Goal: Task Accomplishment & Management: Manage account settings

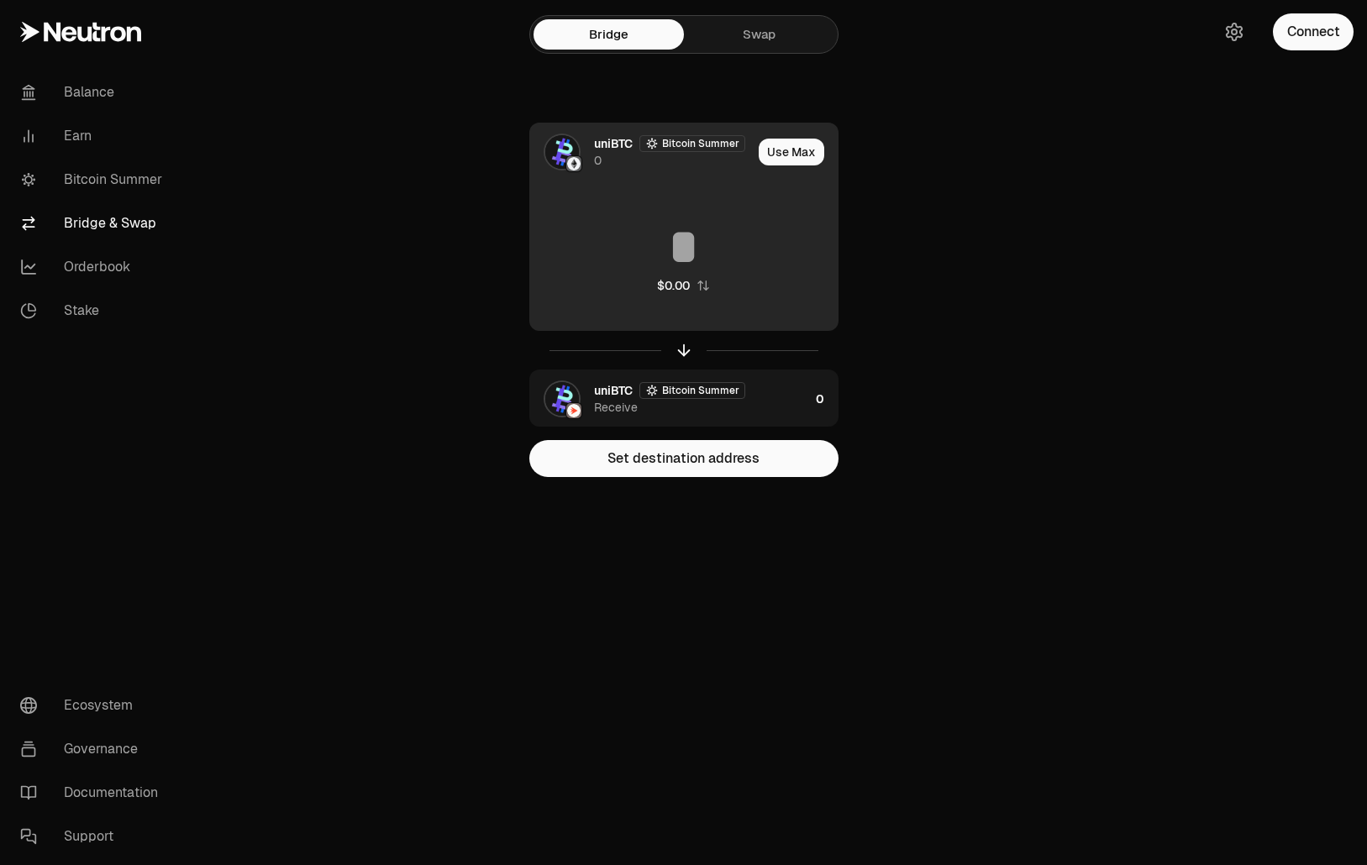
click at [615, 136] on span "uniBTC" at bounding box center [613, 143] width 39 height 17
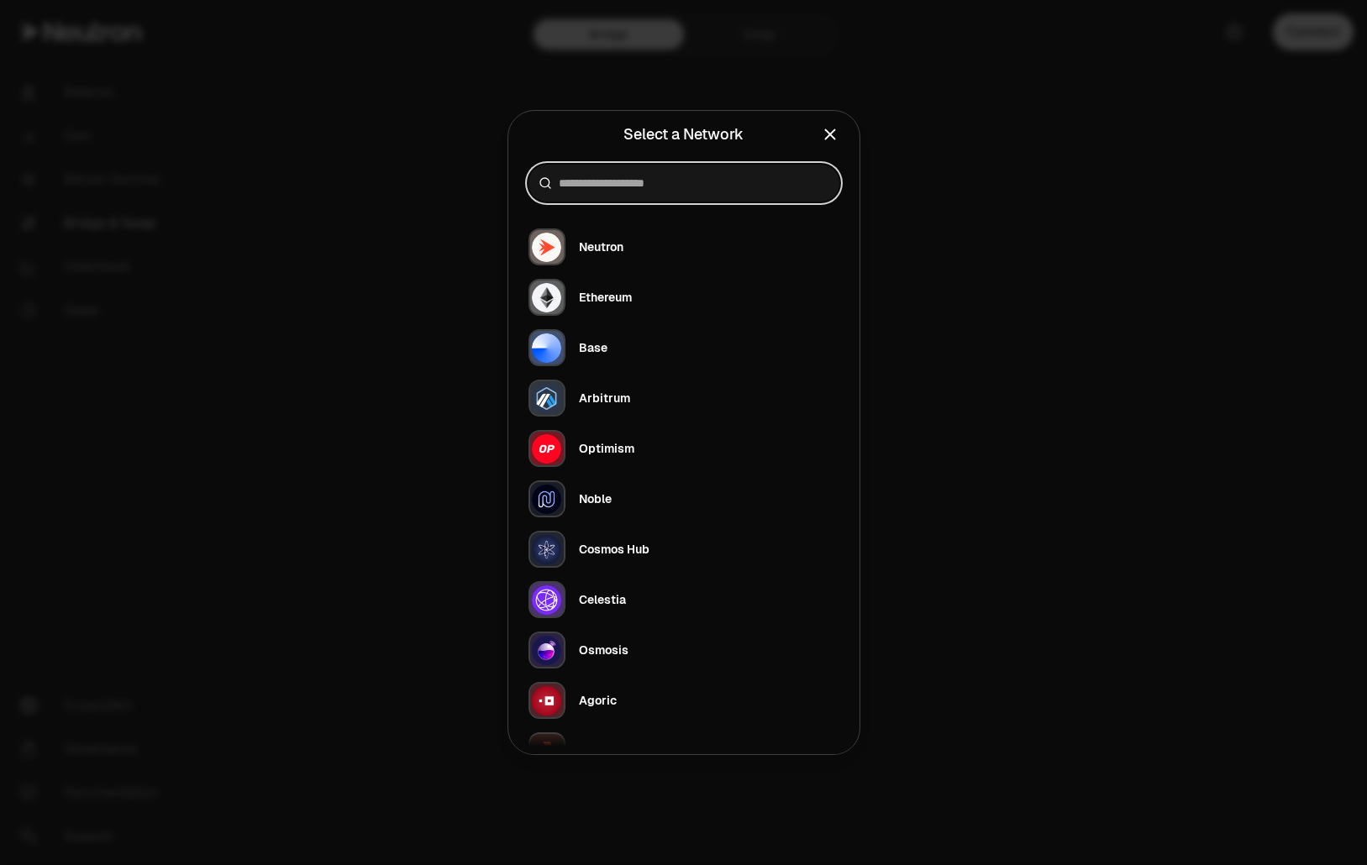
click at [601, 181] on input at bounding box center [694, 183] width 270 height 17
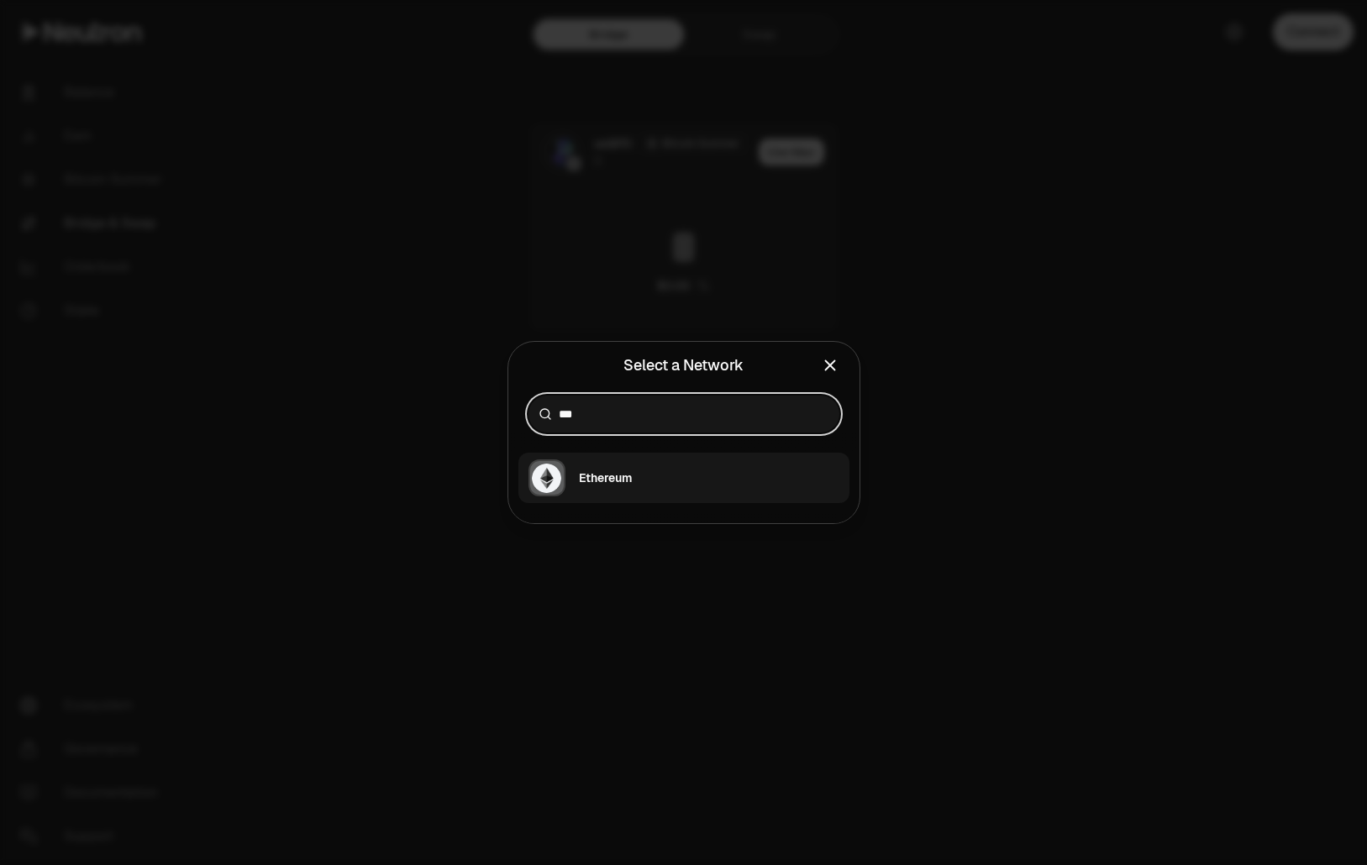
type input "***"
click at [623, 464] on div "Ethereum" at bounding box center [579, 477] width 103 height 37
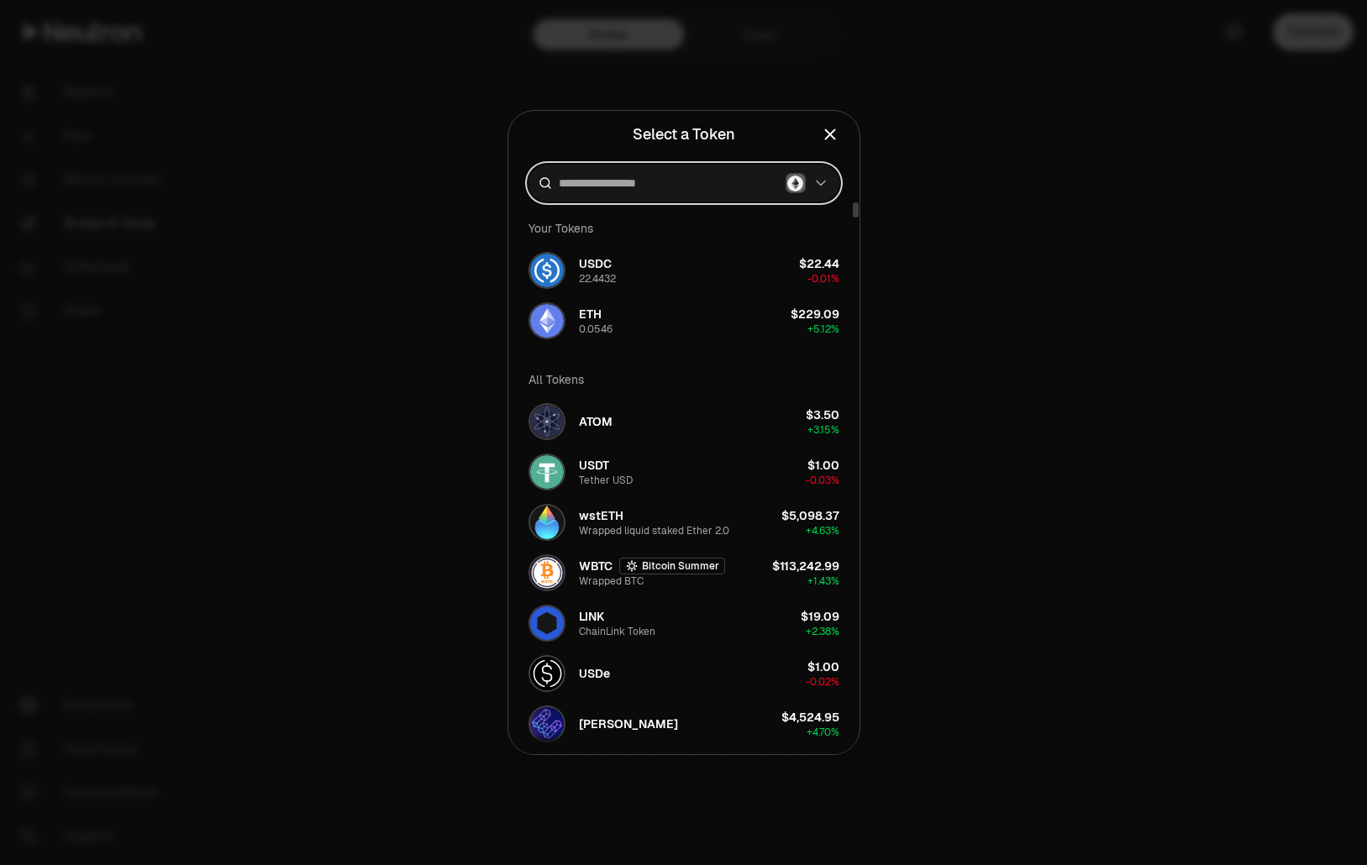
click at [655, 190] on input at bounding box center [669, 183] width 220 height 17
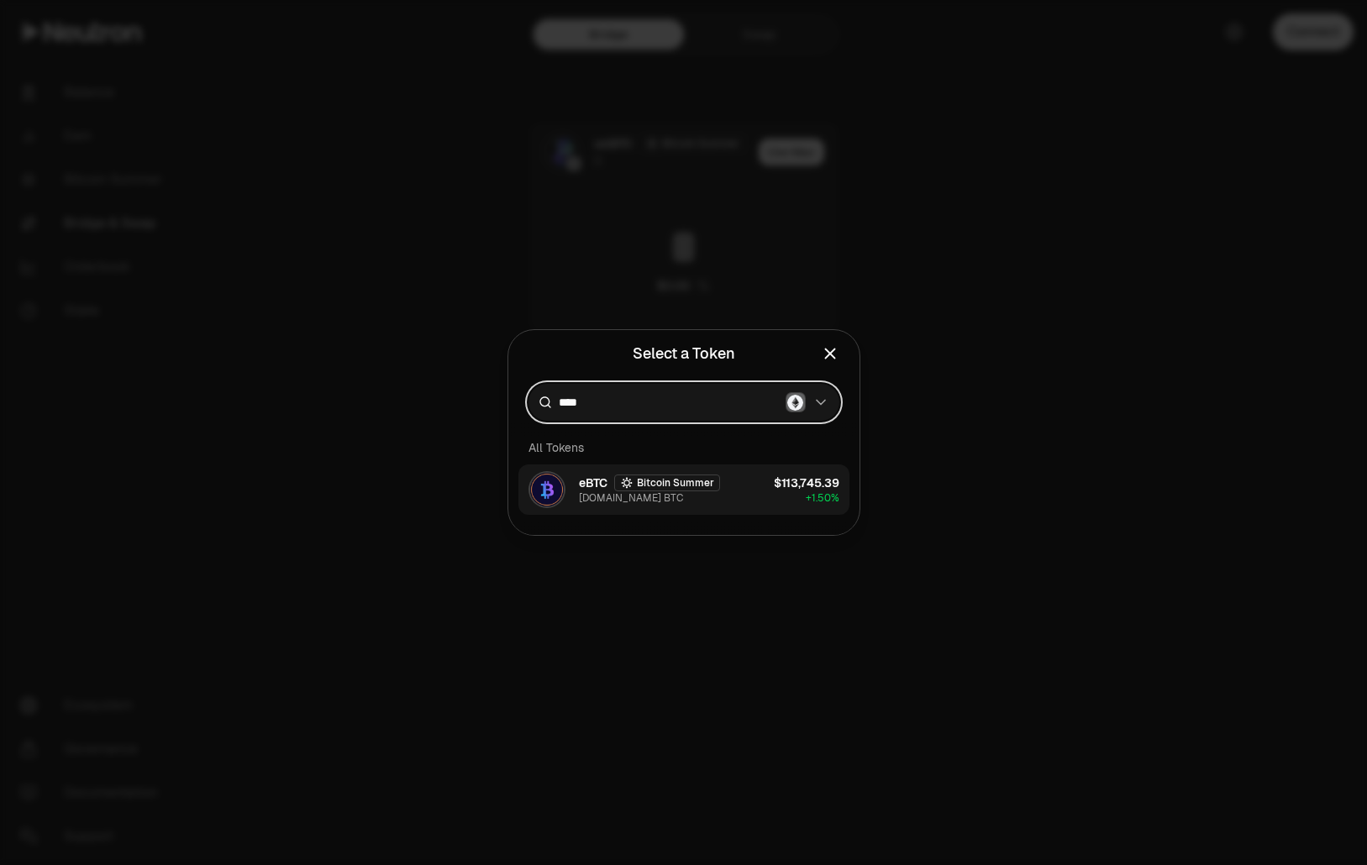
type input "****"
click at [750, 480] on button "eBTC Bitcoin Summer ether.fi BTC $113,745.39 + 1.50%" at bounding box center [683, 489] width 331 height 50
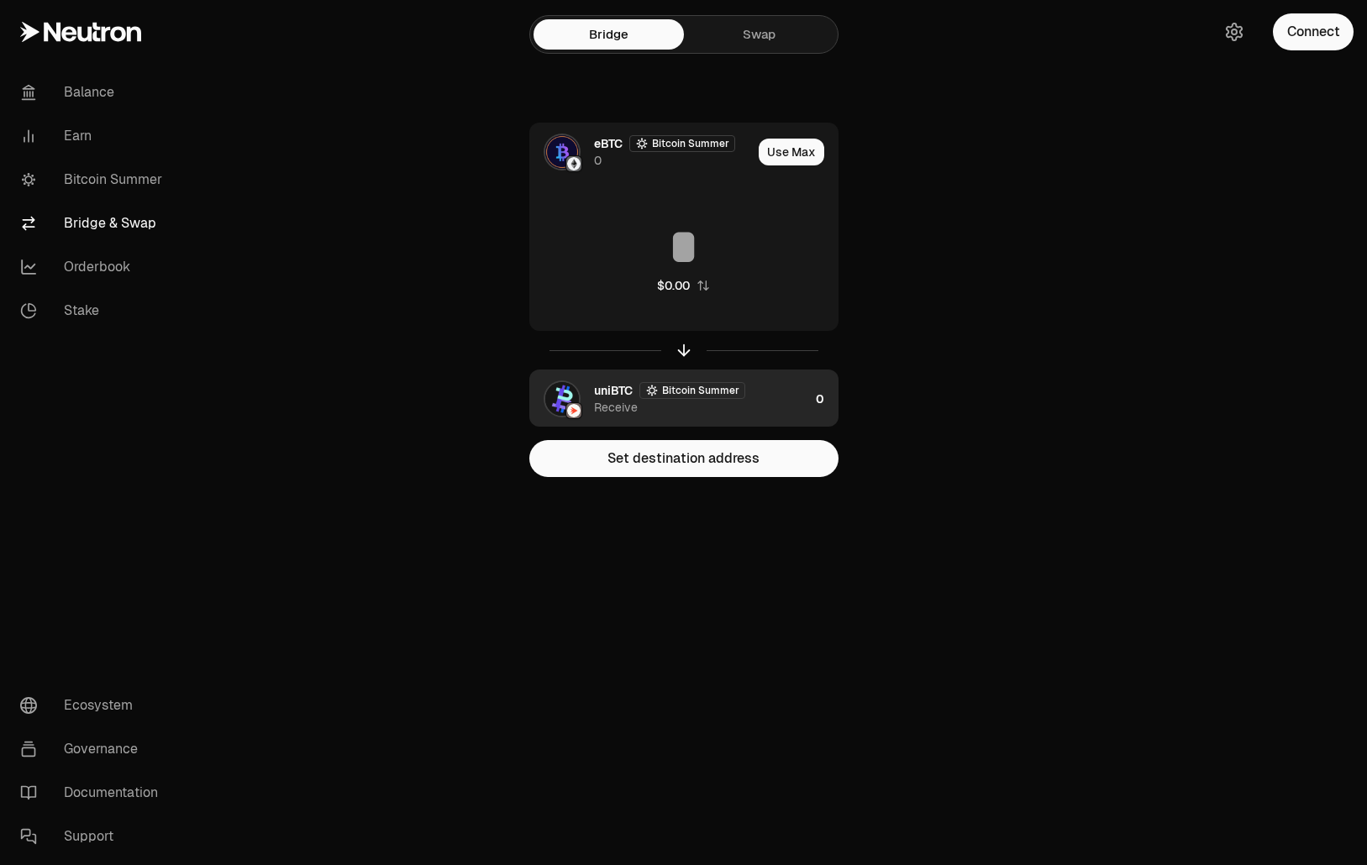
click at [585, 407] on div "uniBTC Bitcoin Summer Receive" at bounding box center [669, 398] width 279 height 57
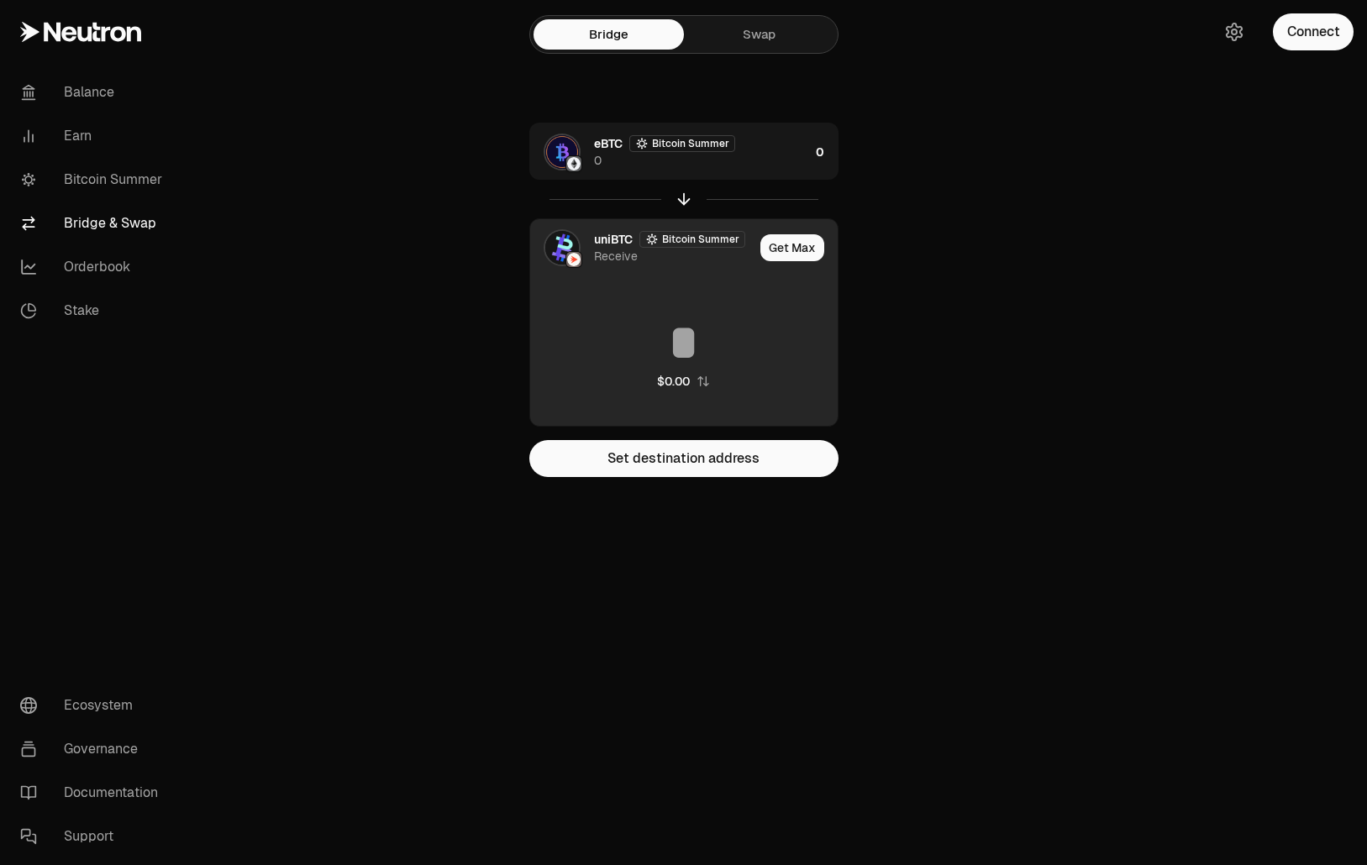
click at [629, 254] on div "Receive" at bounding box center [616, 256] width 44 height 17
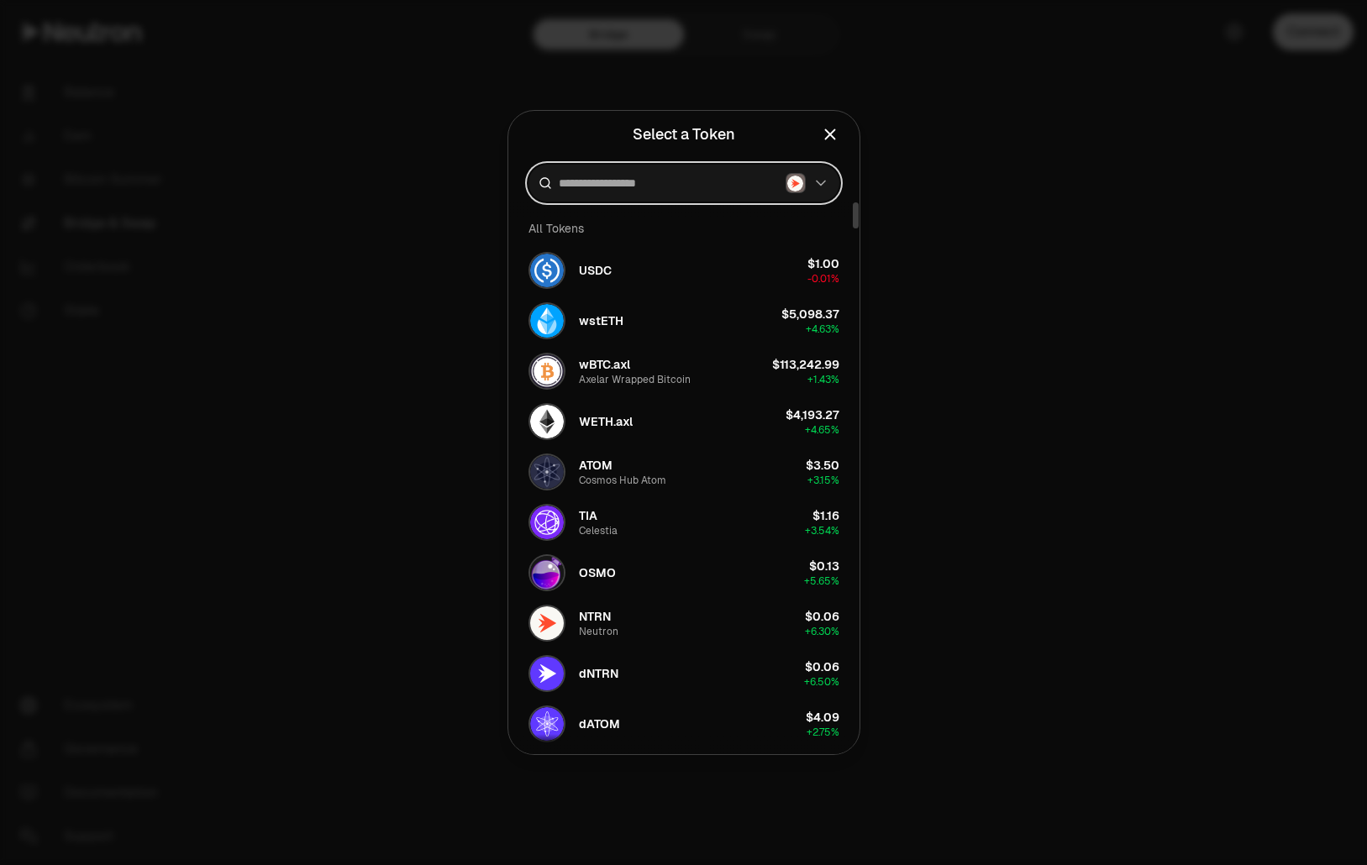
click at [668, 176] on input at bounding box center [669, 183] width 220 height 17
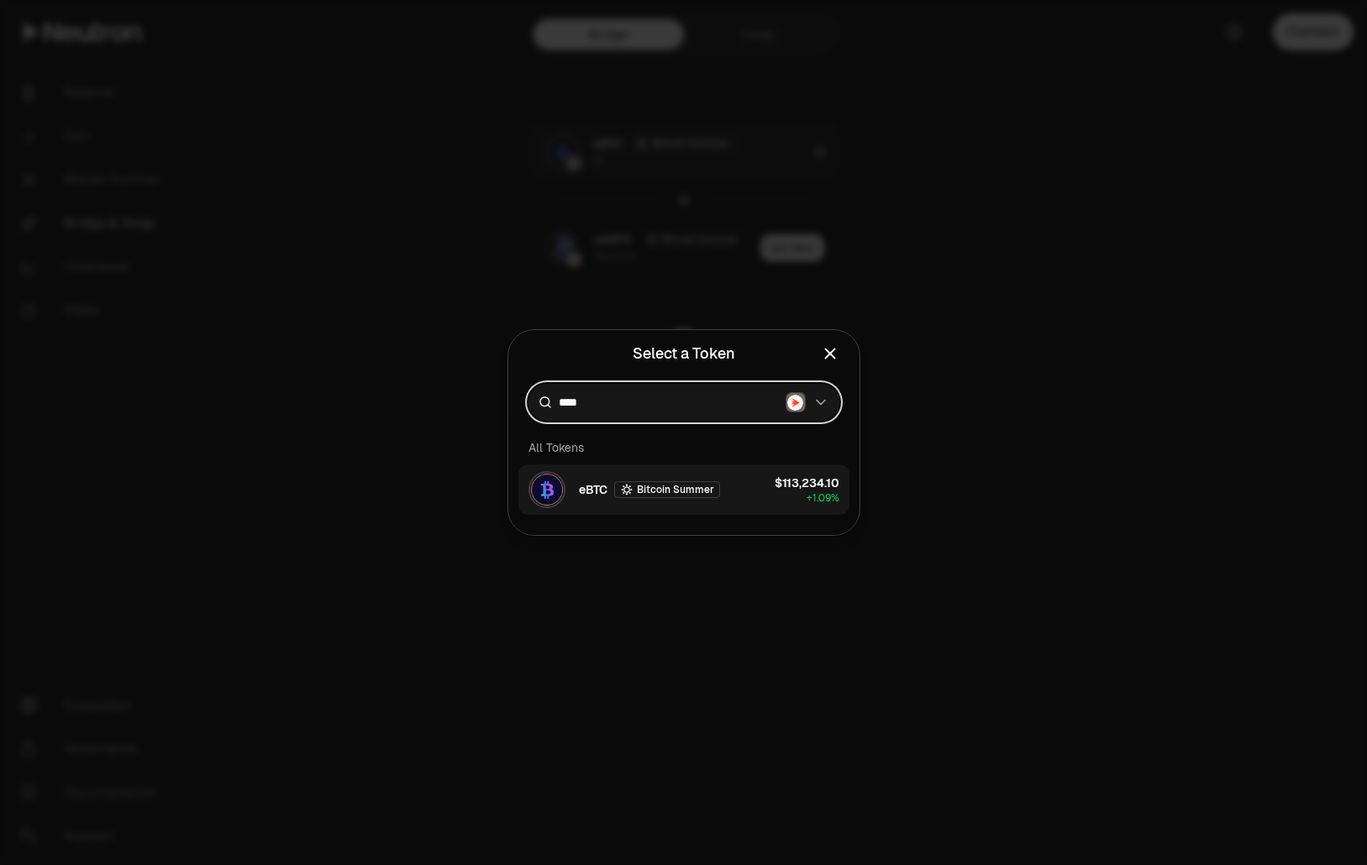
type input "****"
click at [614, 478] on div "eBTC Bitcoin Summer" at bounding box center [623, 489] width 191 height 37
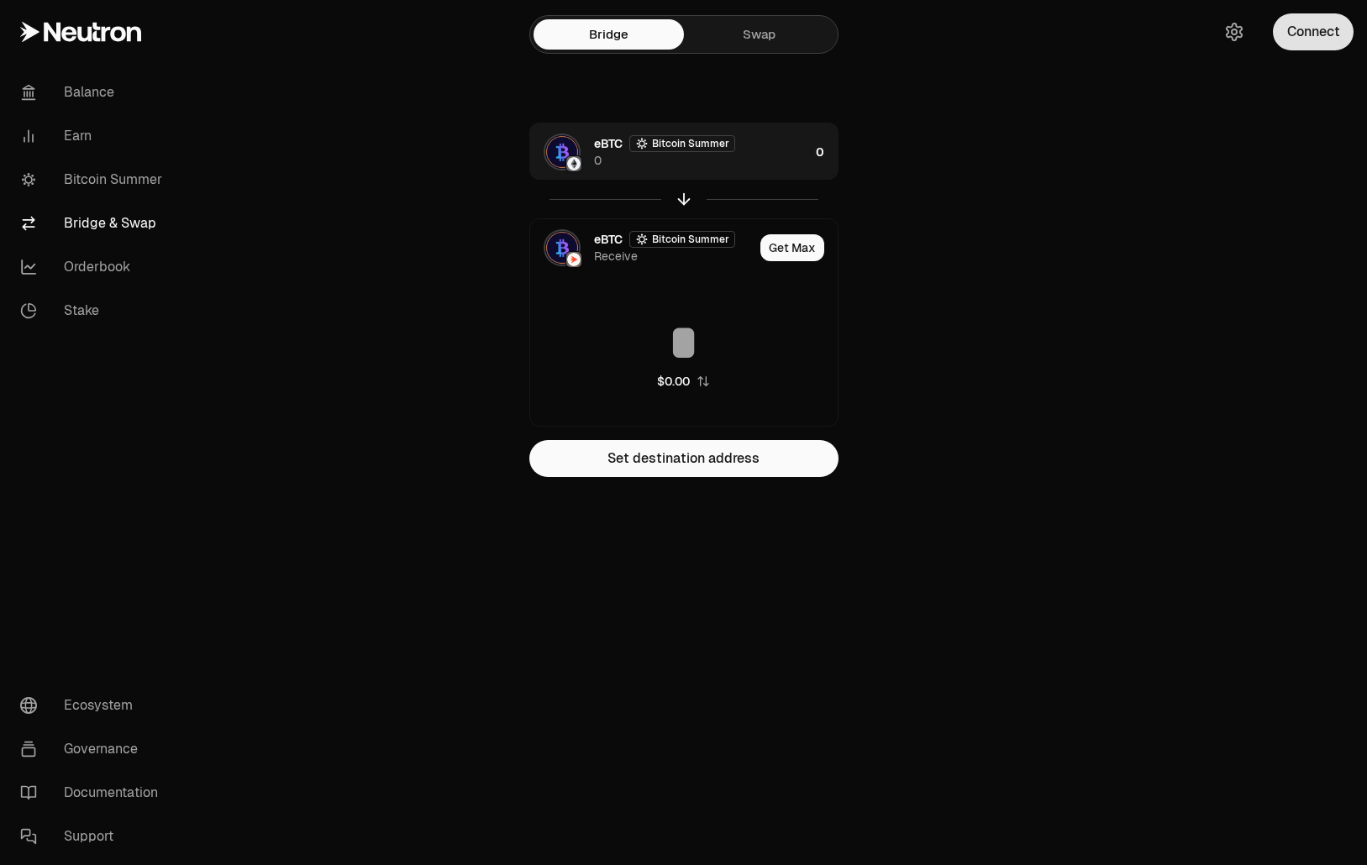
click at [1301, 39] on button "Connect" at bounding box center [1312, 31] width 81 height 37
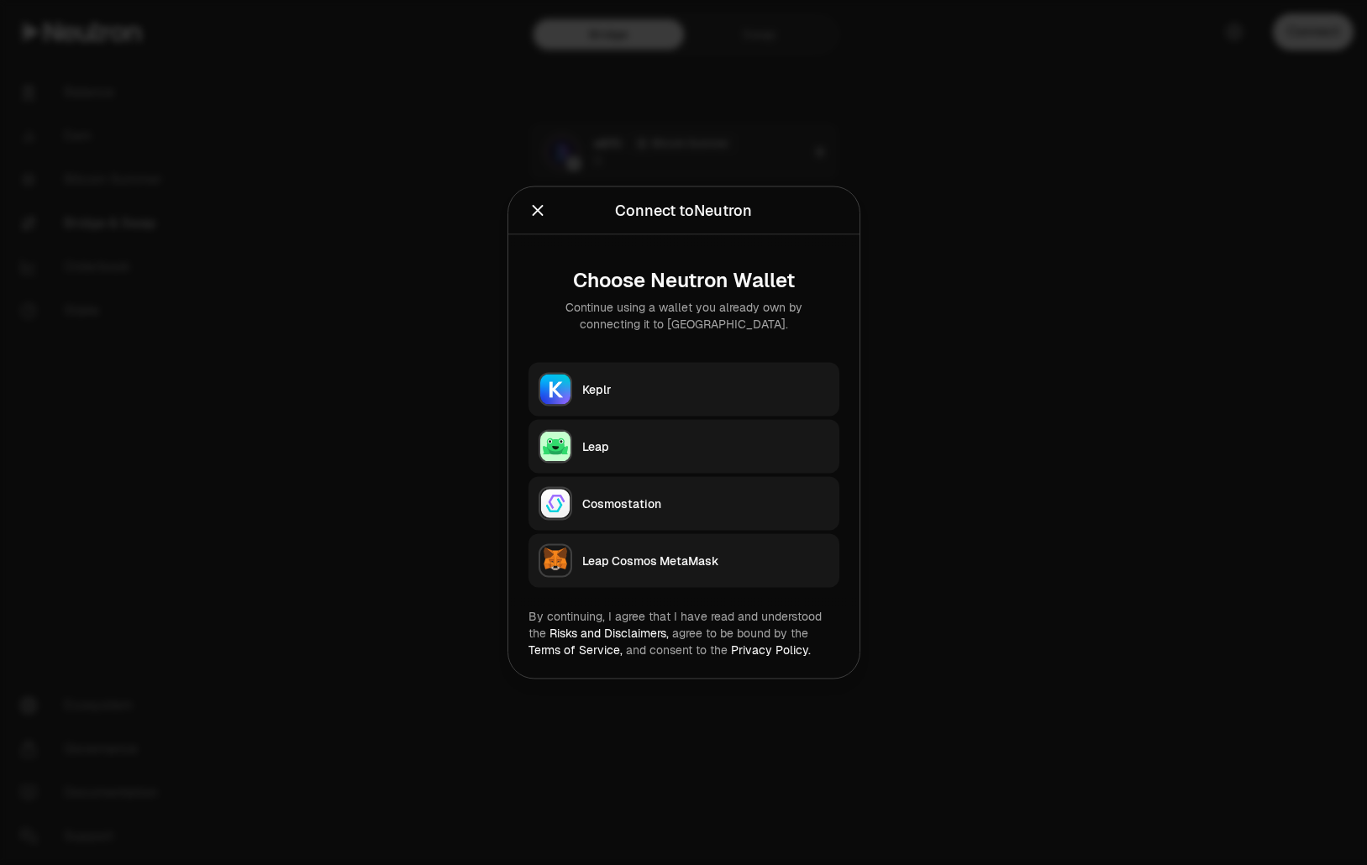
click at [1062, 353] on div at bounding box center [683, 432] width 1367 height 865
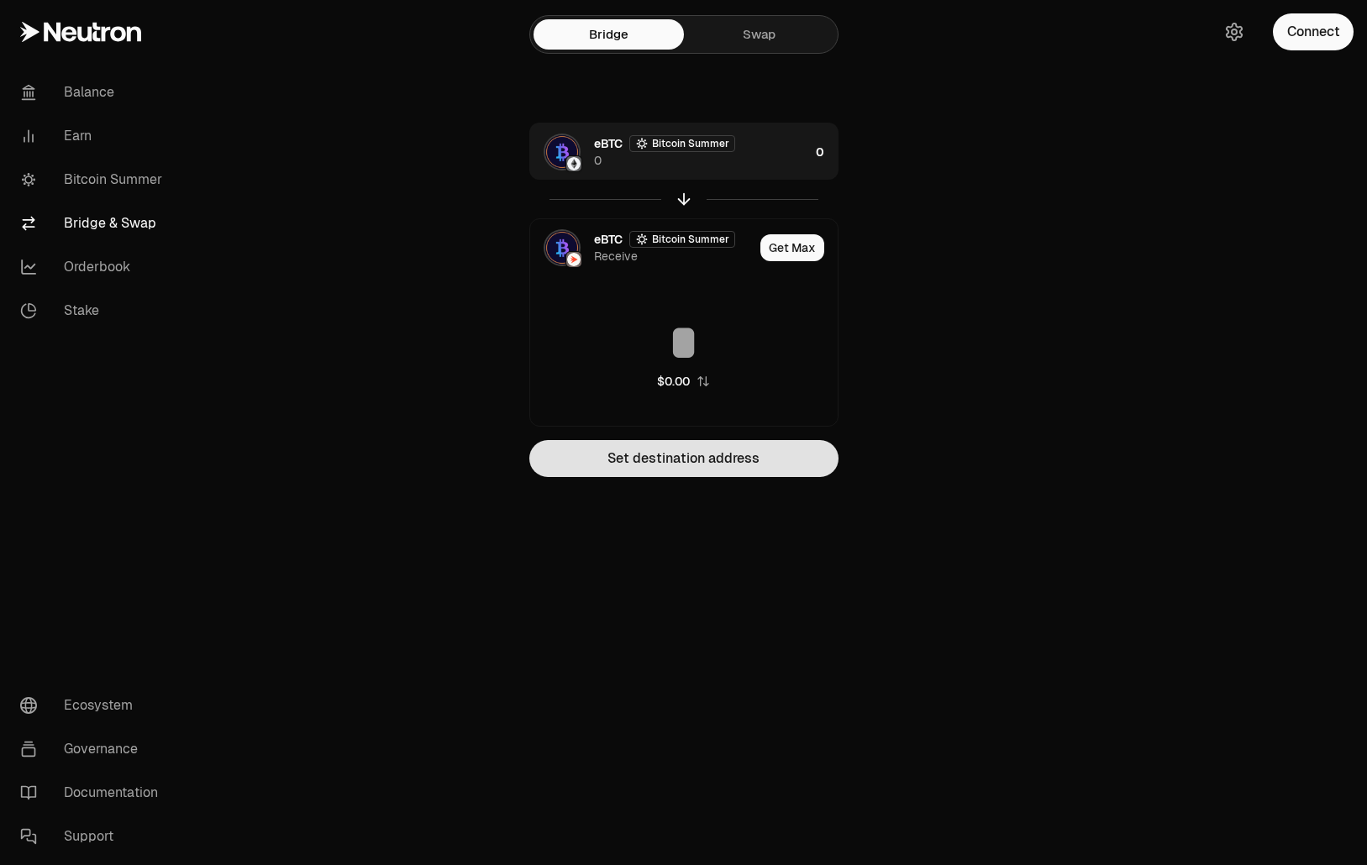
click at [787, 459] on button "Set destination address" at bounding box center [683, 458] width 309 height 37
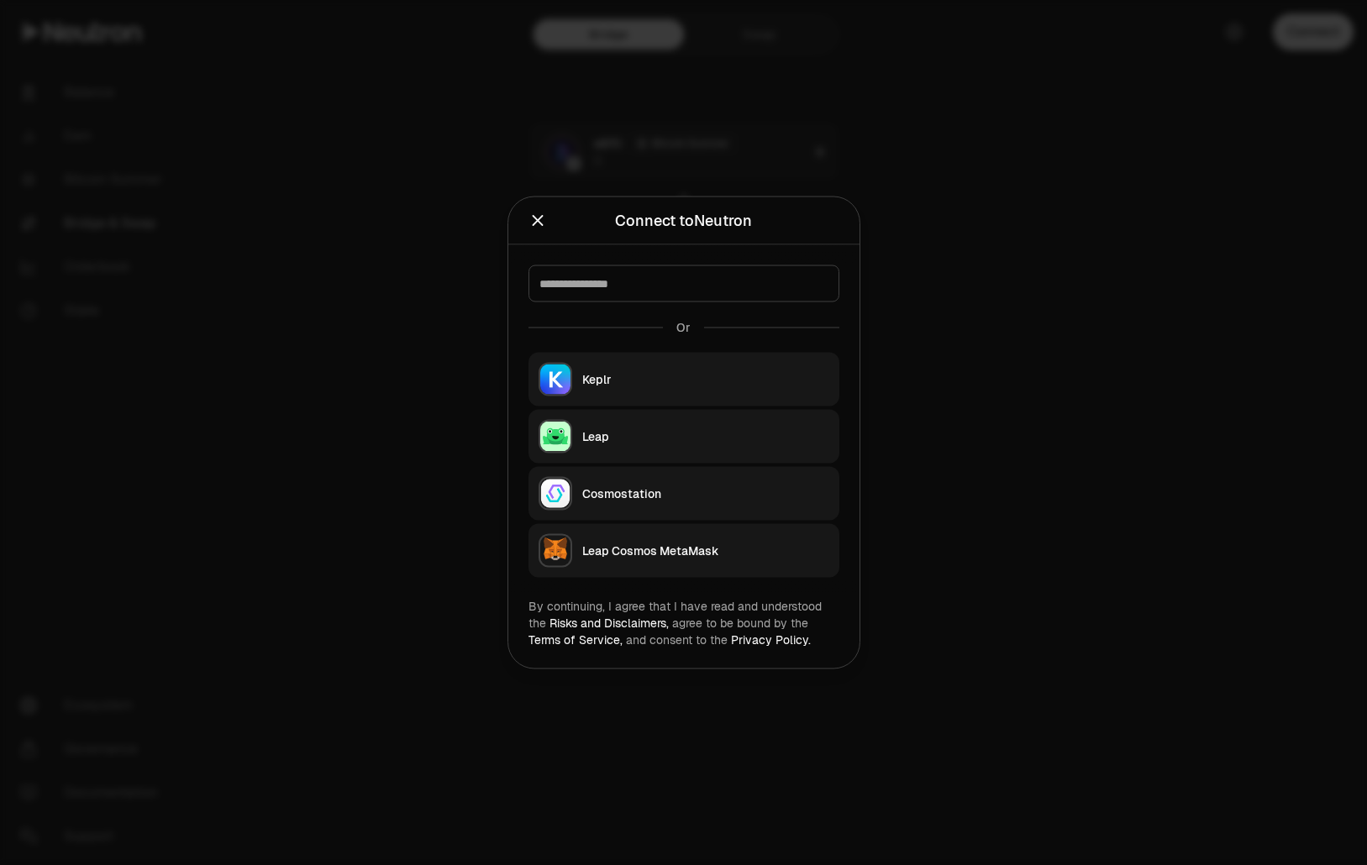
click at [733, 383] on div "Keplr" at bounding box center [705, 379] width 247 height 17
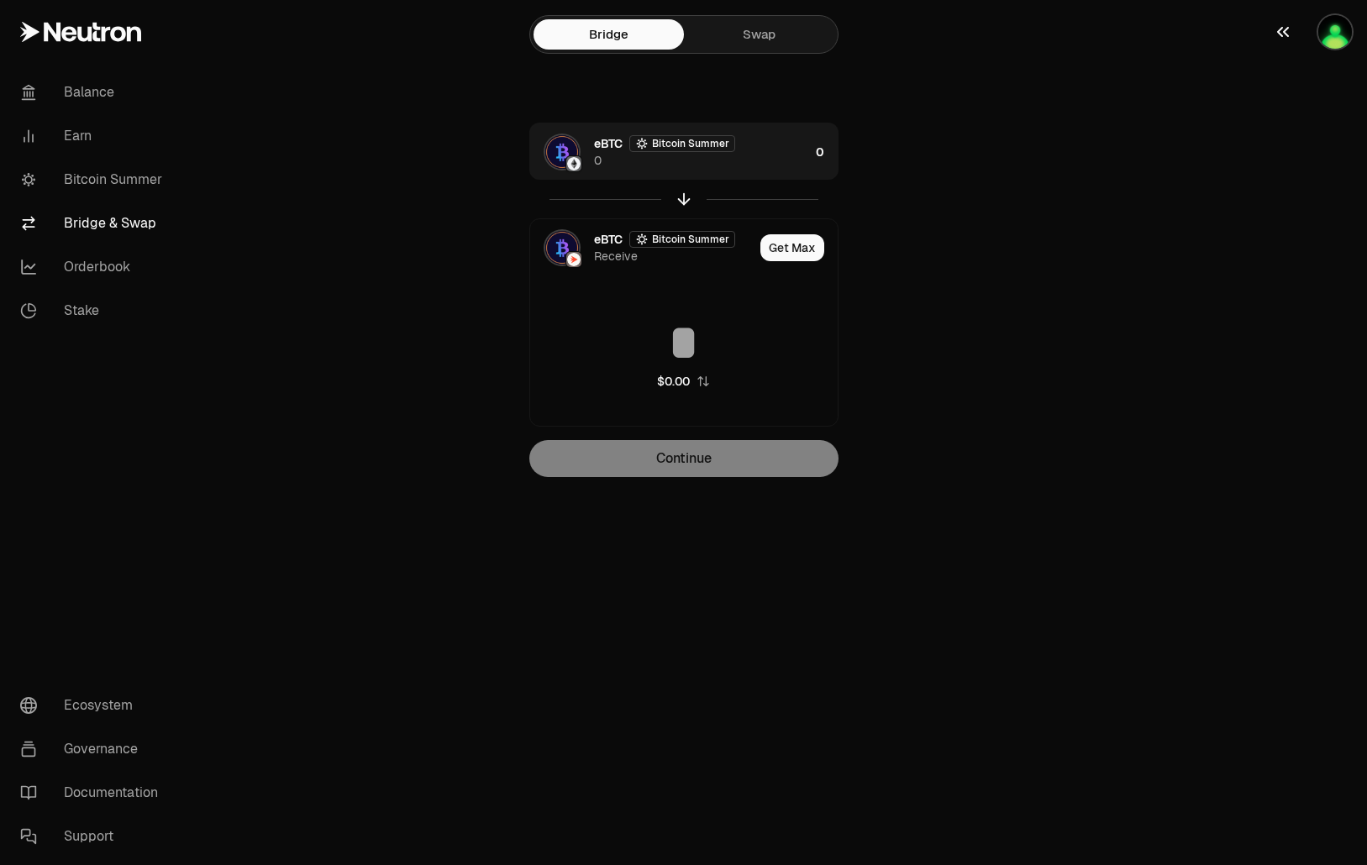
click at [1315, 30] on button "button" at bounding box center [1313, 32] width 108 height 64
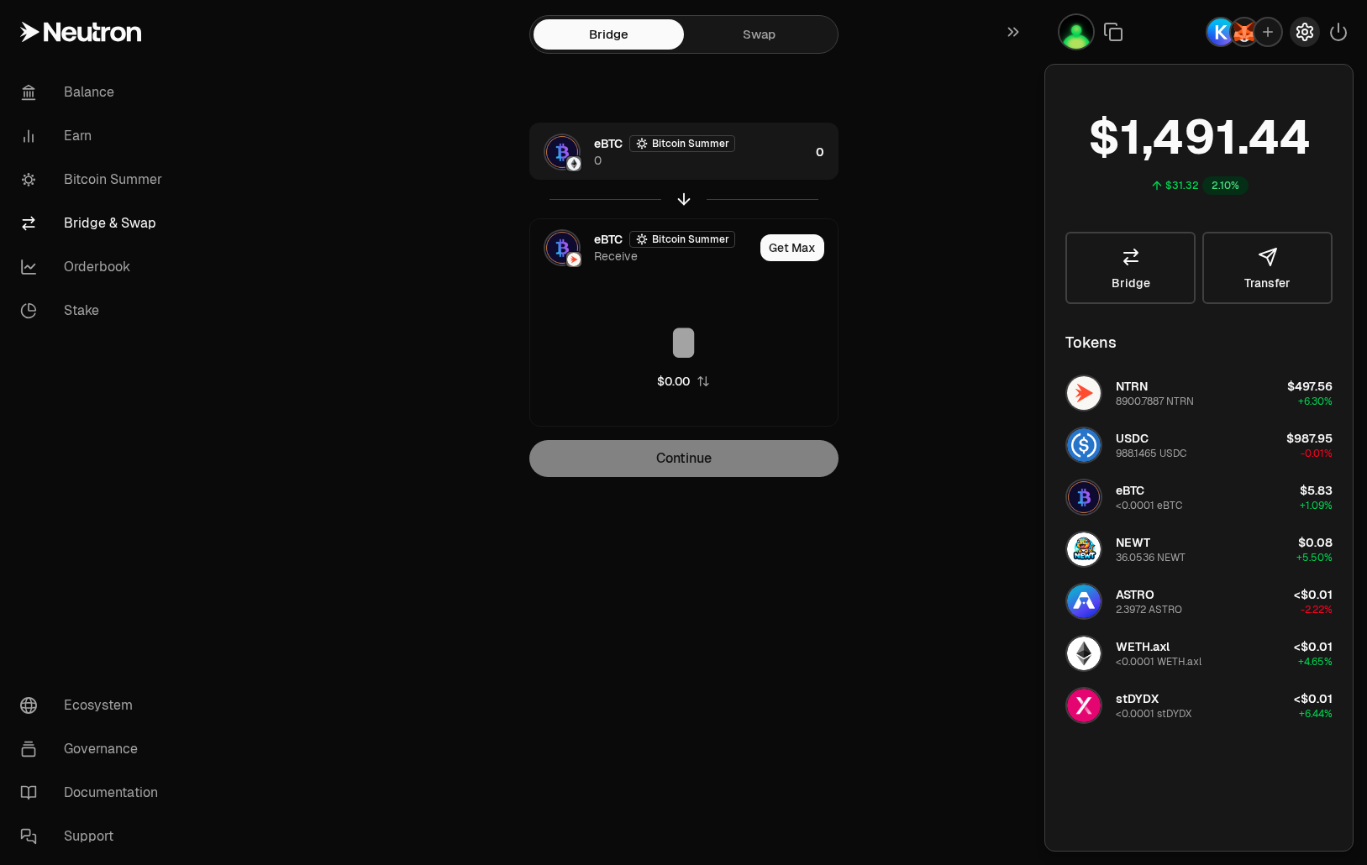
click at [1304, 30] on icon "button" at bounding box center [1304, 32] width 7 height 7
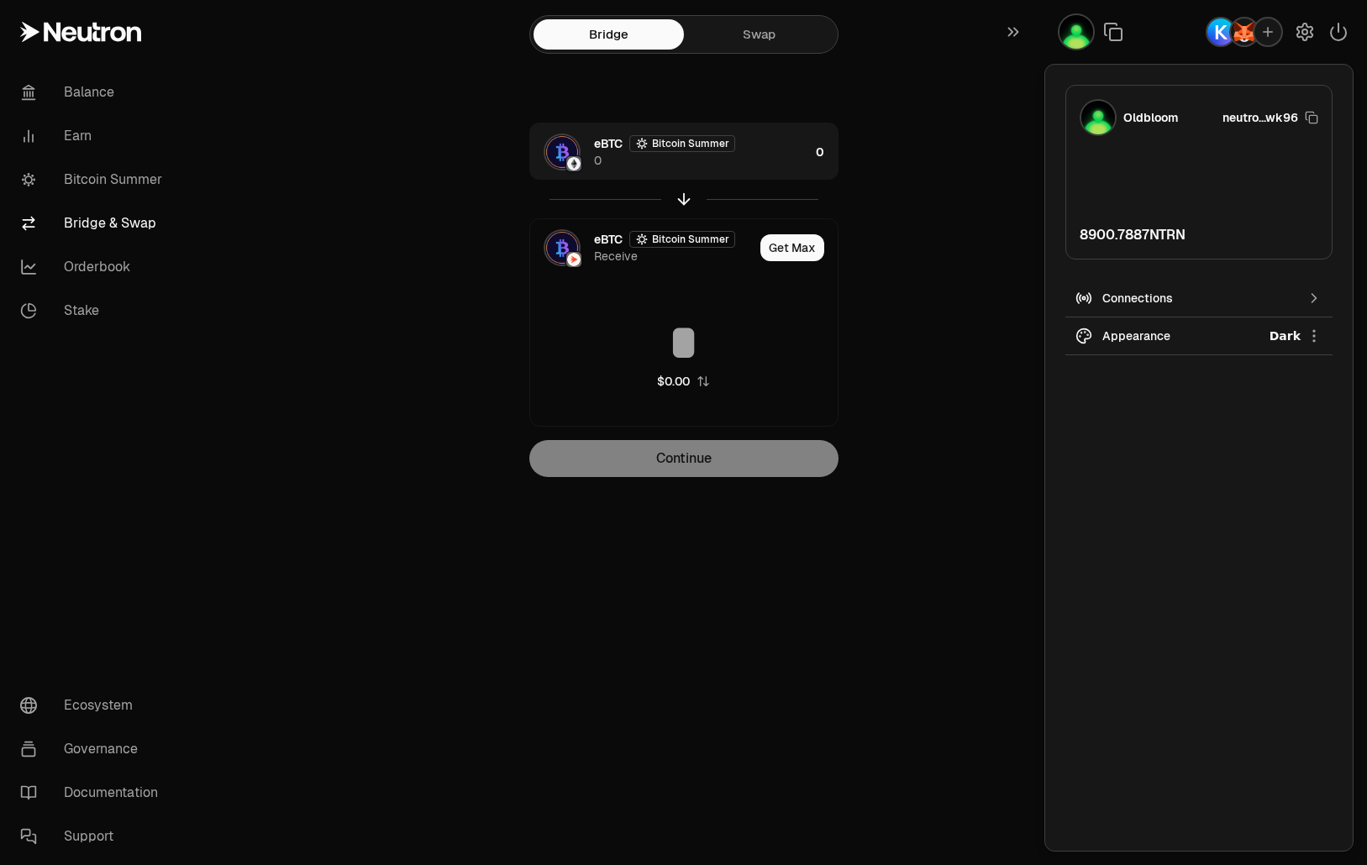
click at [1246, 35] on img "button" at bounding box center [1243, 31] width 27 height 27
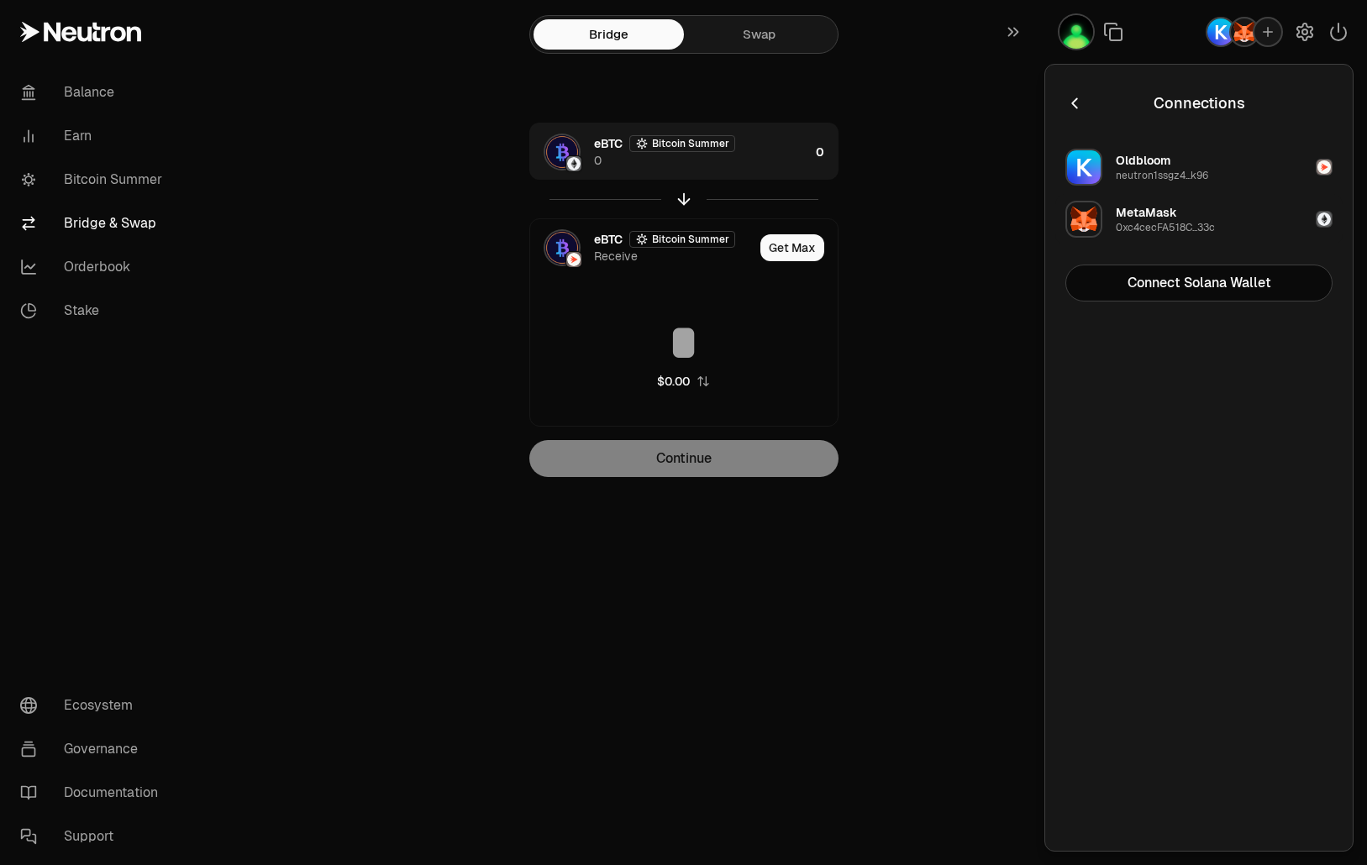
click at [1224, 220] on button "MetaMask 0xc4cecFA518C...33c" at bounding box center [1198, 219] width 287 height 50
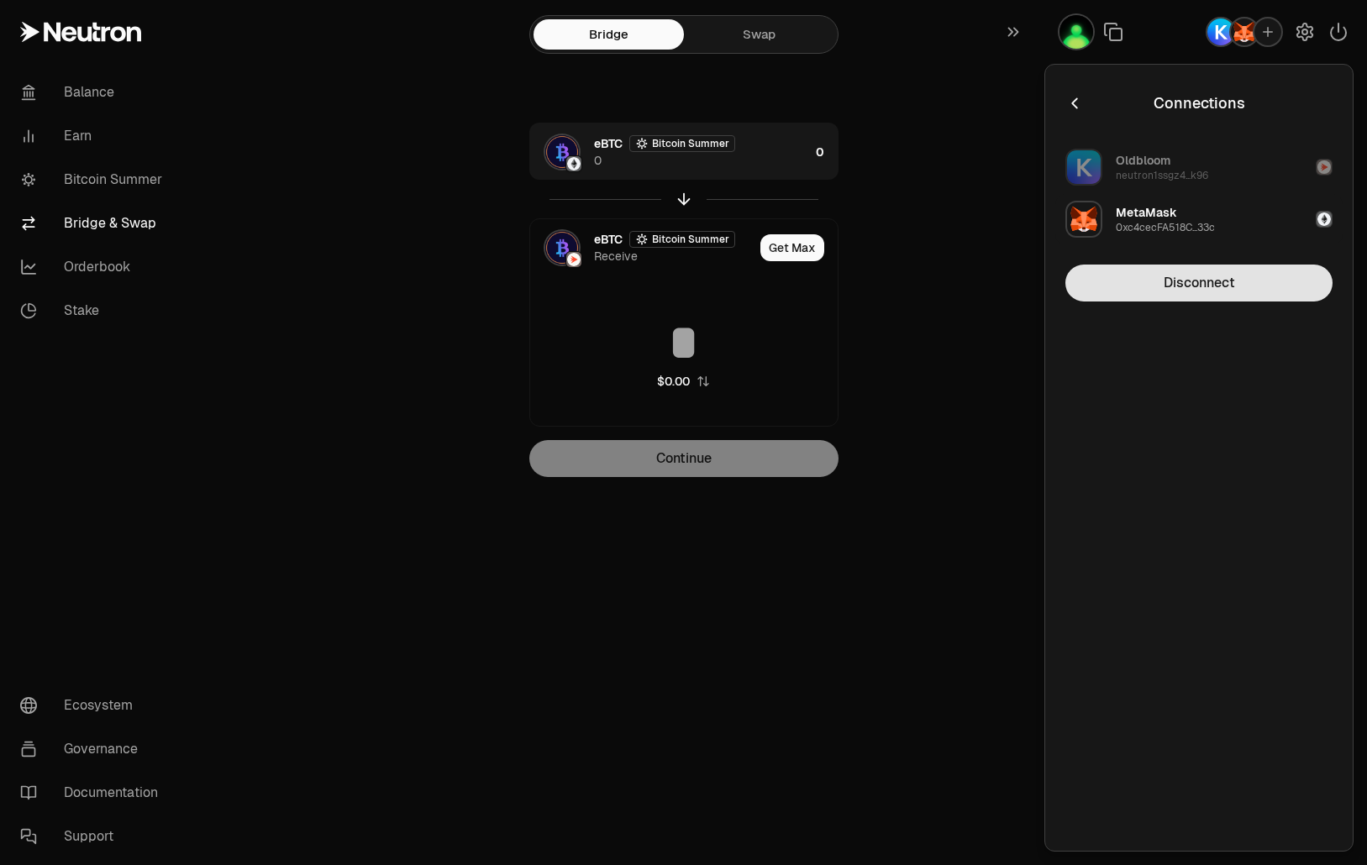
click at [1179, 289] on button "Disconnect" at bounding box center [1198, 283] width 267 height 37
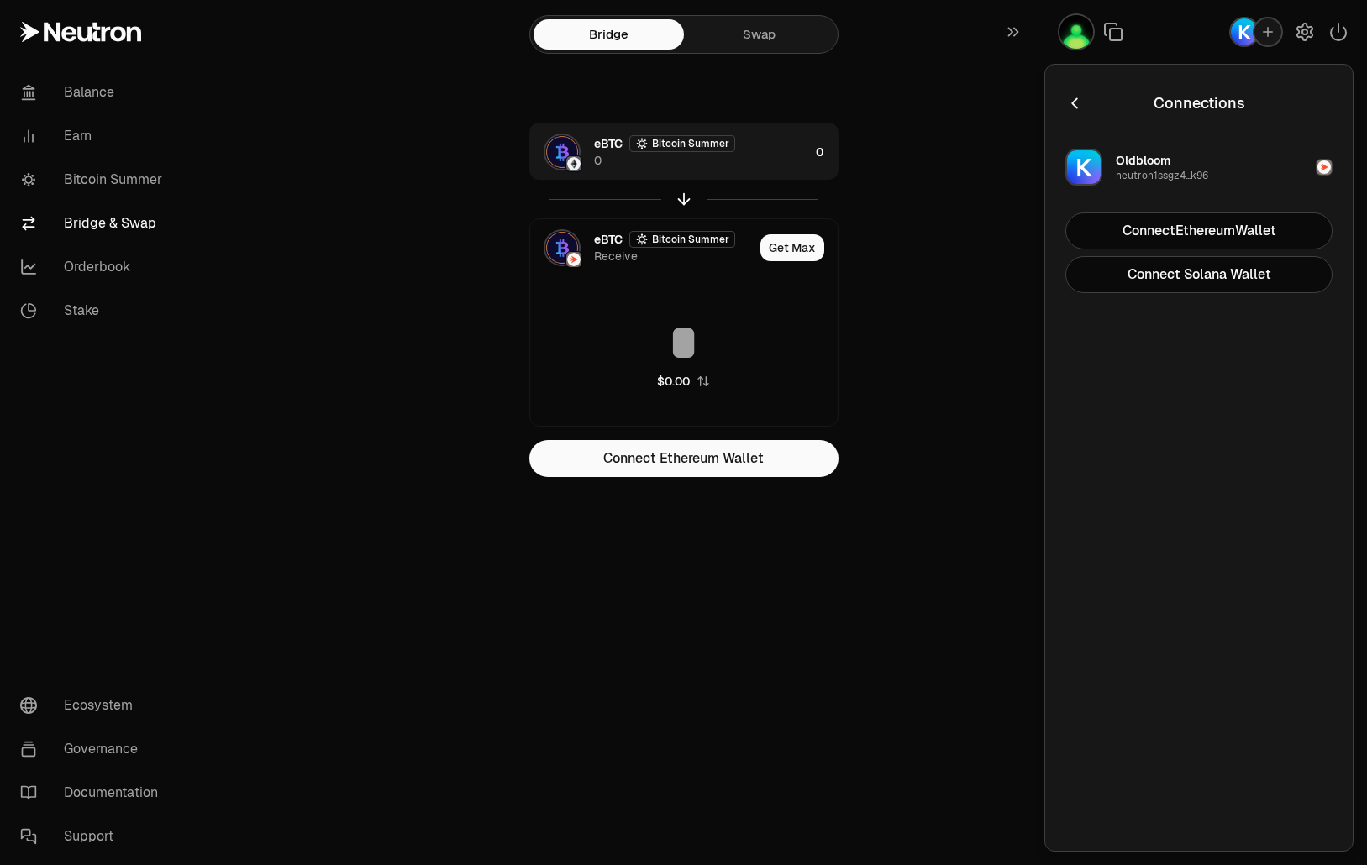
click at [1005, 387] on section "Bridge Swap eBTC Bitcoin Summer 0 0 eBTC Bitcoin Summer Receive Get Max $0.00 C…" at bounding box center [683, 272] width 646 height 544
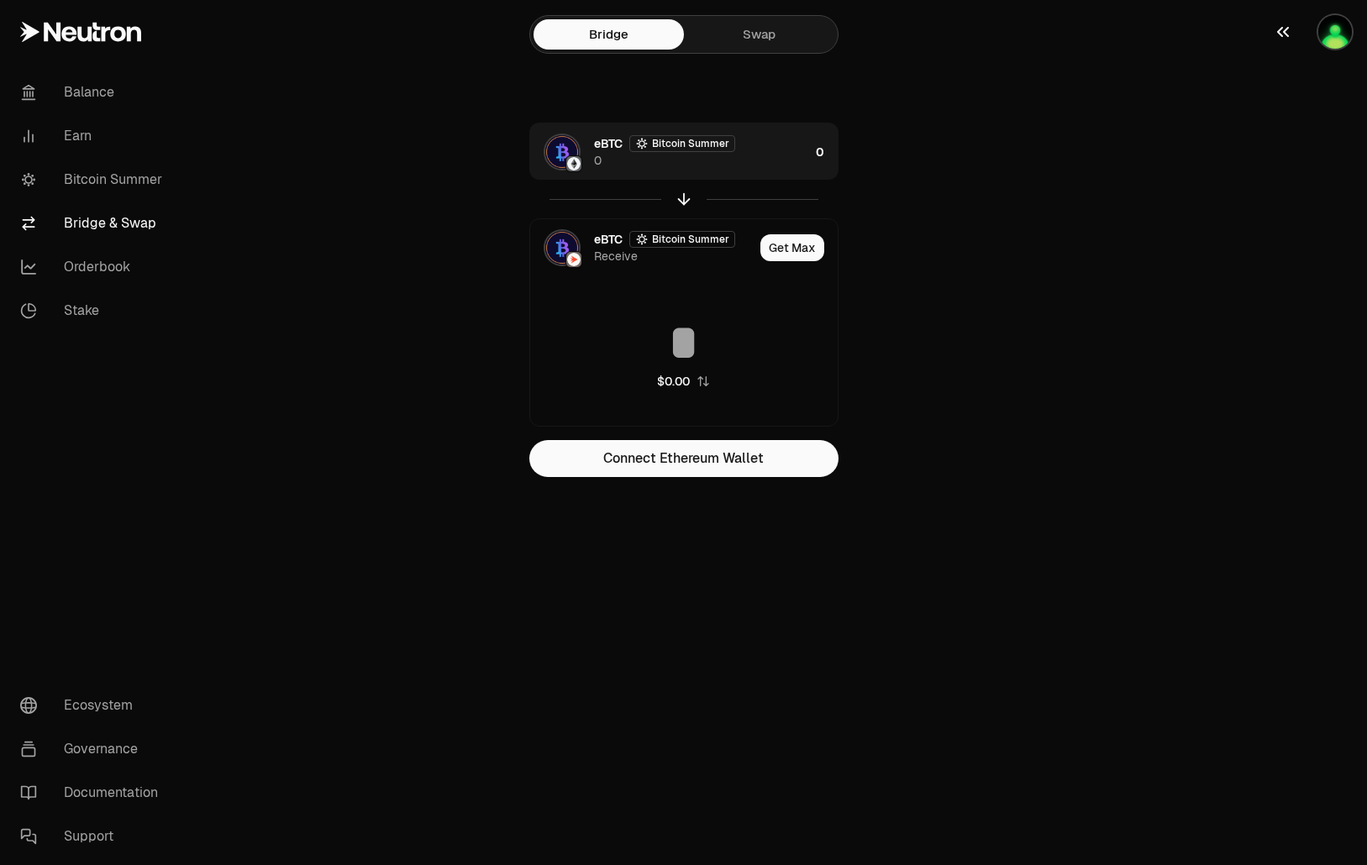
click at [1332, 30] on img "button" at bounding box center [1335, 32] width 34 height 34
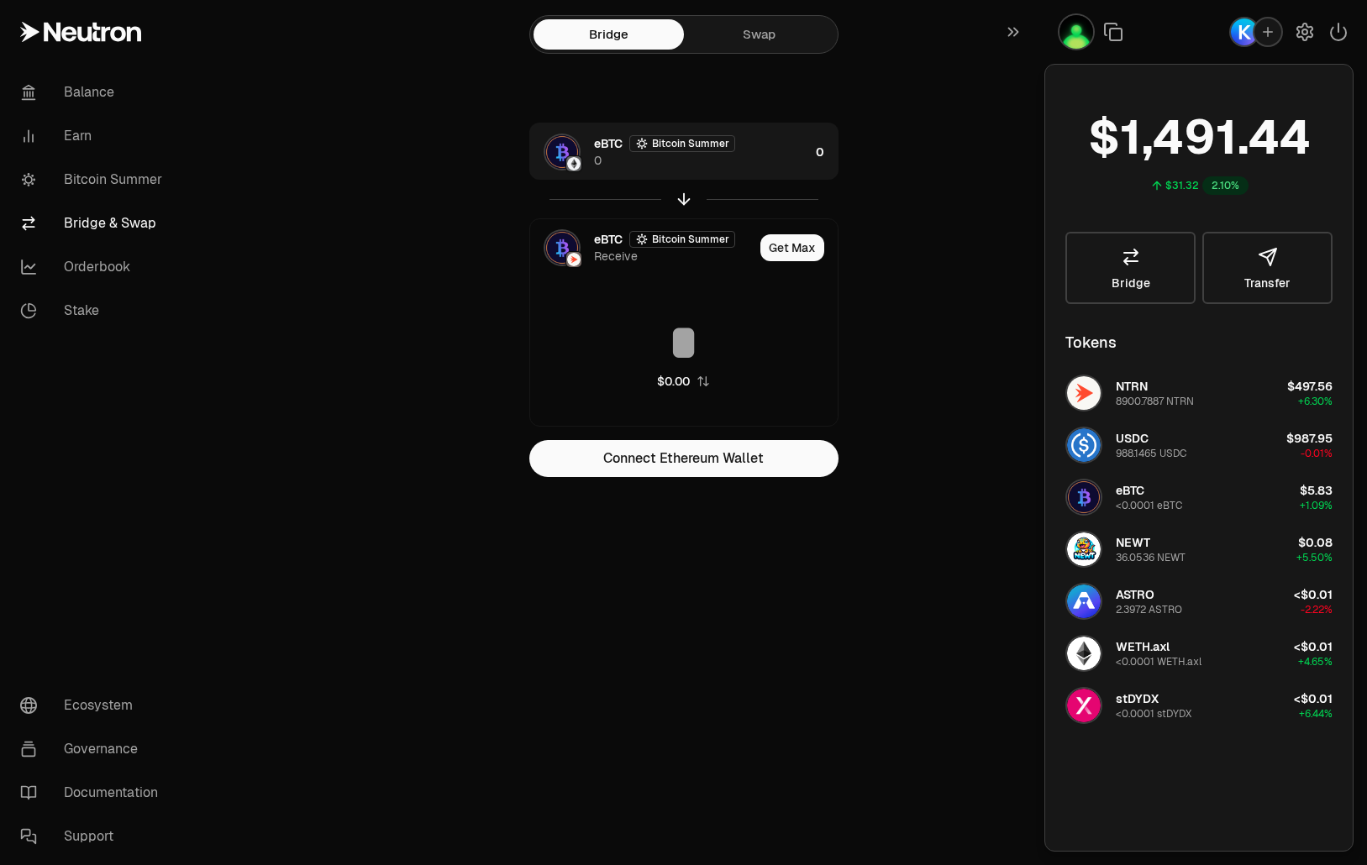
click at [1244, 30] on img "button" at bounding box center [1243, 31] width 27 height 27
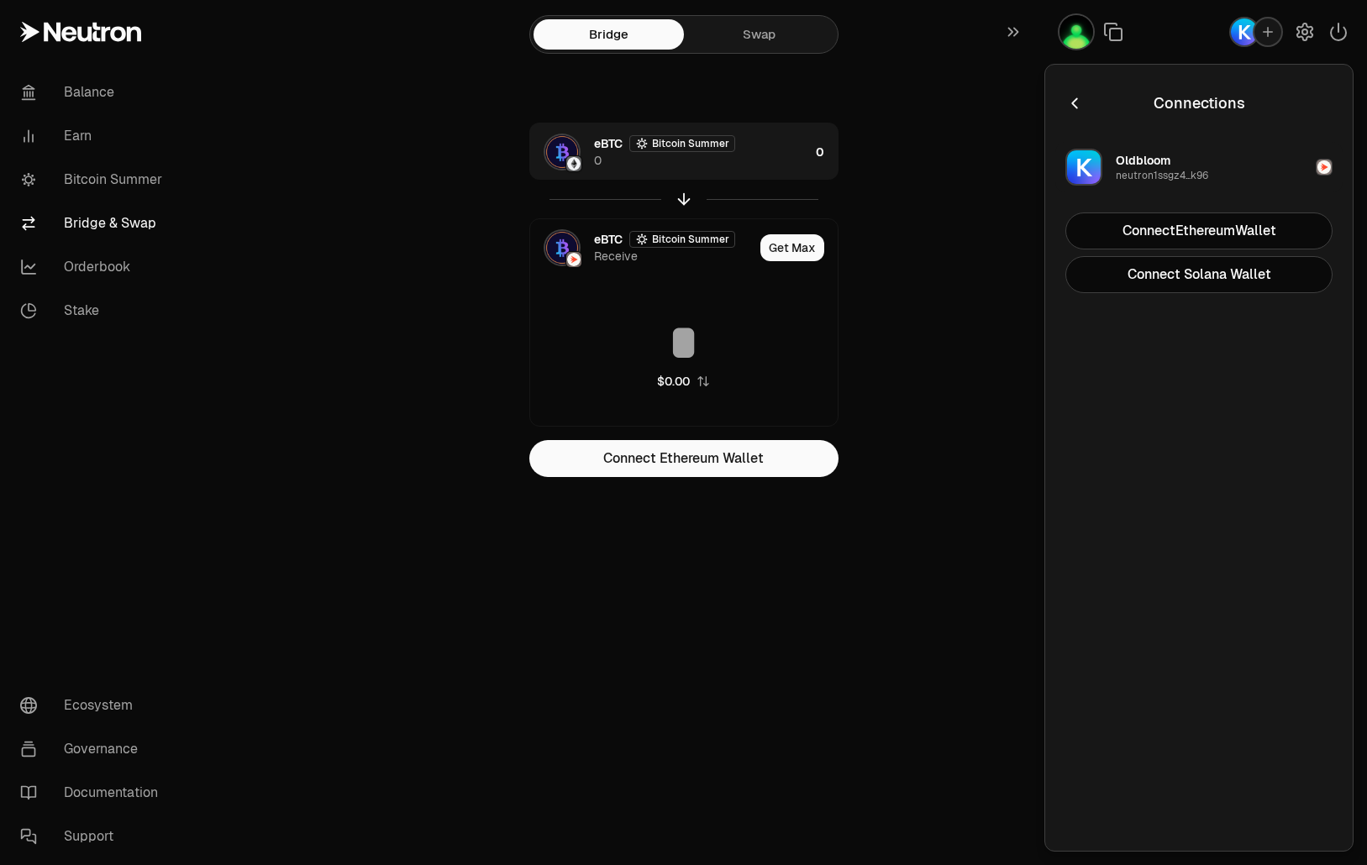
click at [1286, 165] on button "Oldbloom neutron1ssgz4...k96" at bounding box center [1198, 167] width 287 height 50
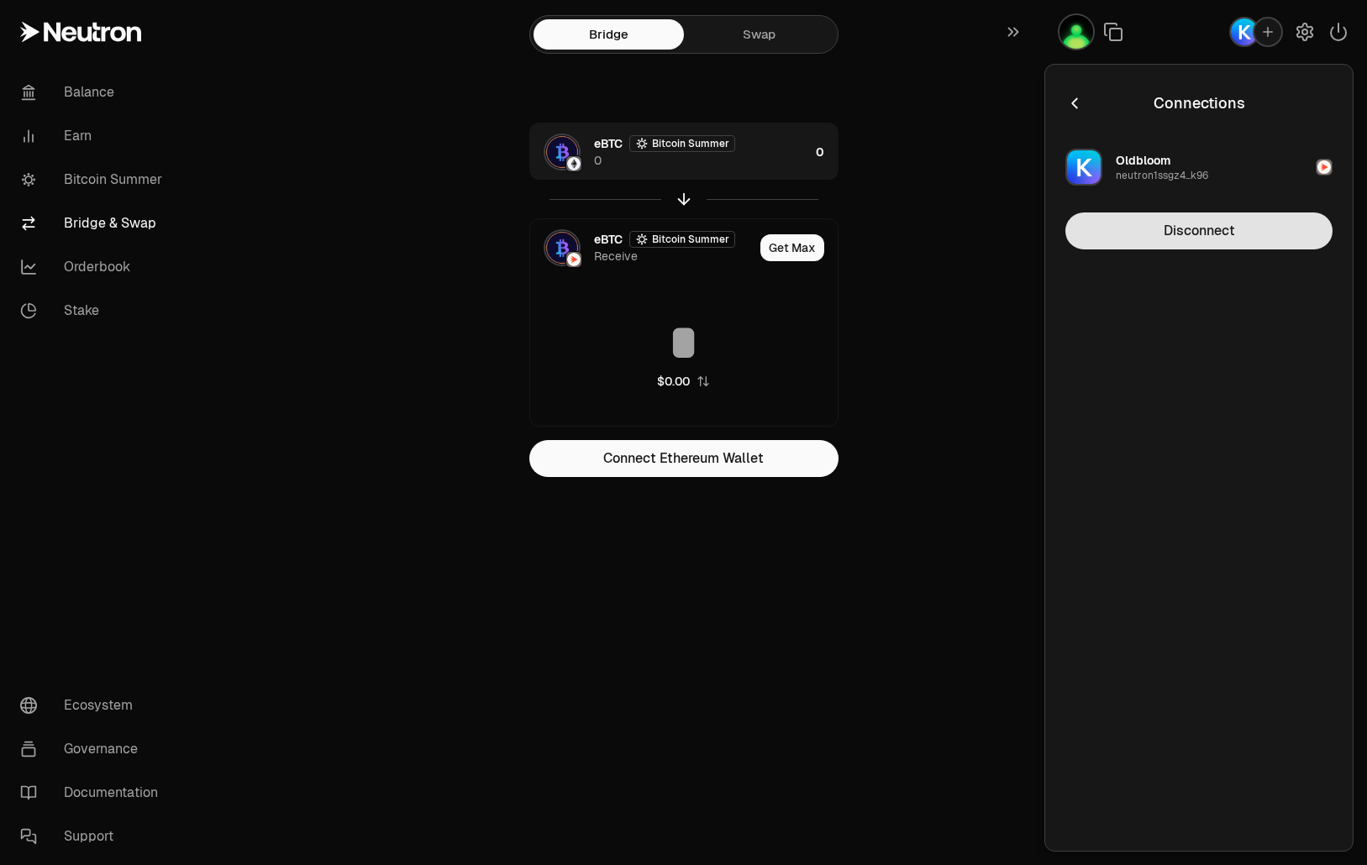
click at [1220, 237] on button "Disconnect" at bounding box center [1198, 230] width 267 height 37
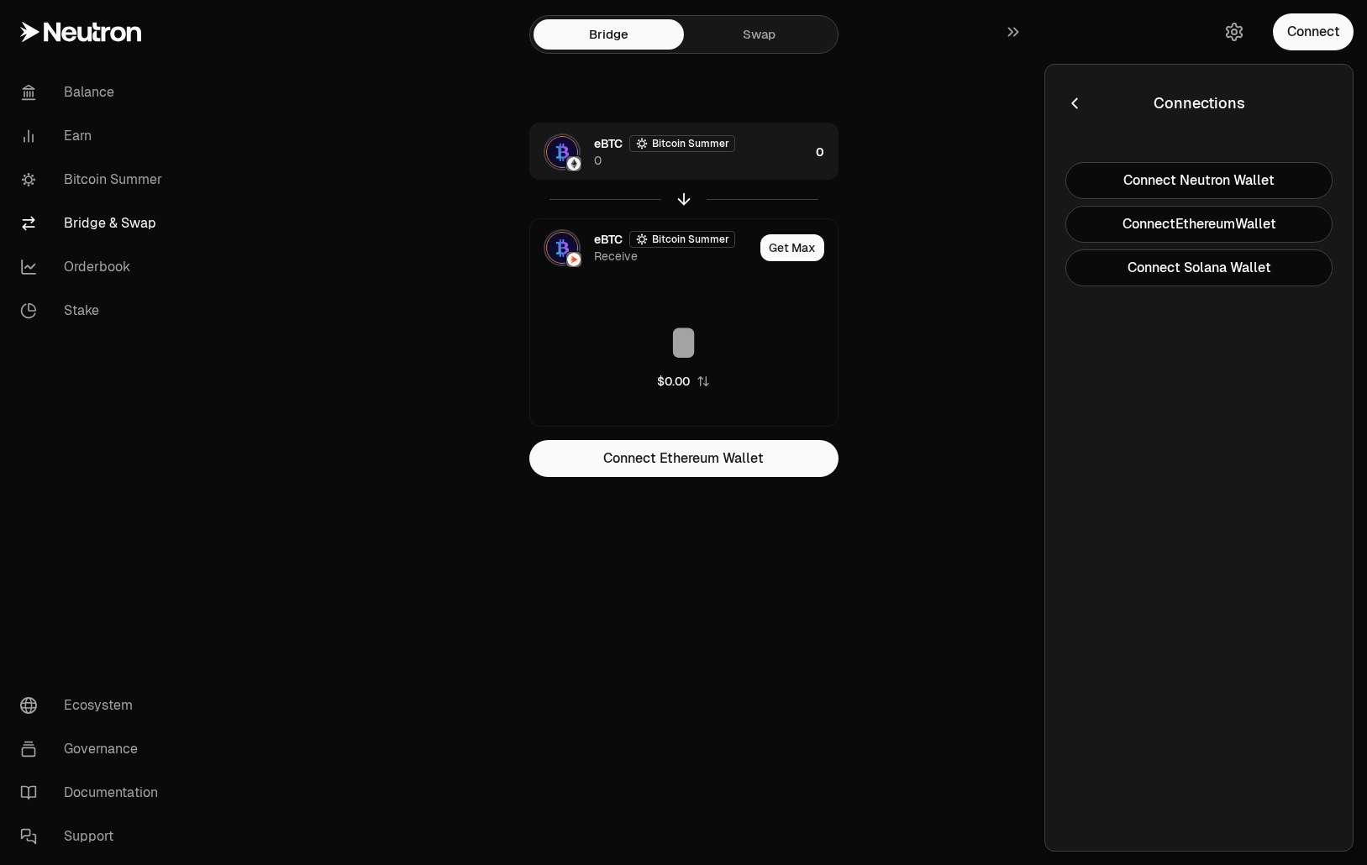
click at [1009, 430] on main "Bridge Swap eBTC Bitcoin Summer 0 0 eBTC Bitcoin Summer Receive Get Max $0.00 C…" at bounding box center [777, 272] width 1178 height 544
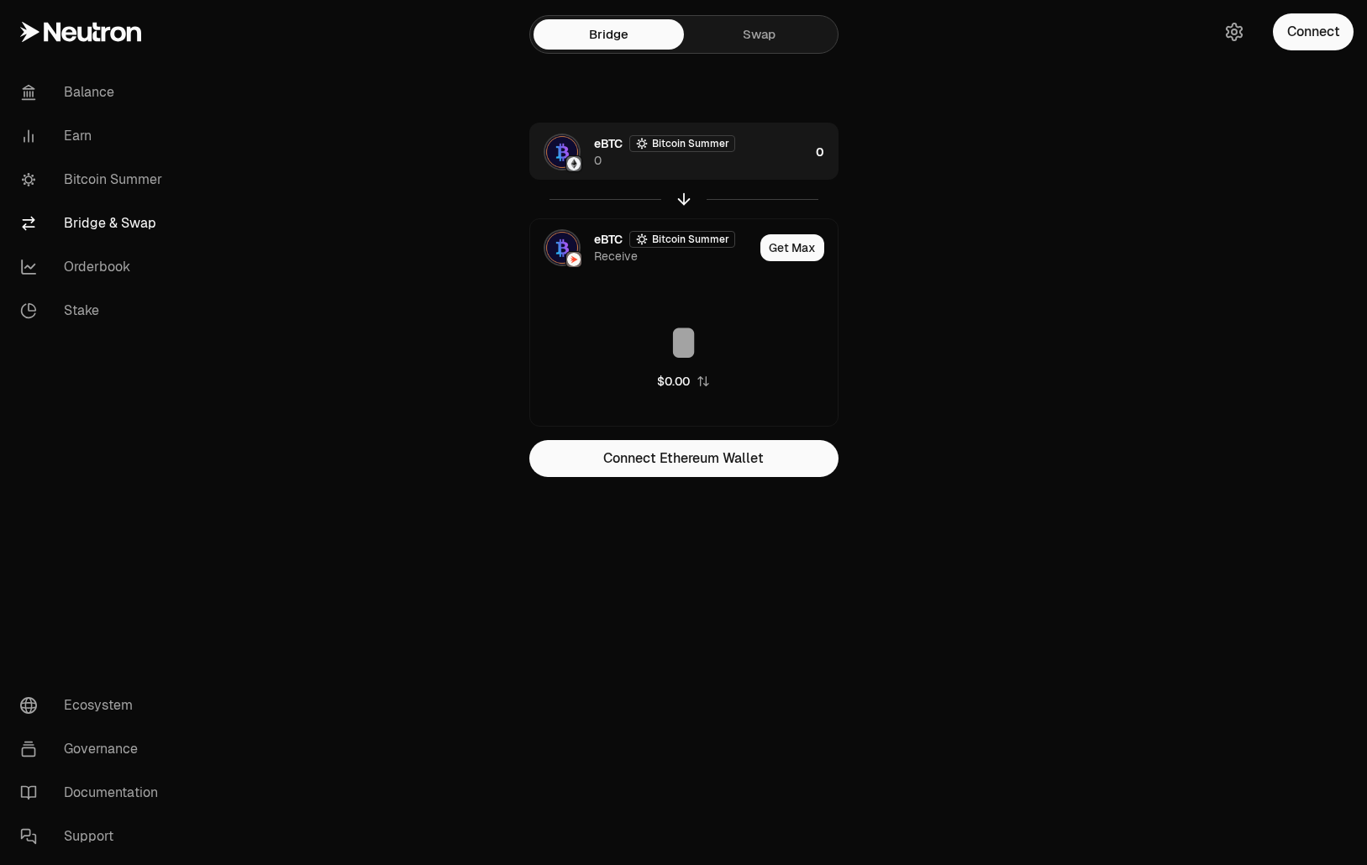
click at [1010, 352] on main "Bridge Swap eBTC Bitcoin Summer 0 0 eBTC Bitcoin Summer Receive Get Max $0.00 C…" at bounding box center [777, 272] width 1178 height 544
click at [795, 150] on div "eBTC Bitcoin Summer 0" at bounding box center [701, 152] width 215 height 34
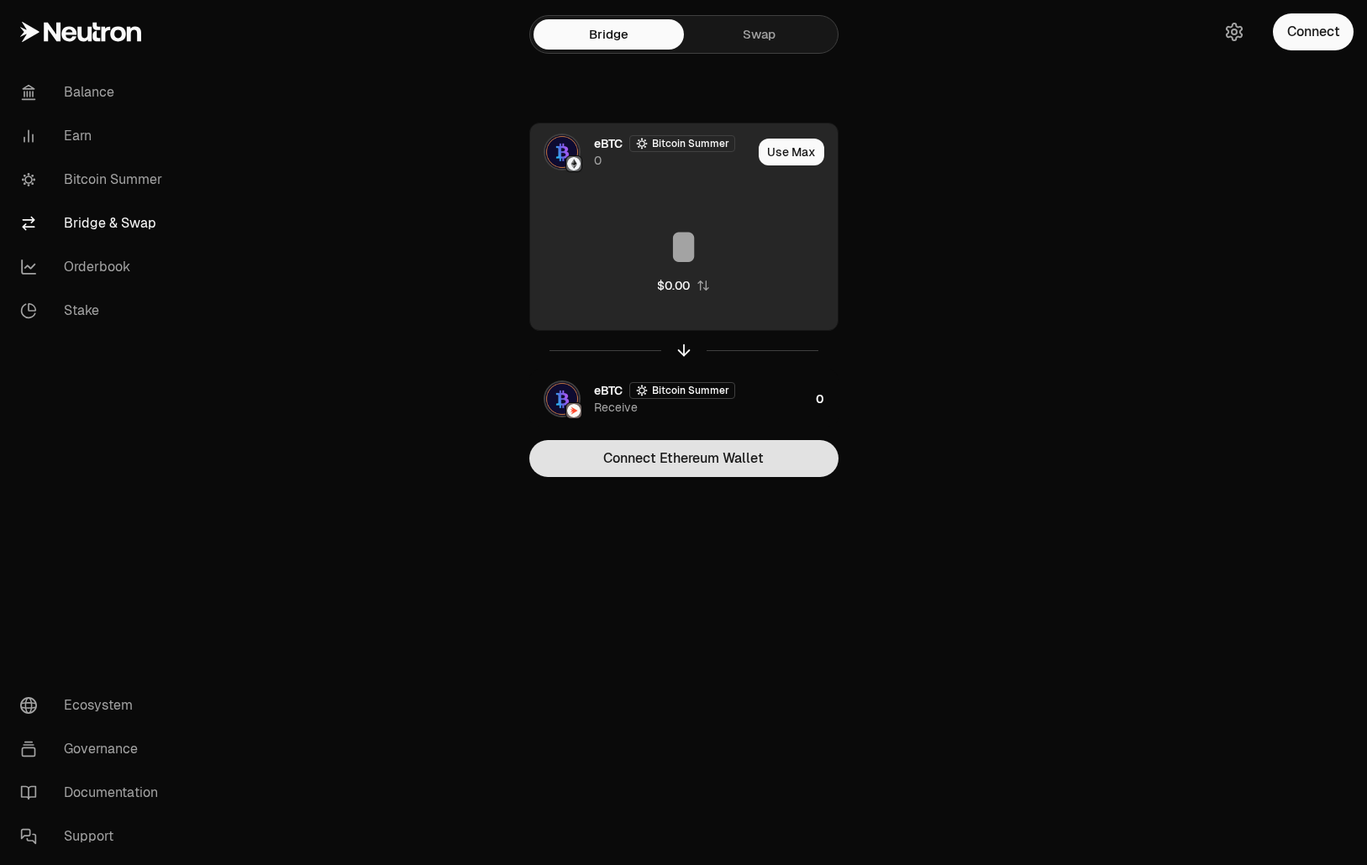
click at [733, 464] on button "Connect Ethereum Wallet" at bounding box center [683, 458] width 309 height 37
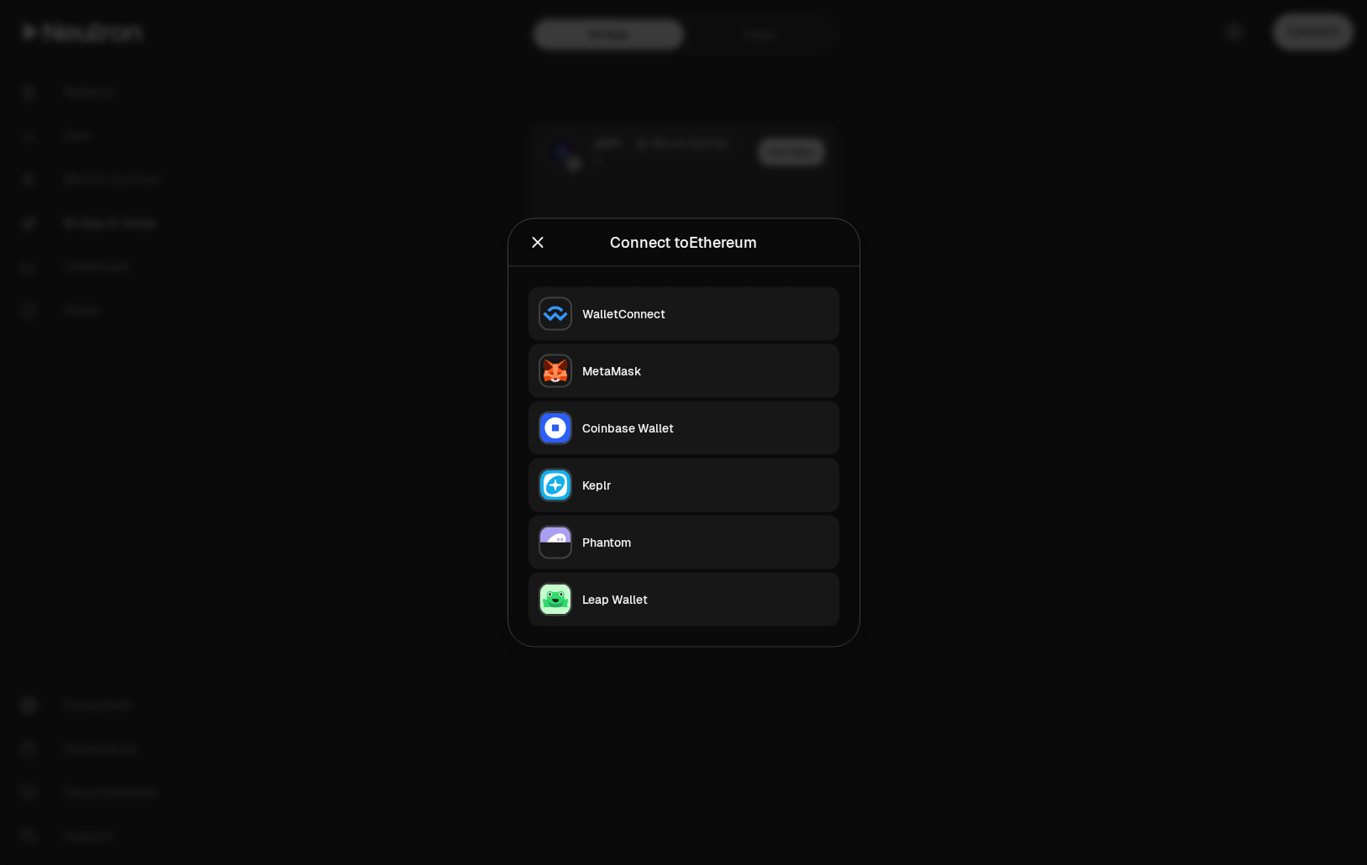
click at [714, 371] on div "MetaMask" at bounding box center [705, 371] width 247 height 17
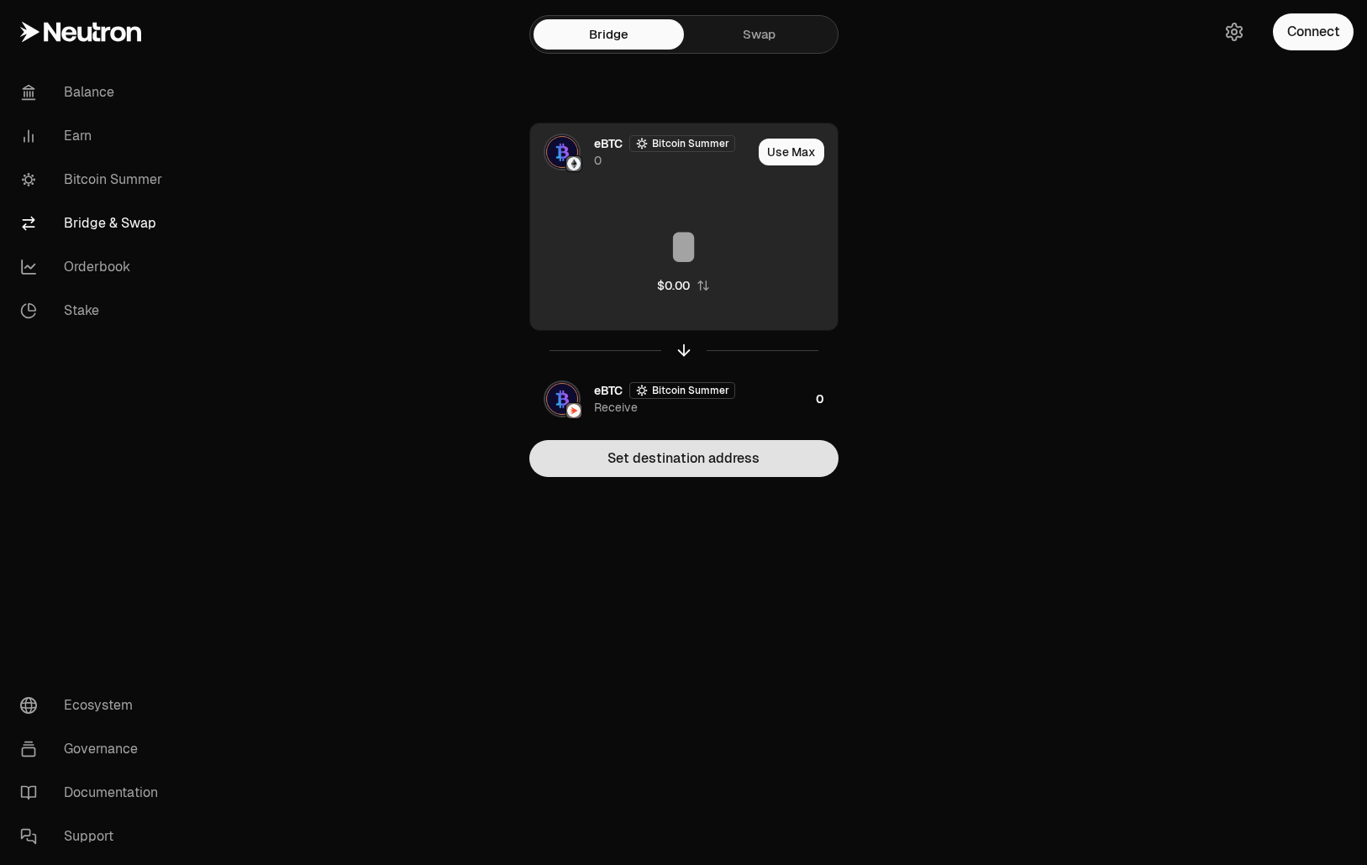
click at [727, 449] on button "Set destination address" at bounding box center [683, 458] width 309 height 37
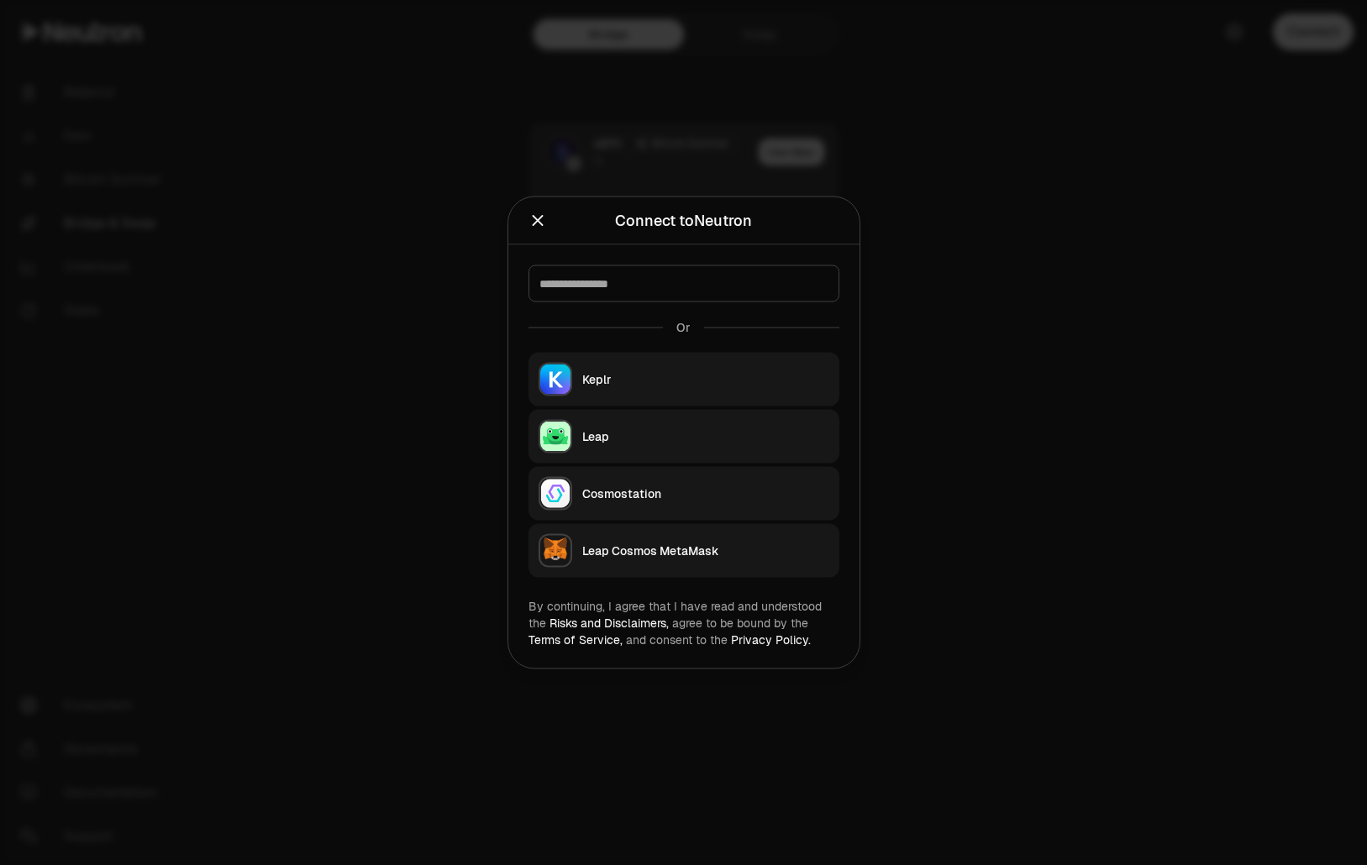
click at [685, 382] on div "Keplr" at bounding box center [705, 379] width 247 height 17
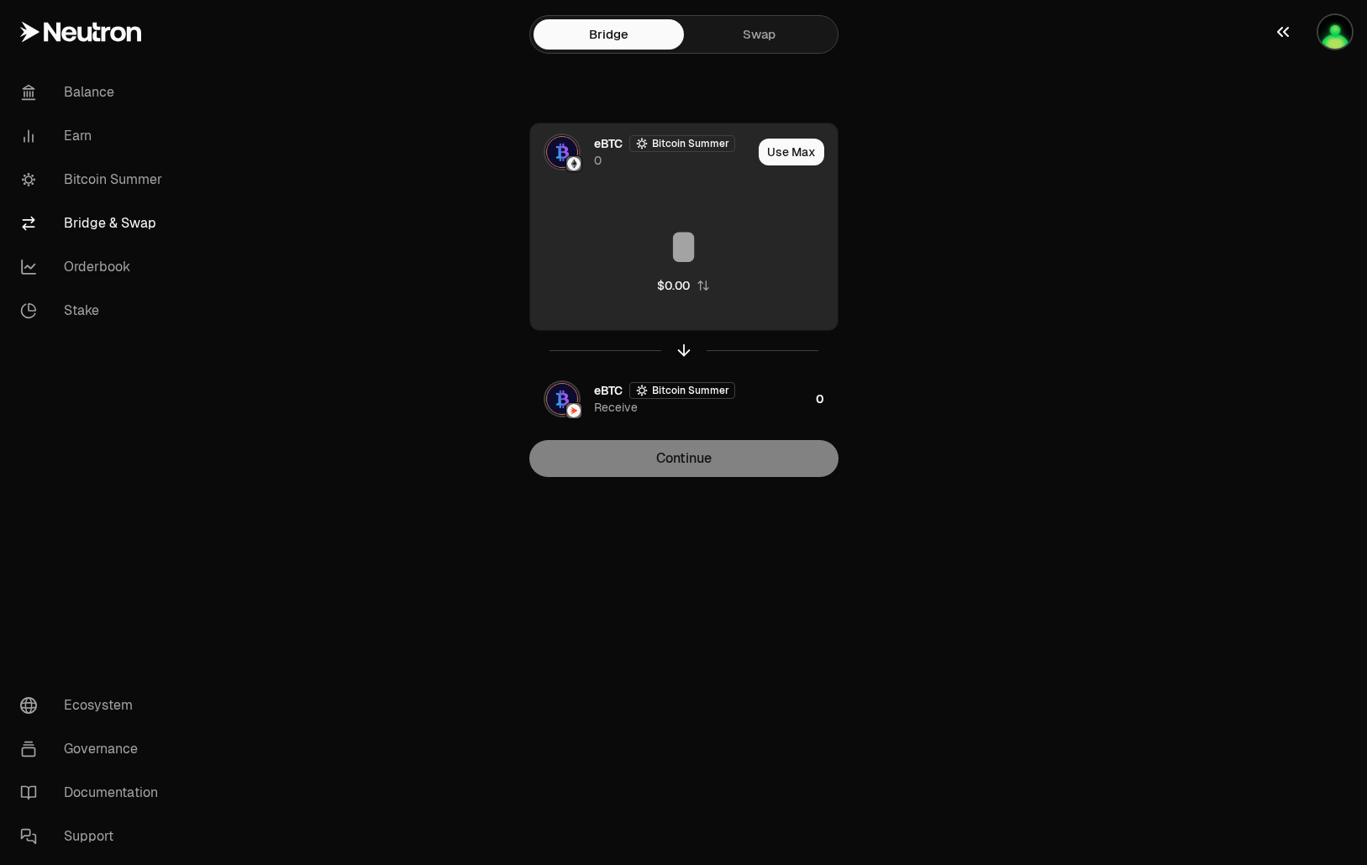
click at [1347, 34] on img "button" at bounding box center [1335, 32] width 34 height 34
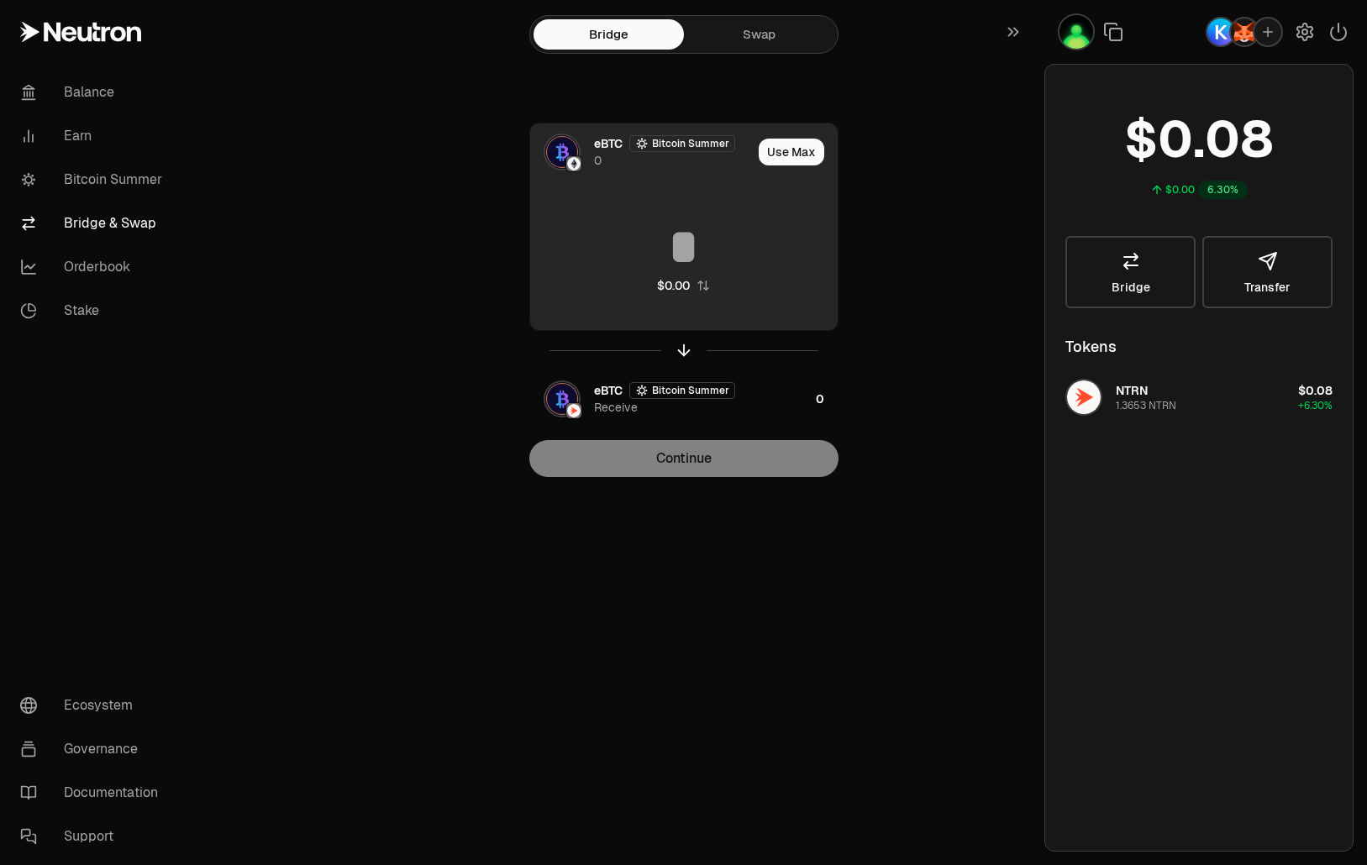
click at [963, 580] on div "Balance Earn Bitcoin Summer Bridge & Swap Orderbook Stake Ecosystem Governance …" at bounding box center [777, 432] width 1178 height 865
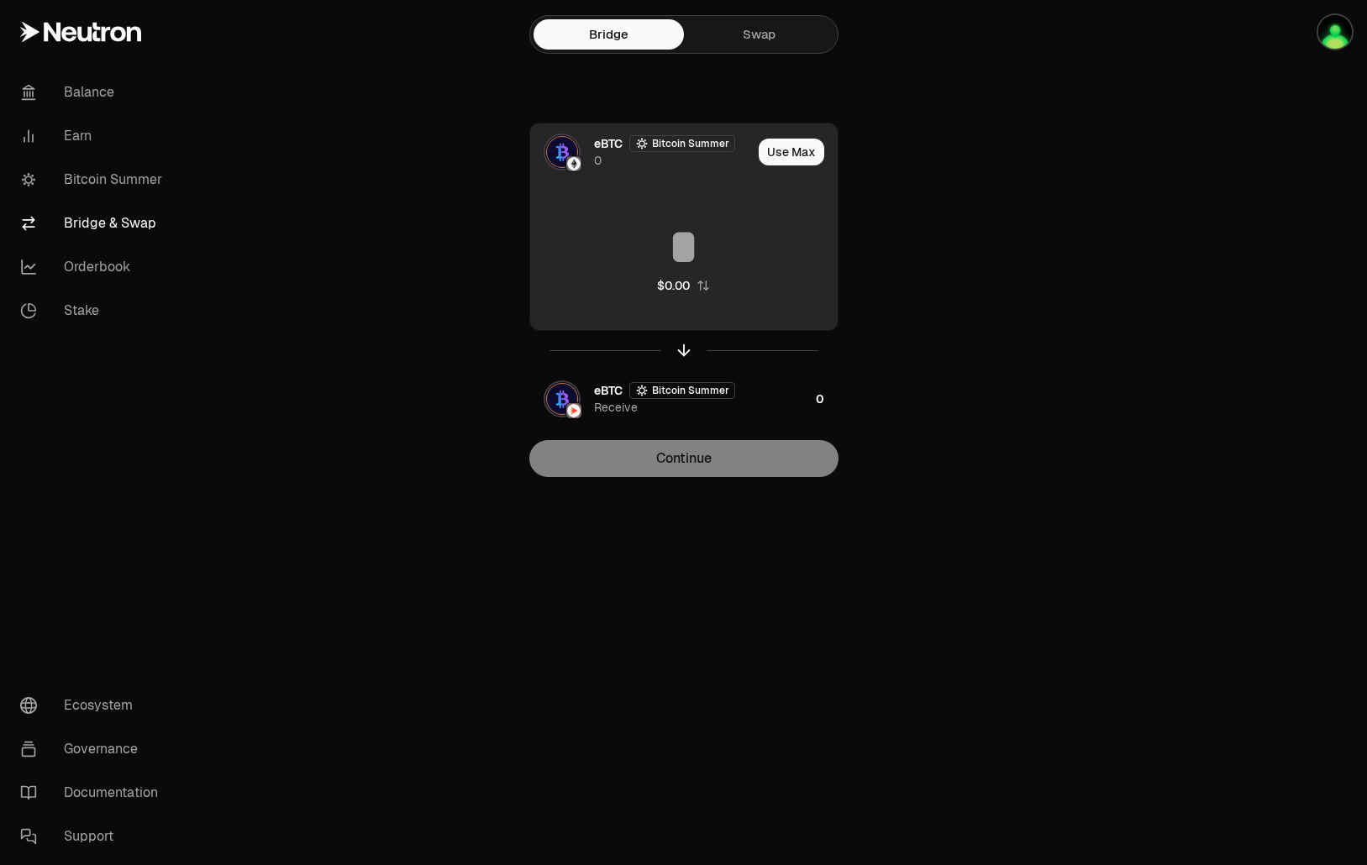
click at [1235, 175] on div at bounding box center [1272, 272] width 188 height 544
click at [1231, 112] on div at bounding box center [1272, 272] width 188 height 544
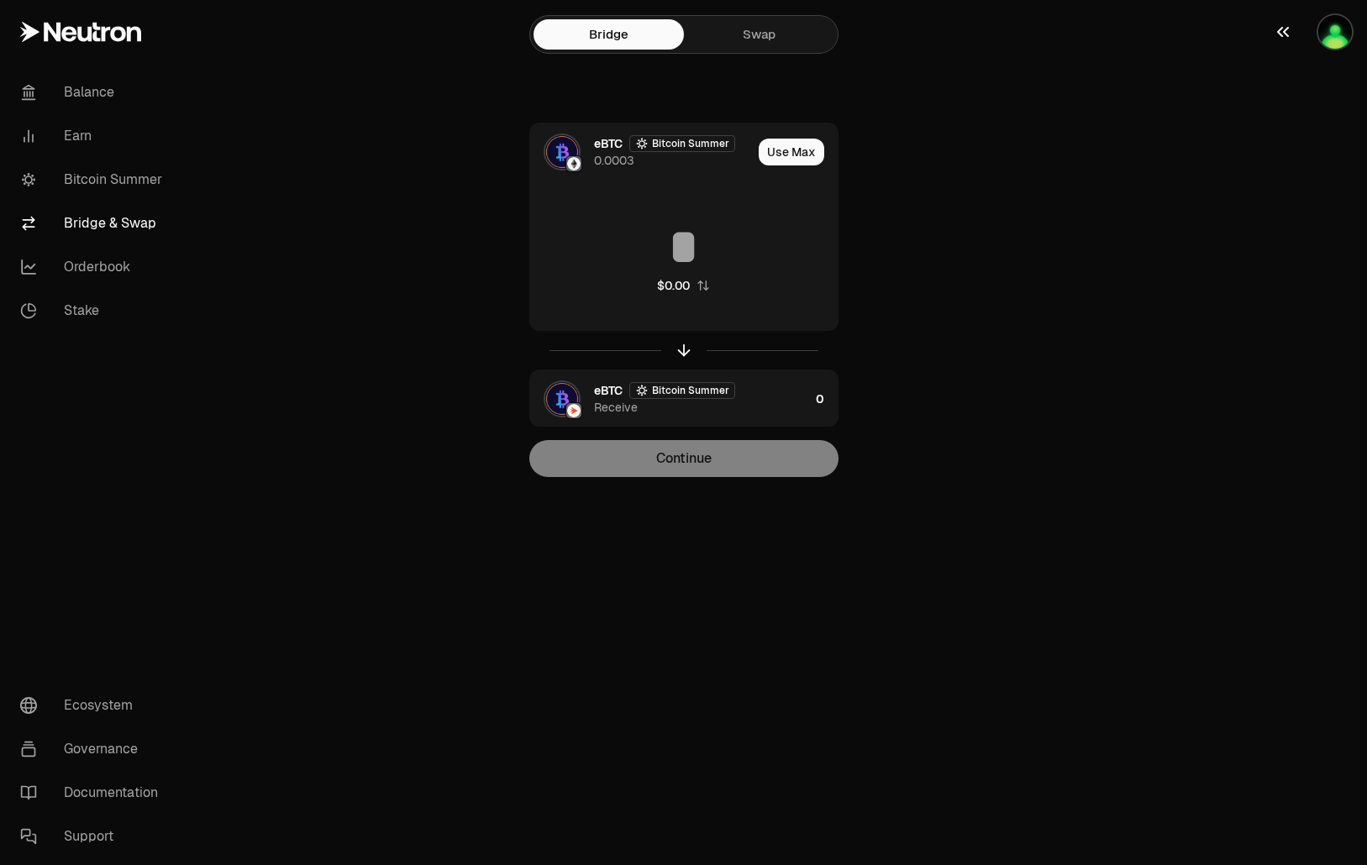
click at [1343, 51] on button "button" at bounding box center [1313, 32] width 108 height 64
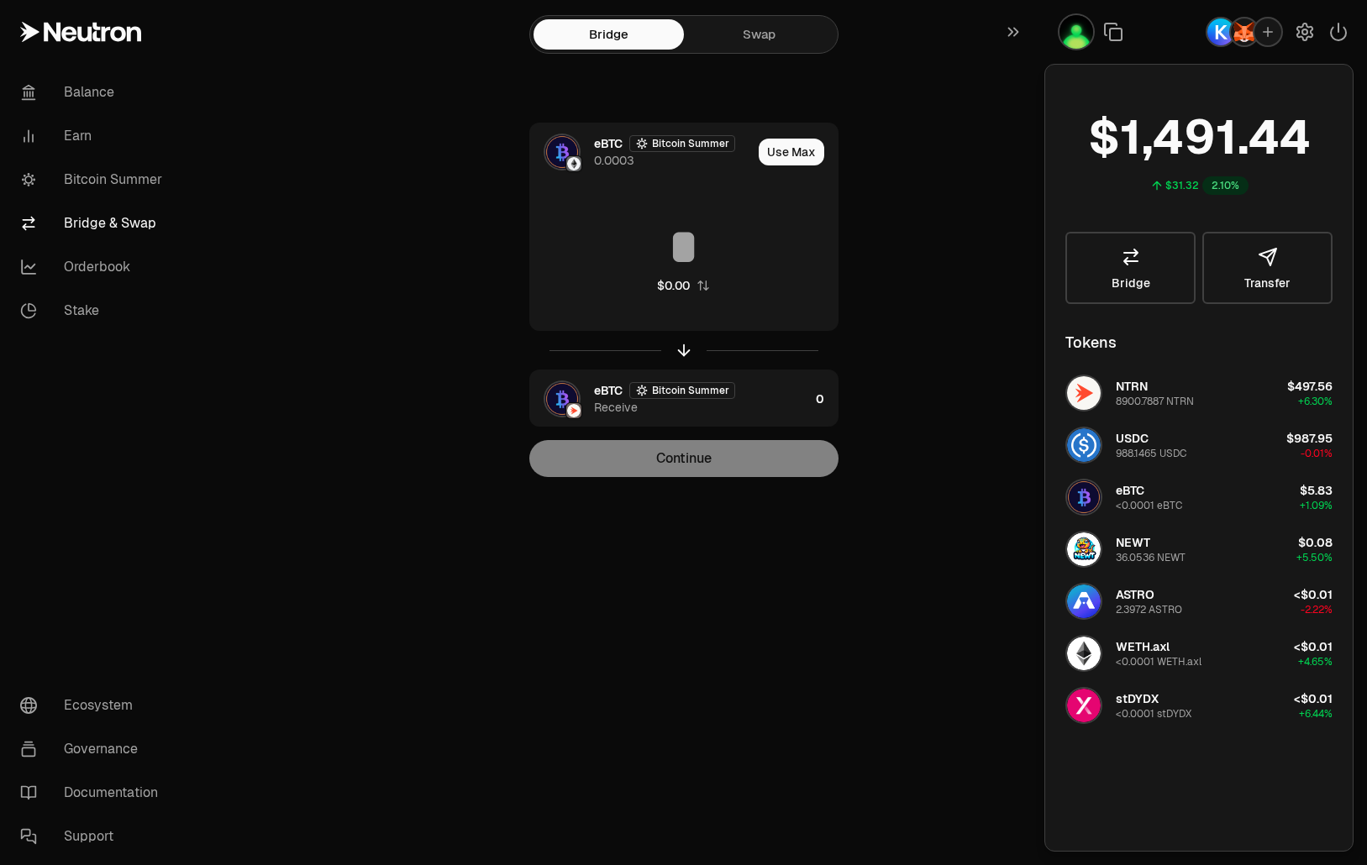
click at [1236, 44] on div "button" at bounding box center [1244, 32] width 30 height 30
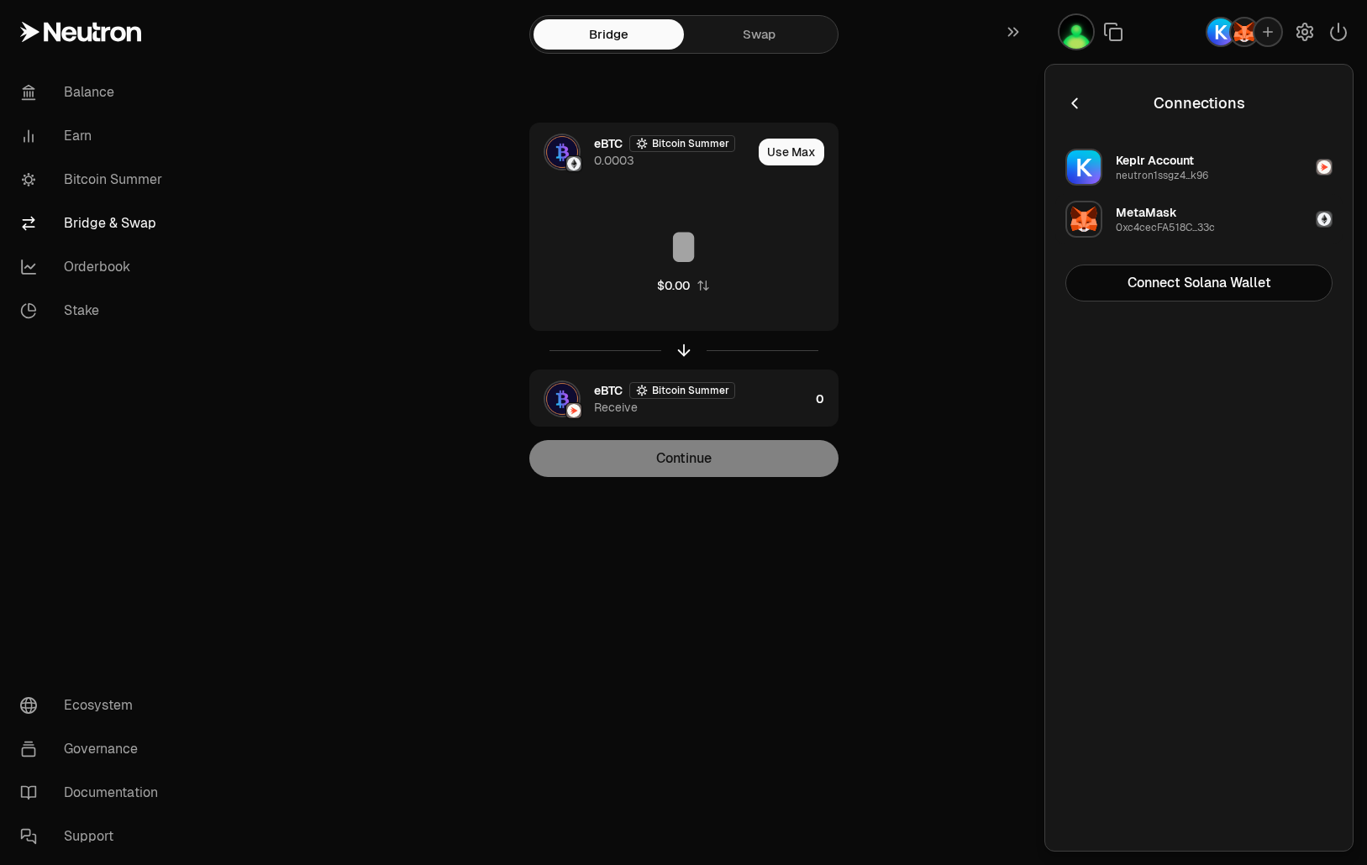
click at [1321, 228] on button "MetaMask 0xc4cecFA518C...33c" at bounding box center [1198, 219] width 287 height 50
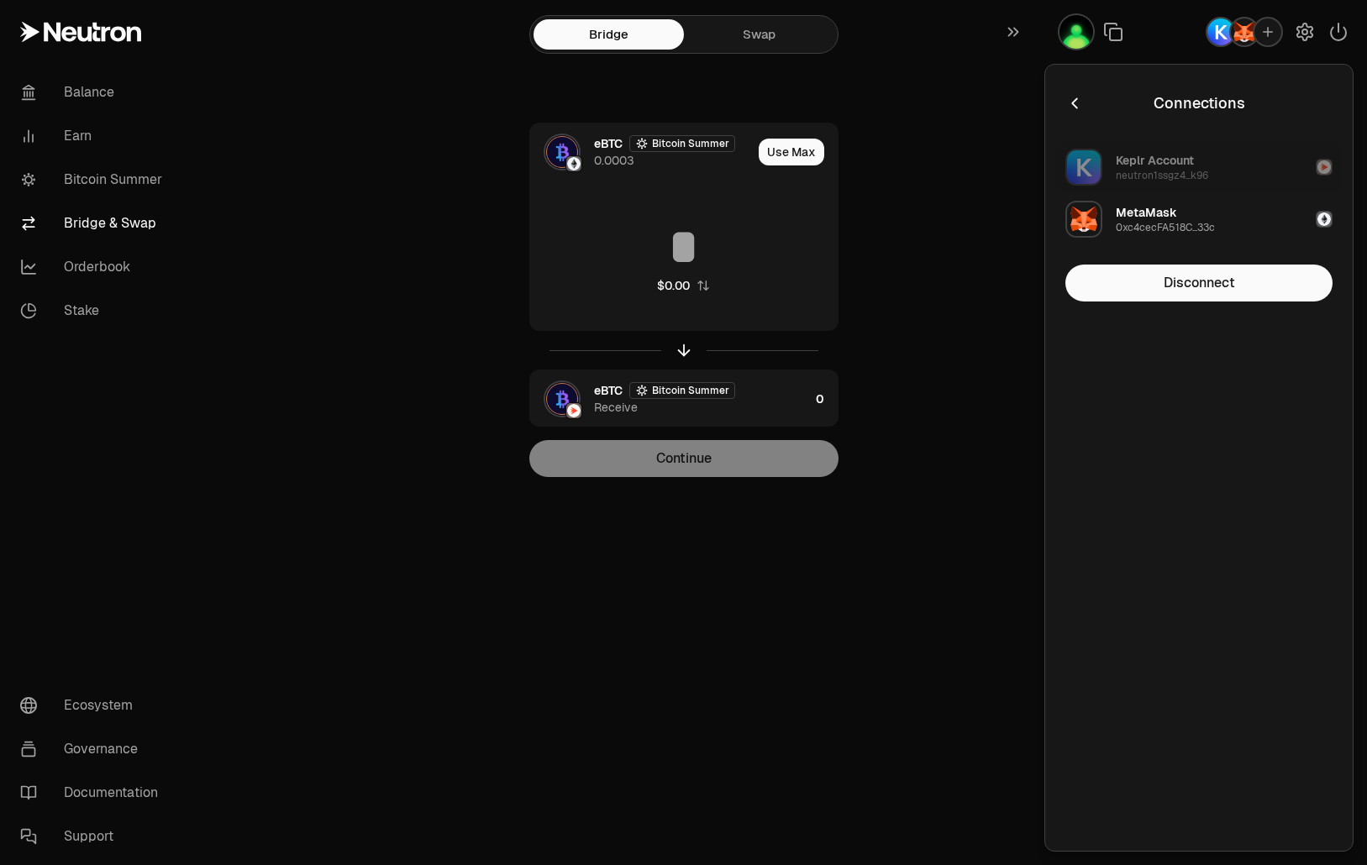
click at [1256, 173] on button "Keplr Account neutron1ssgz4...k96" at bounding box center [1198, 167] width 287 height 50
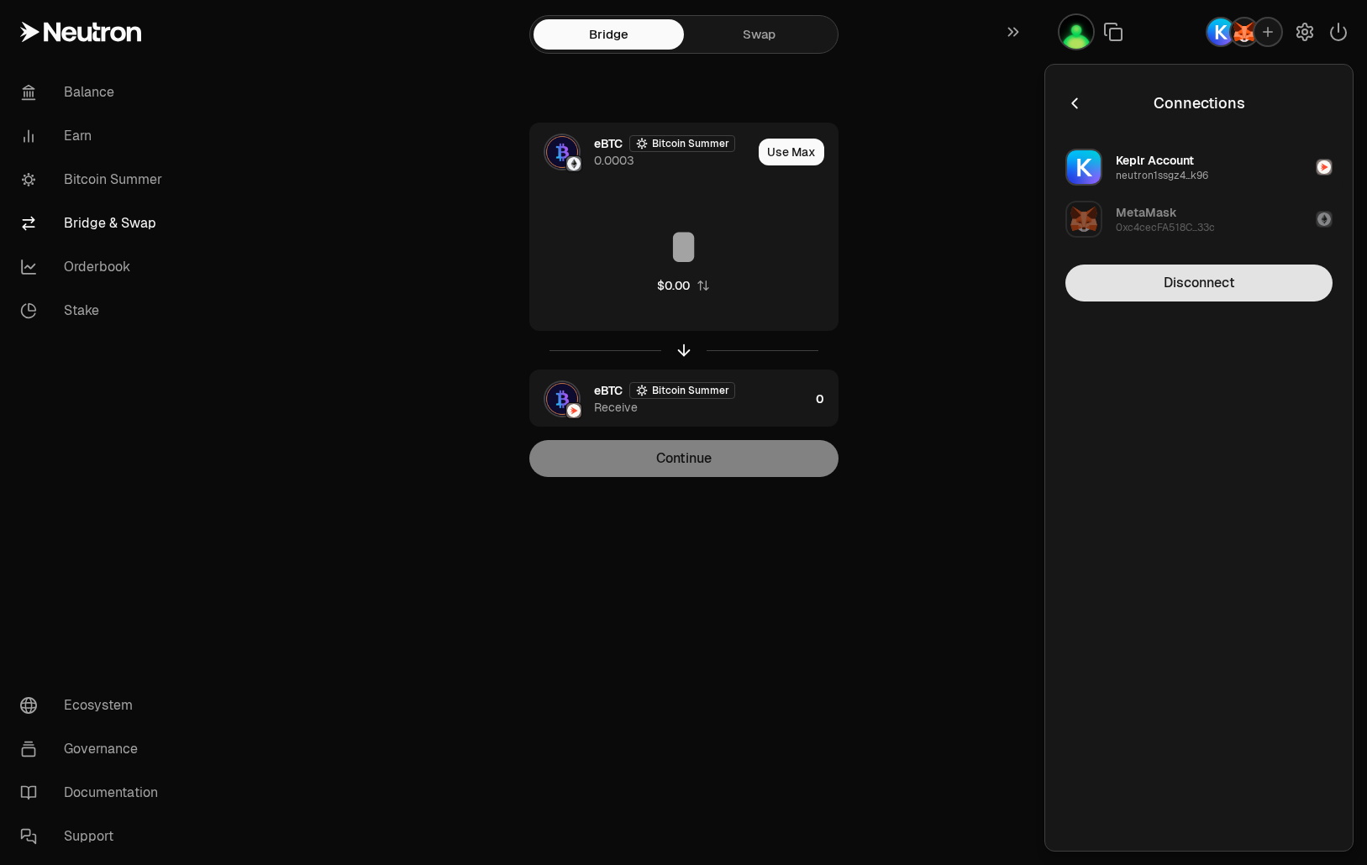
click at [1226, 286] on button "Disconnect" at bounding box center [1198, 283] width 267 height 37
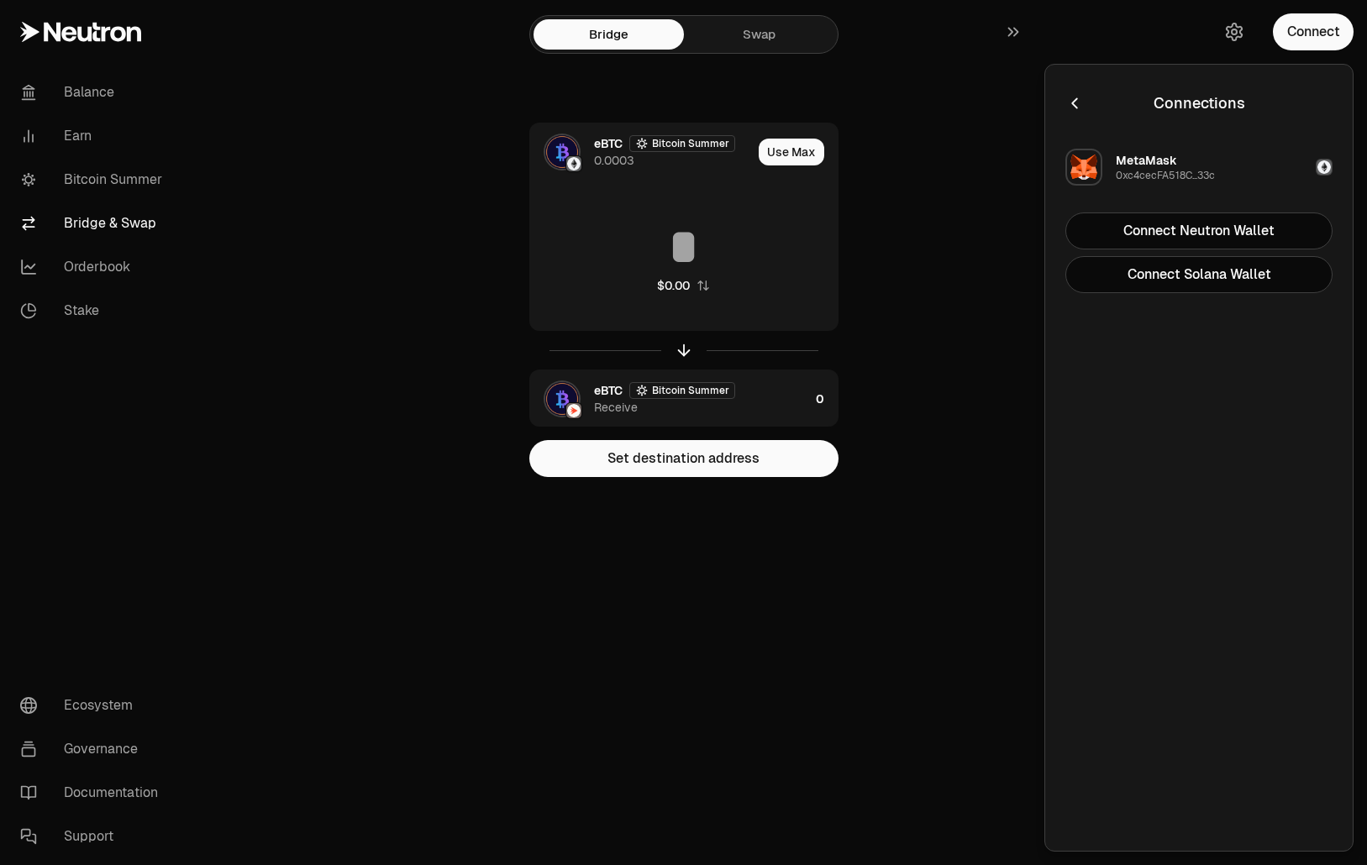
click at [1041, 315] on main "Bridge Swap eBTC Bitcoin Summer 0.0003 Use Max $0.00 eBTC Bitcoin Summer Receiv…" at bounding box center [777, 272] width 1178 height 544
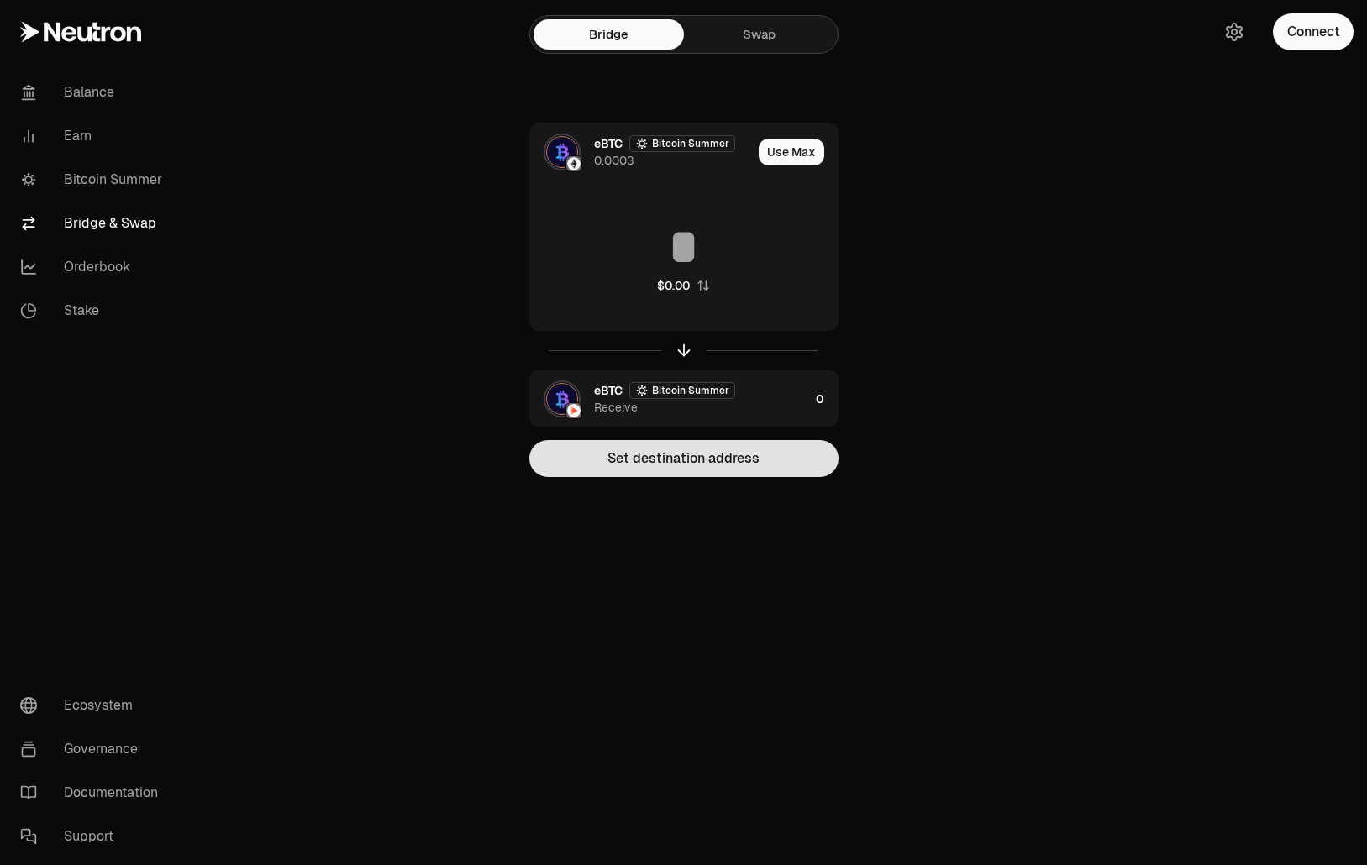
click at [779, 472] on button "Set destination address" at bounding box center [683, 458] width 309 height 37
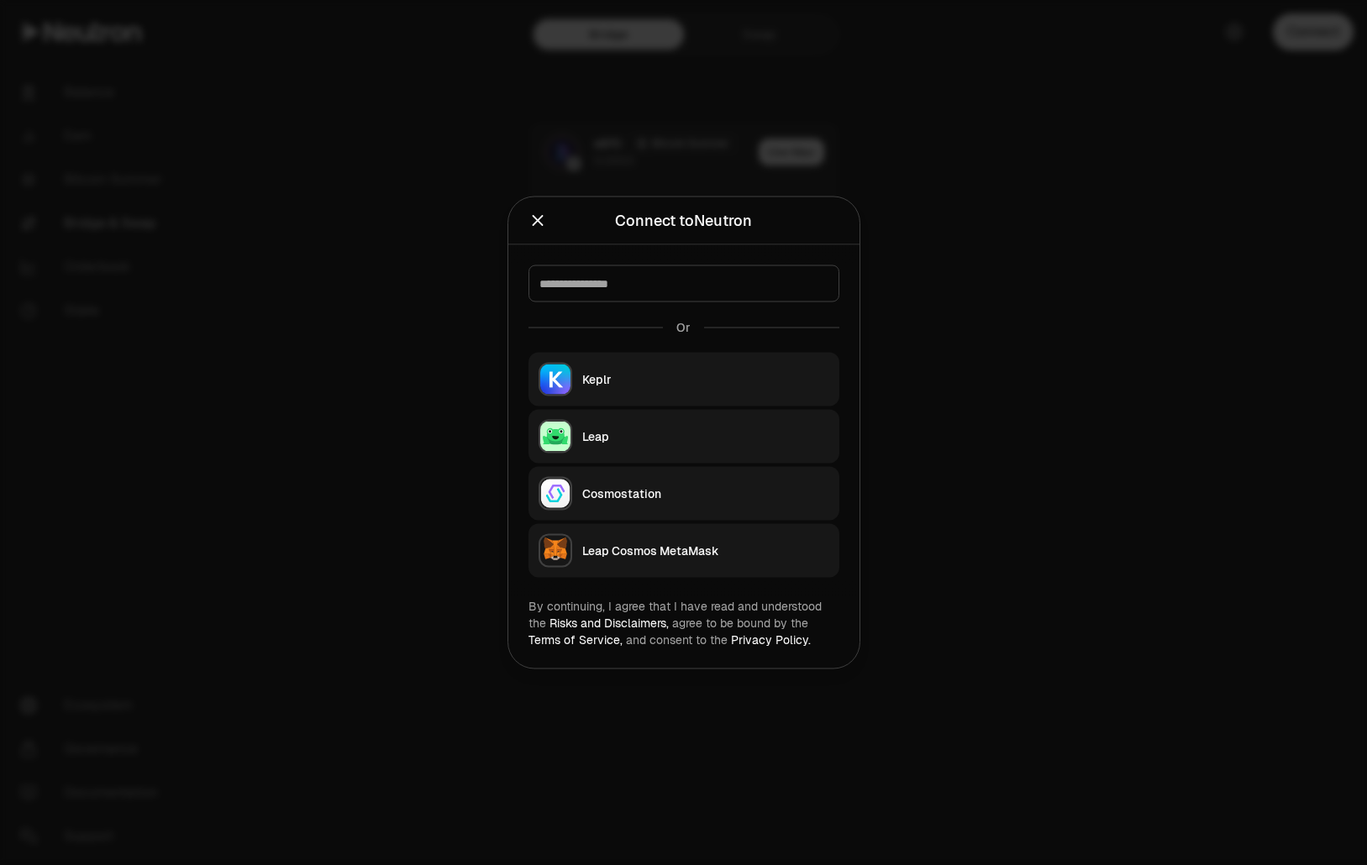
click at [725, 363] on button "Keplr" at bounding box center [683, 380] width 311 height 54
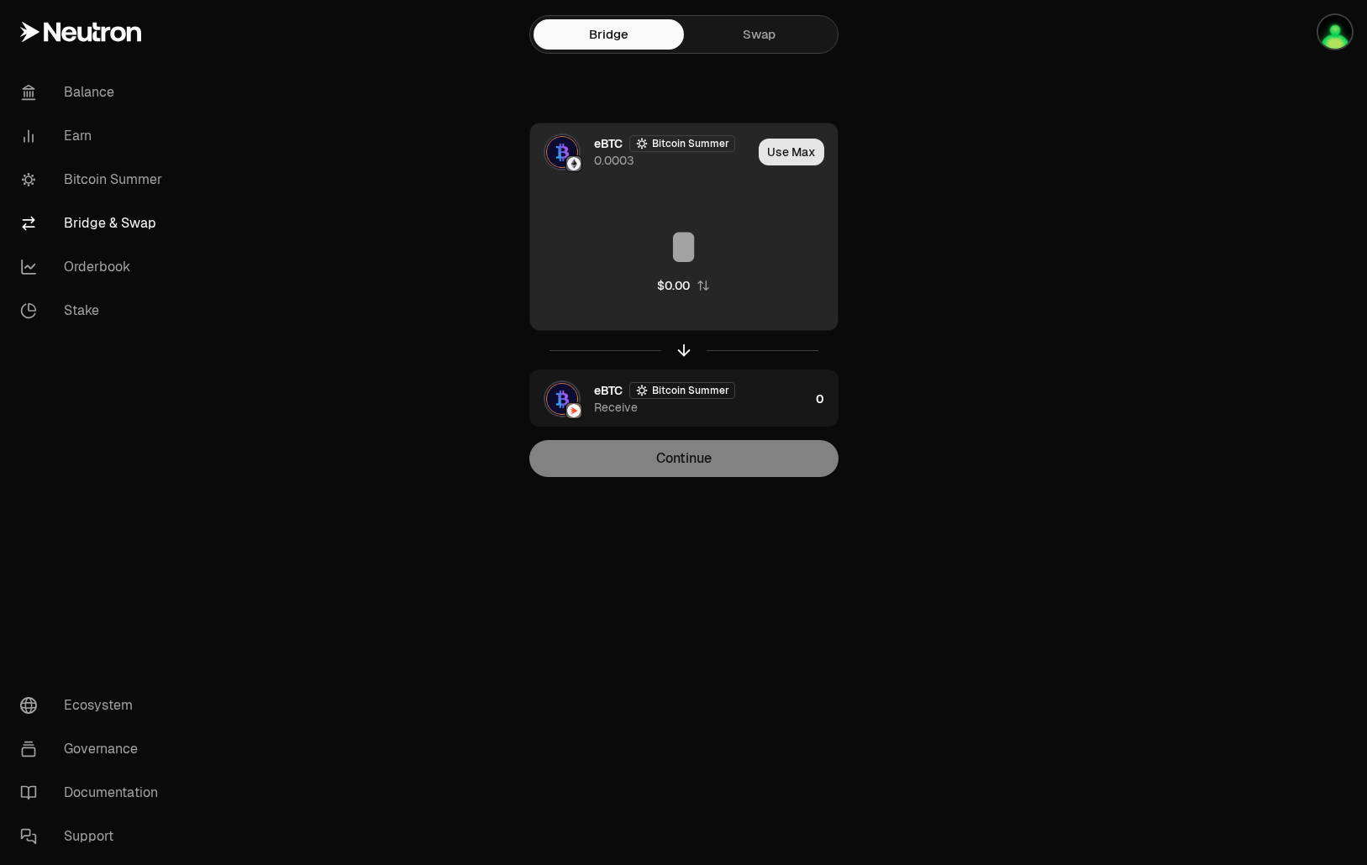
click at [784, 155] on button "Use Max" at bounding box center [791, 152] width 66 height 27
type input "**********"
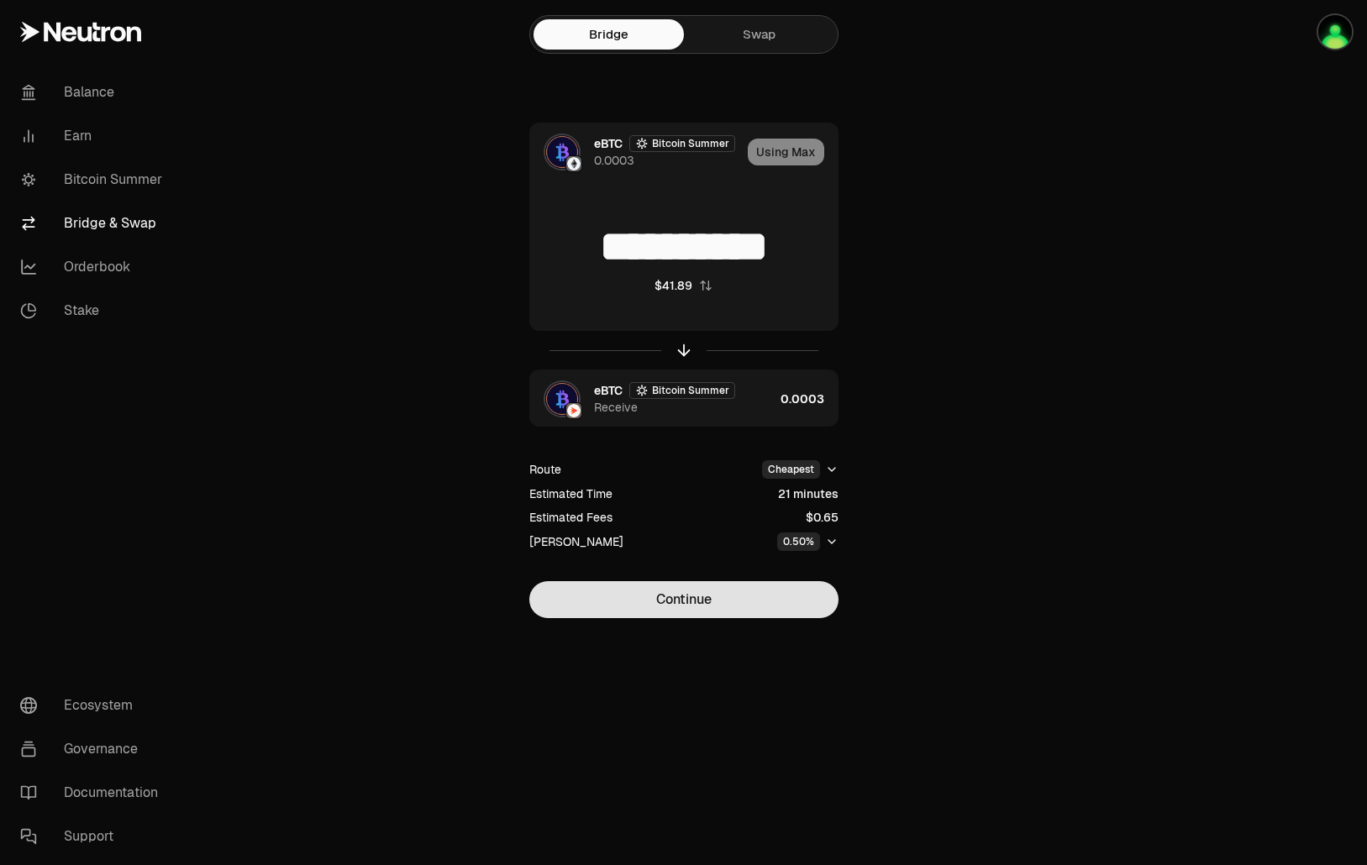
click at [748, 595] on button "Continue" at bounding box center [683, 599] width 309 height 37
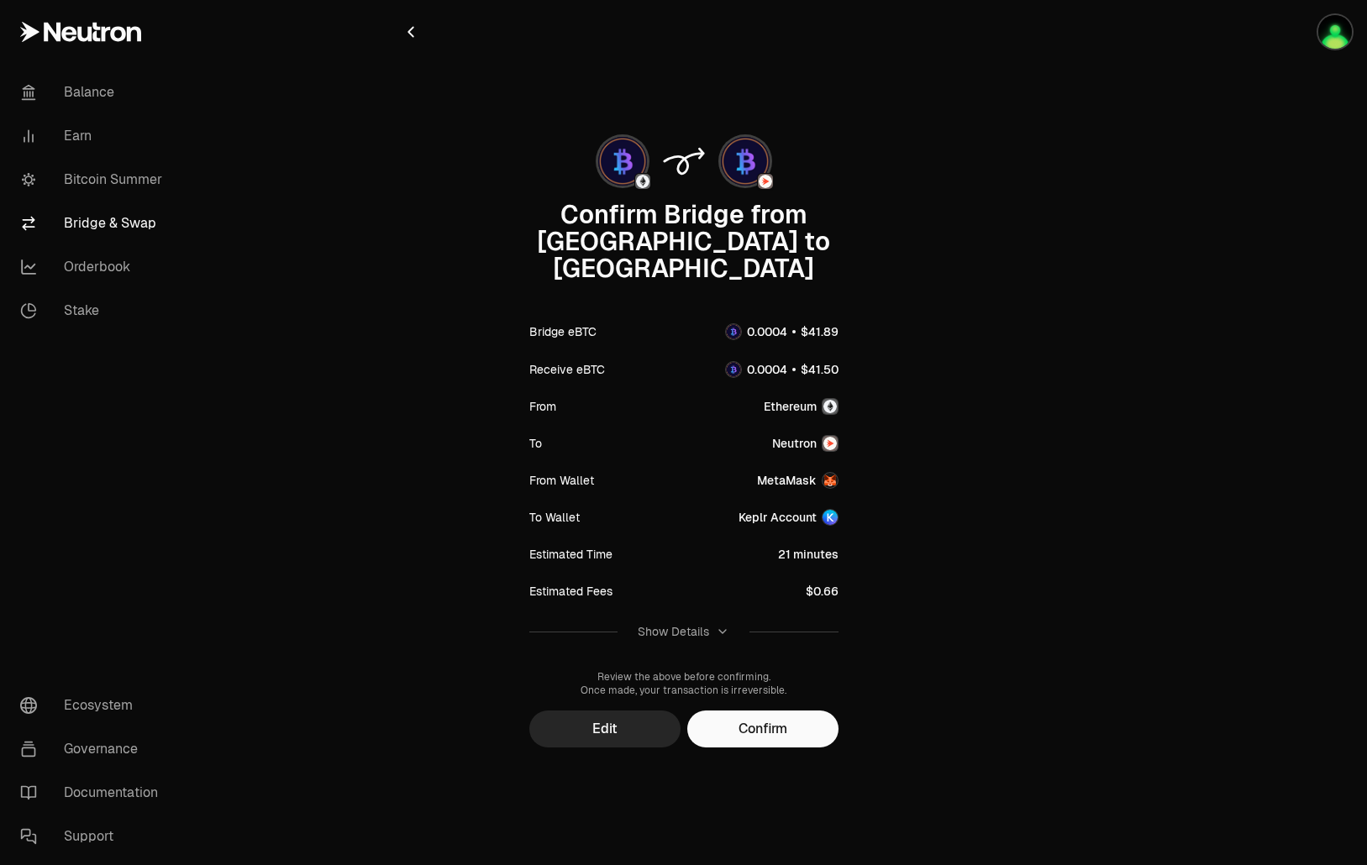
click at [685, 623] on div "Show Details" at bounding box center [672, 631] width 71 height 17
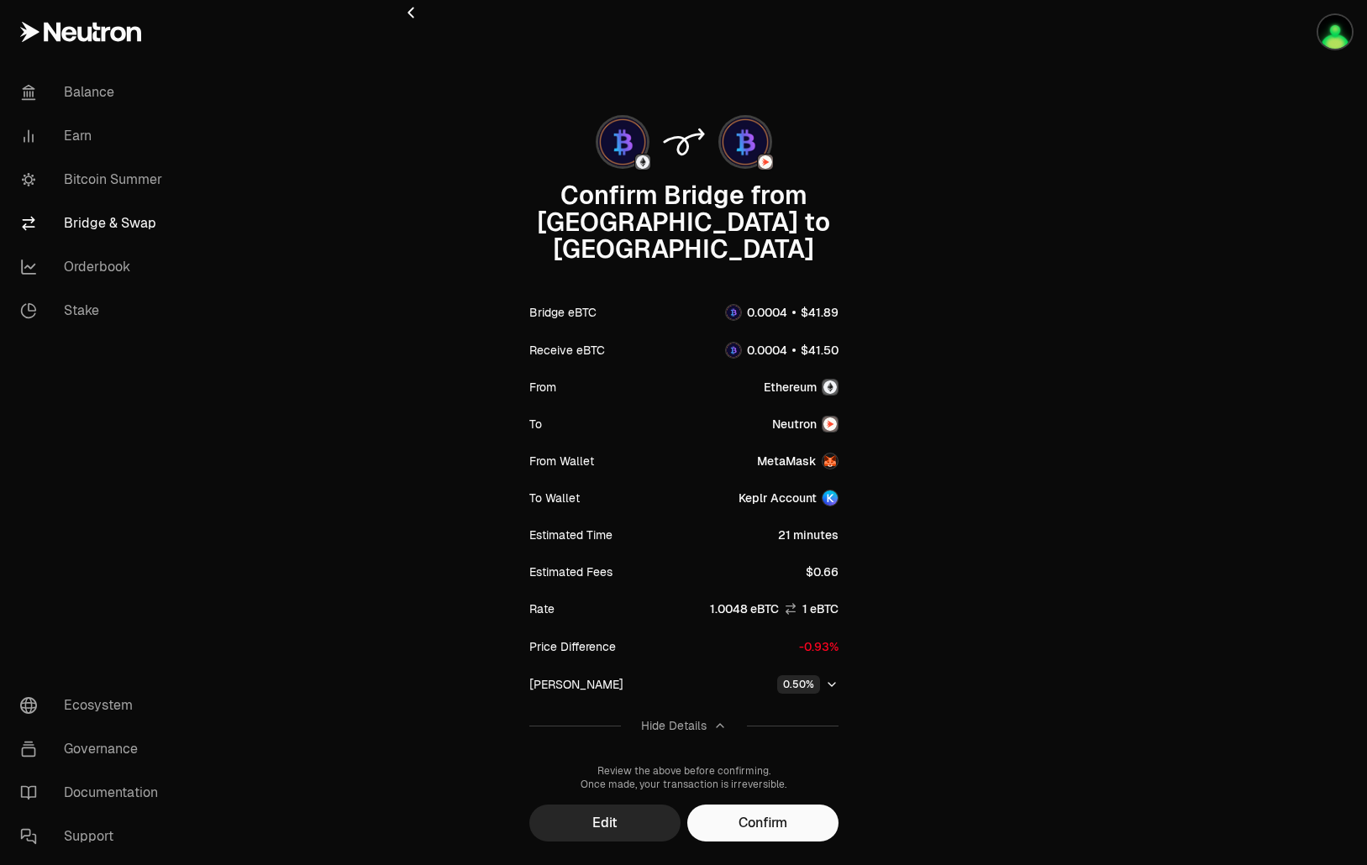
scroll to position [36, 0]
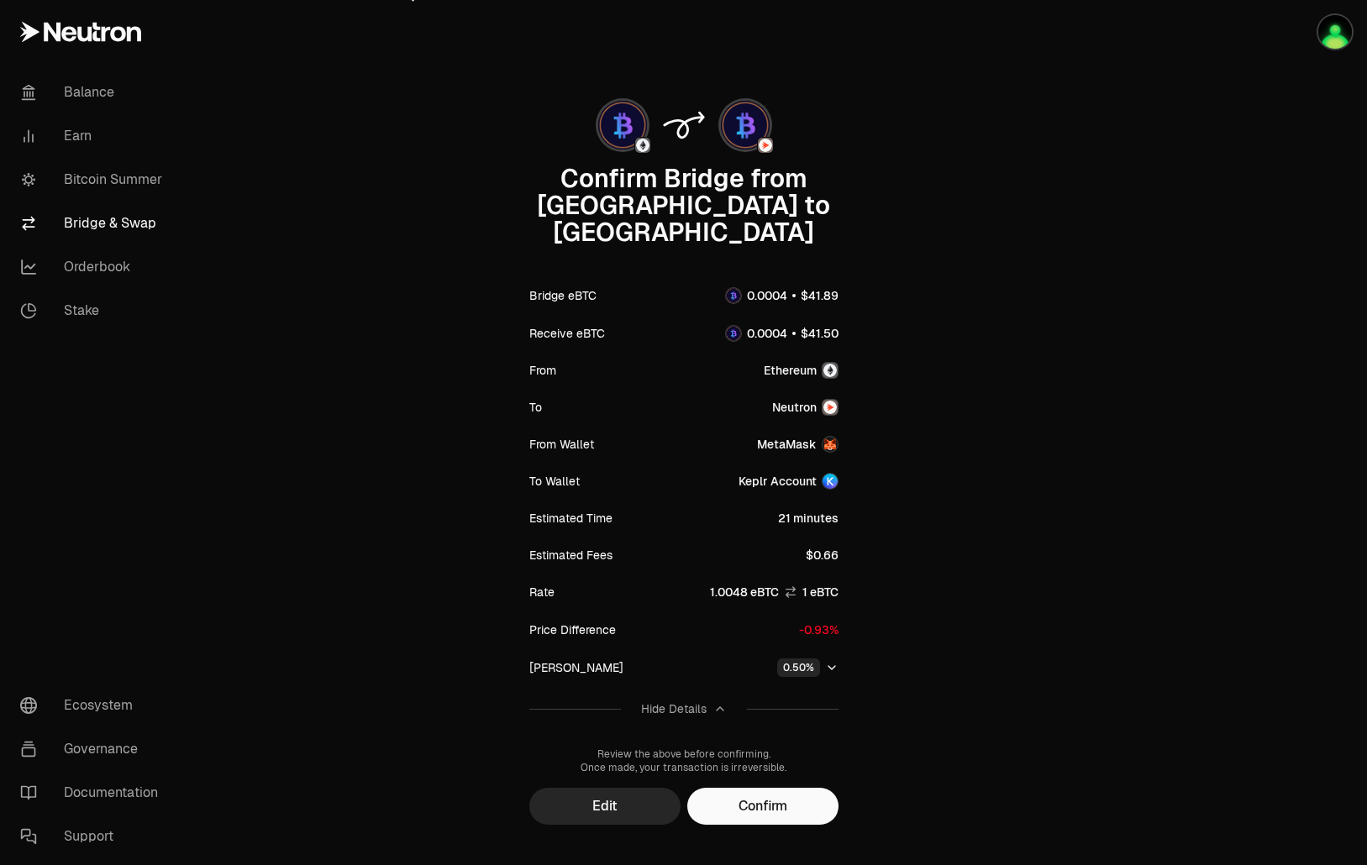
click at [817, 622] on span "9" at bounding box center [818, 629] width 8 height 15
drag, startPoint x: 807, startPoint y: 608, endPoint x: 874, endPoint y: 604, distance: 67.3
click at [874, 604] on div "Confirm Bridge from Ethereum to Neutron Bridge eBTC Receive eBTC From Ethereum …" at bounding box center [683, 456] width 564 height 737
click at [844, 604] on div "Confirm Bridge from Ethereum to Neutron Bridge eBTC Receive eBTC From Ethereum …" at bounding box center [683, 456] width 564 height 737
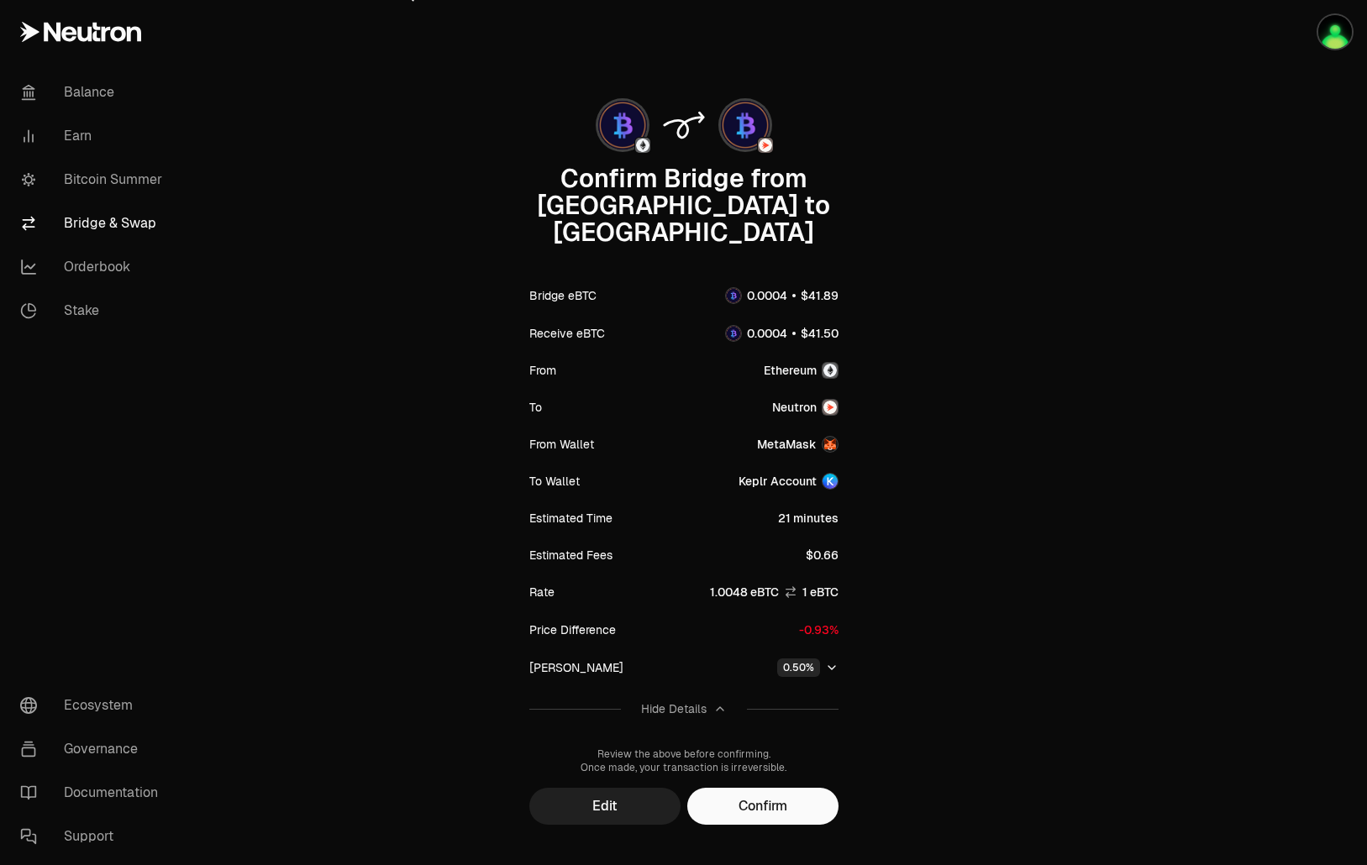
click at [607, 788] on button "Edit" at bounding box center [604, 806] width 151 height 37
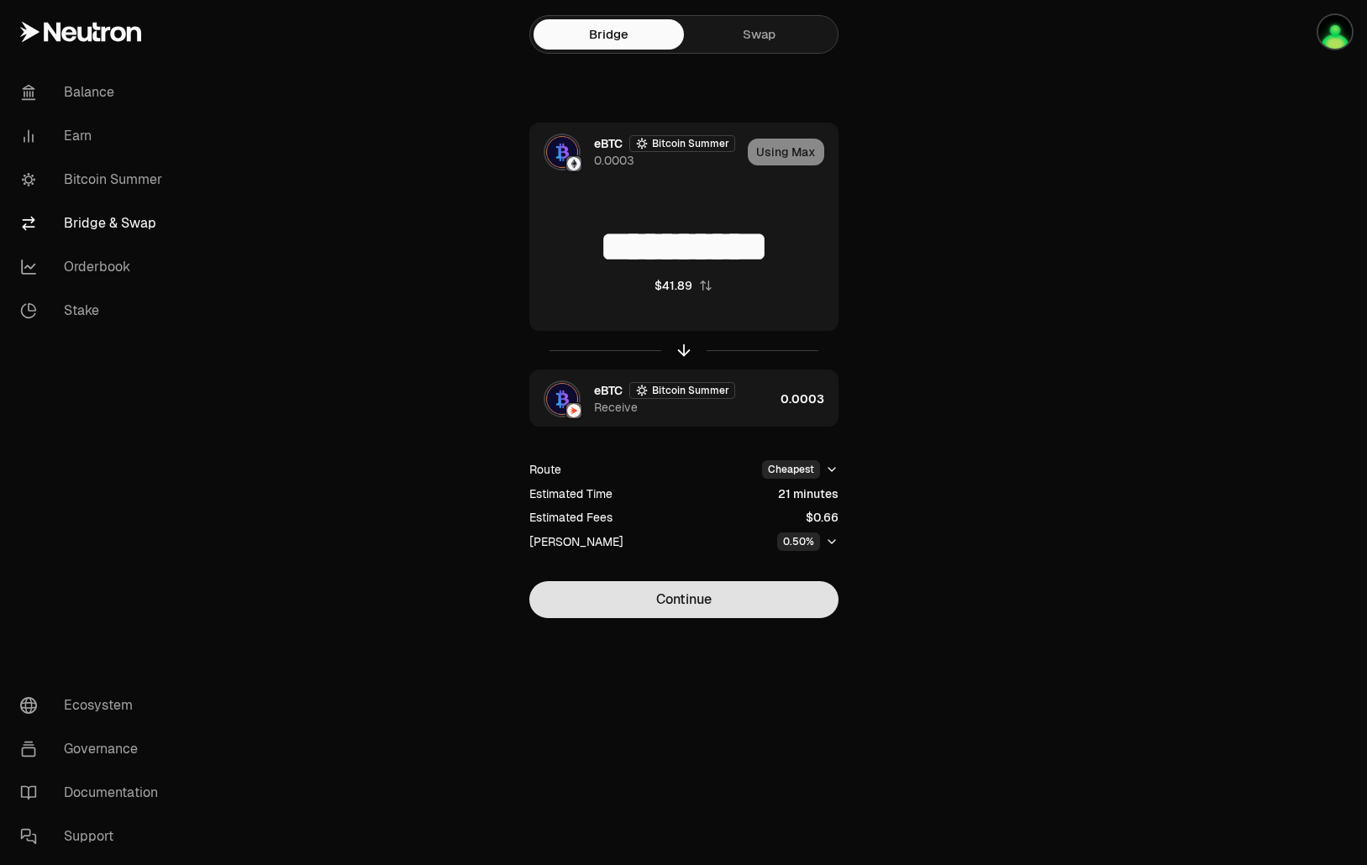
click at [752, 609] on button "Continue" at bounding box center [683, 599] width 309 height 37
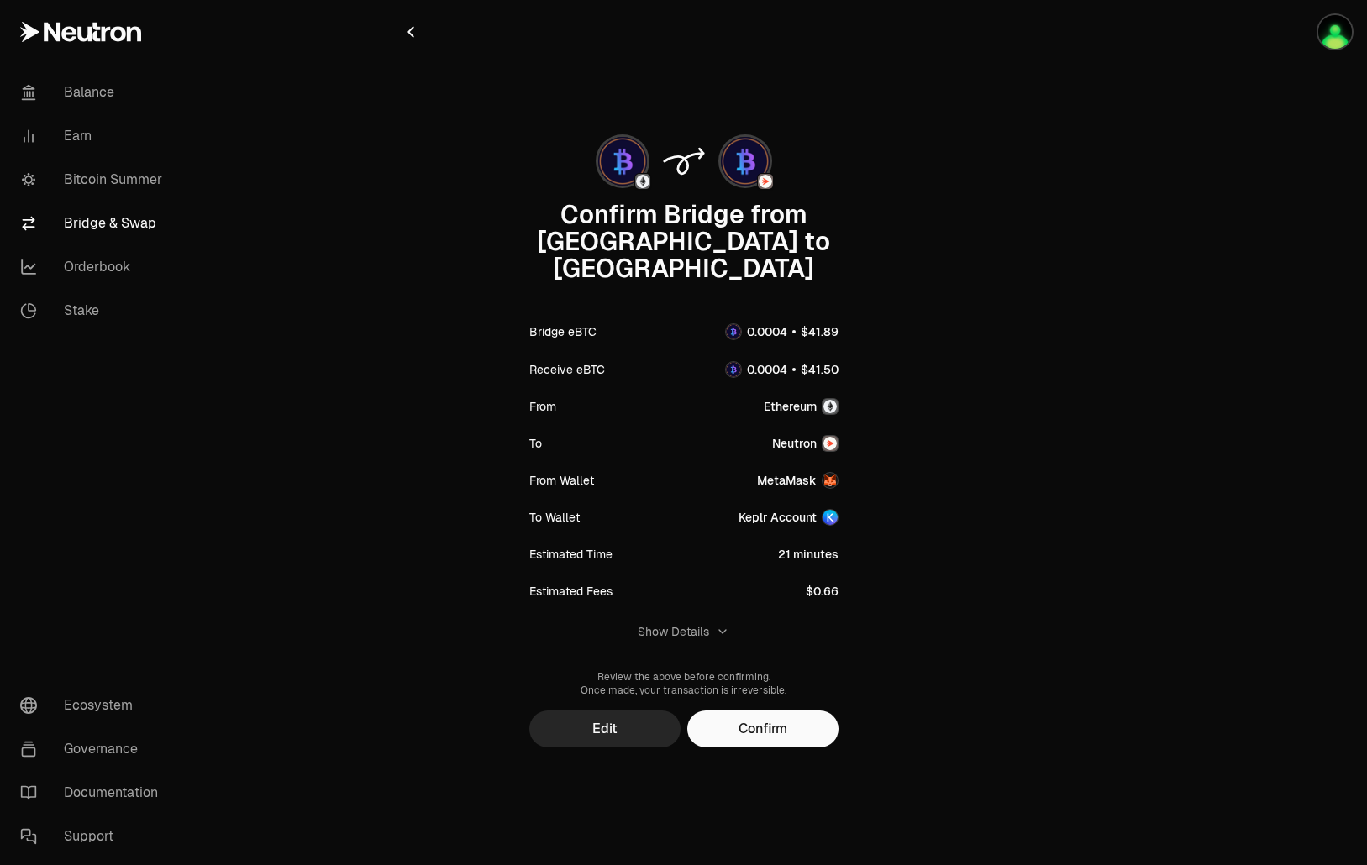
click at [699, 623] on div "Show Details" at bounding box center [672, 631] width 71 height 17
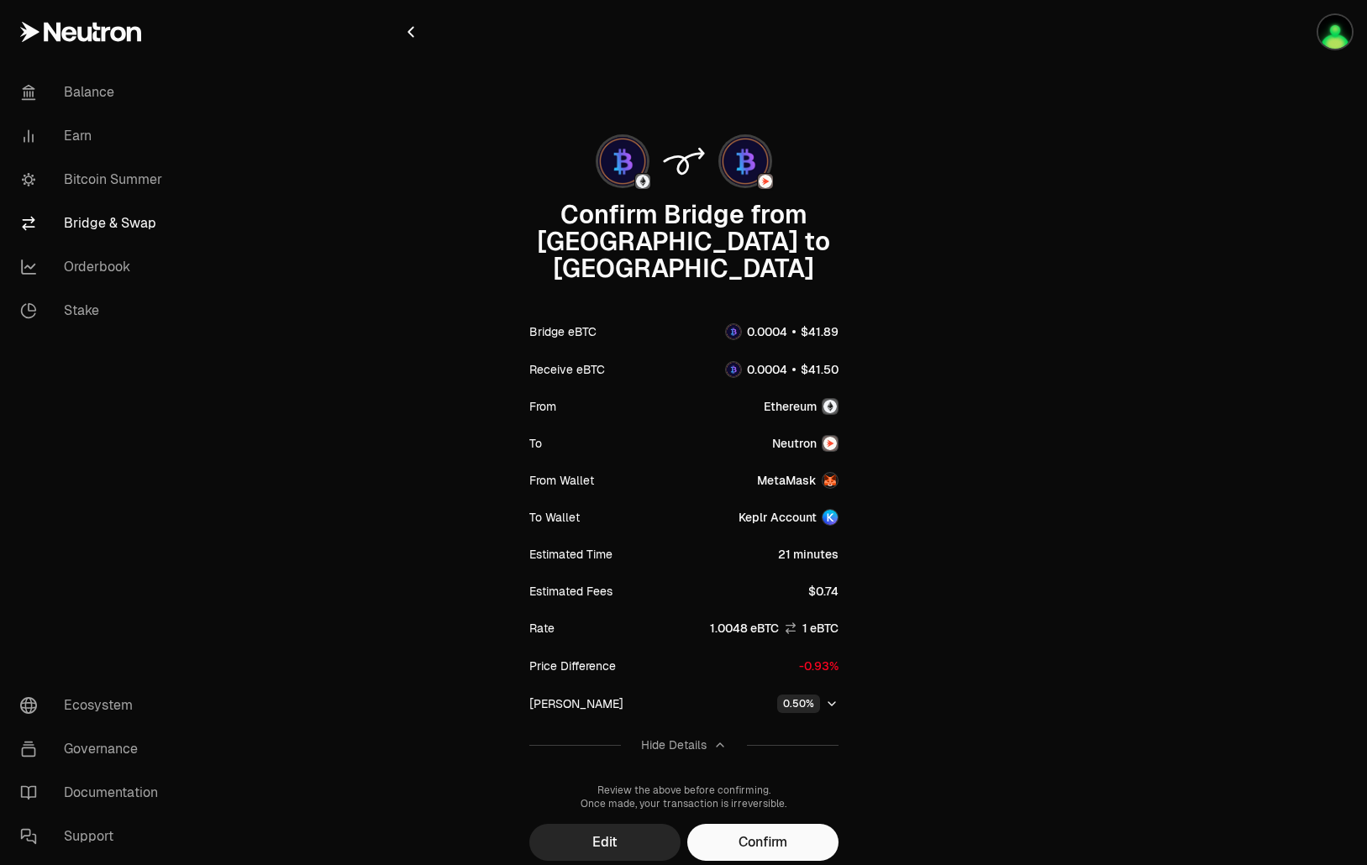
click at [608, 824] on button "Edit" at bounding box center [604, 842] width 151 height 37
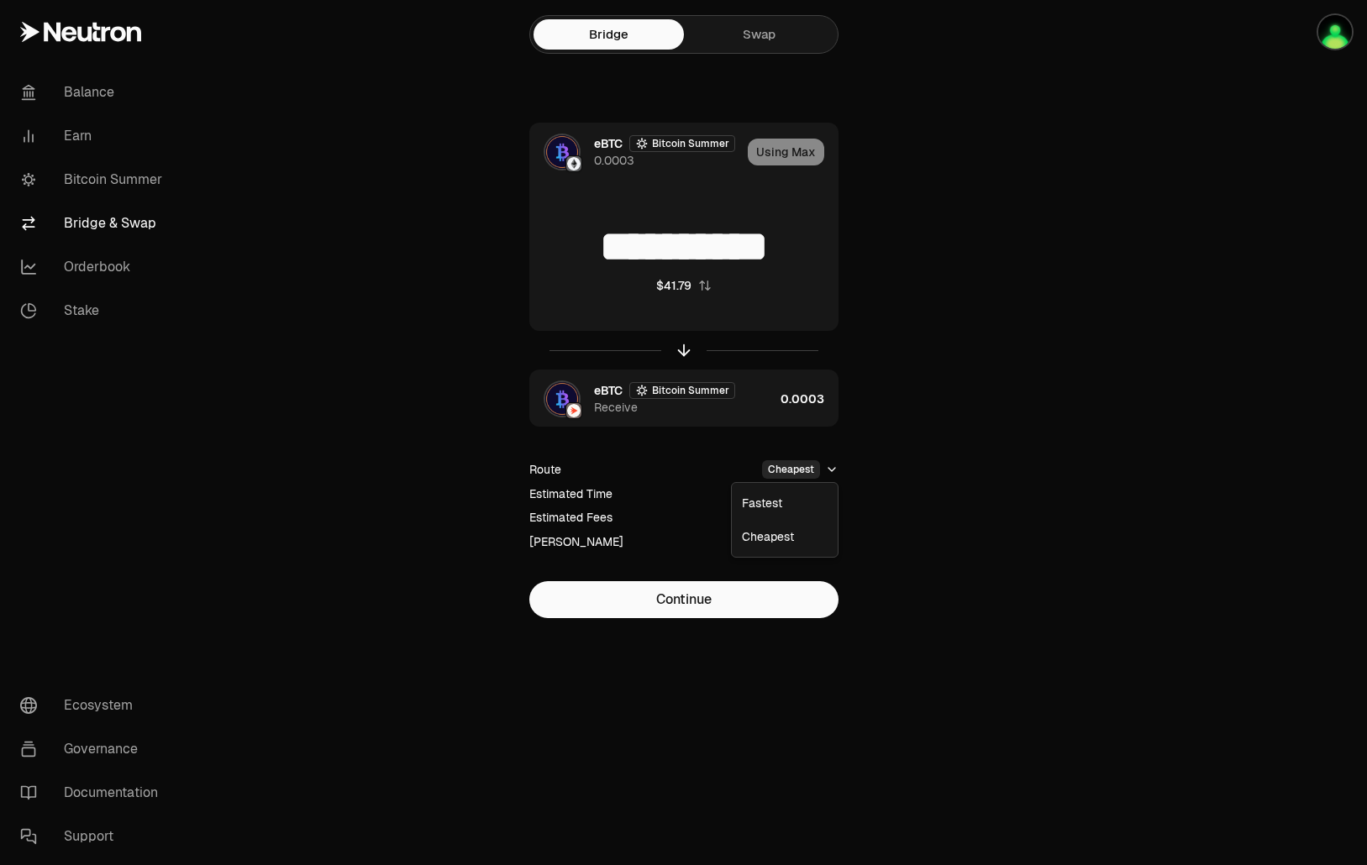
click at [814, 470] on html "**********" at bounding box center [683, 432] width 1367 height 865
click at [795, 501] on div "Fastest" at bounding box center [784, 503] width 99 height 34
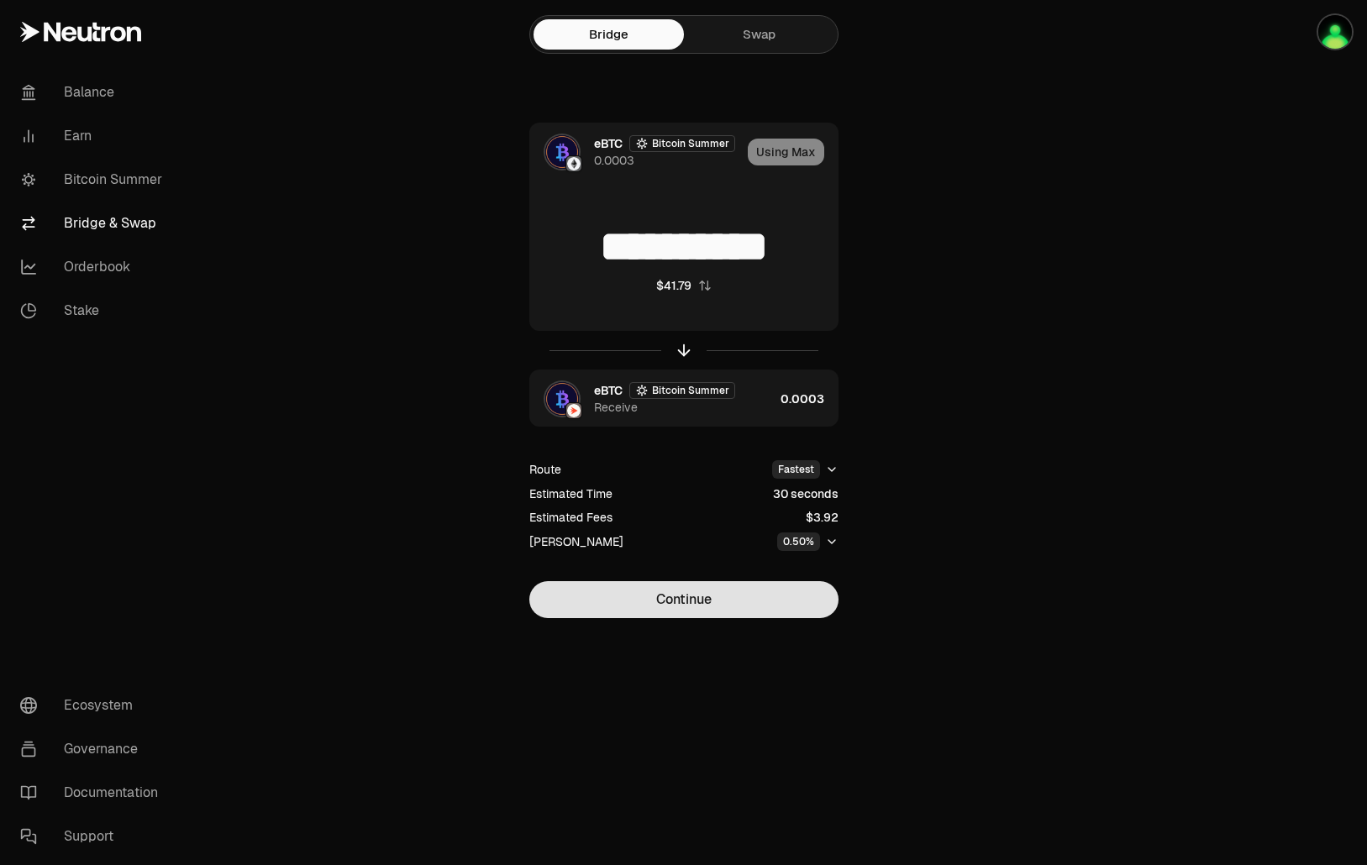
click at [762, 608] on button "Continue" at bounding box center [683, 599] width 309 height 37
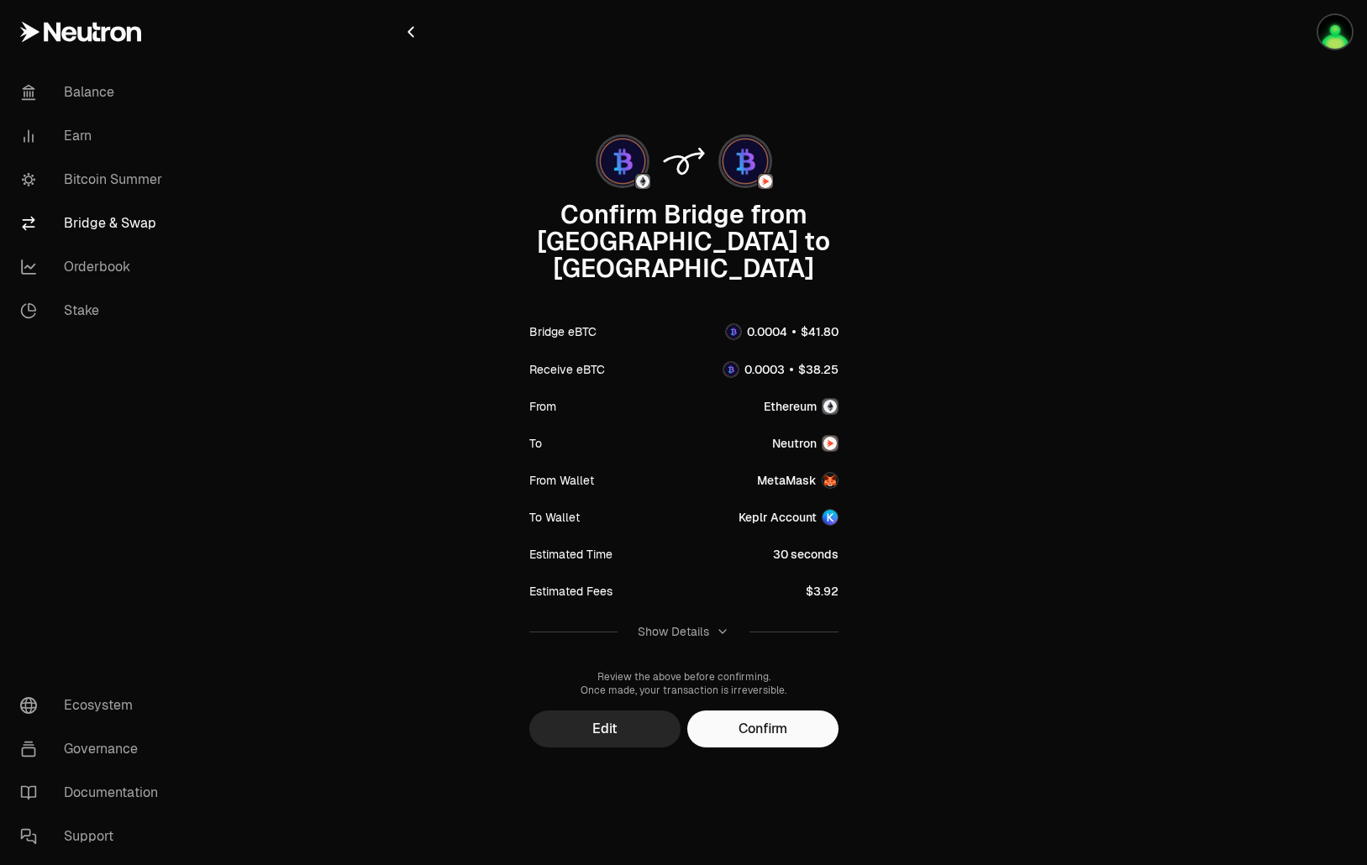
click at [700, 610] on button "Show Details" at bounding box center [683, 632] width 309 height 44
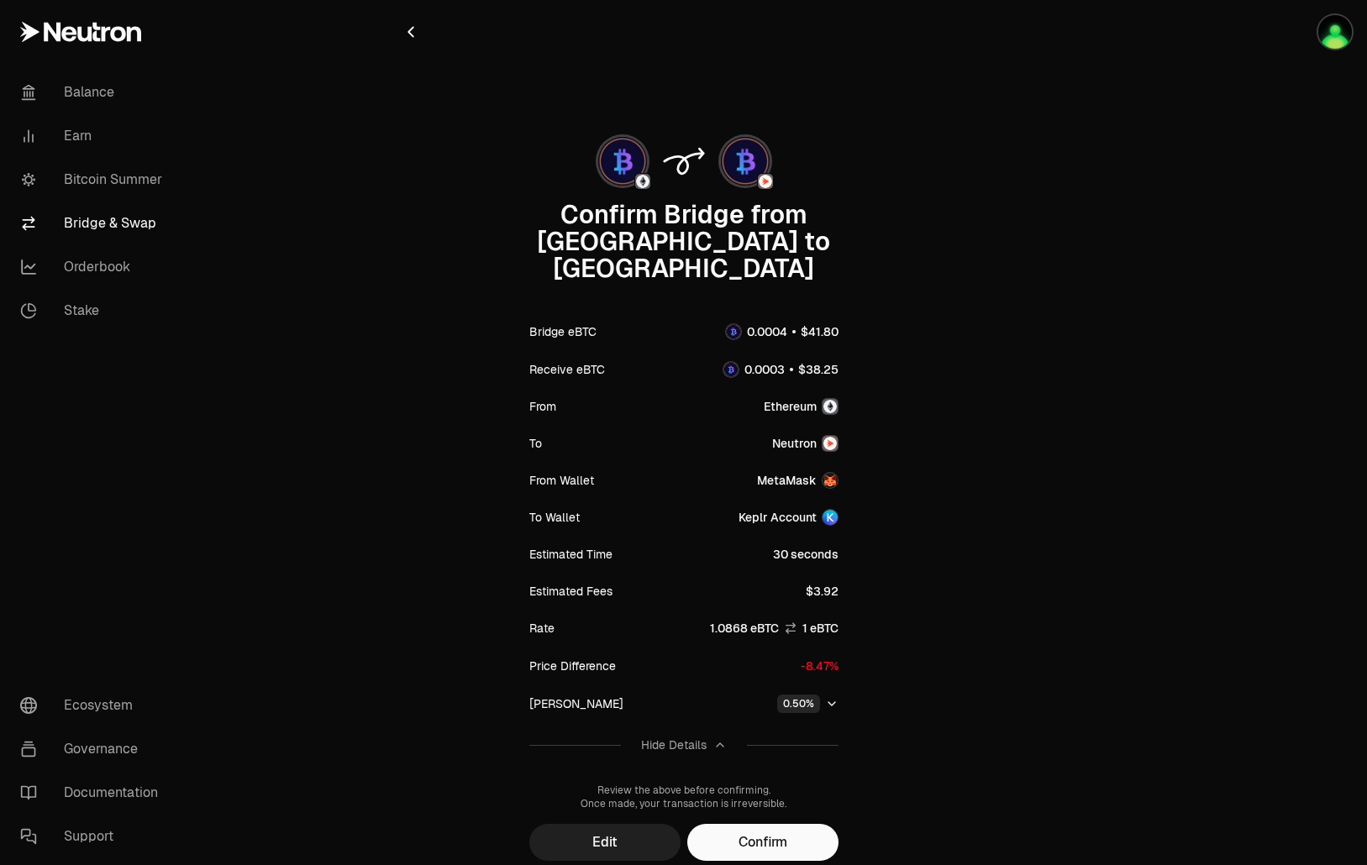
click at [601, 824] on button "Edit" at bounding box center [604, 842] width 151 height 37
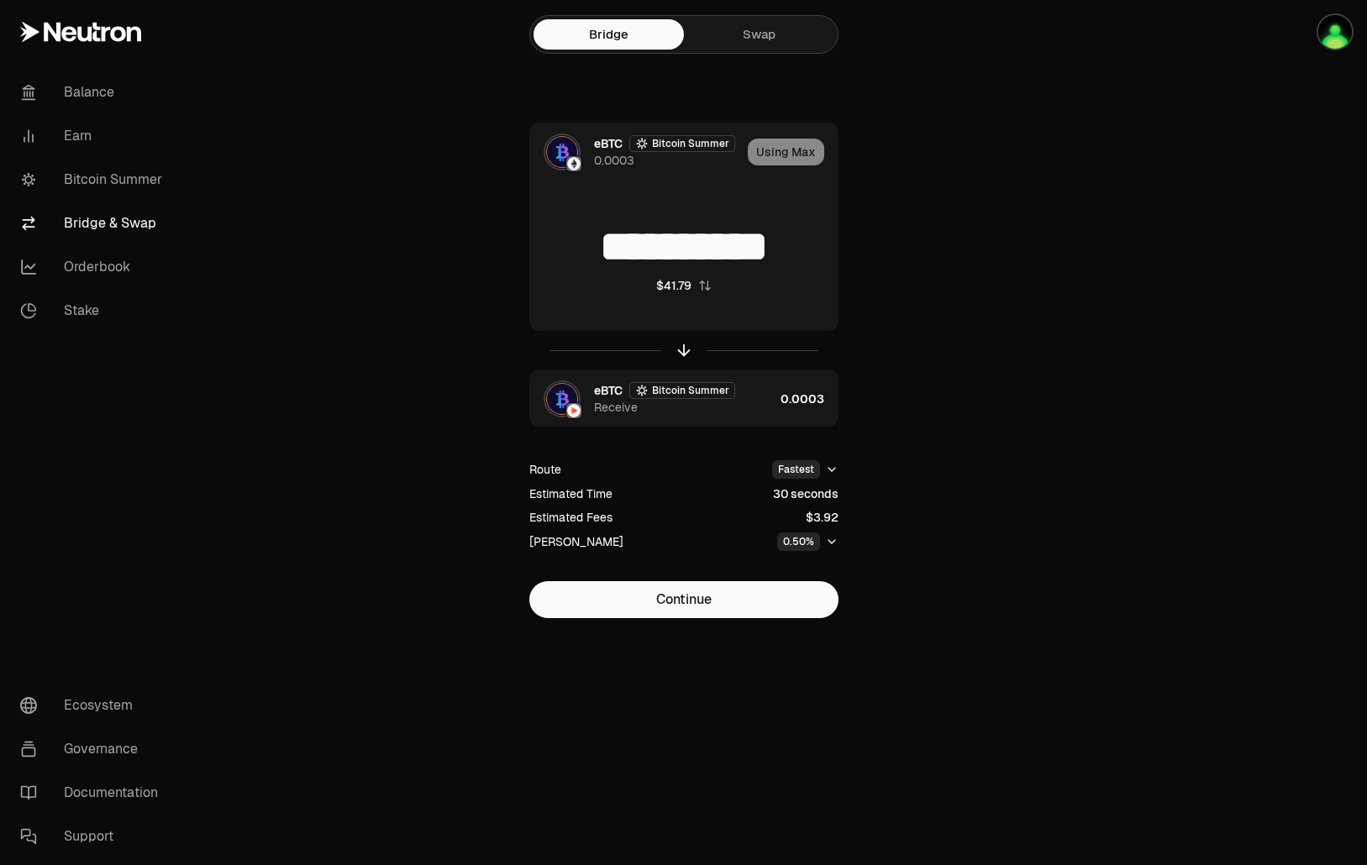
click at [801, 469] on html "**********" at bounding box center [683, 432] width 1367 height 865
click at [783, 536] on div "Cheapest" at bounding box center [784, 537] width 99 height 34
click at [619, 590] on button "Continue" at bounding box center [683, 599] width 309 height 37
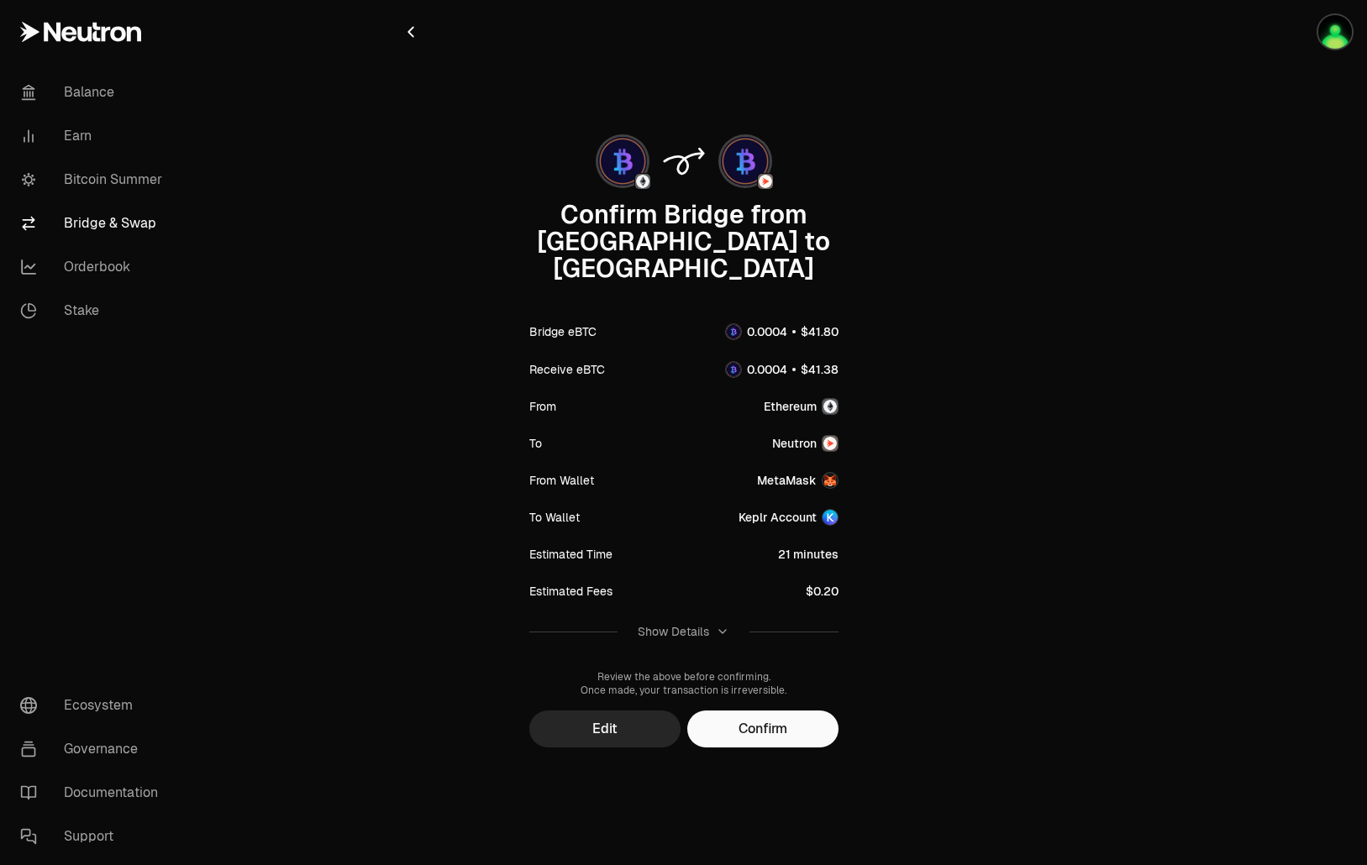
click at [663, 623] on div "Show Details" at bounding box center [672, 631] width 71 height 17
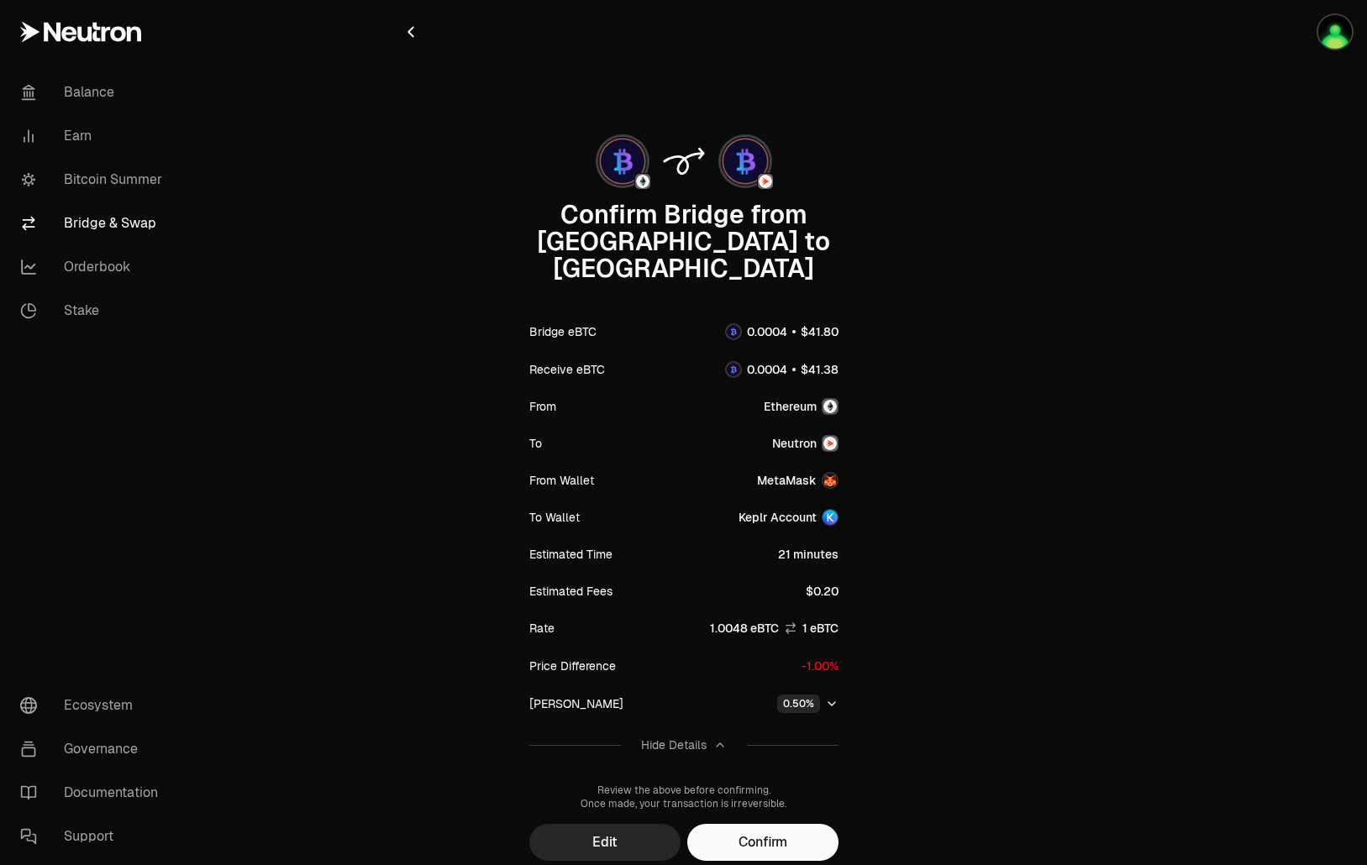
click at [791, 622] on icon at bounding box center [790, 628] width 13 height 13
click at [711, 737] on div "Hide Details" at bounding box center [684, 745] width 86 height 17
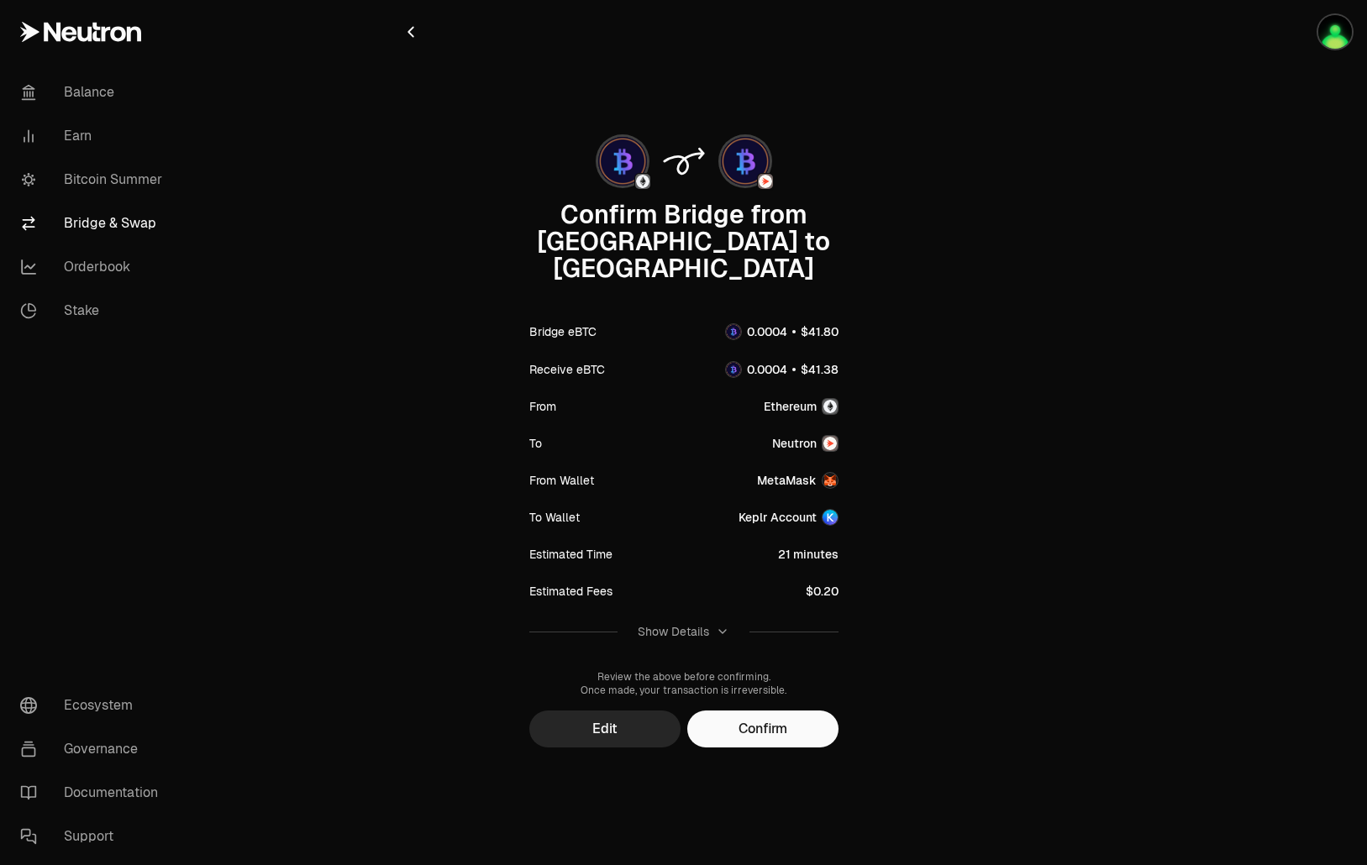
click at [713, 623] on div "Show Details" at bounding box center [683, 631] width 92 height 17
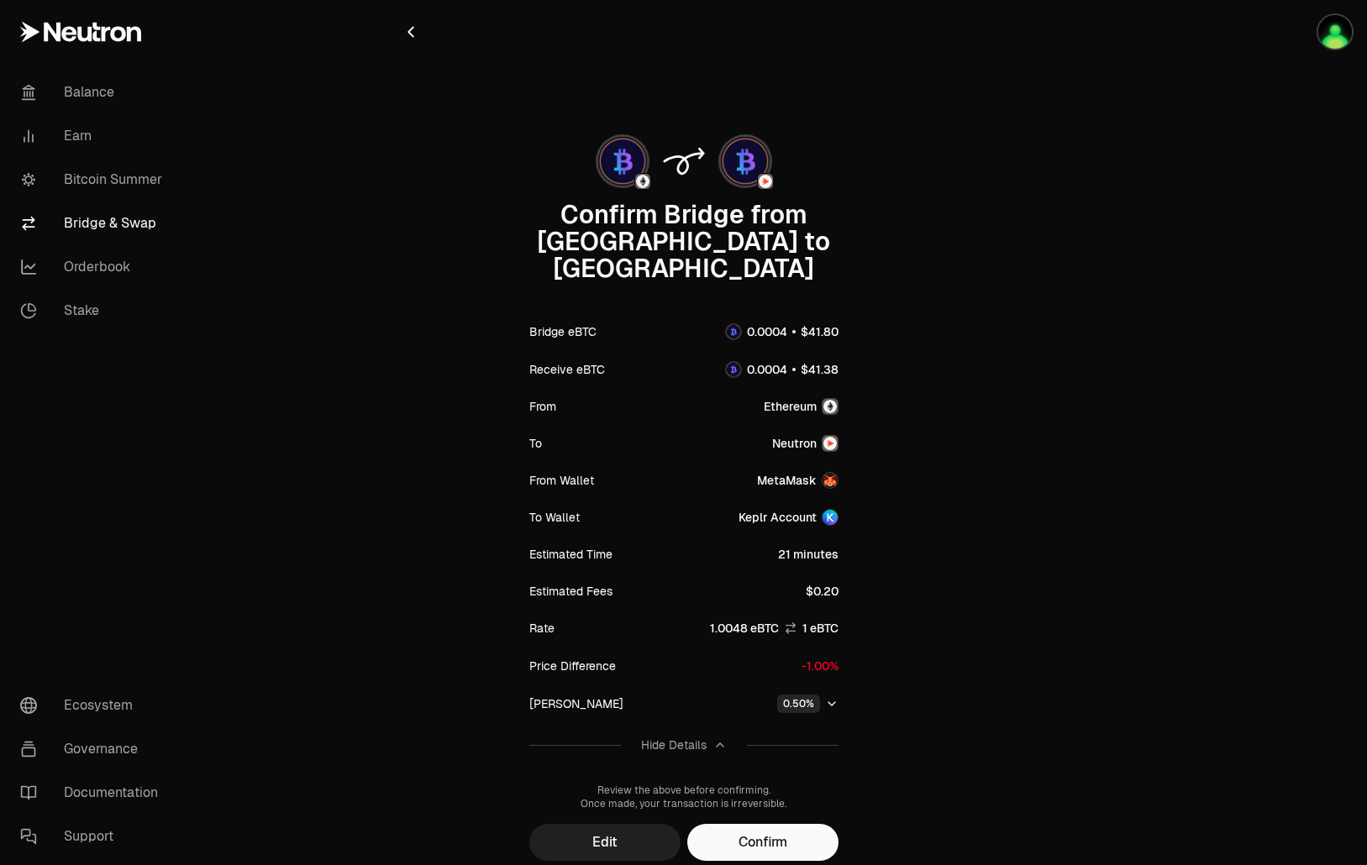
click at [606, 824] on button "Edit" at bounding box center [604, 842] width 151 height 37
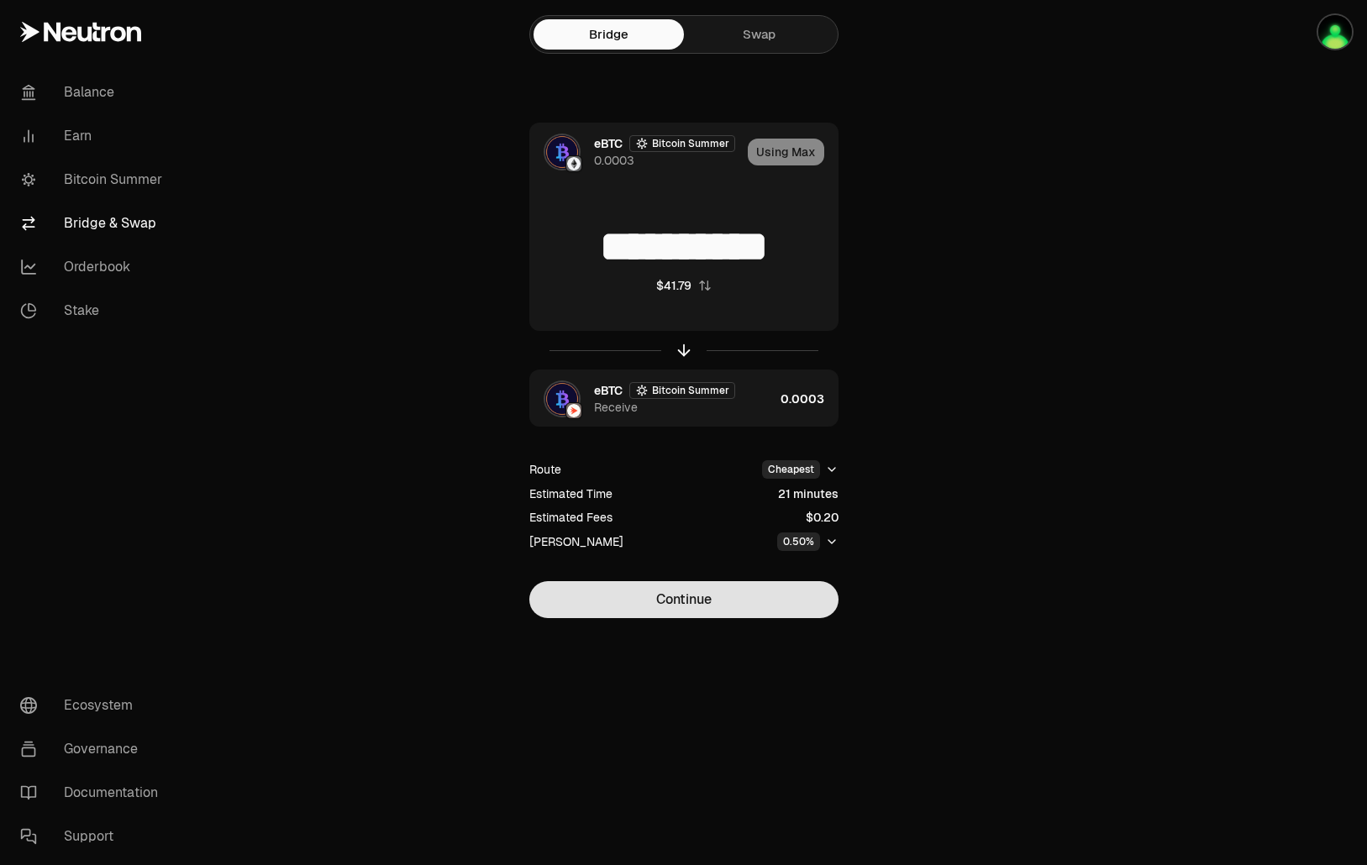
click at [654, 590] on button "Continue" at bounding box center [683, 599] width 309 height 37
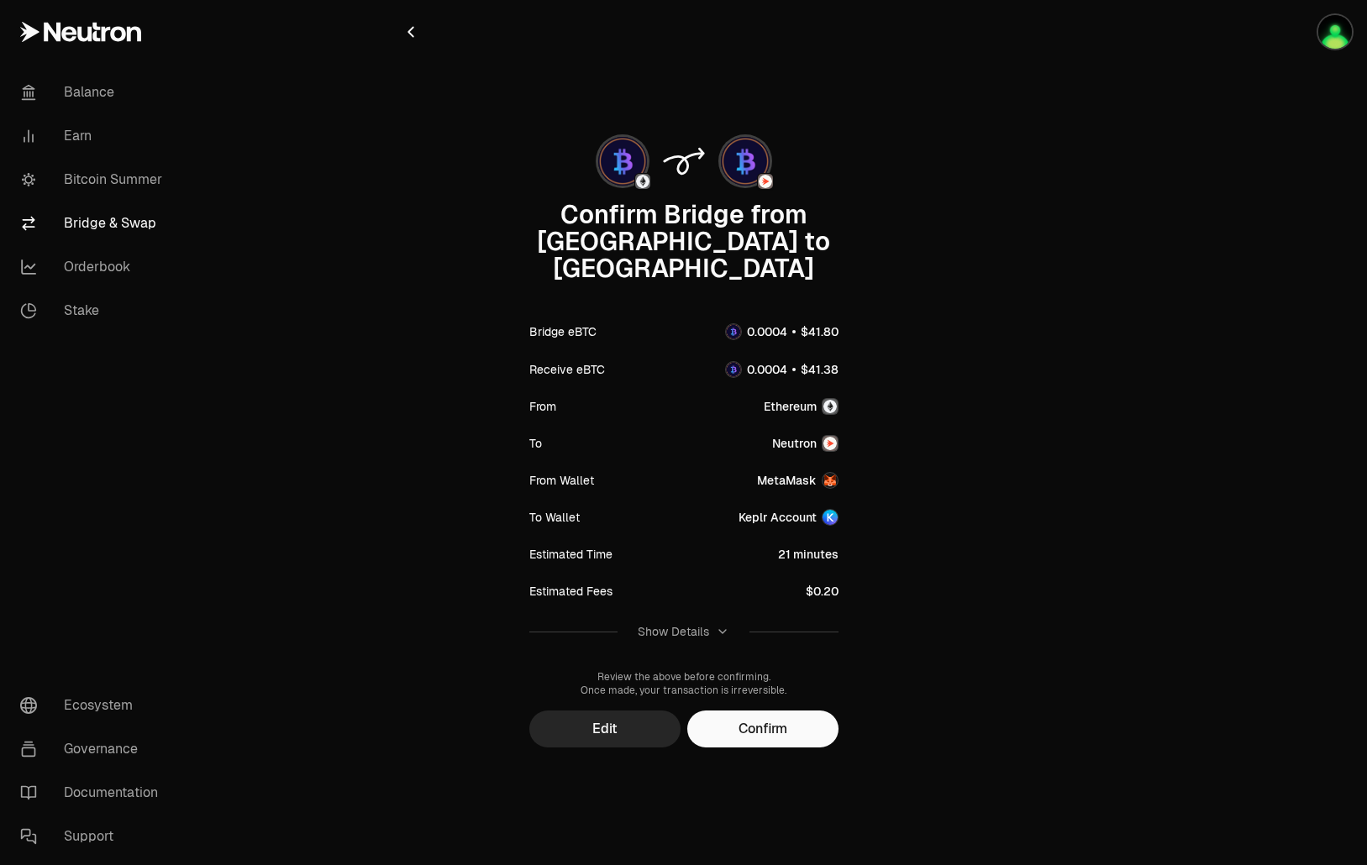
click at [658, 623] on div "Show Details" at bounding box center [672, 631] width 71 height 17
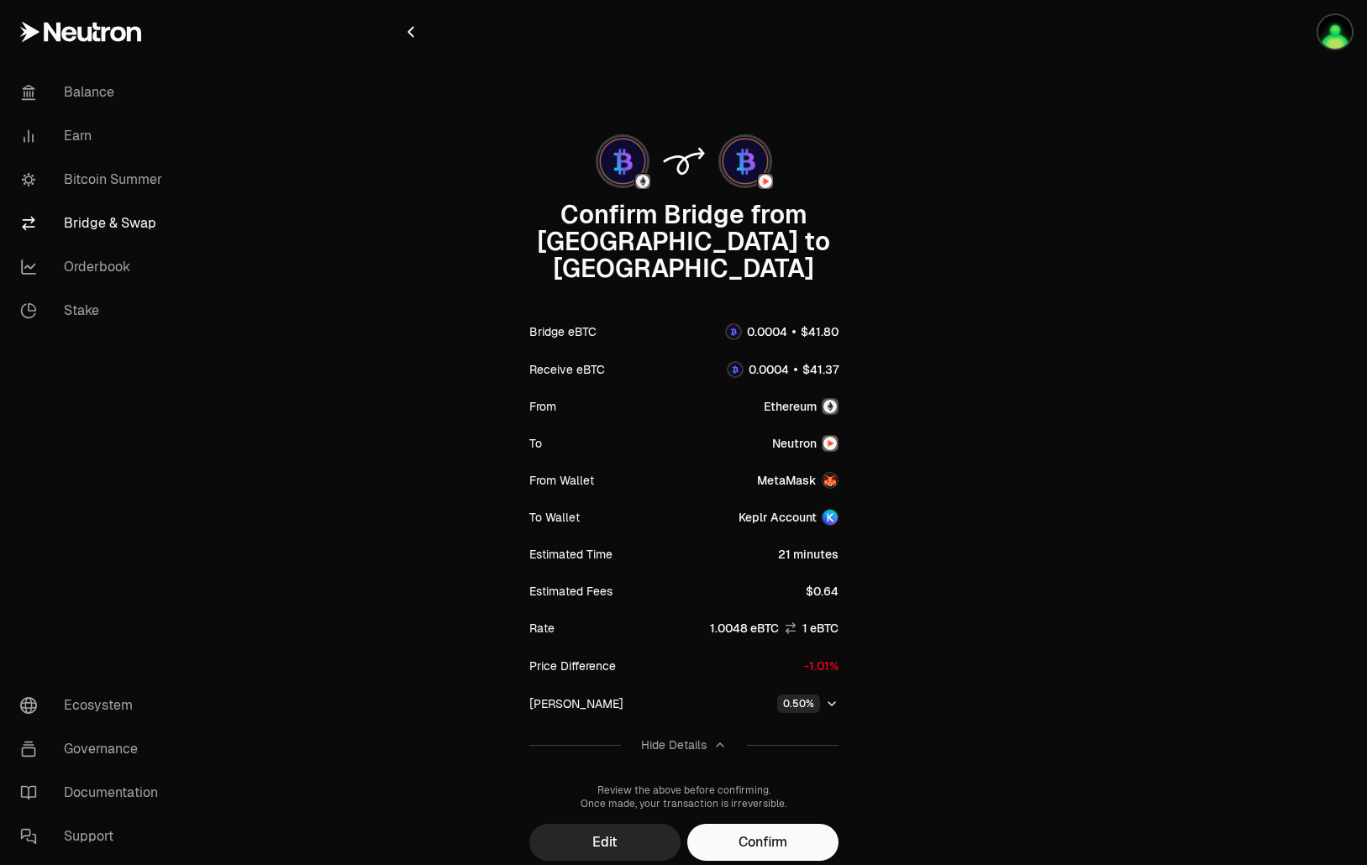
click at [400, 37] on div "Confirm Bridge from Ethereum to Neutron Bridge eBTC Receive eBTC From Ethereum …" at bounding box center [683, 464] width 605 height 928
click at [406, 33] on icon "button" at bounding box center [410, 32] width 18 height 18
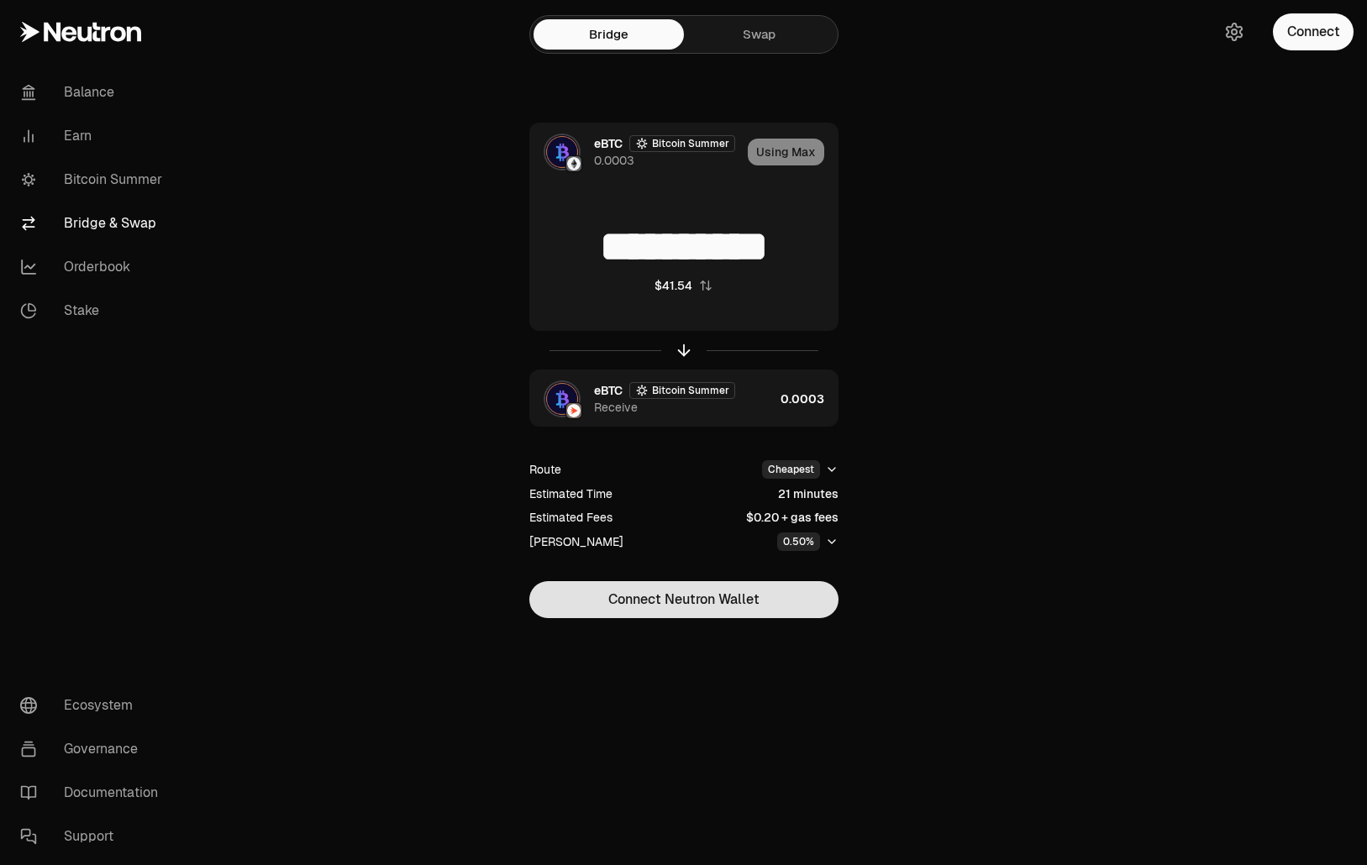
click at [702, 616] on button "Connect Neutron Wallet" at bounding box center [683, 599] width 309 height 37
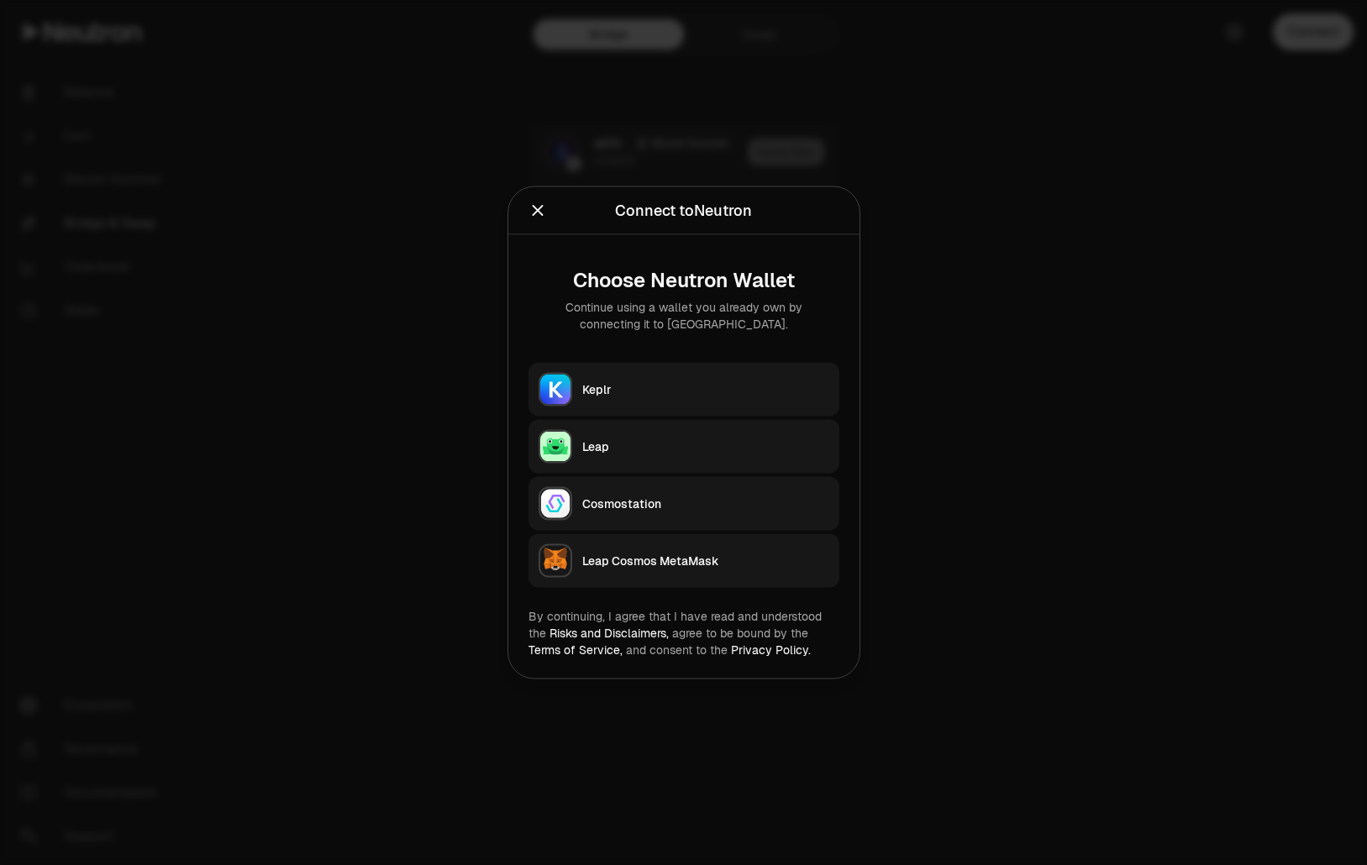
click at [729, 392] on div "Keplr" at bounding box center [705, 389] width 247 height 17
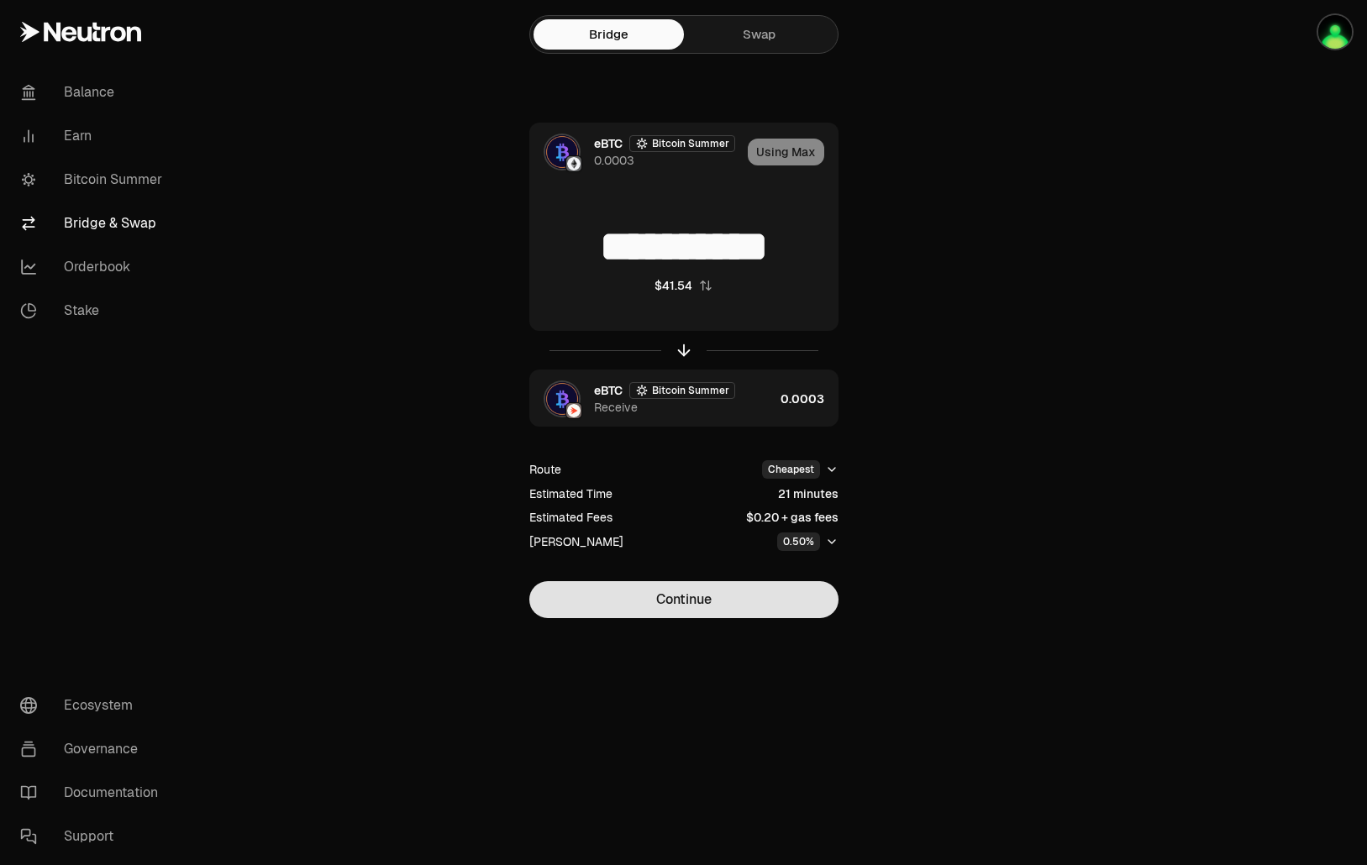
click at [734, 611] on button "Continue" at bounding box center [683, 599] width 309 height 37
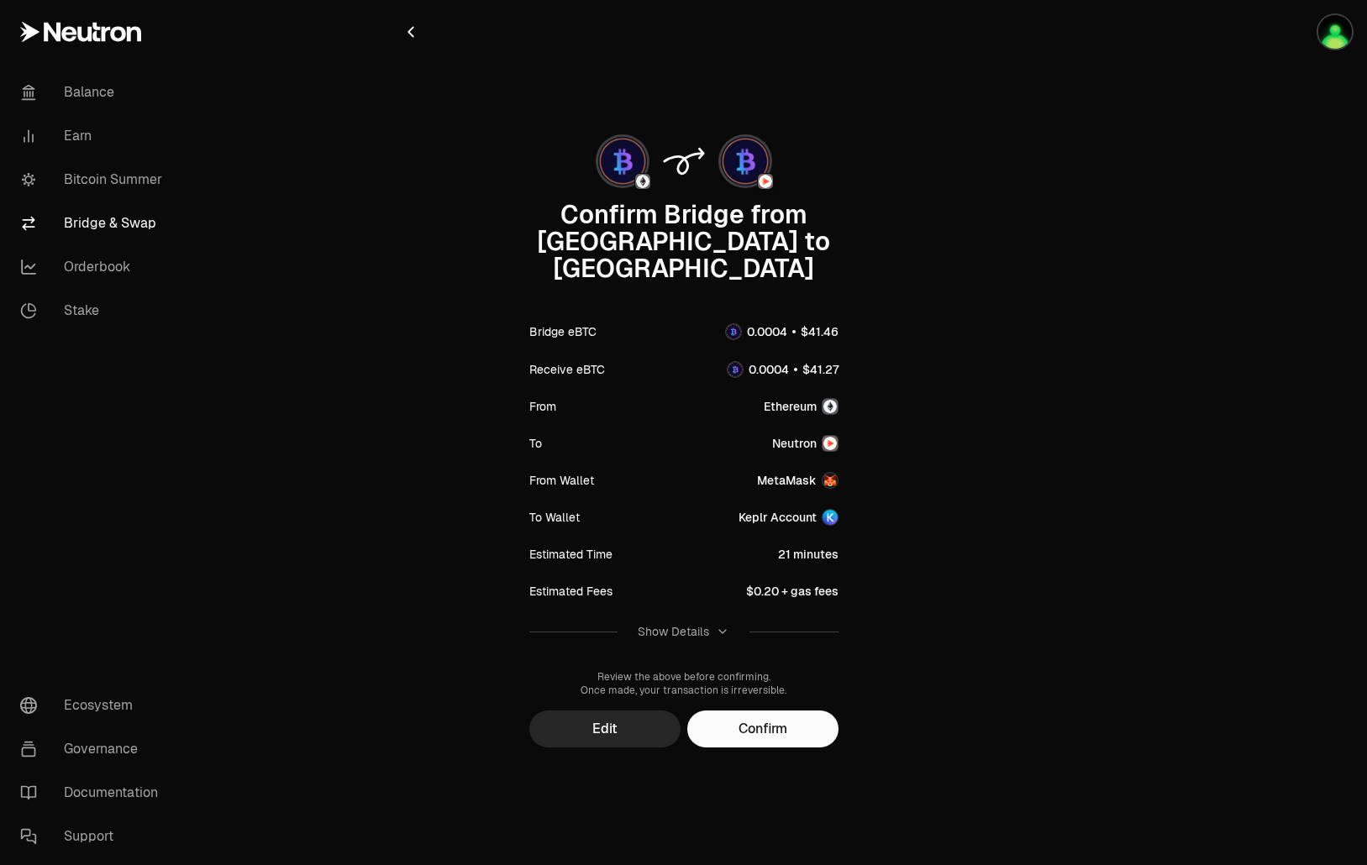
click at [711, 623] on div "Show Details" at bounding box center [683, 631] width 92 height 17
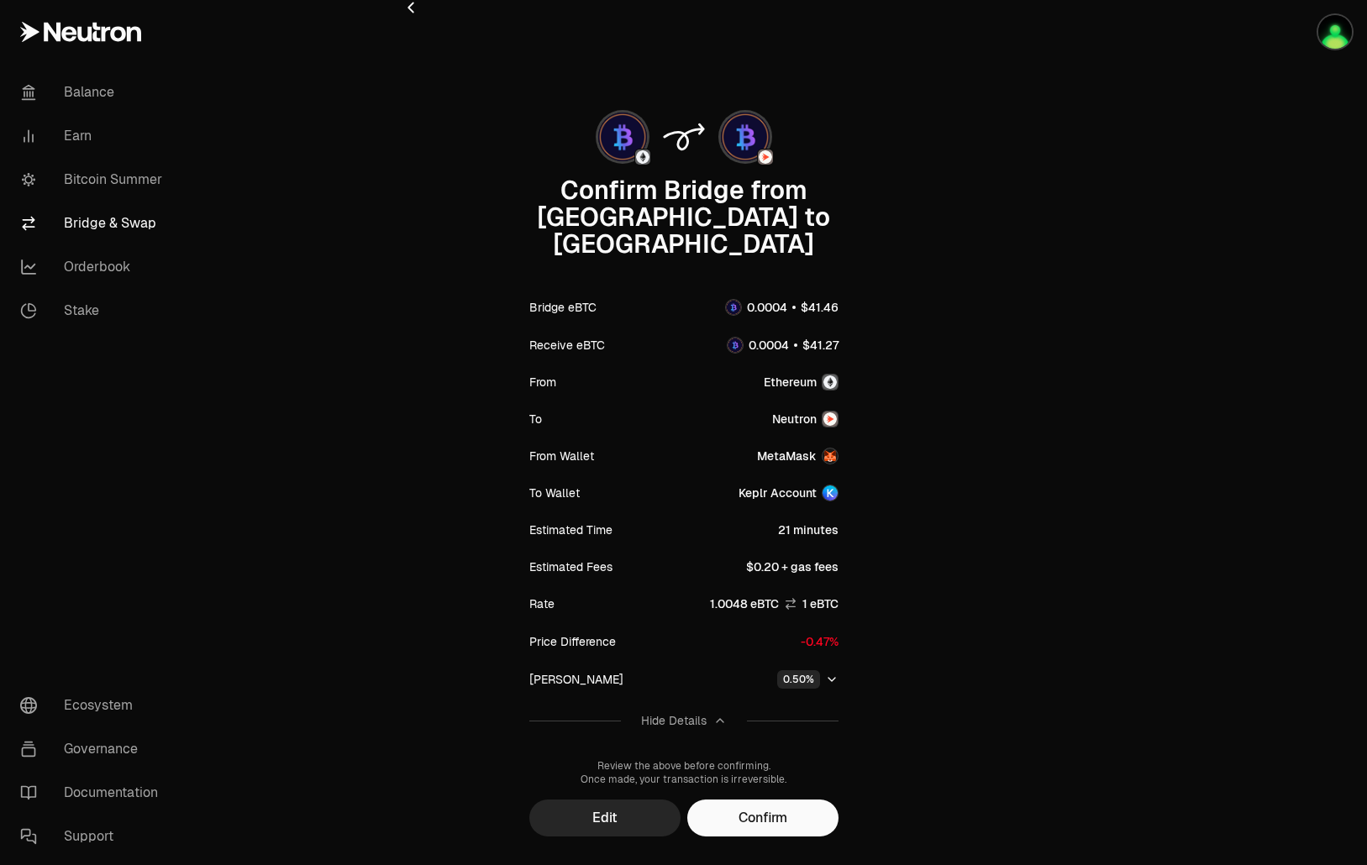
scroll to position [36, 0]
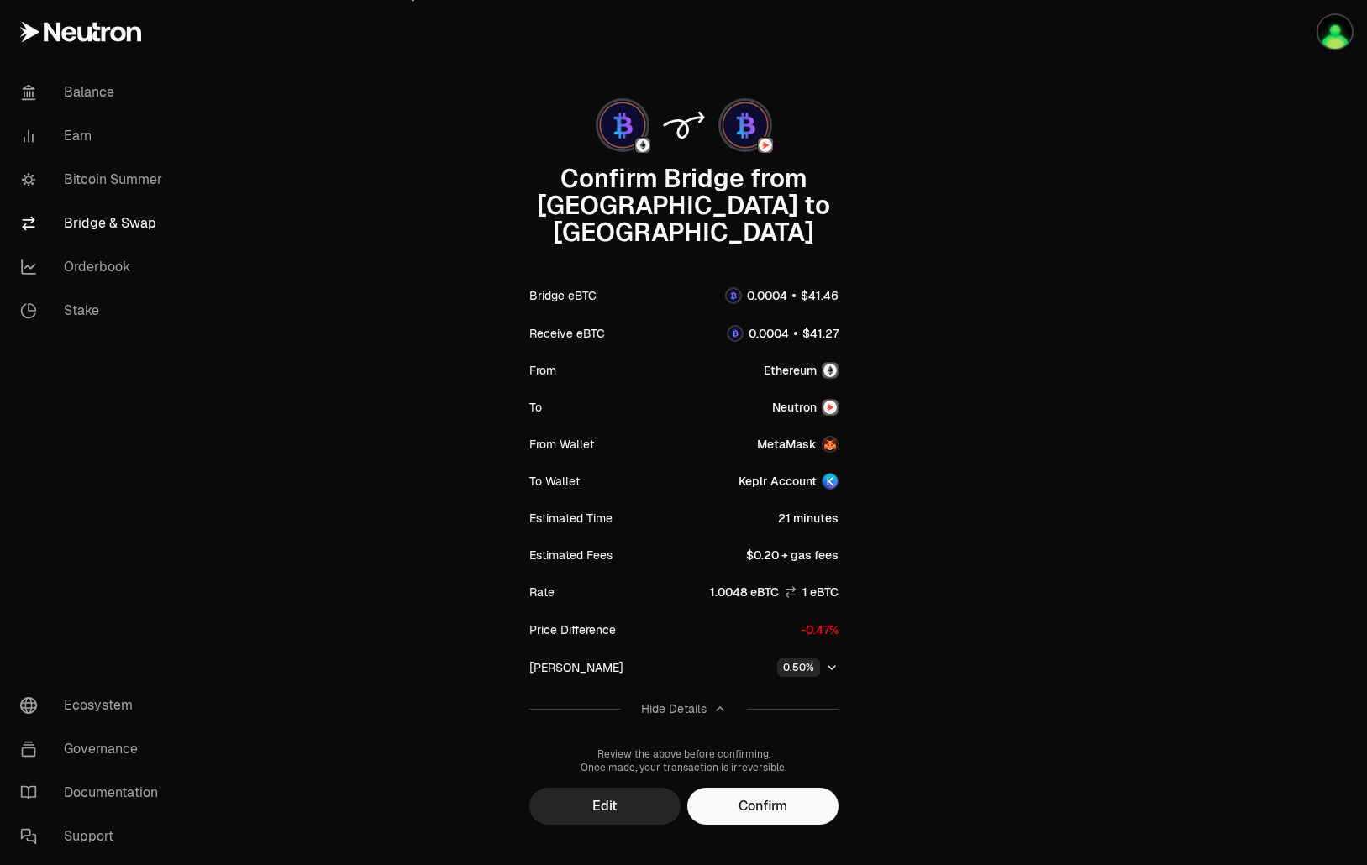
click at [708, 700] on div "Hide Details" at bounding box center [684, 708] width 86 height 17
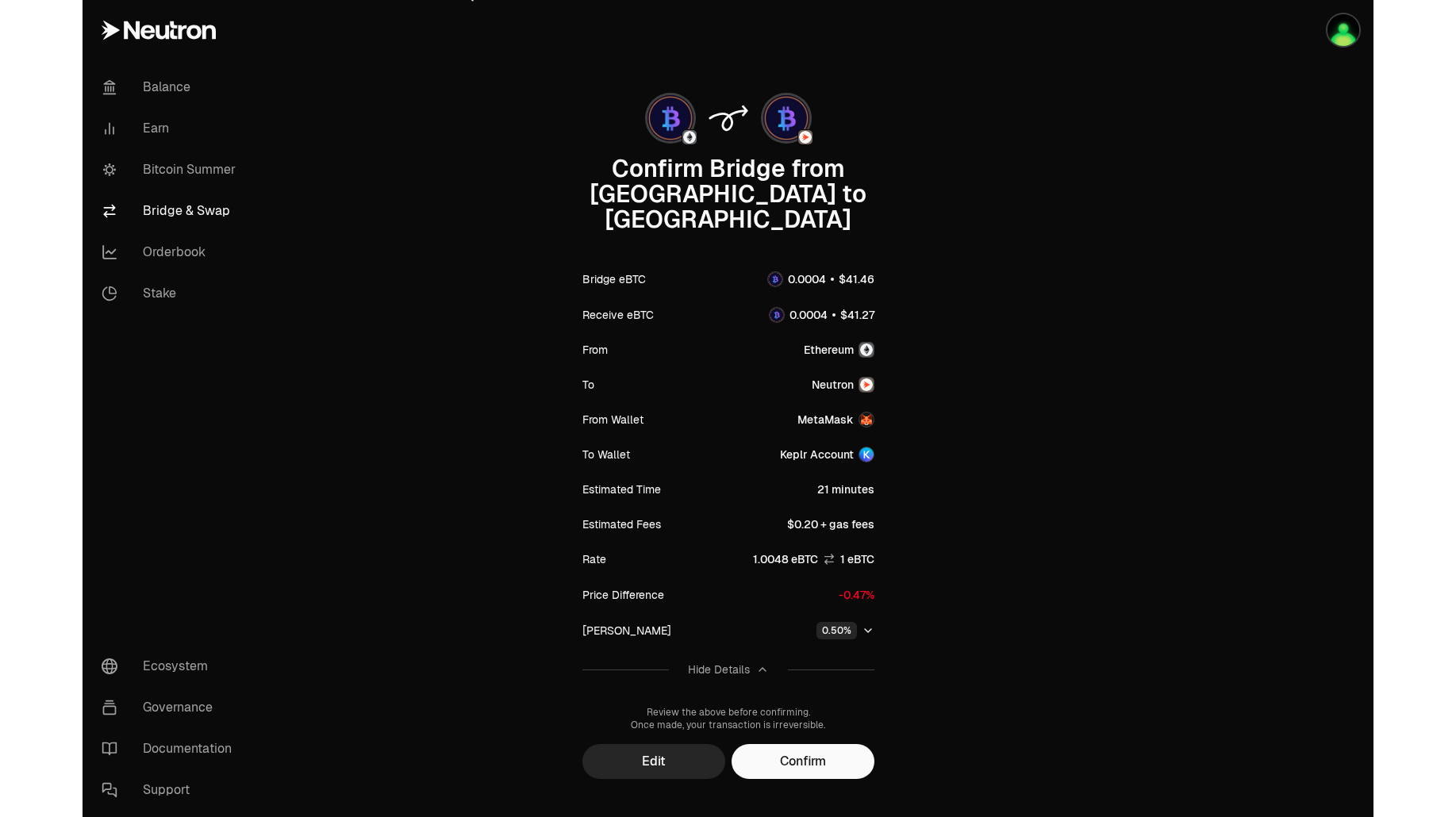
scroll to position [0, 0]
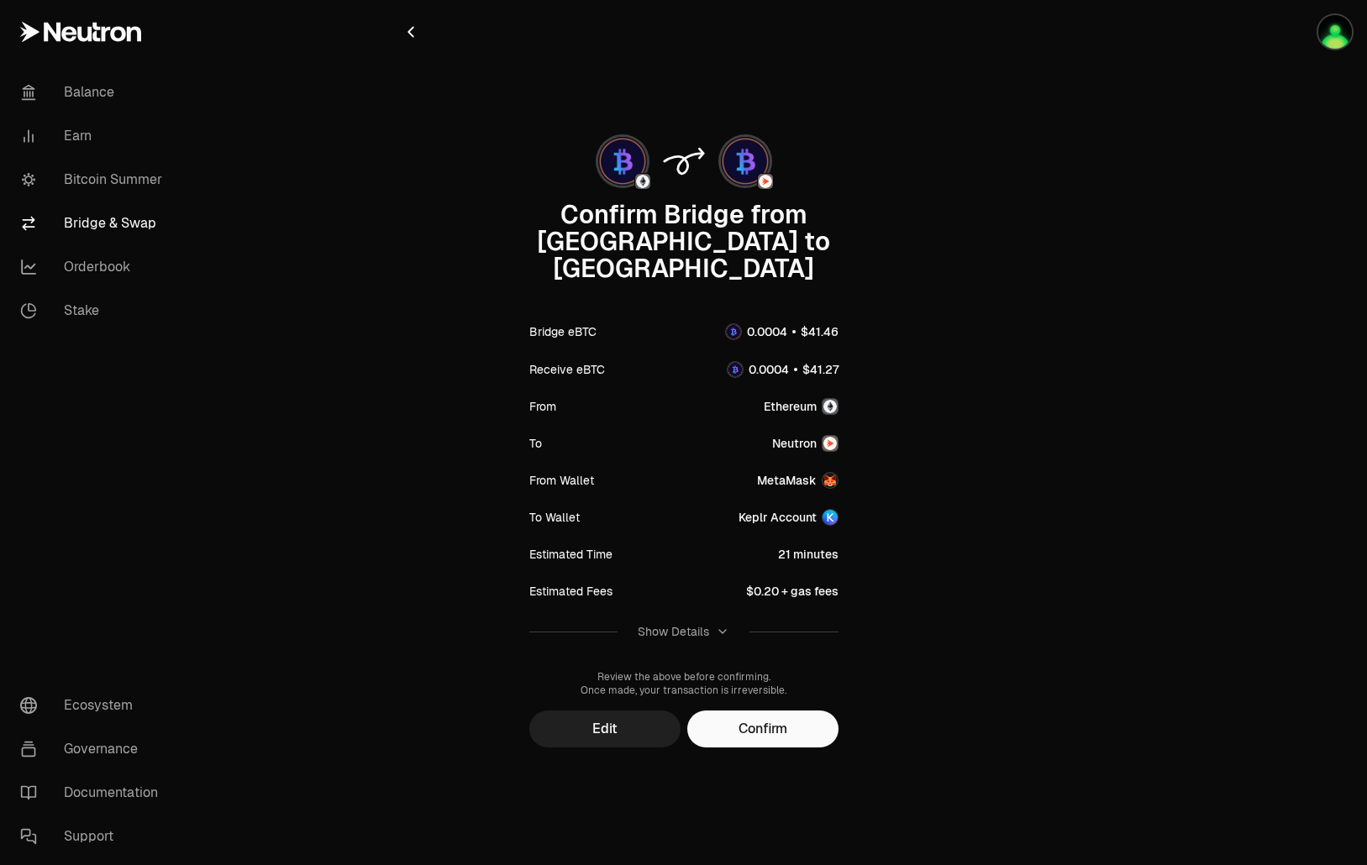
click at [630, 711] on button "Edit" at bounding box center [604, 729] width 151 height 37
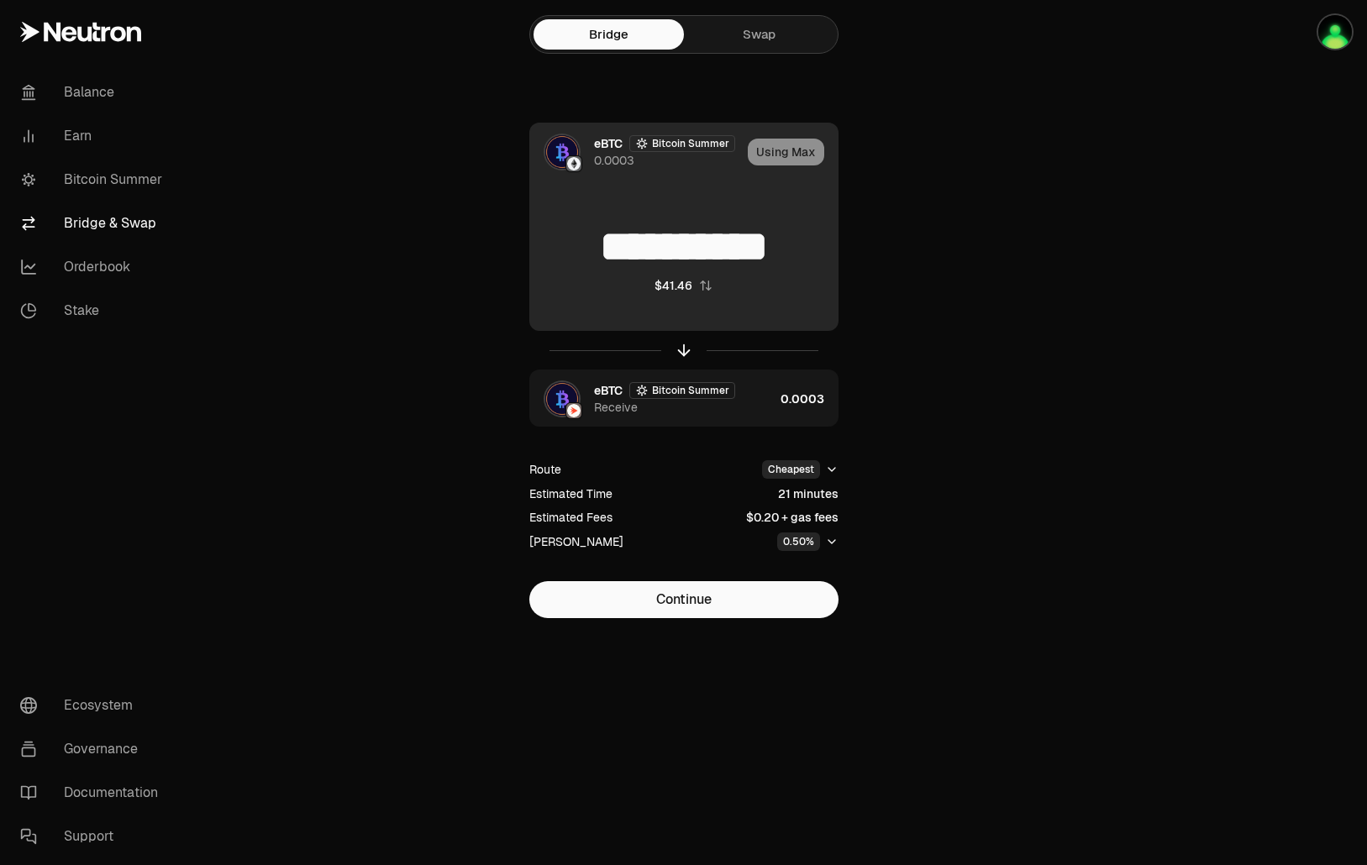
click at [809, 160] on div "Using Max" at bounding box center [793, 151] width 90 height 57
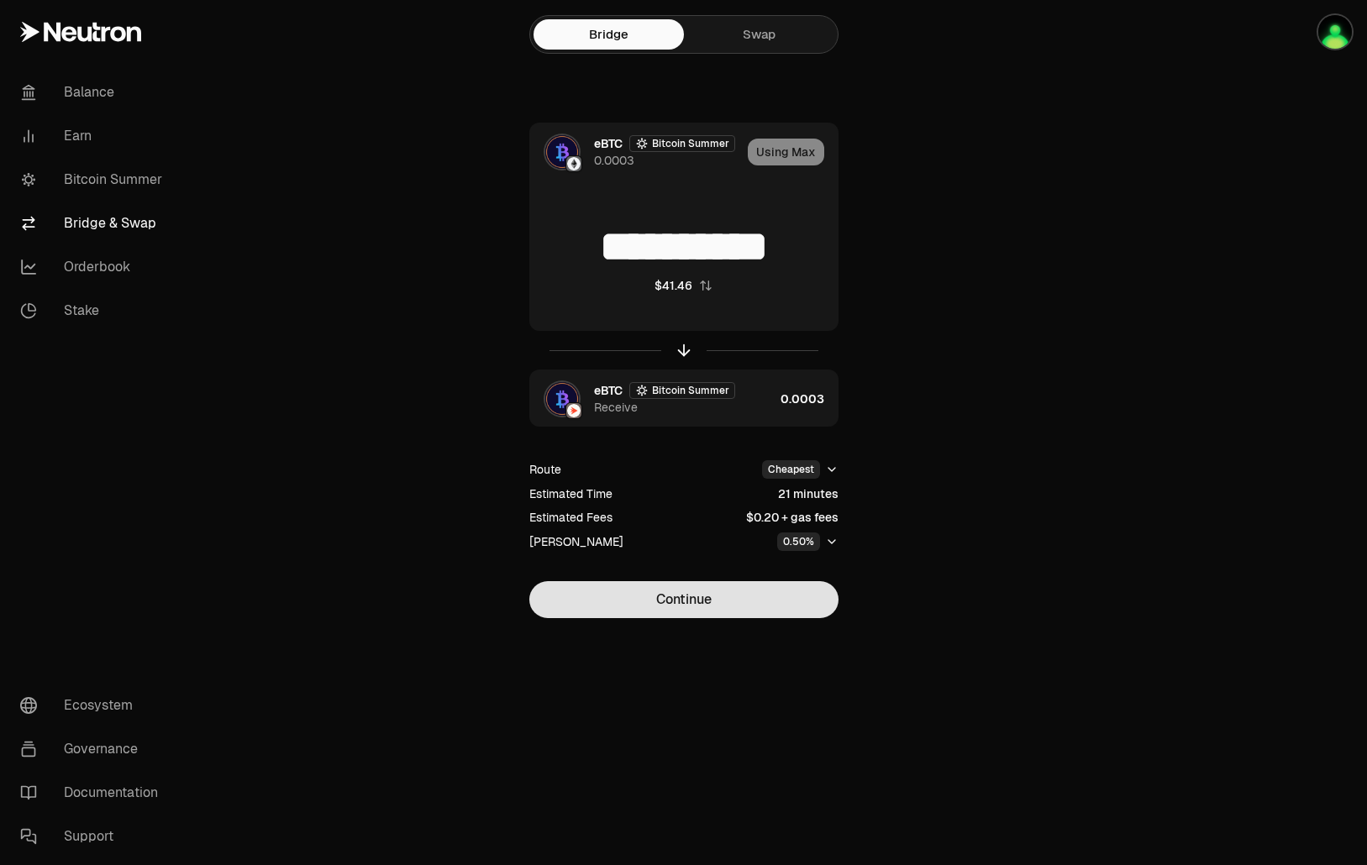
click at [744, 592] on button "Continue" at bounding box center [683, 599] width 309 height 37
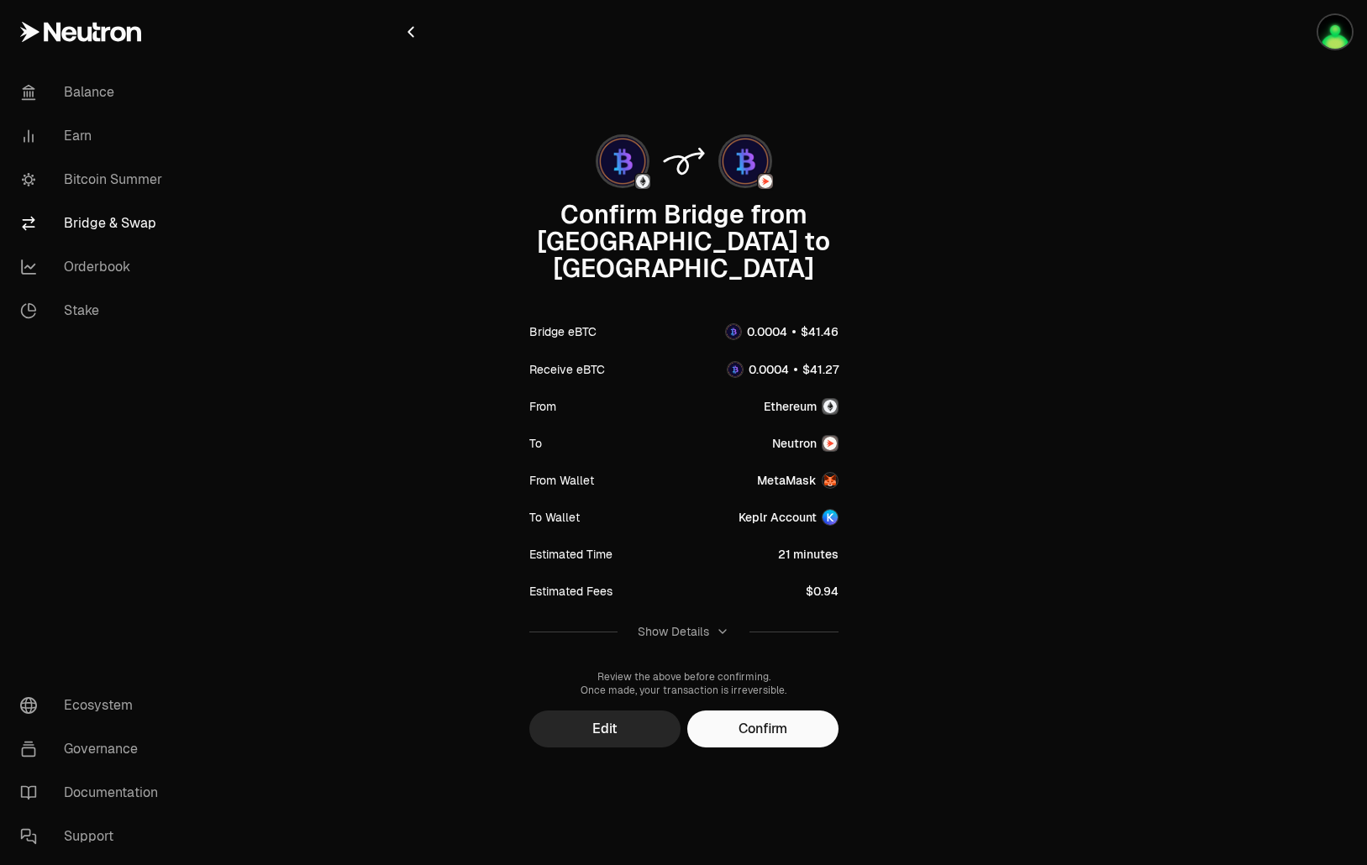
click at [691, 623] on div "Show Details" at bounding box center [672, 631] width 71 height 17
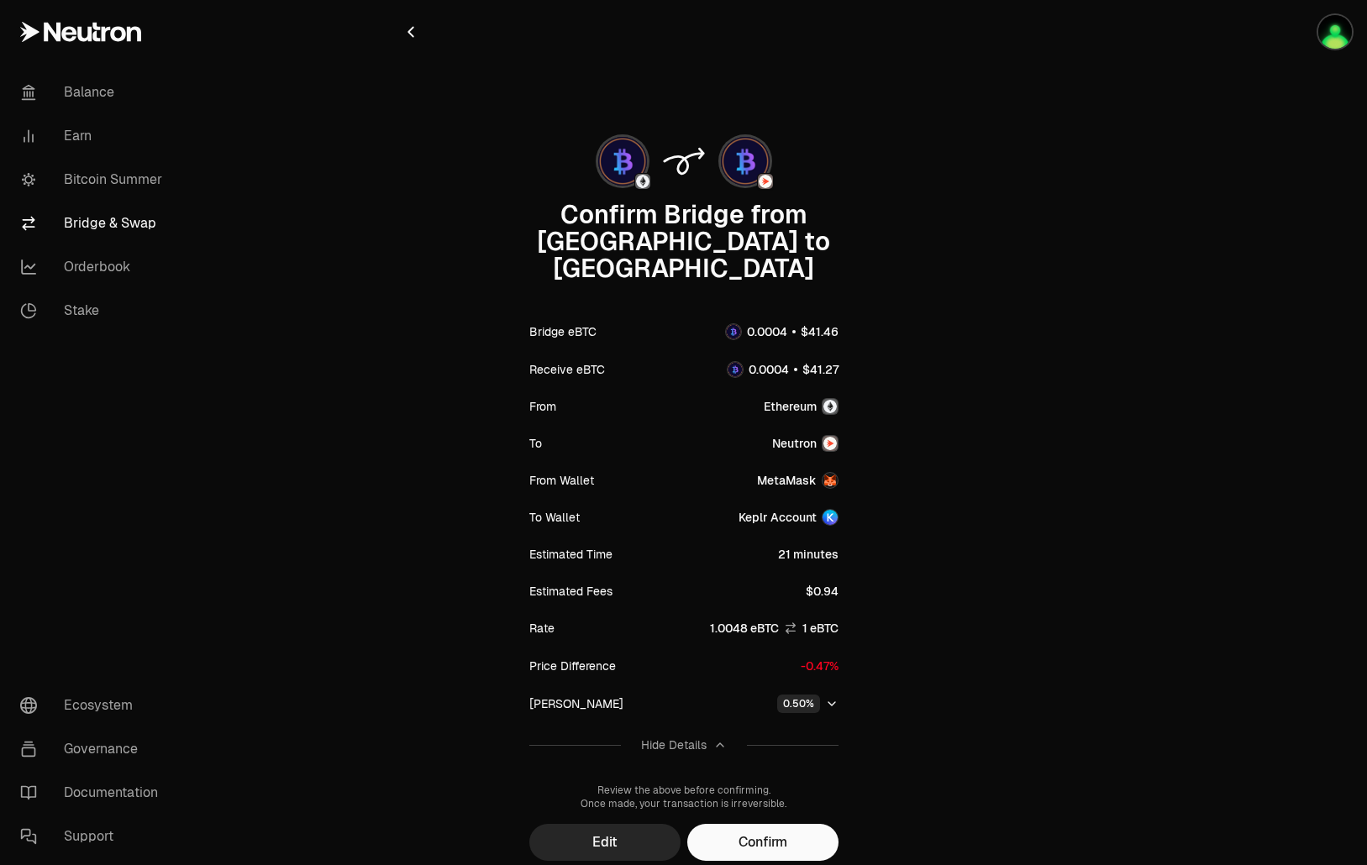
click at [701, 737] on div "Hide Details" at bounding box center [674, 745] width 66 height 17
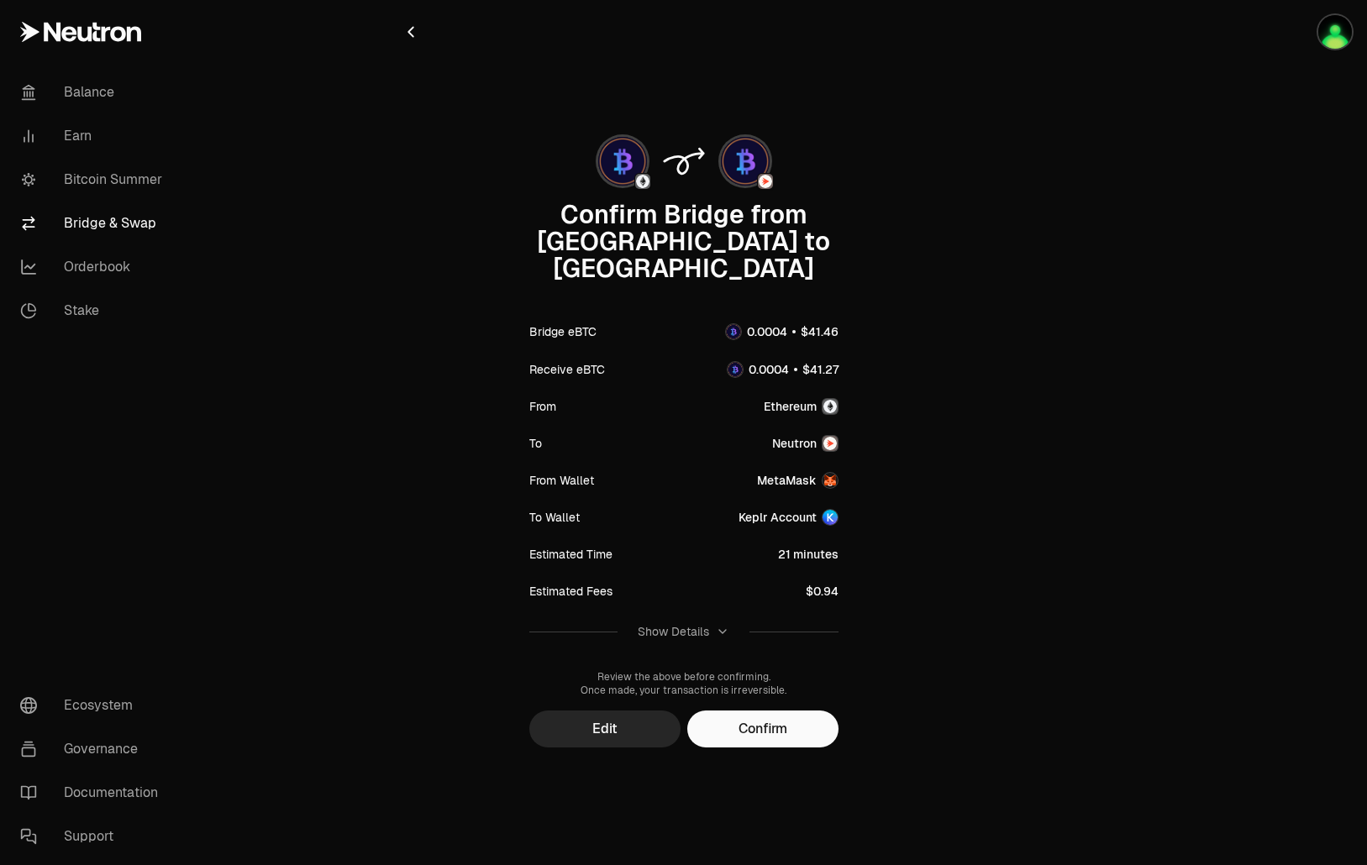
click at [688, 623] on div "Show Details" at bounding box center [672, 631] width 71 height 17
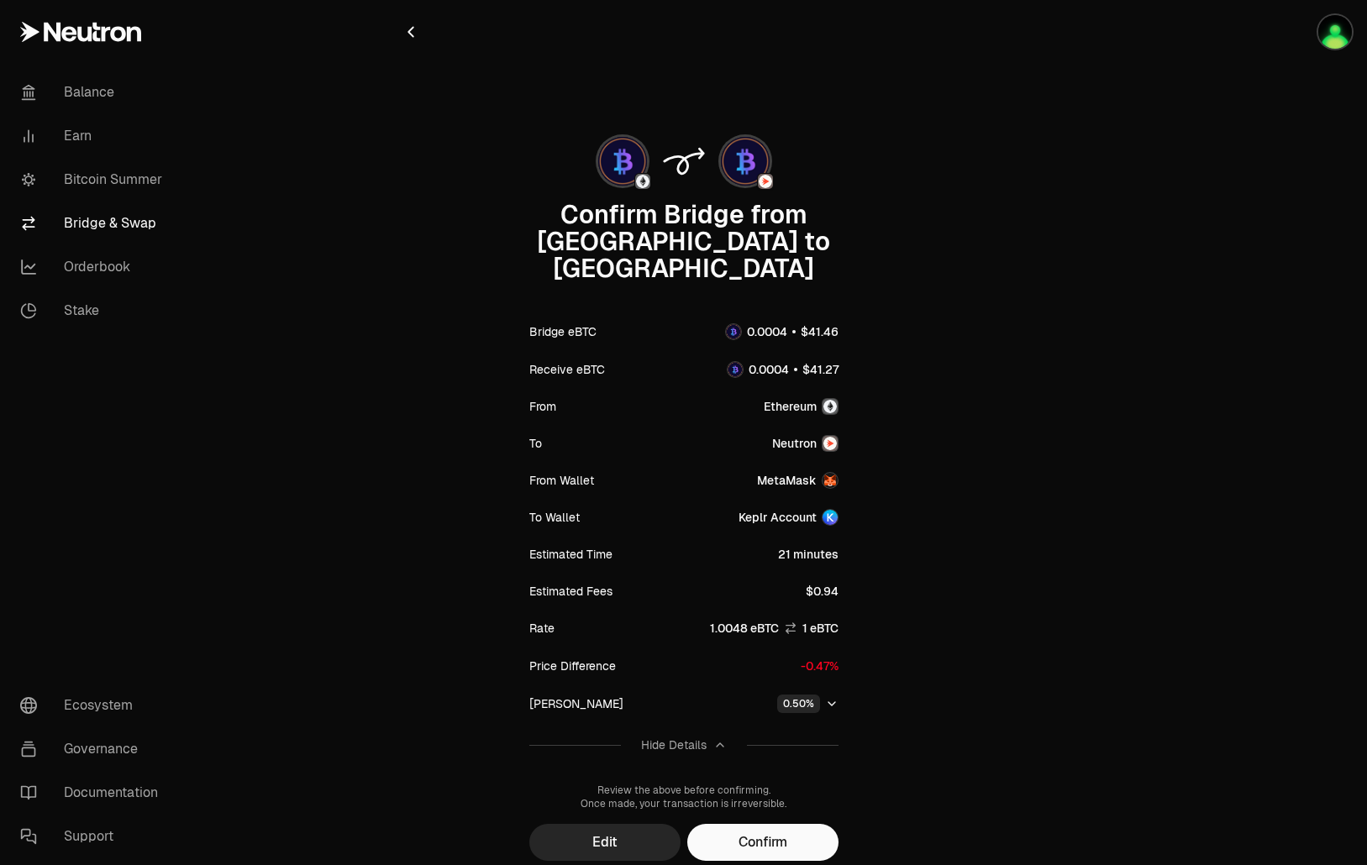
click at [702, 737] on div "Hide Details" at bounding box center [674, 745] width 66 height 17
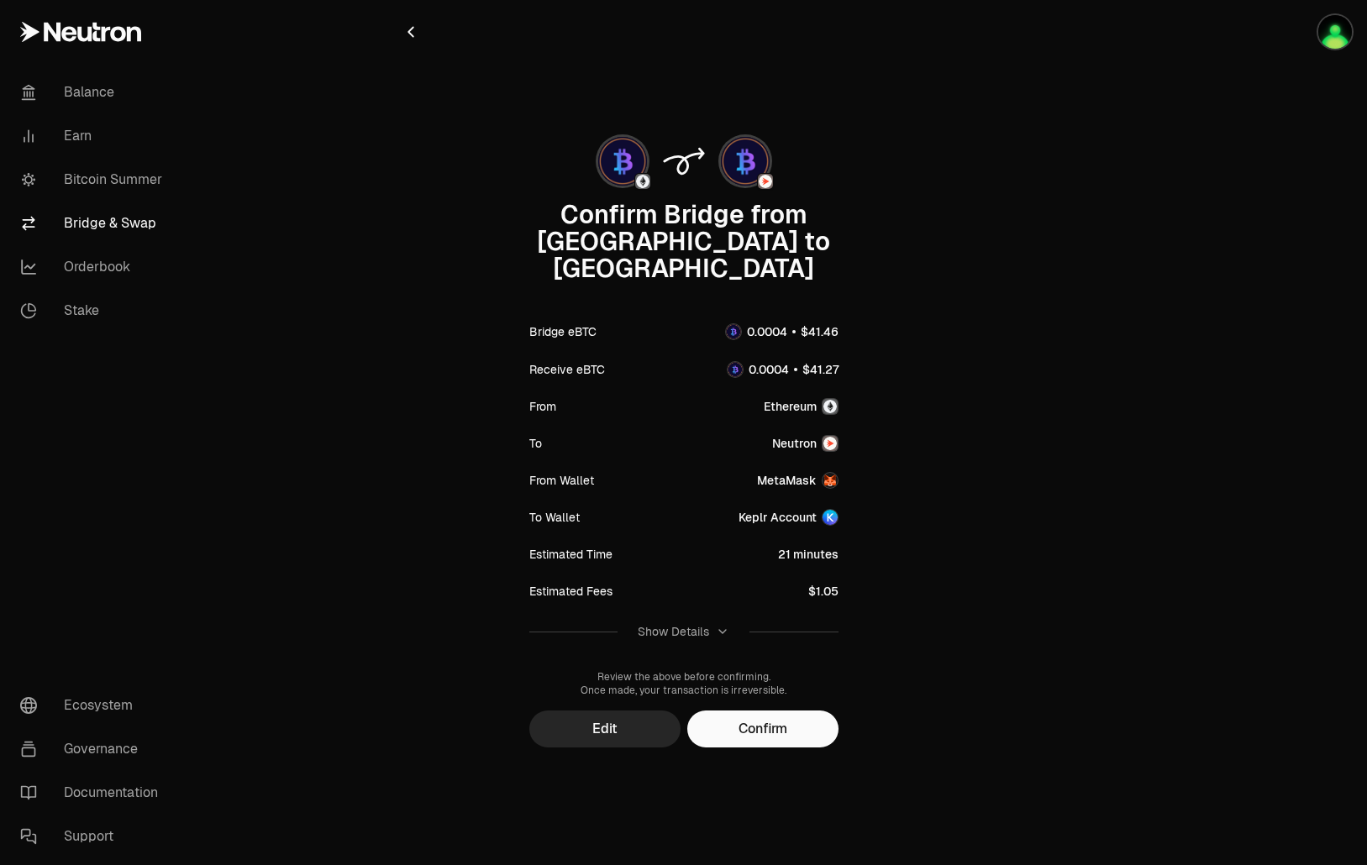
click at [702, 623] on div "Show Details" at bounding box center [672, 631] width 71 height 17
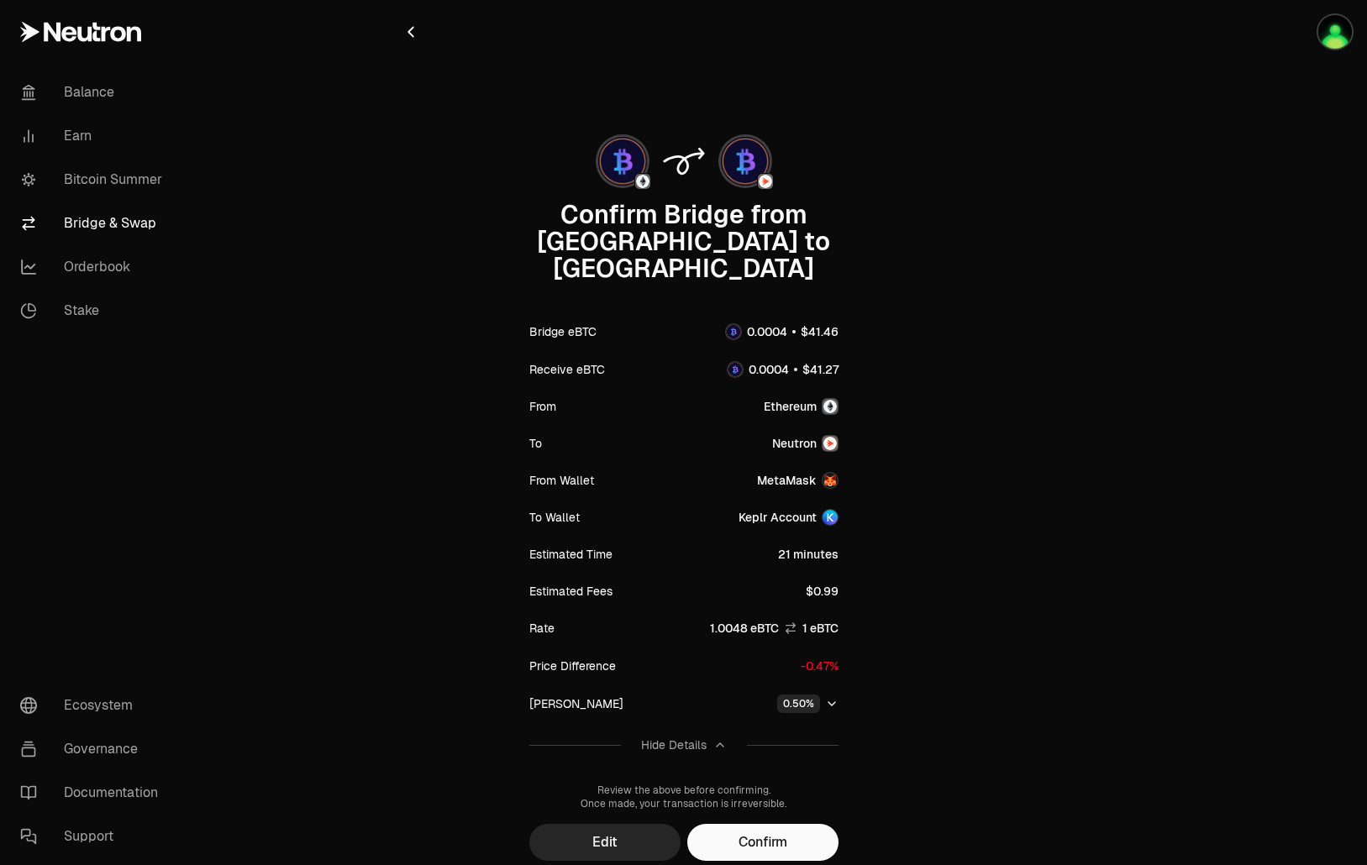
click at [782, 824] on button "Confirm" at bounding box center [762, 842] width 151 height 37
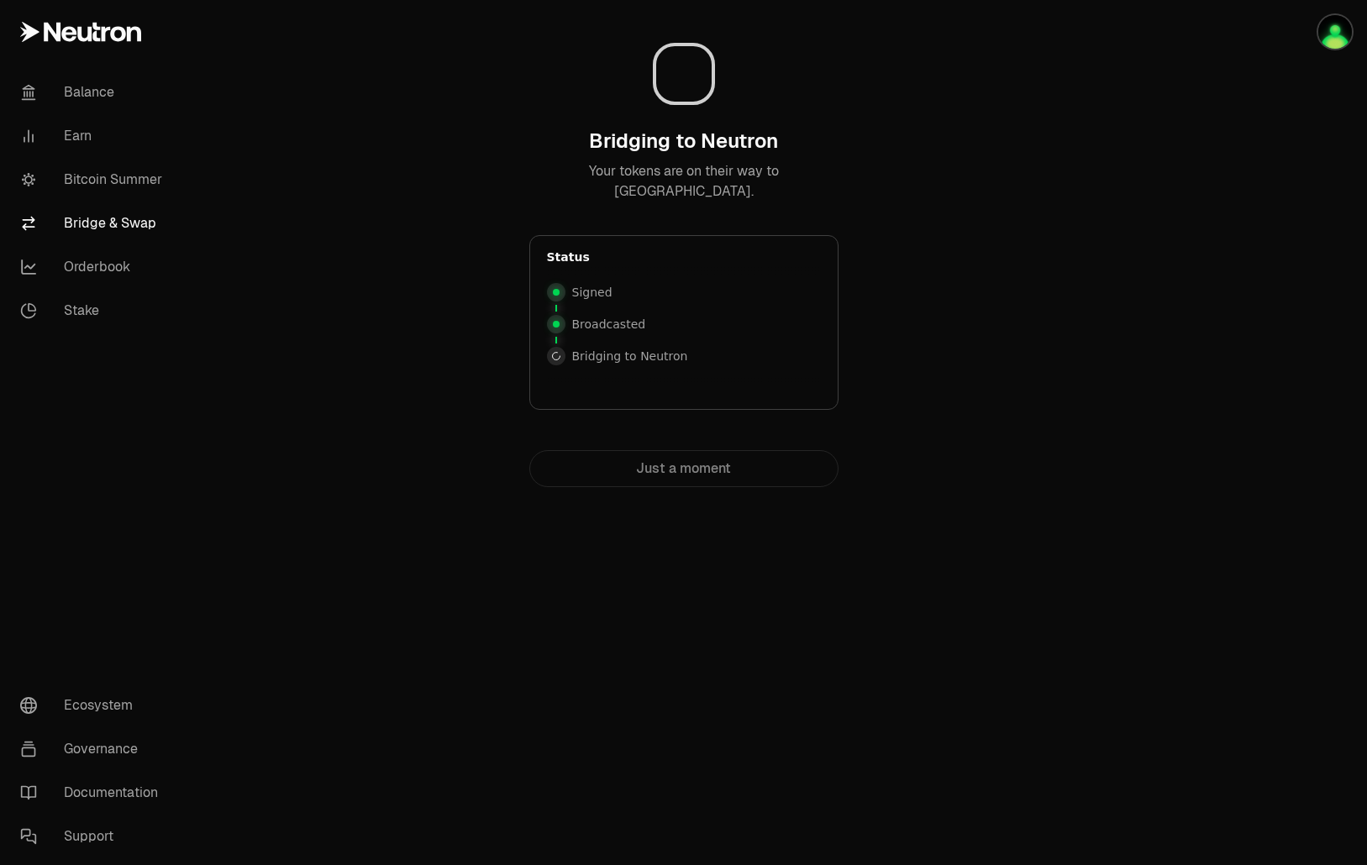
click at [978, 354] on div "Bridging to Neutron Your tokens are on their way to Neutron. Status Signed Broa…" at bounding box center [683, 277] width 605 height 554
click at [826, 128] on div "Bridging to Neutron Your tokens are on their way to Neutron." at bounding box center [683, 165] width 309 height 74
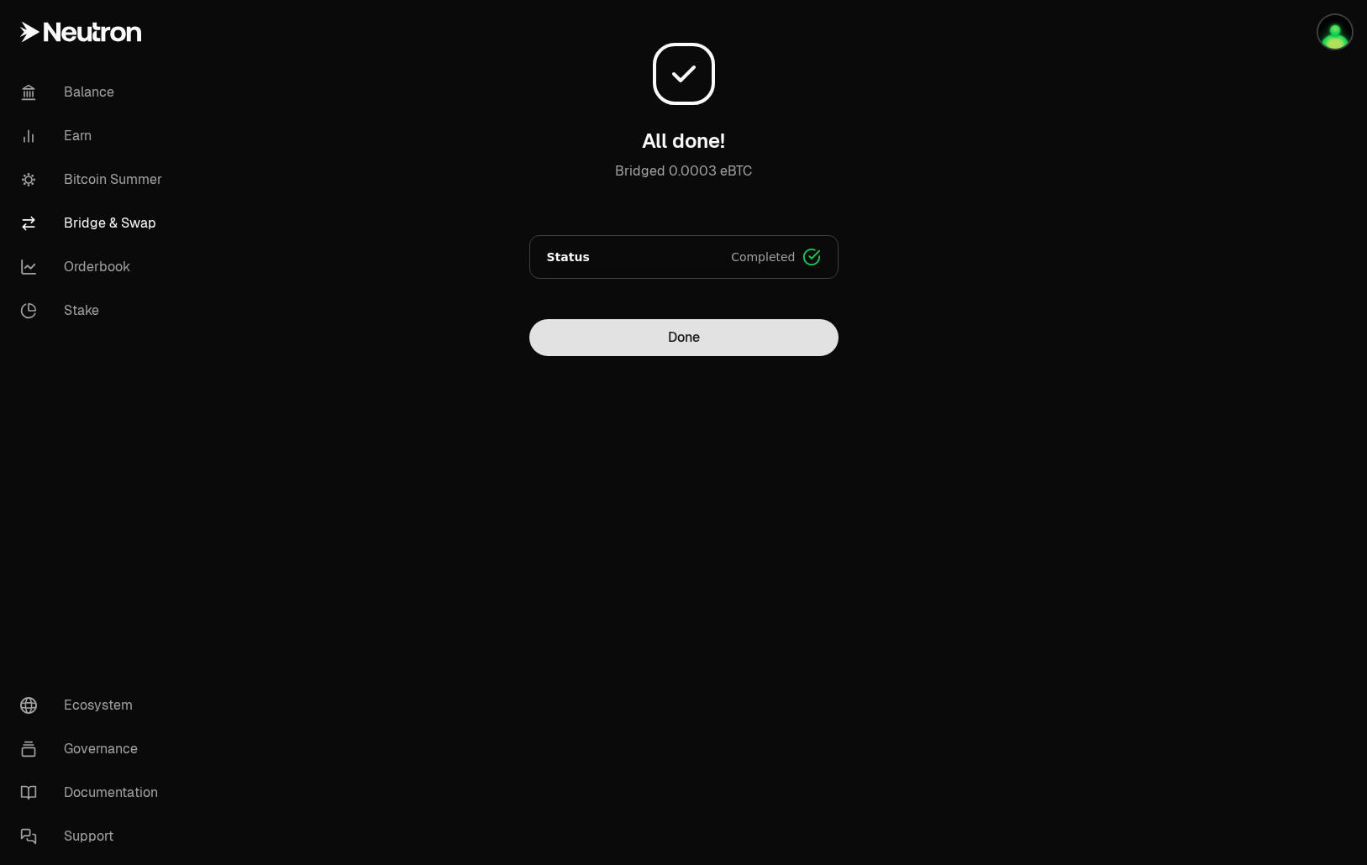
click at [731, 323] on button "Done" at bounding box center [683, 337] width 309 height 37
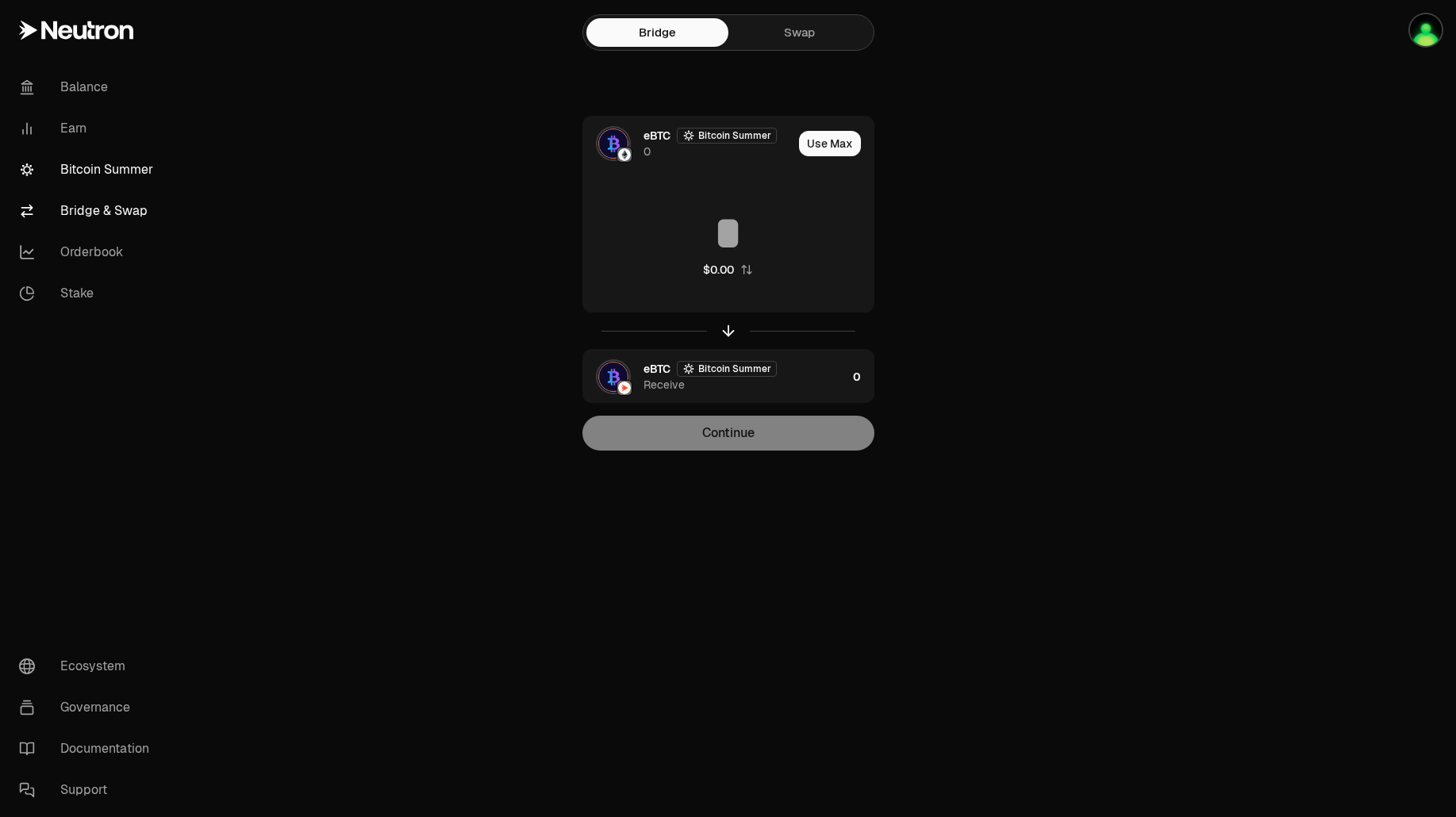
click at [102, 166] on link "Bitcoin Summer" at bounding box center [89, 170] width 165 height 42
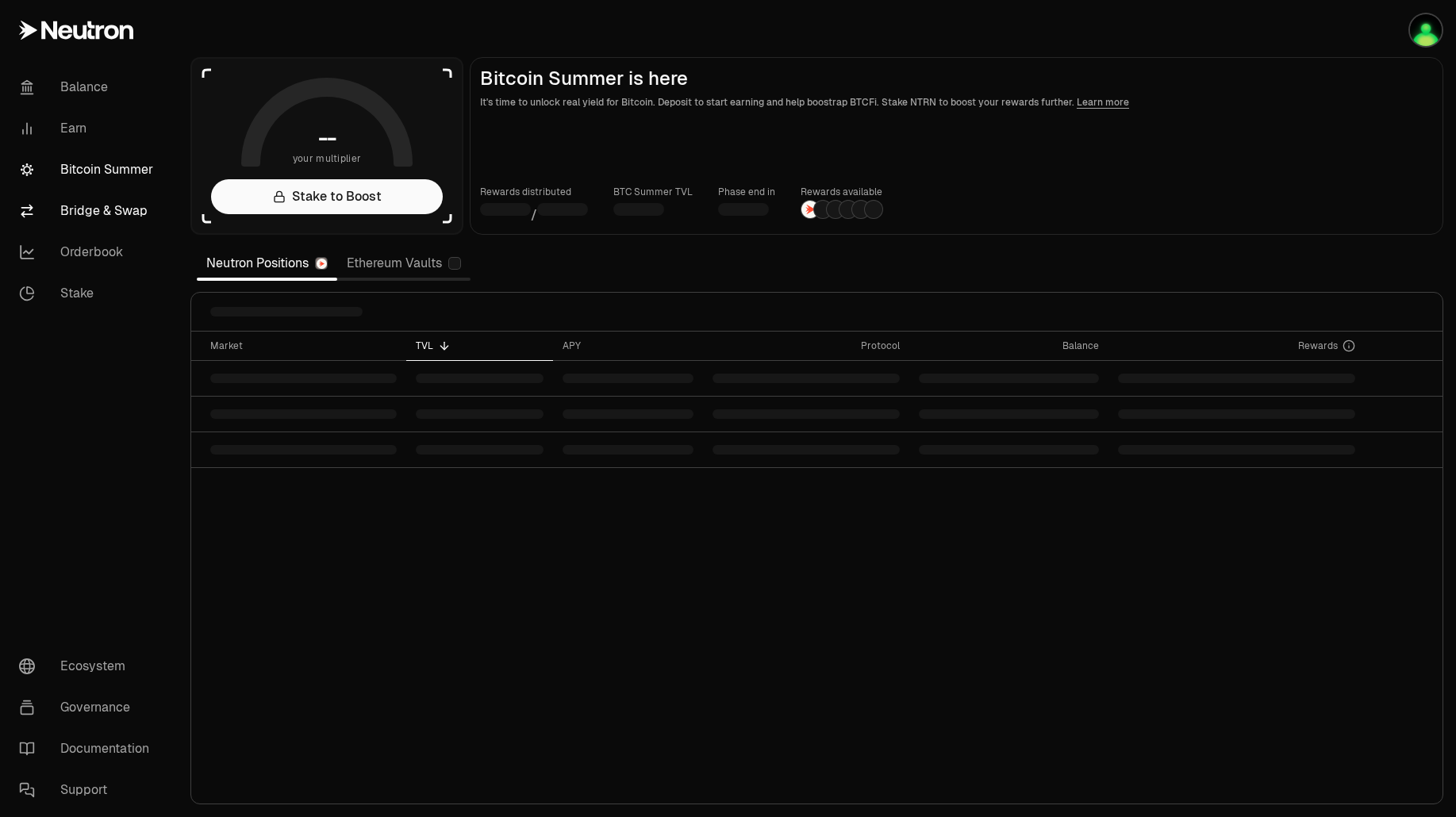
click at [106, 212] on link "Bridge & Swap" at bounding box center [89, 212] width 165 height 42
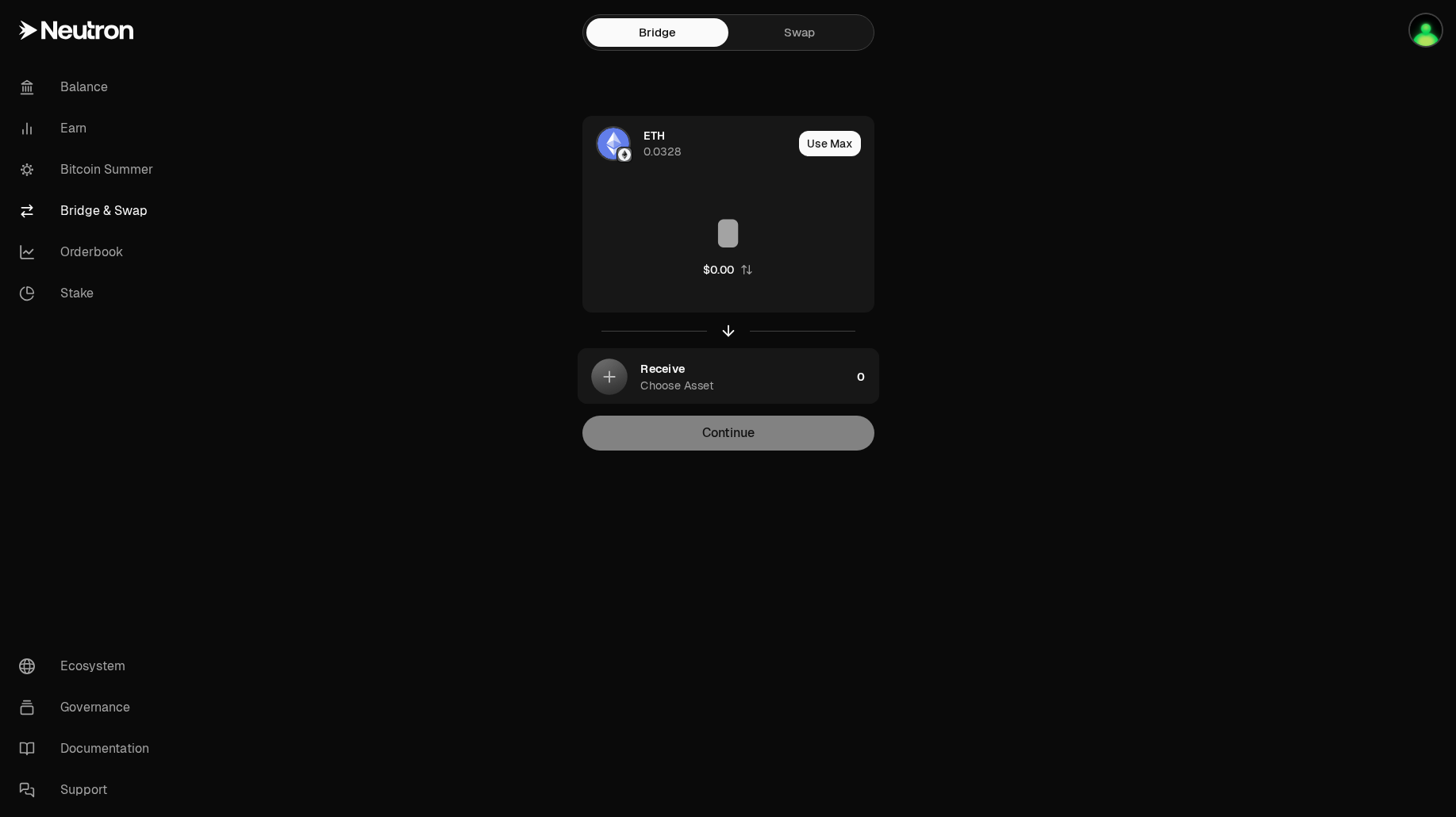
click at [763, 38] on link "Swap" at bounding box center [799, 32] width 142 height 28
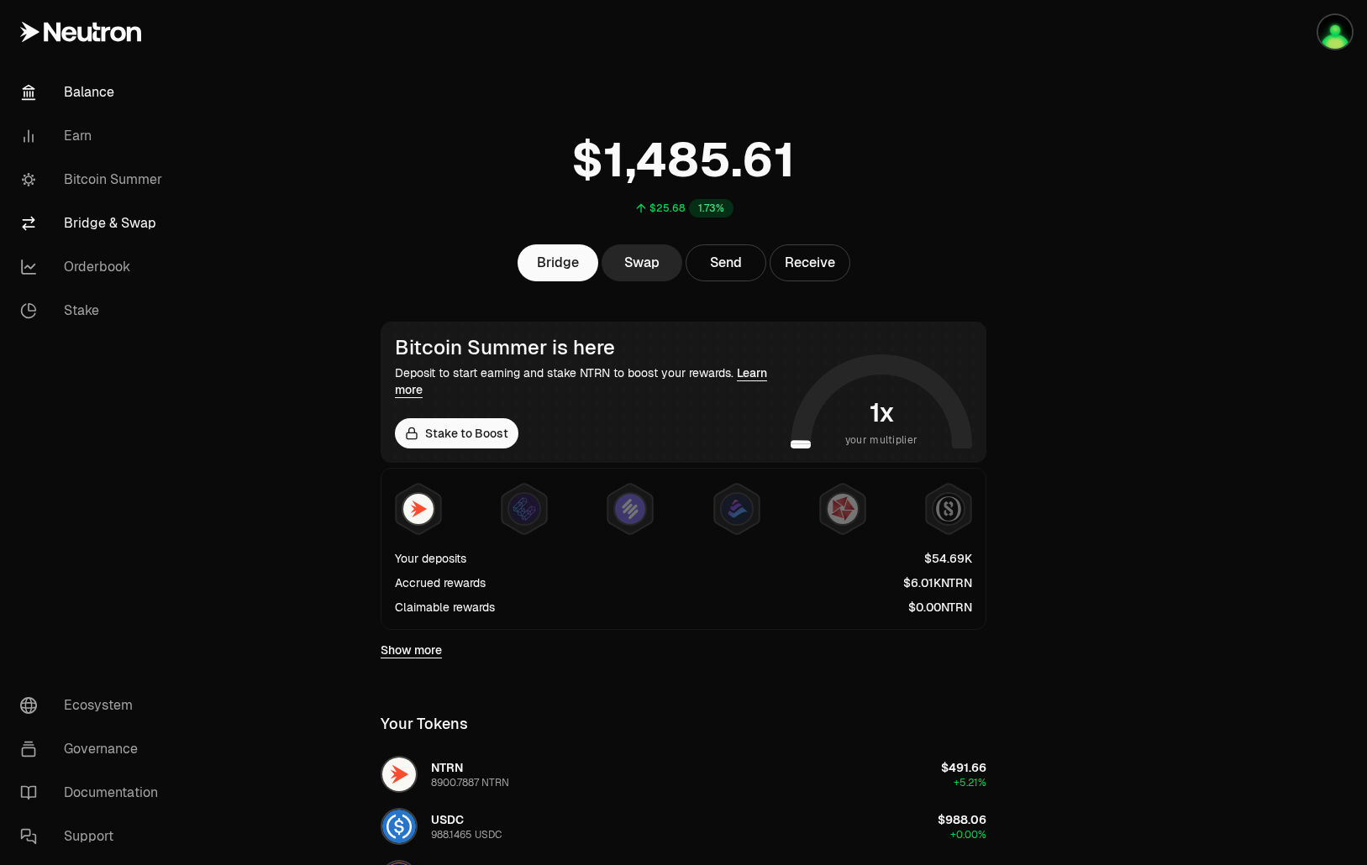
click at [103, 218] on link "Bridge & Swap" at bounding box center [94, 224] width 175 height 44
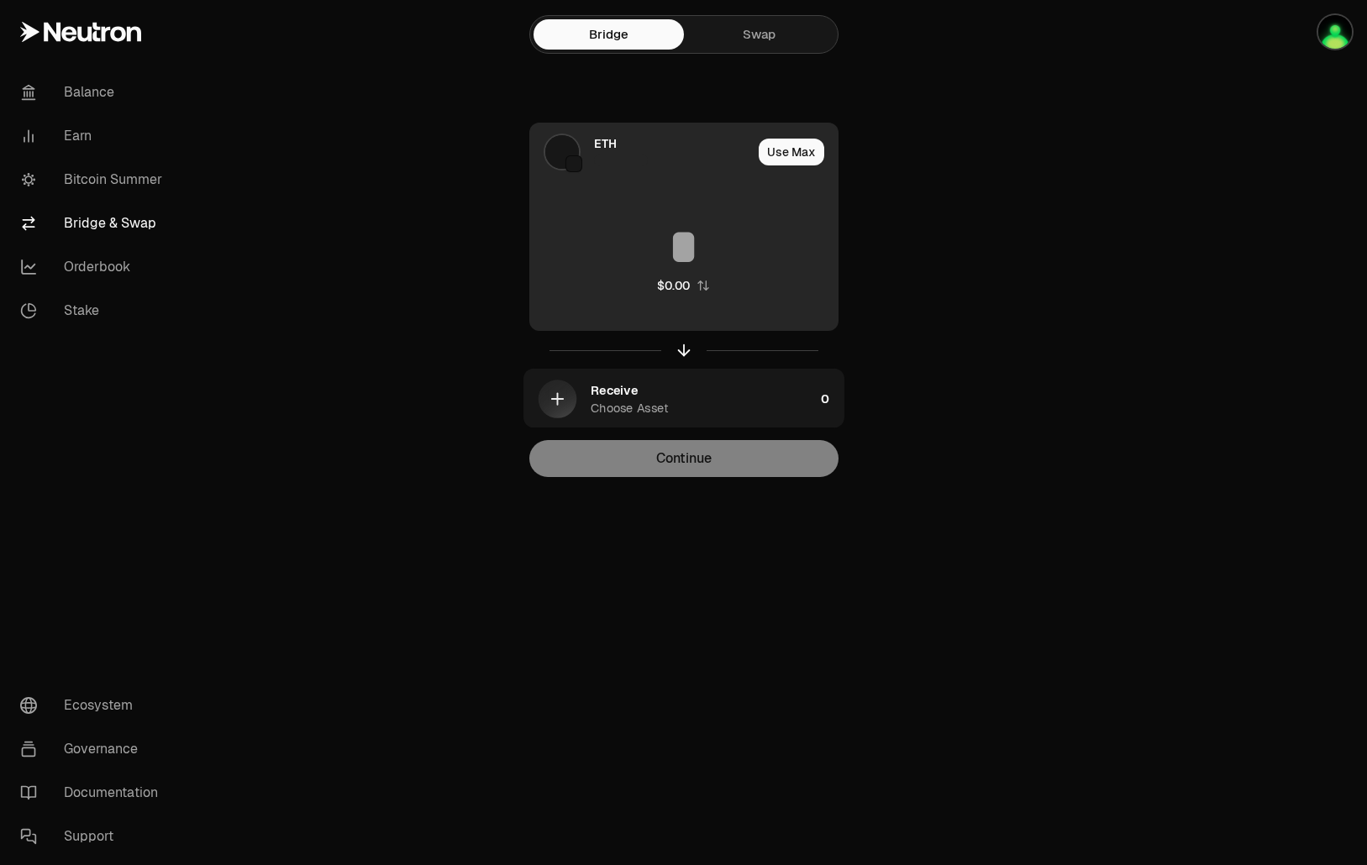
click at [678, 158] on div "ETH" at bounding box center [673, 152] width 158 height 34
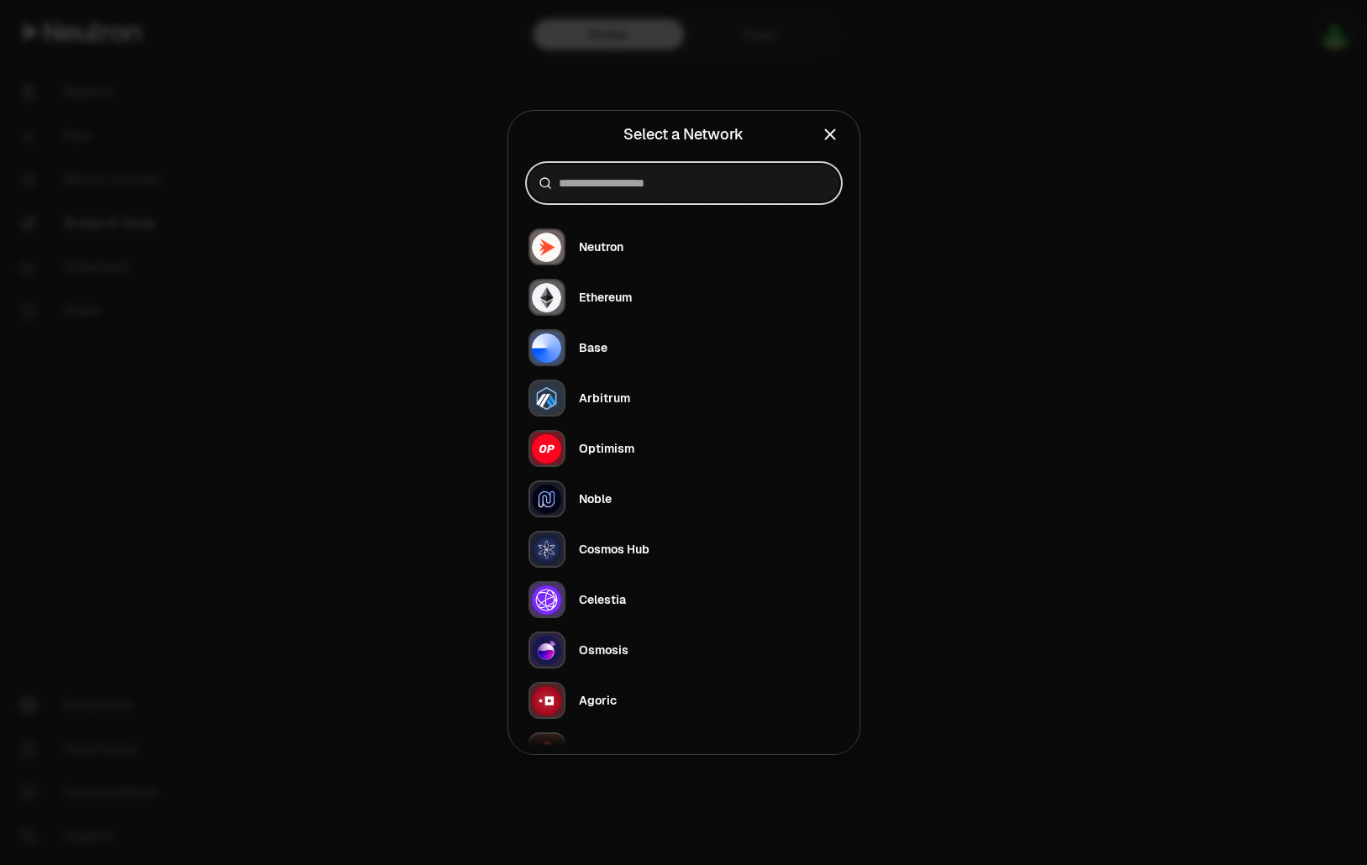
click at [648, 179] on input at bounding box center [694, 183] width 270 height 17
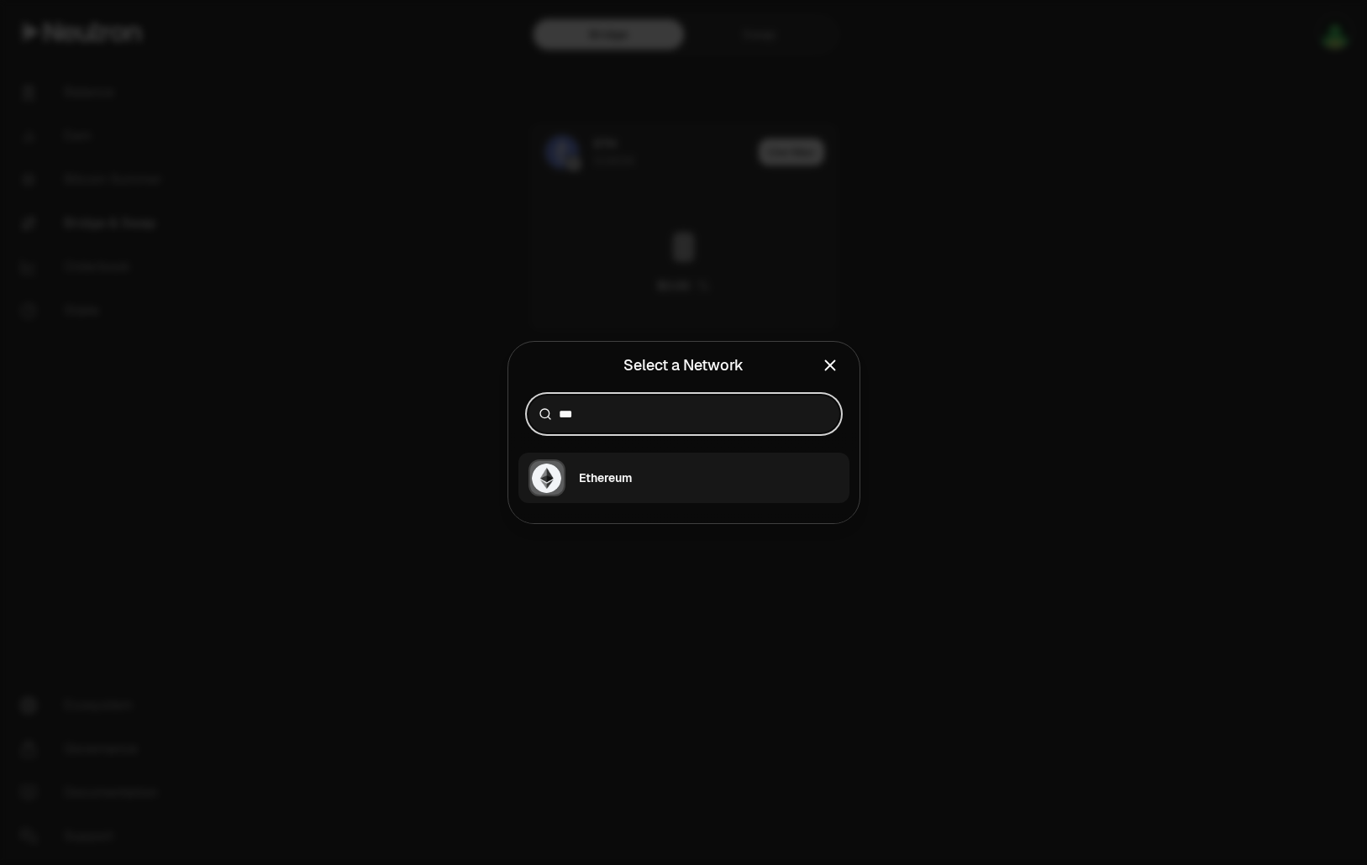
type input "***"
click at [639, 464] on button "Ethereum" at bounding box center [683, 478] width 331 height 50
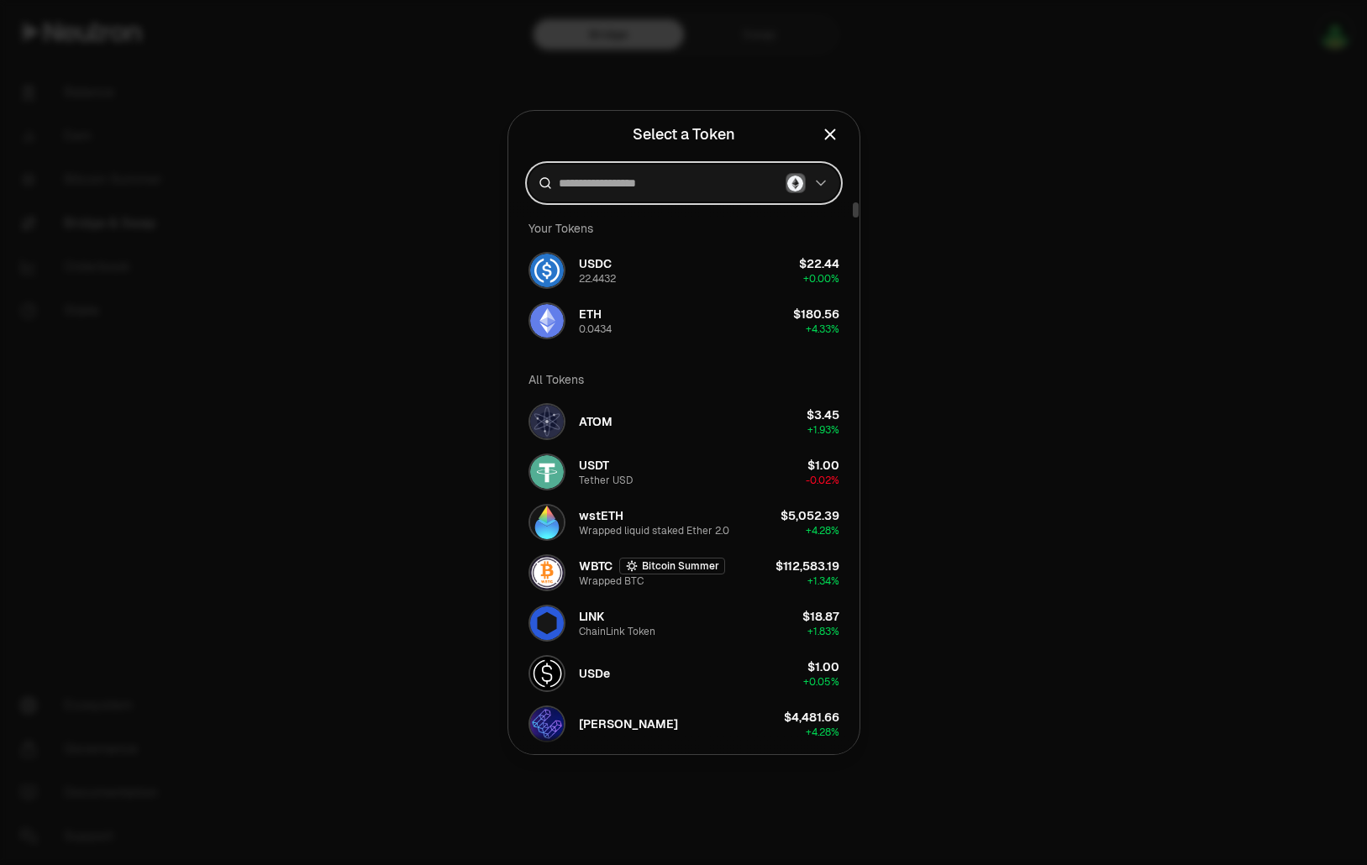
click at [655, 186] on input at bounding box center [669, 183] width 220 height 17
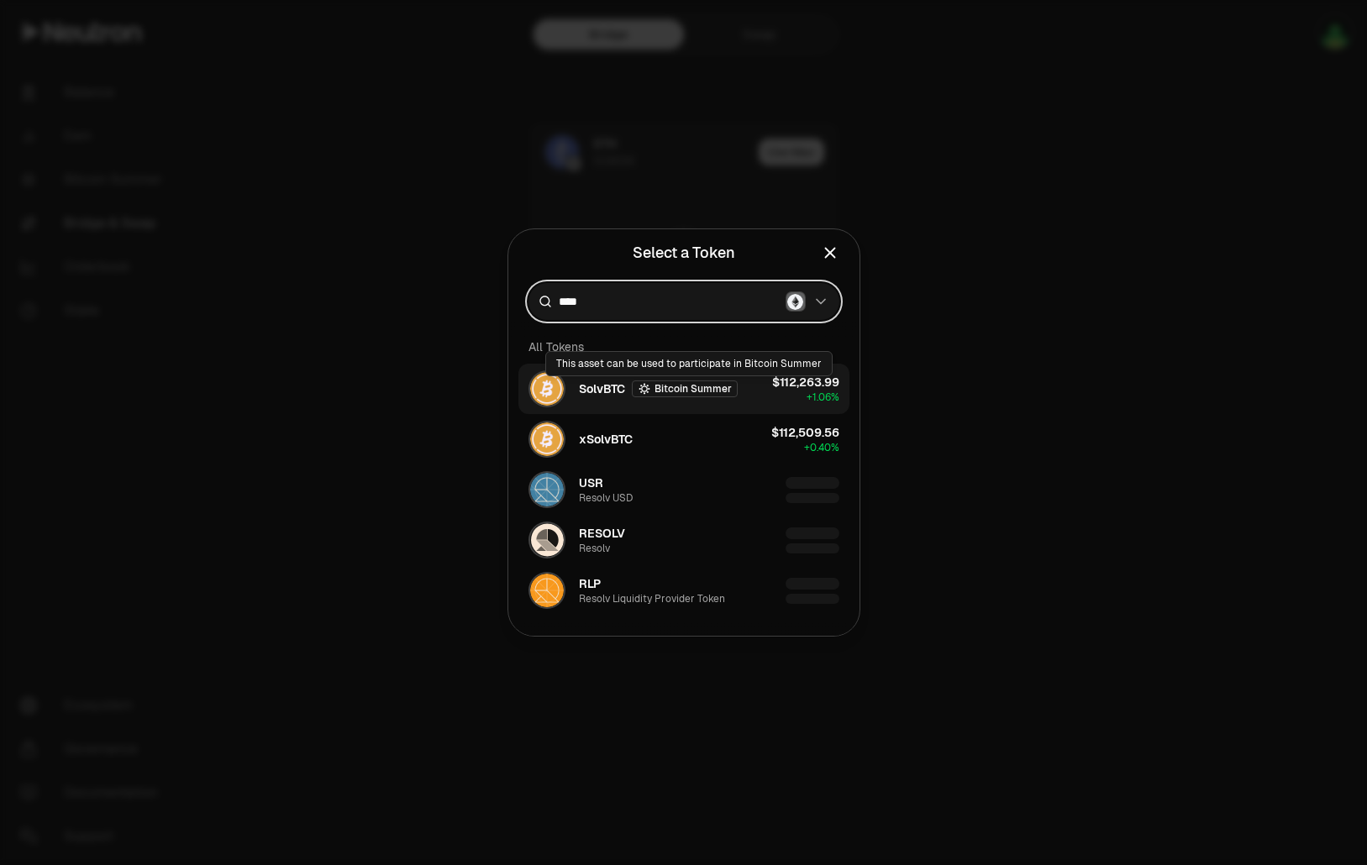
type input "****"
click at [748, 382] on button "SolvBTC Bitcoin Summer $112,263.99 + 1.06%" at bounding box center [683, 389] width 331 height 50
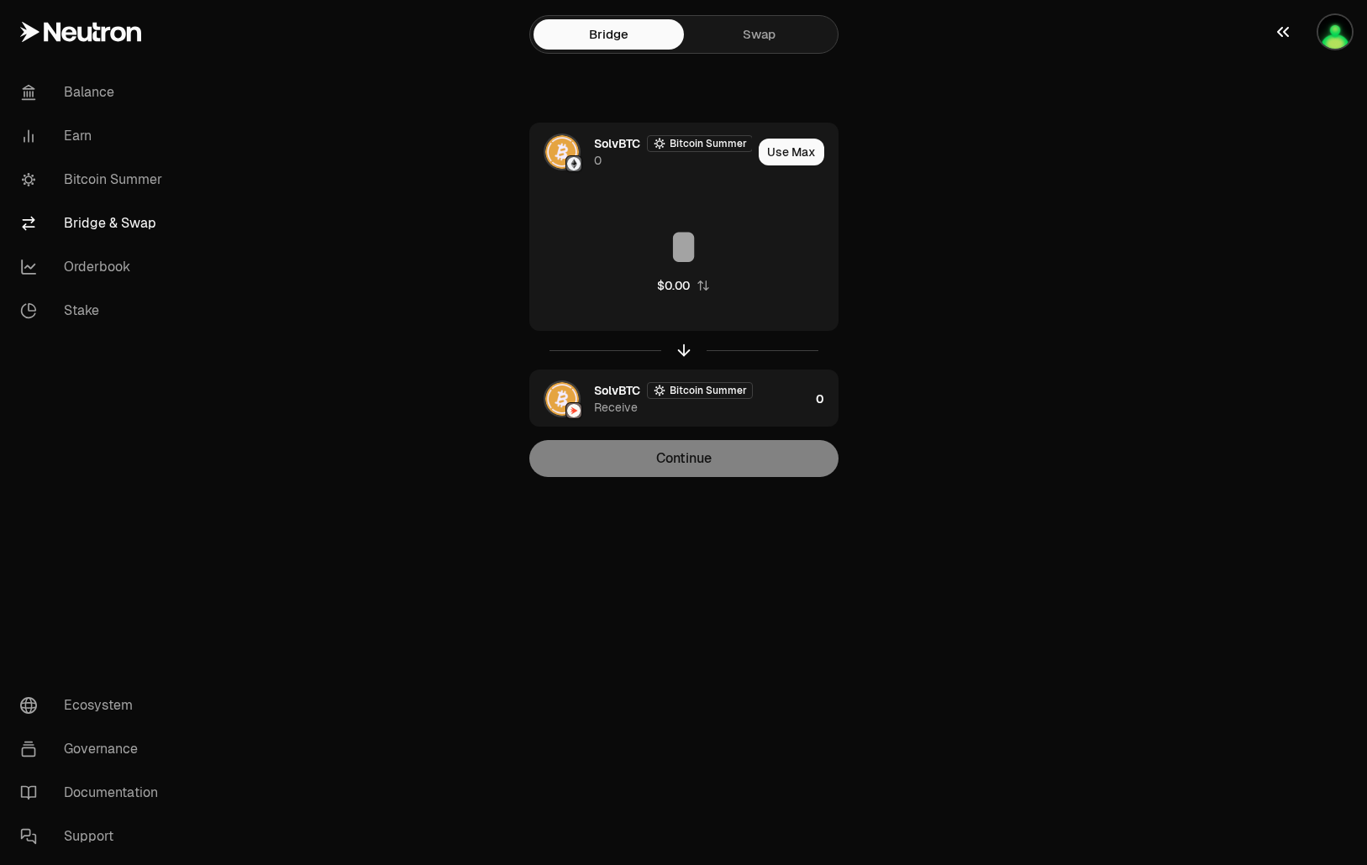
click at [1331, 24] on img "button" at bounding box center [1335, 32] width 34 height 34
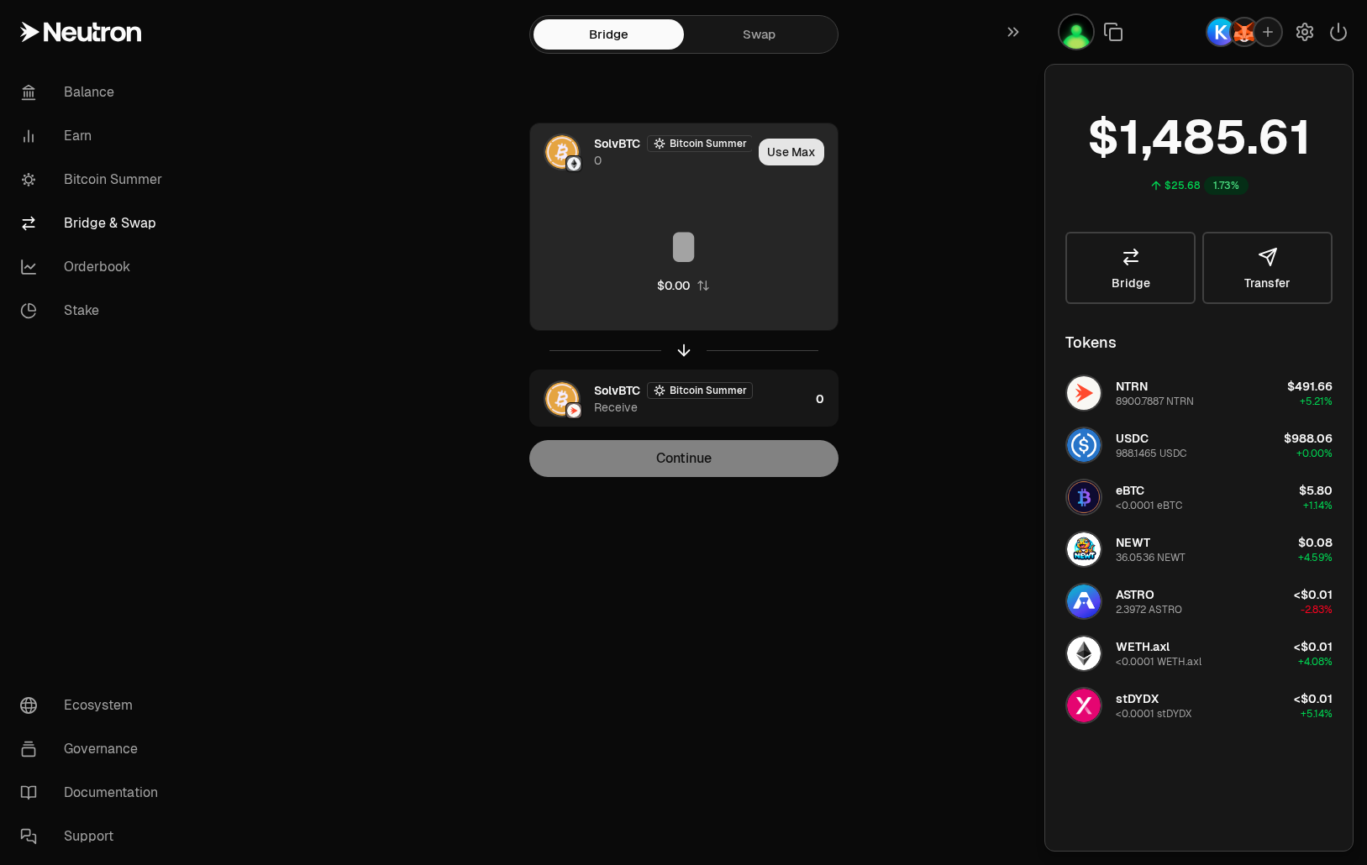
click at [819, 153] on button "Use Max" at bounding box center [791, 152] width 66 height 27
type input "*"
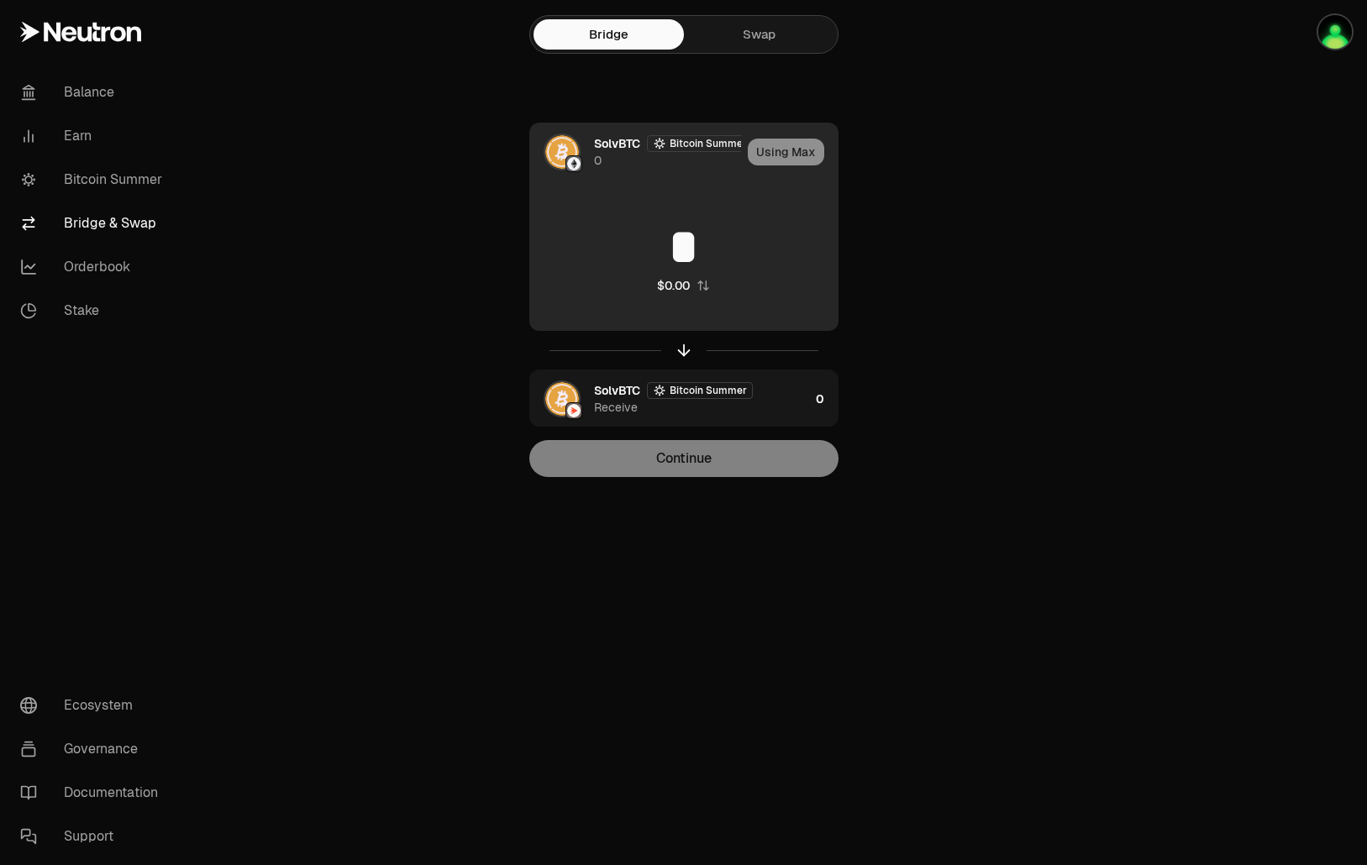
click at [795, 153] on div "Using Max" at bounding box center [793, 151] width 90 height 57
click at [795, 151] on div "Using Max" at bounding box center [793, 151] width 90 height 57
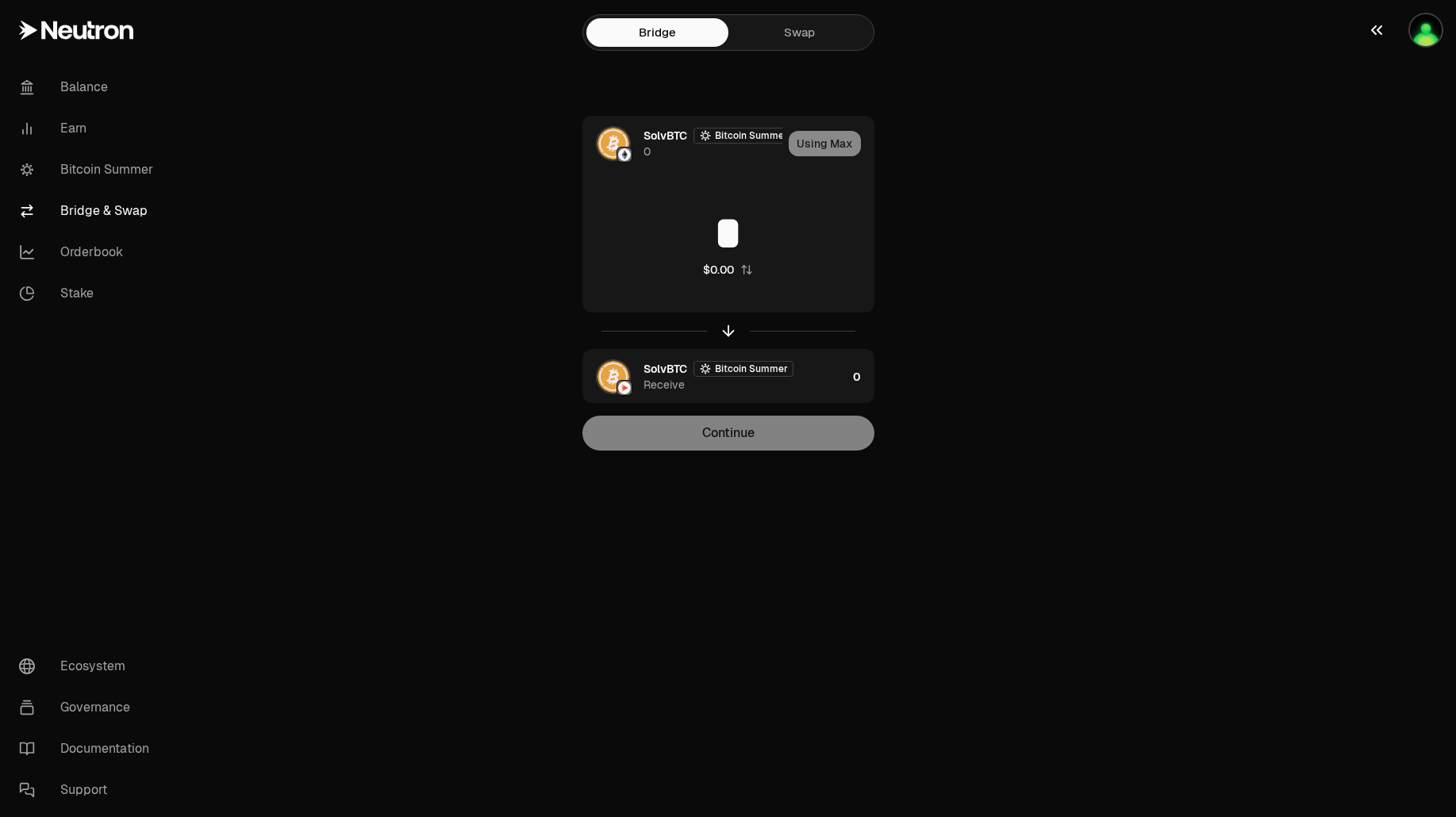
click at [1291, 22] on img "button" at bounding box center [1426, 30] width 32 height 32
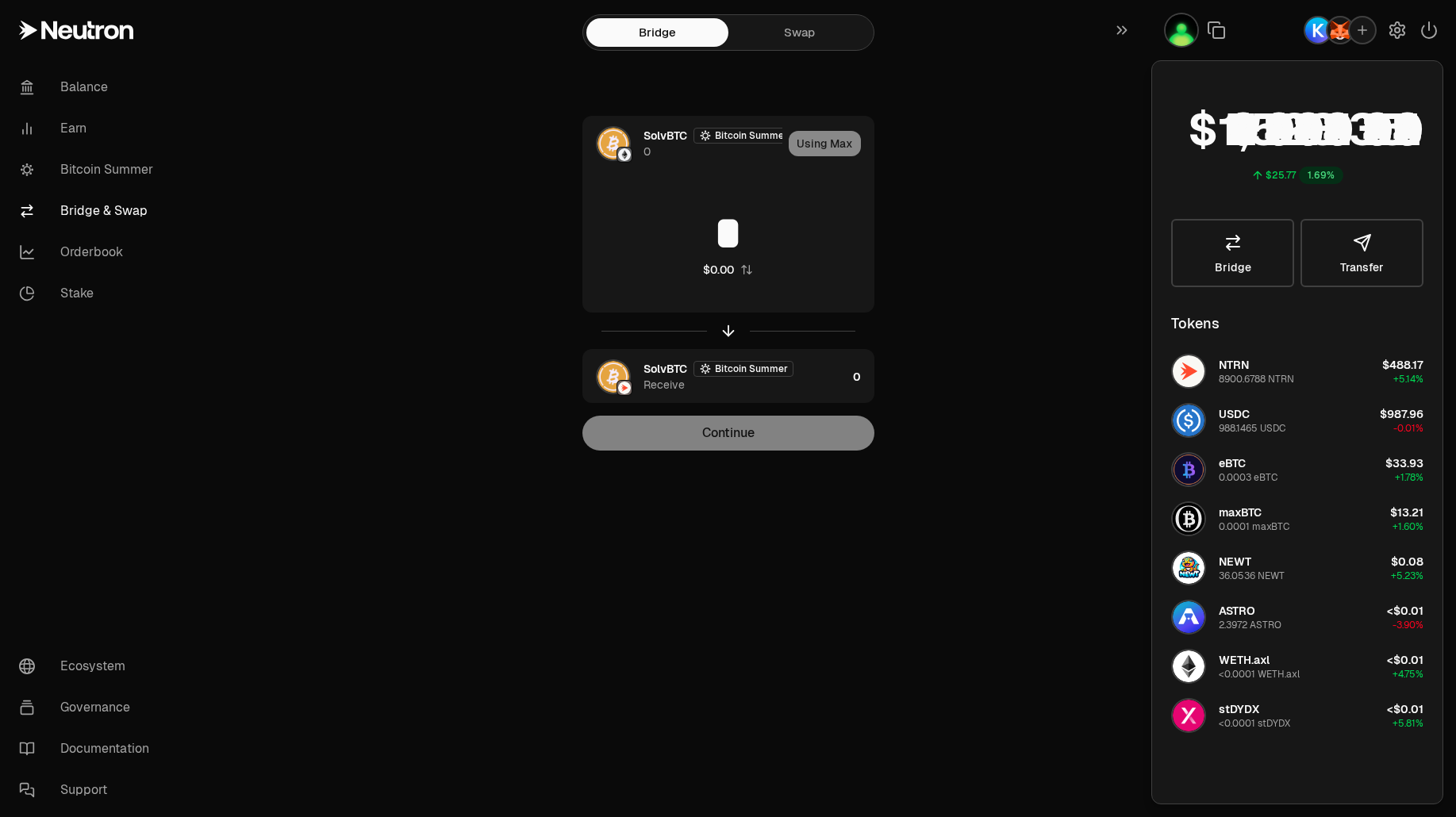
click at [924, 166] on div "SolvBTC Bitcoin Summer 0 Using Max * $0.00 SolvBTC Bitcoin Summer Receive 0 Con…" at bounding box center [728, 283] width 533 height 334
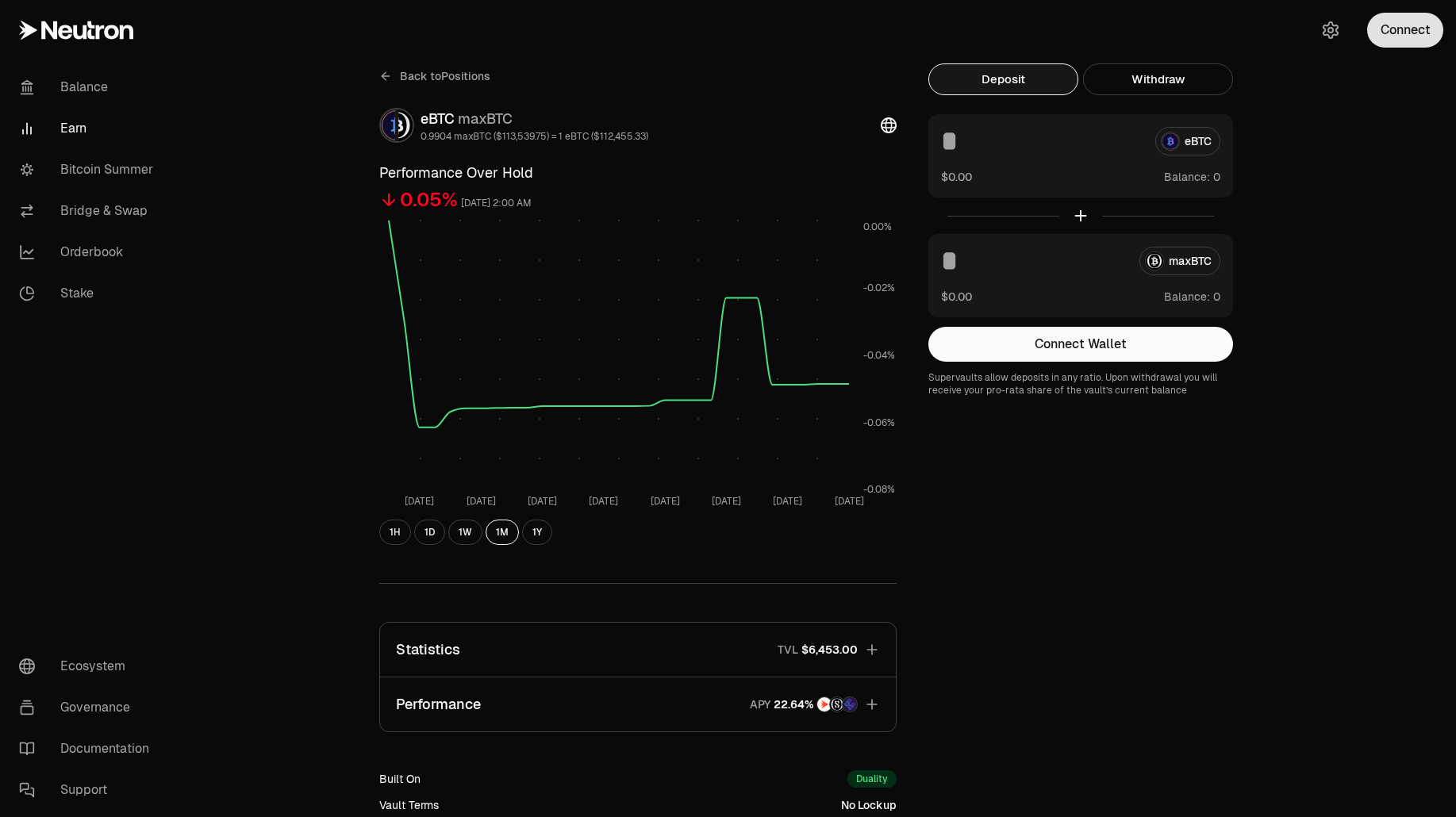
click at [1410, 31] on button "Connect" at bounding box center [1405, 29] width 77 height 35
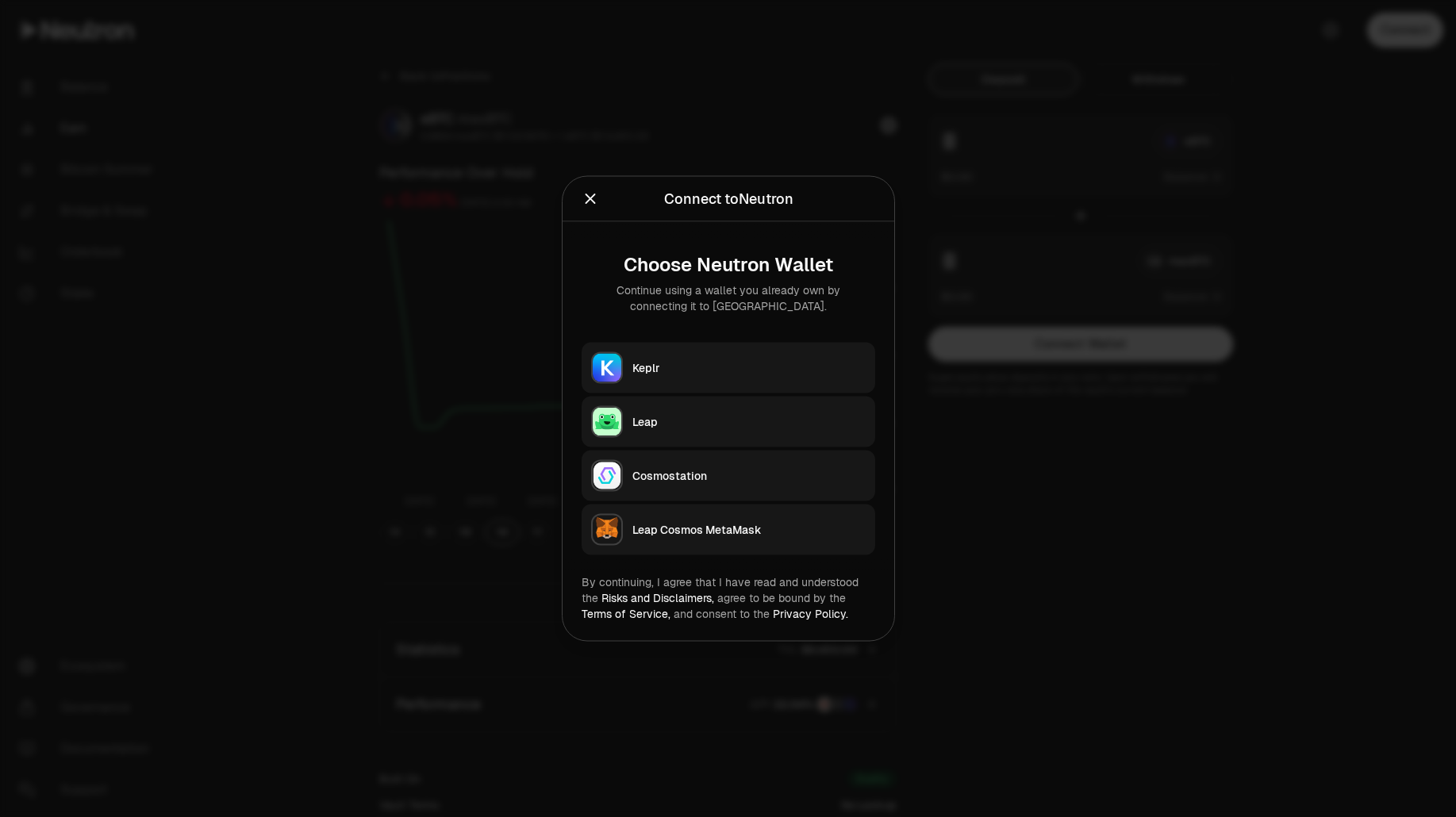
click at [768, 347] on button "Keplr" at bounding box center [728, 368] width 294 height 51
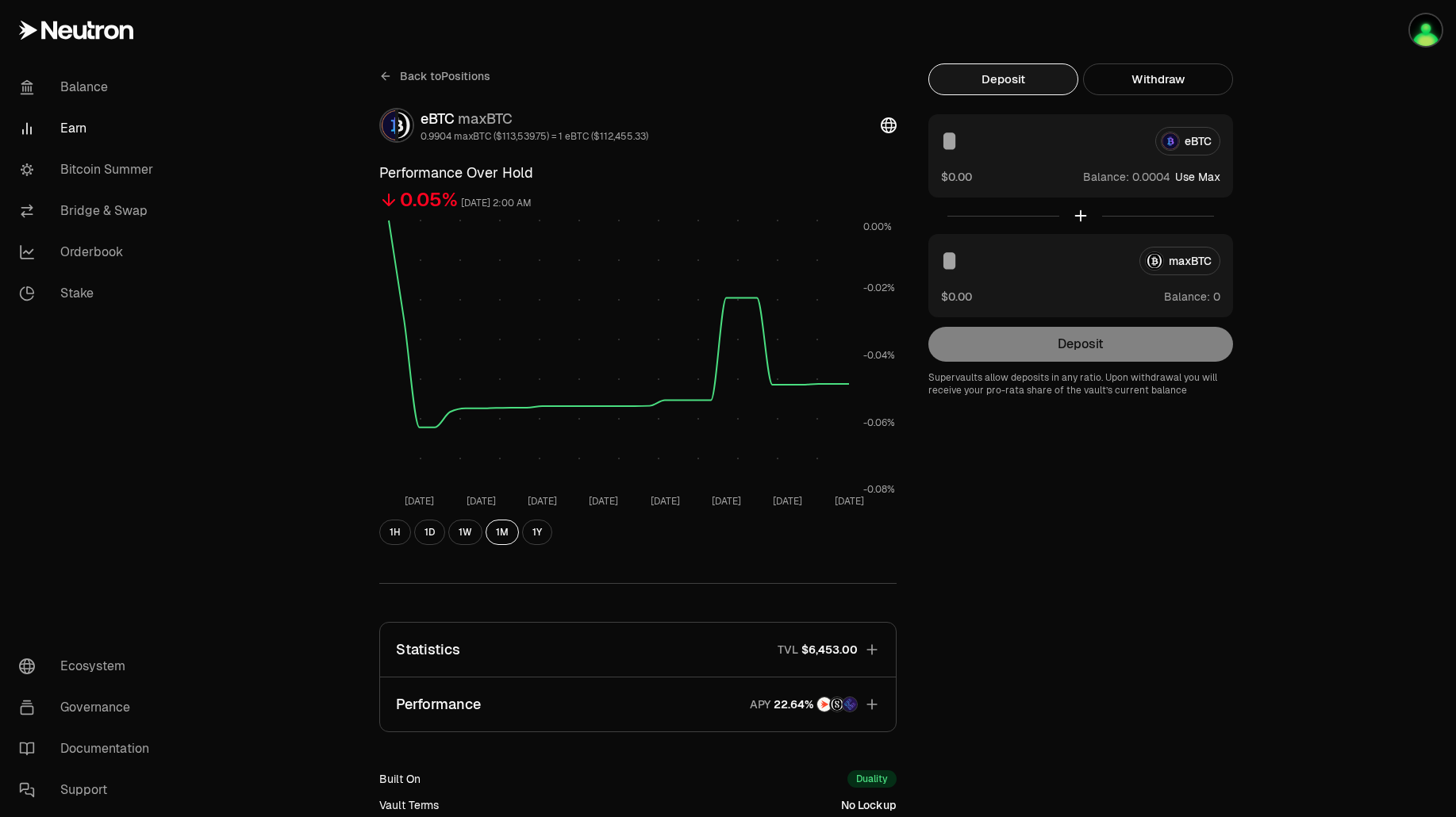
click at [1183, 176] on button "Use Max" at bounding box center [1198, 177] width 45 height 16
type input "**********"
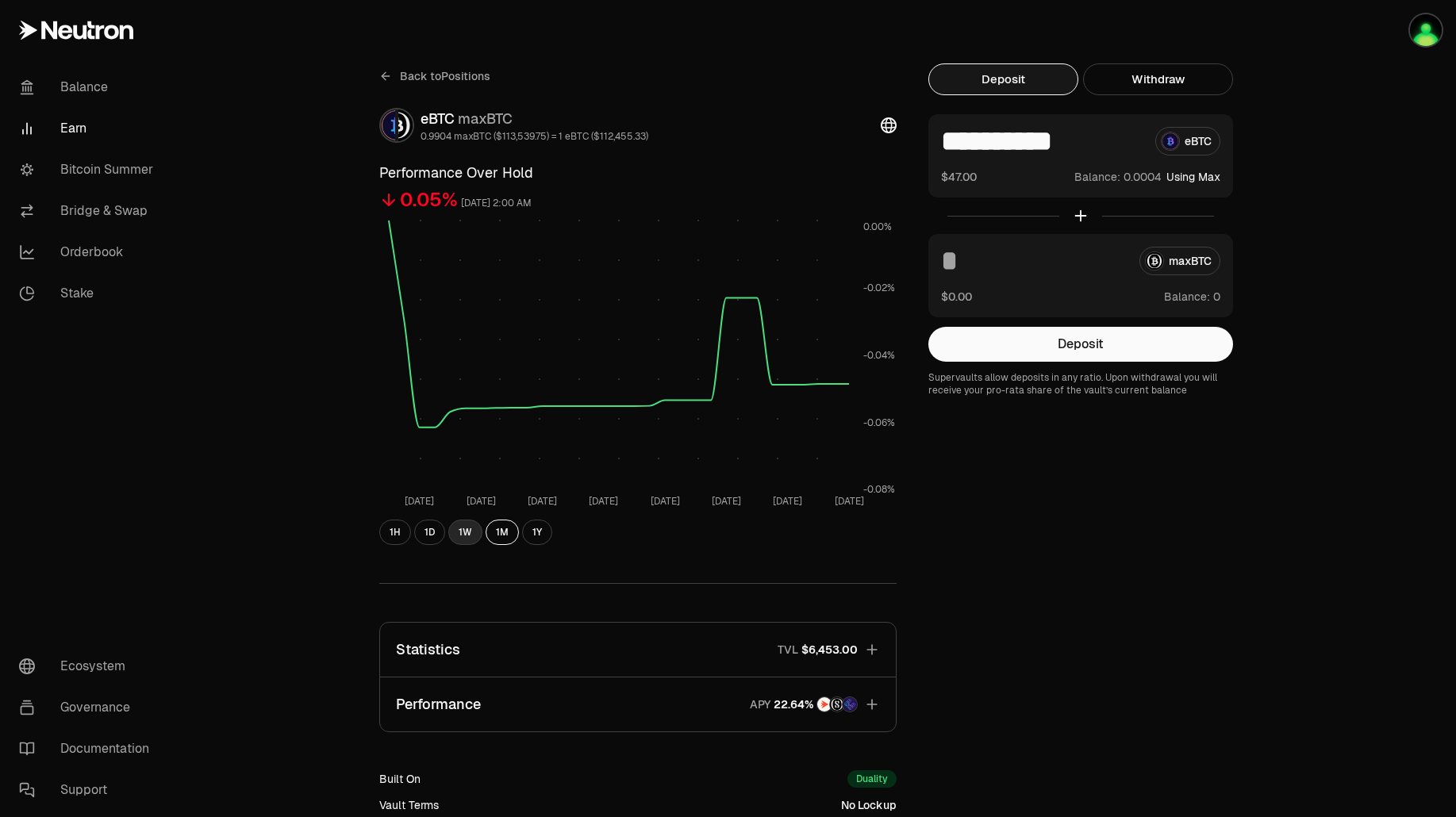
click at [473, 528] on button "1W" at bounding box center [466, 532] width 34 height 26
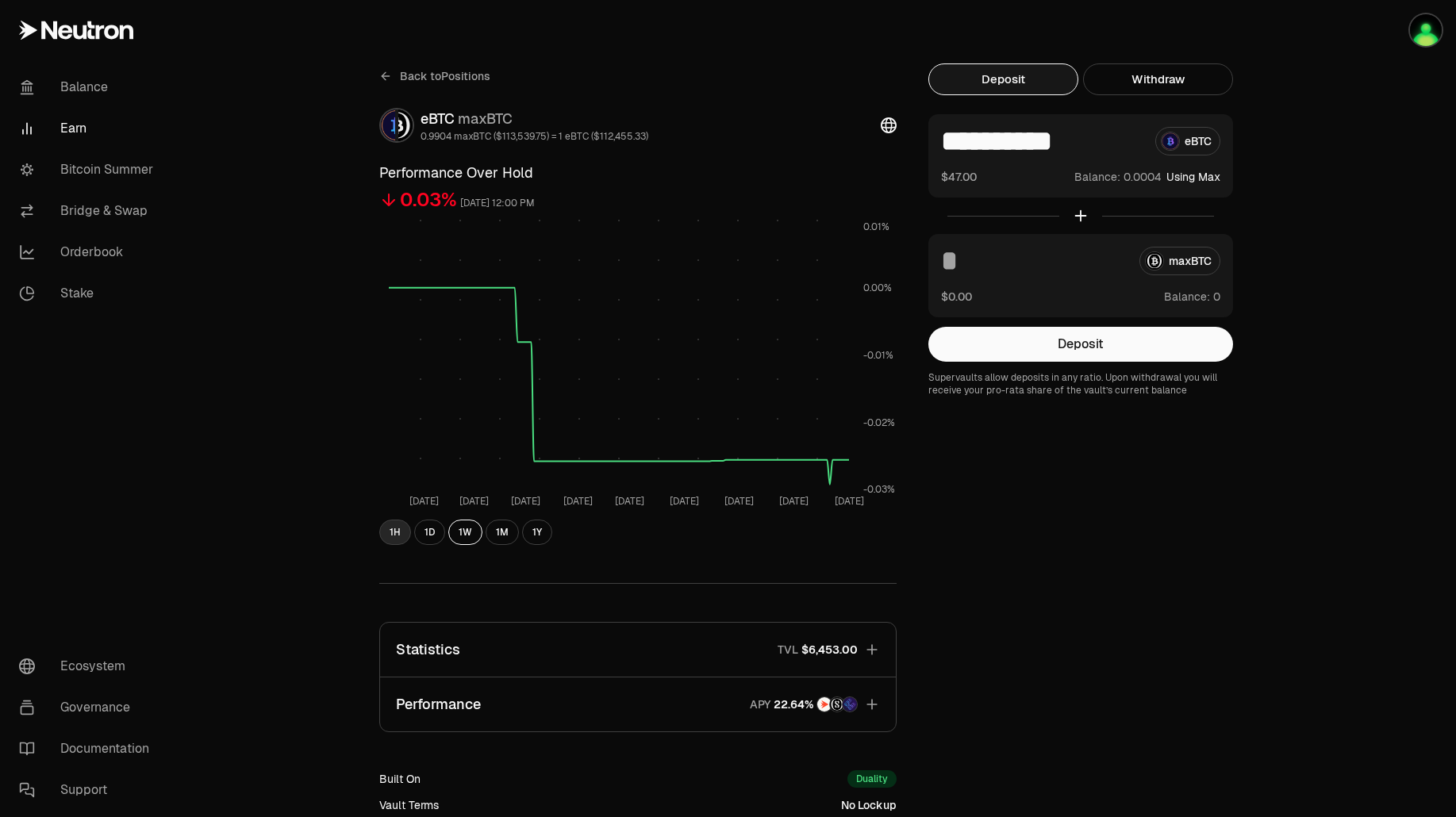
click at [401, 536] on button "1H" at bounding box center [395, 532] width 32 height 26
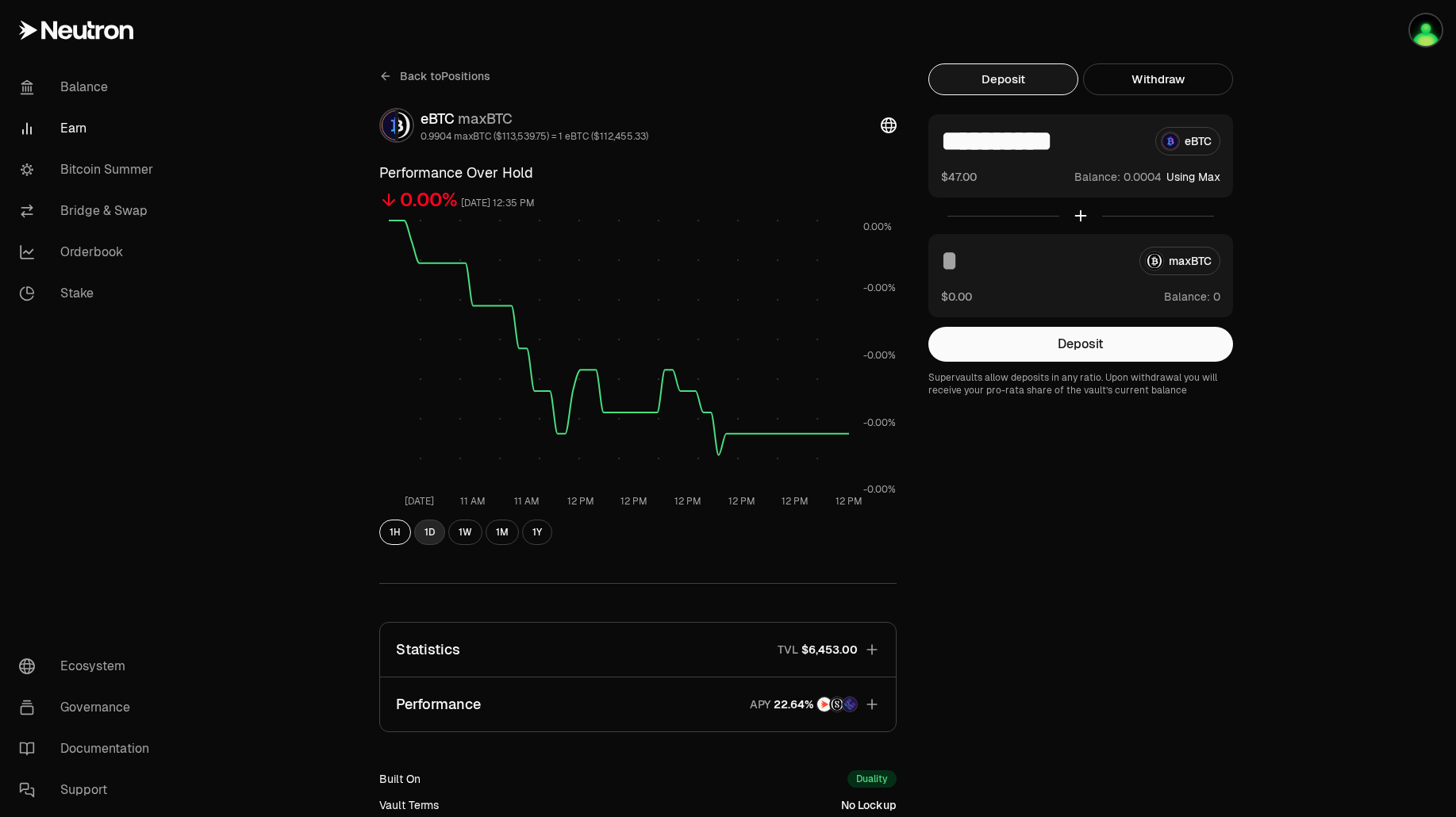
click at [429, 538] on button "1D" at bounding box center [429, 532] width 31 height 26
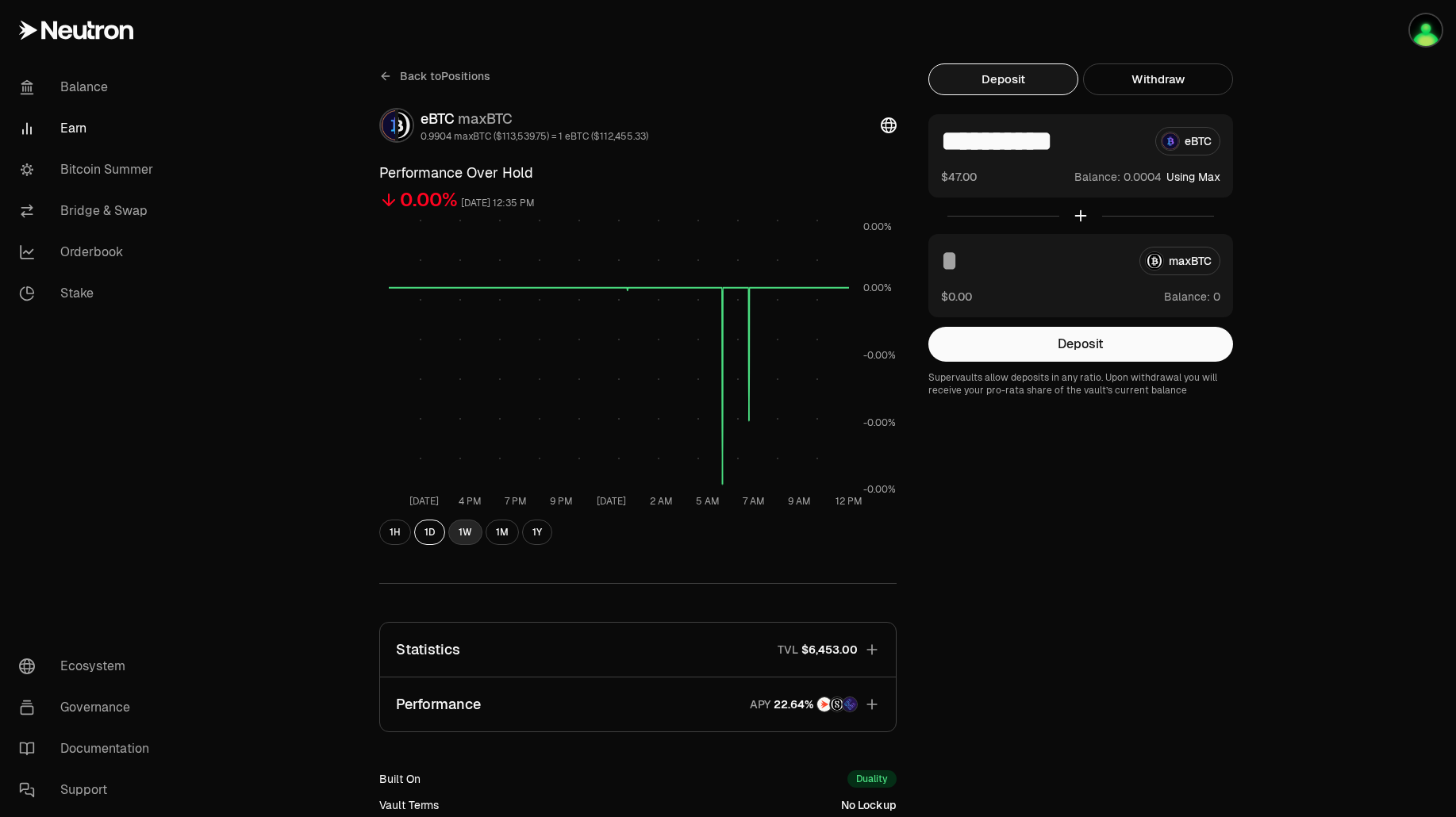
click at [469, 536] on button "1W" at bounding box center [466, 532] width 34 height 26
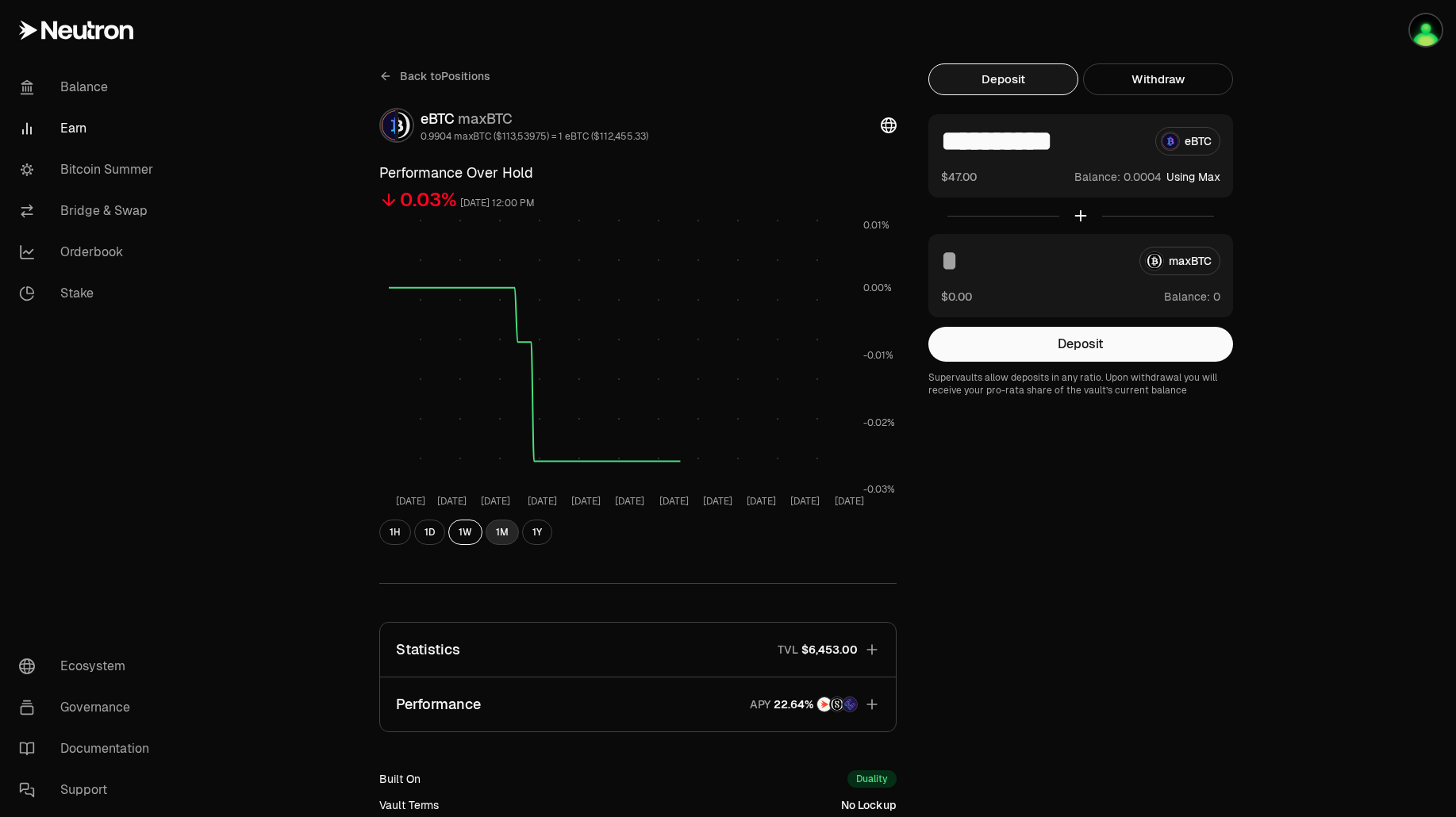
click at [498, 535] on button "1M" at bounding box center [502, 532] width 33 height 26
click at [530, 533] on button "1Y" at bounding box center [538, 532] width 30 height 26
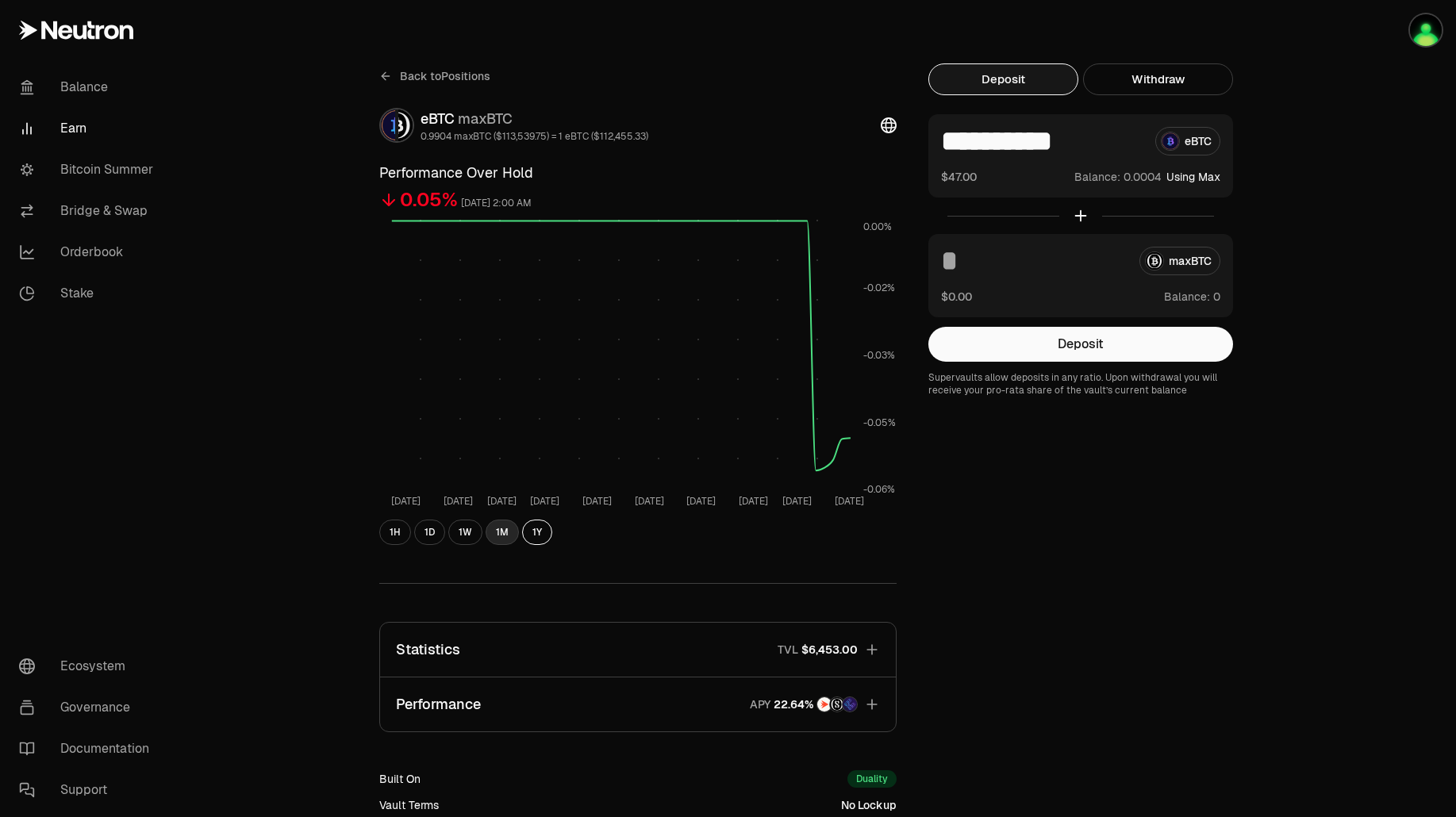
click at [510, 536] on button "1M" at bounding box center [502, 532] width 33 height 26
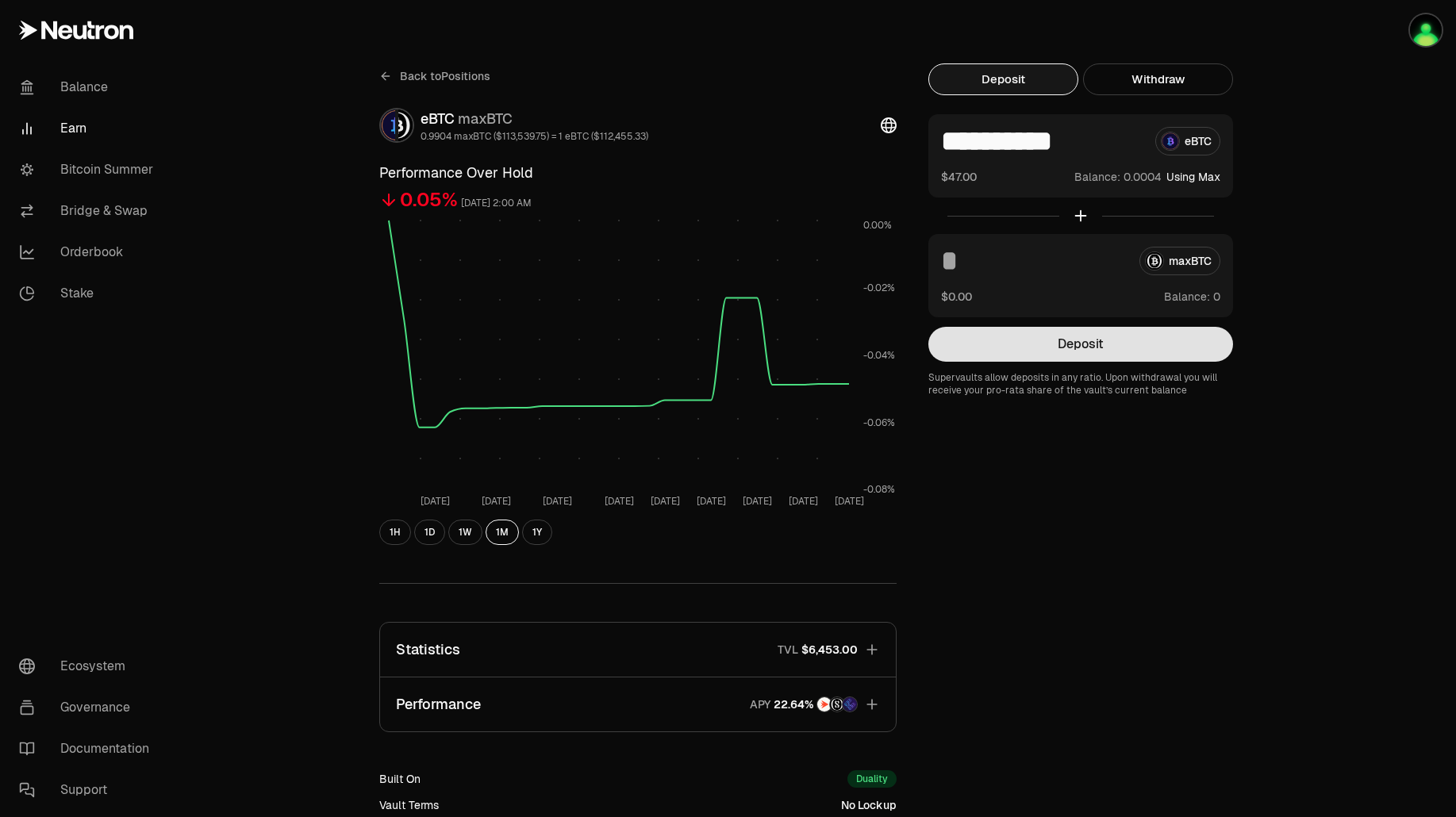
click at [1144, 348] on button "Deposit" at bounding box center [1081, 344] width 305 height 35
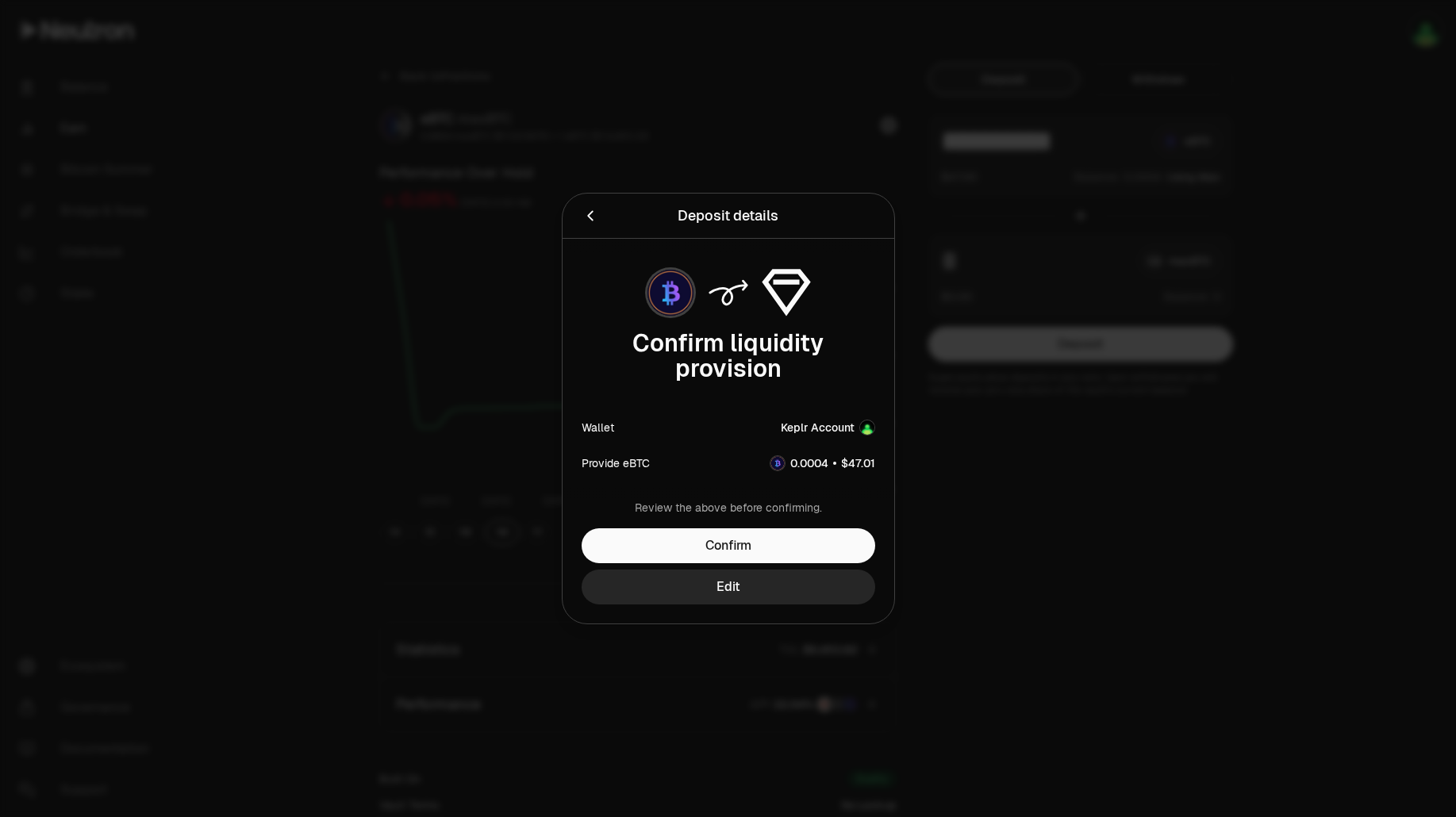
click at [1138, 553] on div at bounding box center [728, 408] width 1456 height 817
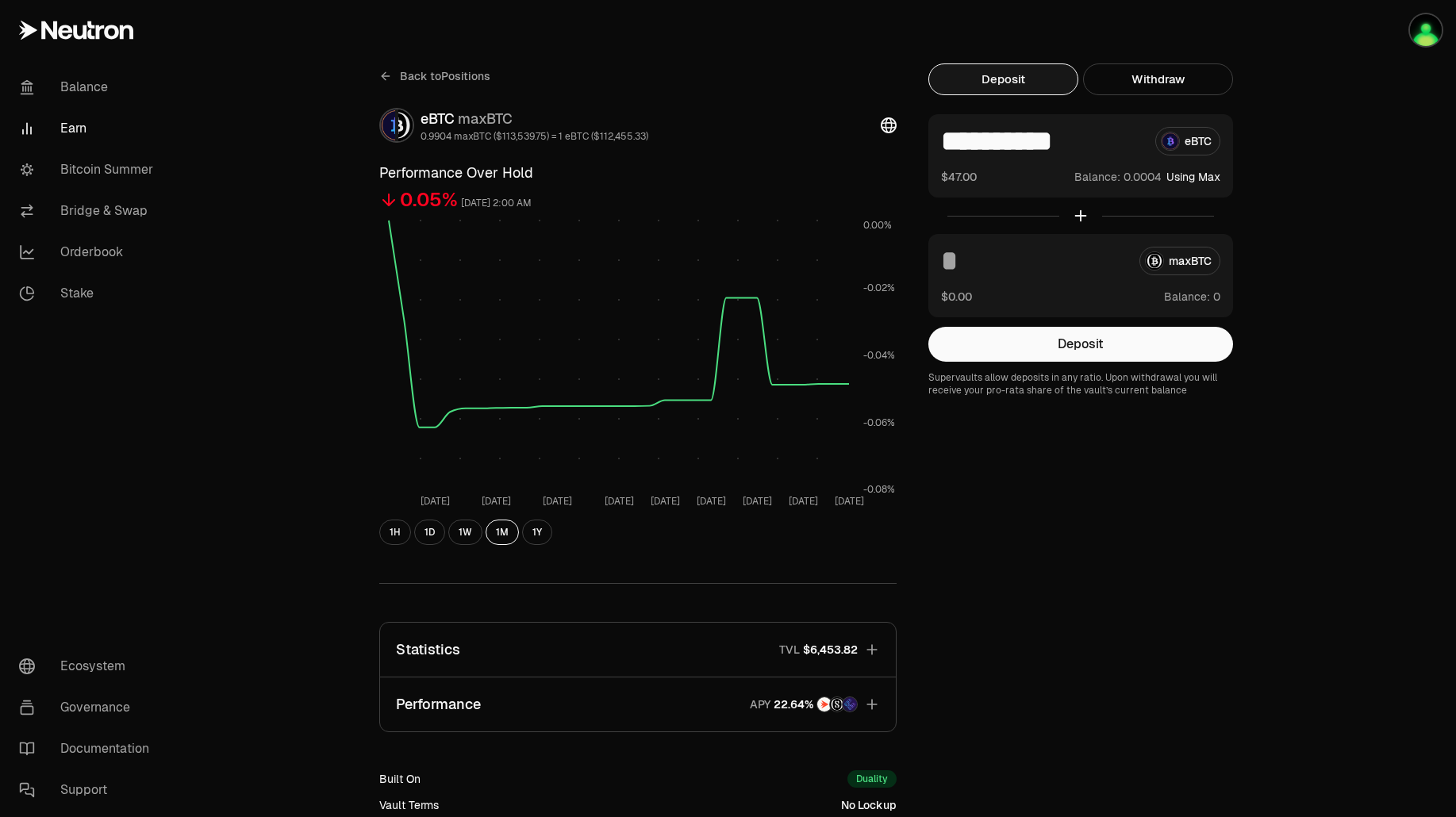
click at [1341, 331] on div "**********" at bounding box center [816, 521] width 1278 height 1043
click at [1413, 20] on img "button" at bounding box center [1426, 30] width 32 height 32
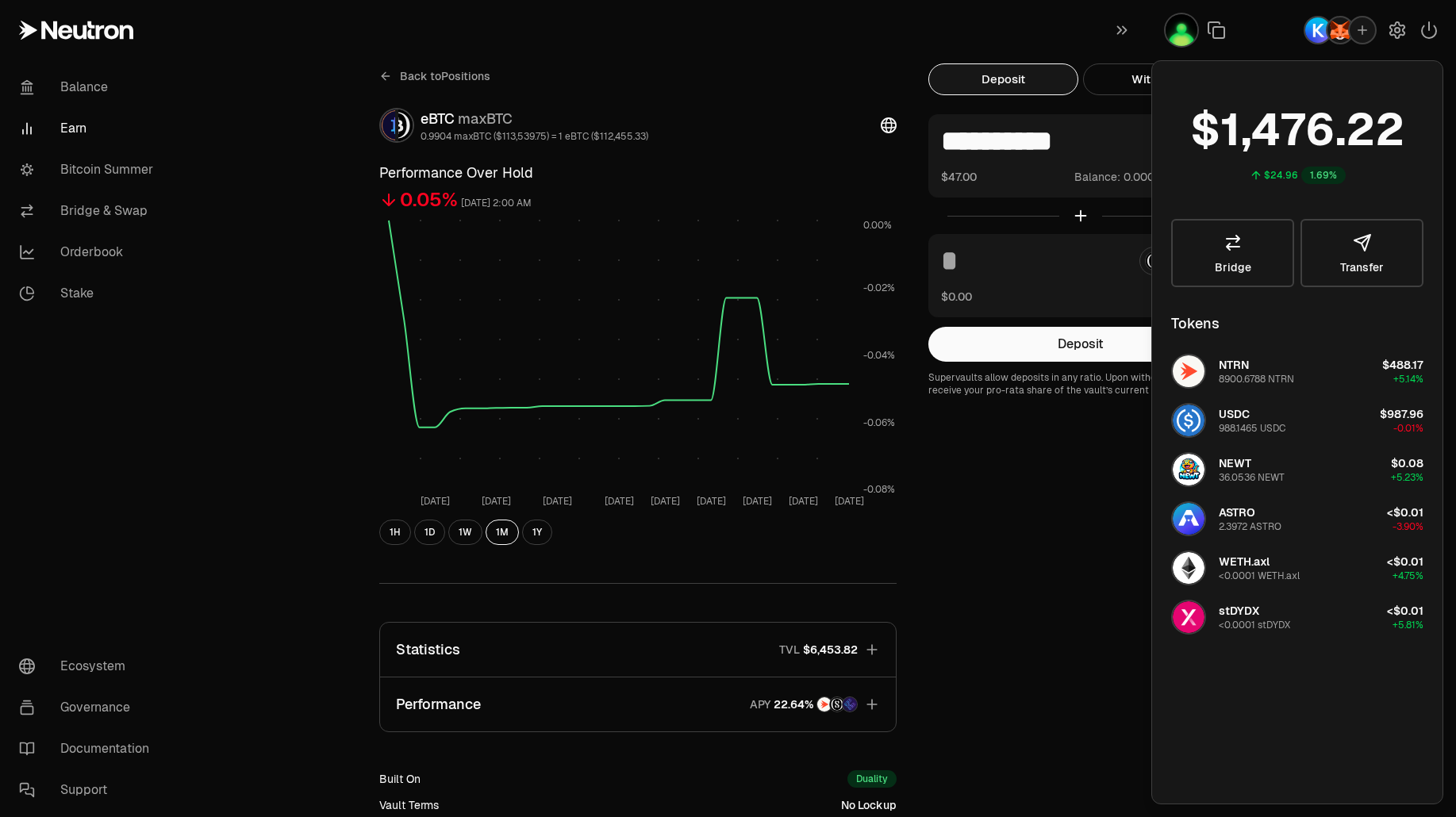
click at [1353, 34] on div "button" at bounding box center [1362, 29] width 26 height 26
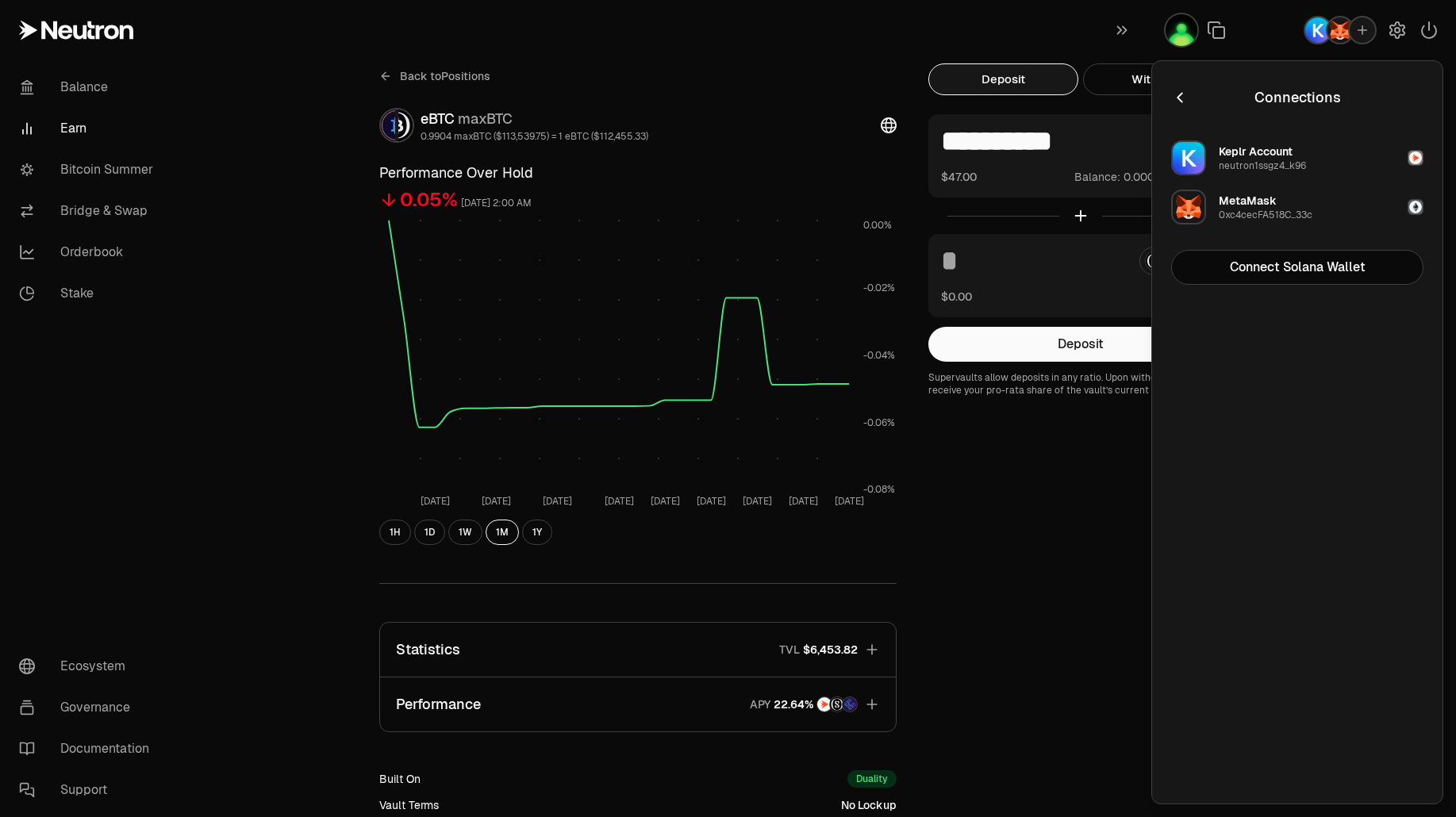
click at [1349, 145] on button "Keplr Account neutron1ssgz4...k96" at bounding box center [1297, 158] width 271 height 47
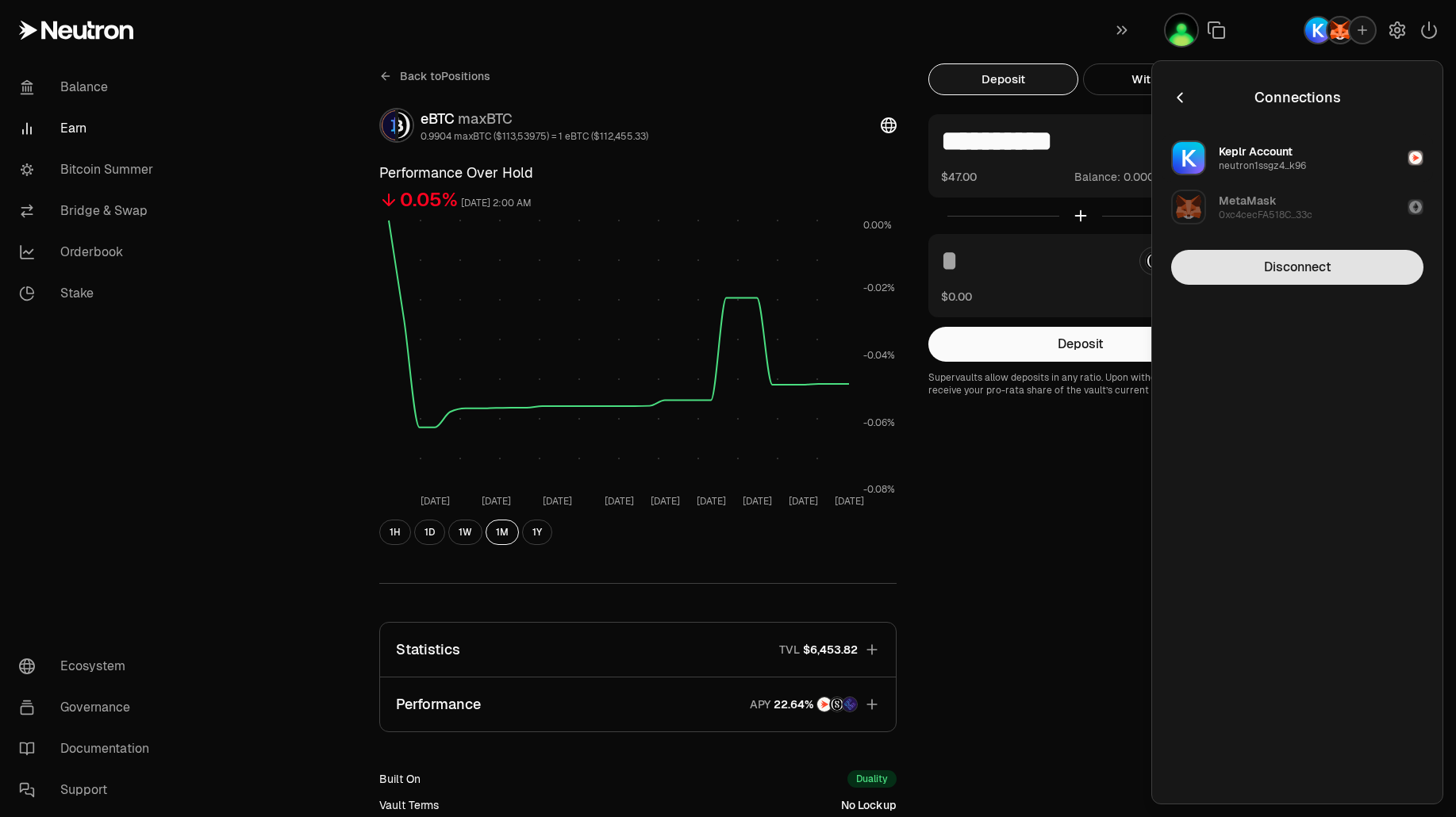
click at [1328, 276] on button "Disconnect" at bounding box center [1297, 267] width 252 height 35
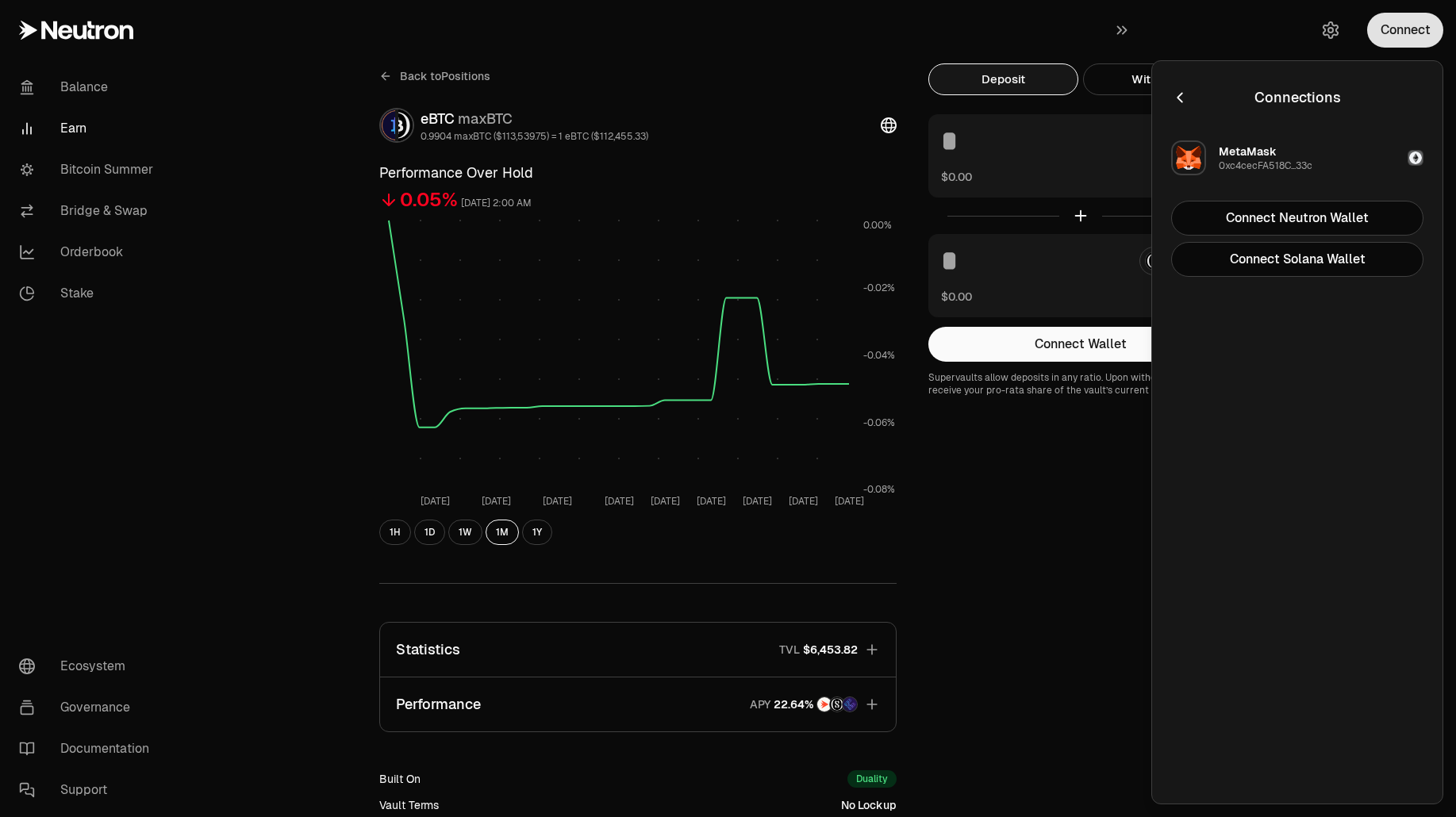
click at [1405, 39] on button "Connect" at bounding box center [1405, 29] width 77 height 35
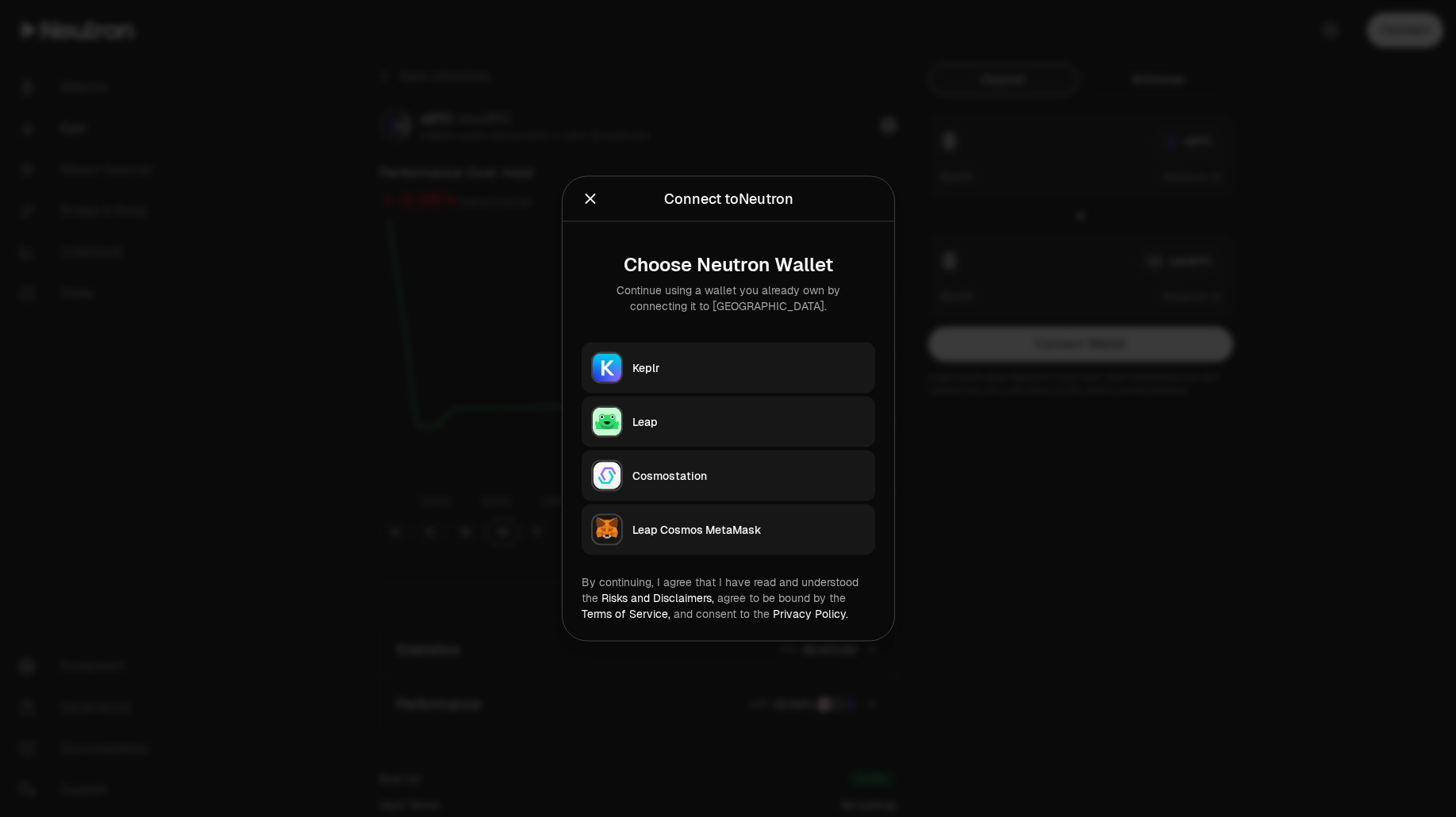
click at [720, 345] on button "Keplr" at bounding box center [728, 368] width 294 height 51
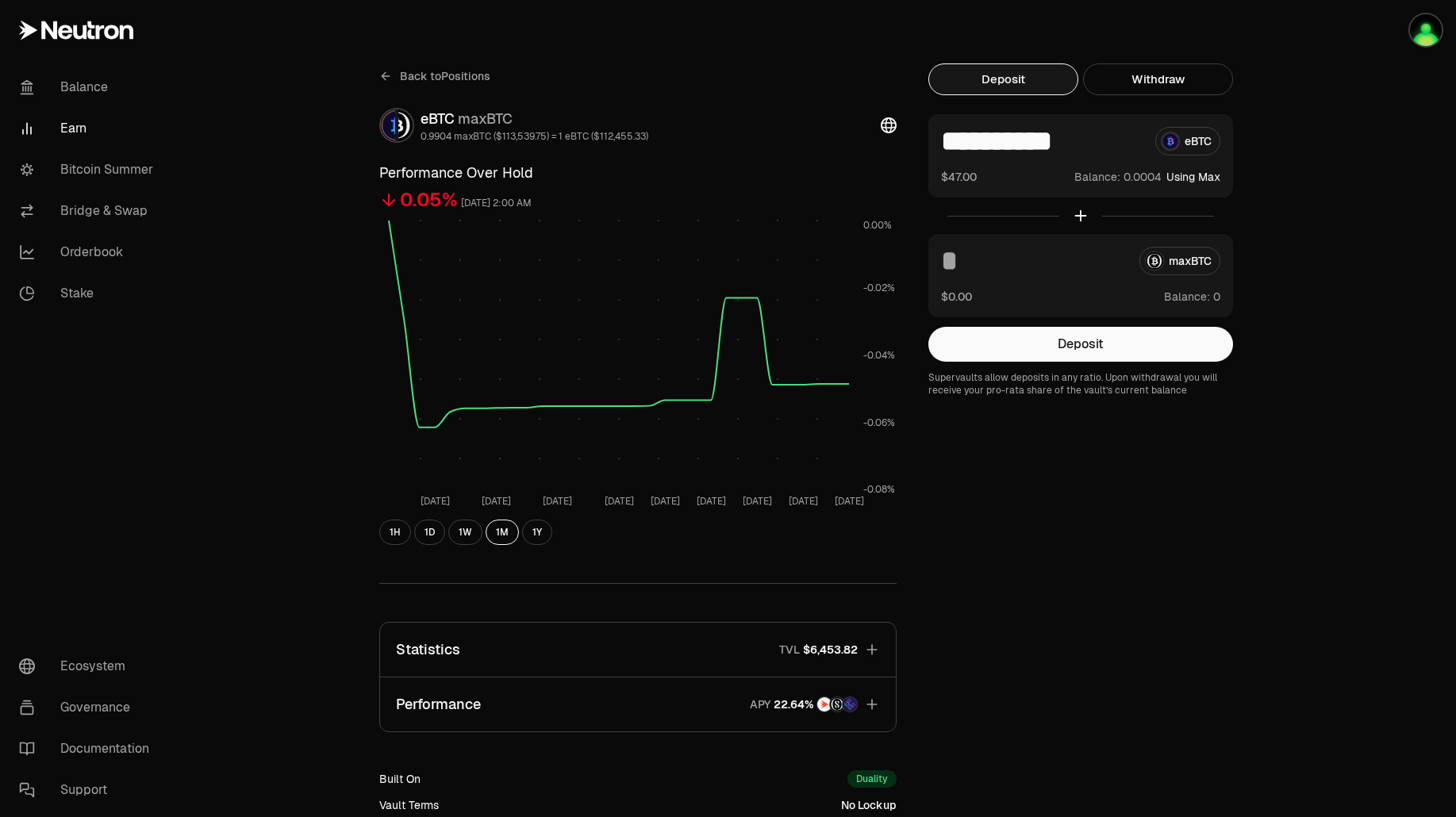
click at [1385, 272] on div "**********" at bounding box center [816, 521] width 1278 height 1043
drag, startPoint x: 1122, startPoint y: 138, endPoint x: 1030, endPoint y: 136, distance: 92.0
click at [1030, 136] on input "**********" at bounding box center [1041, 141] width 201 height 28
type input "******"
click at [1083, 345] on button "Deposit" at bounding box center [1081, 344] width 305 height 35
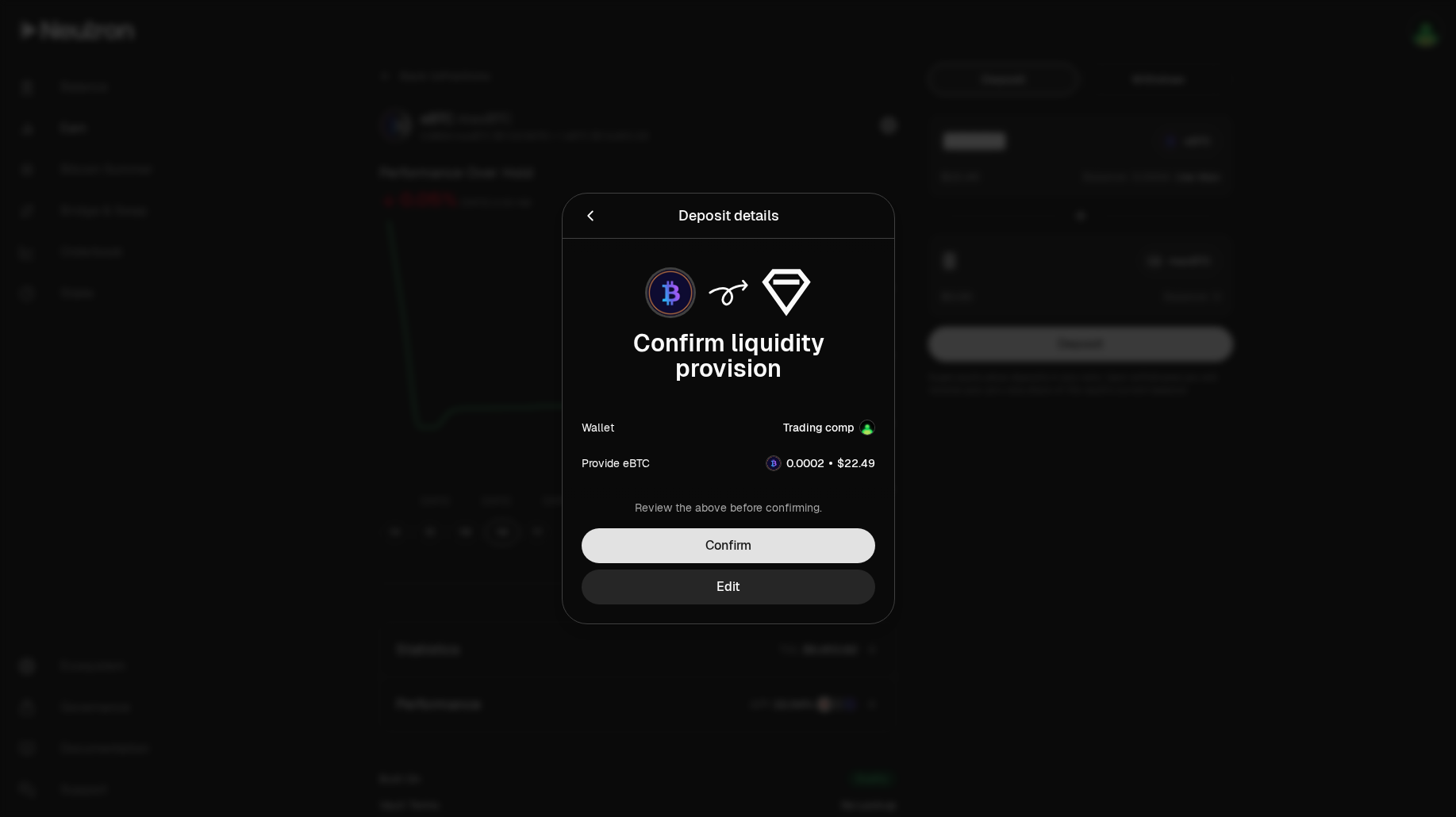
click at [774, 540] on button "Confirm" at bounding box center [728, 545] width 294 height 35
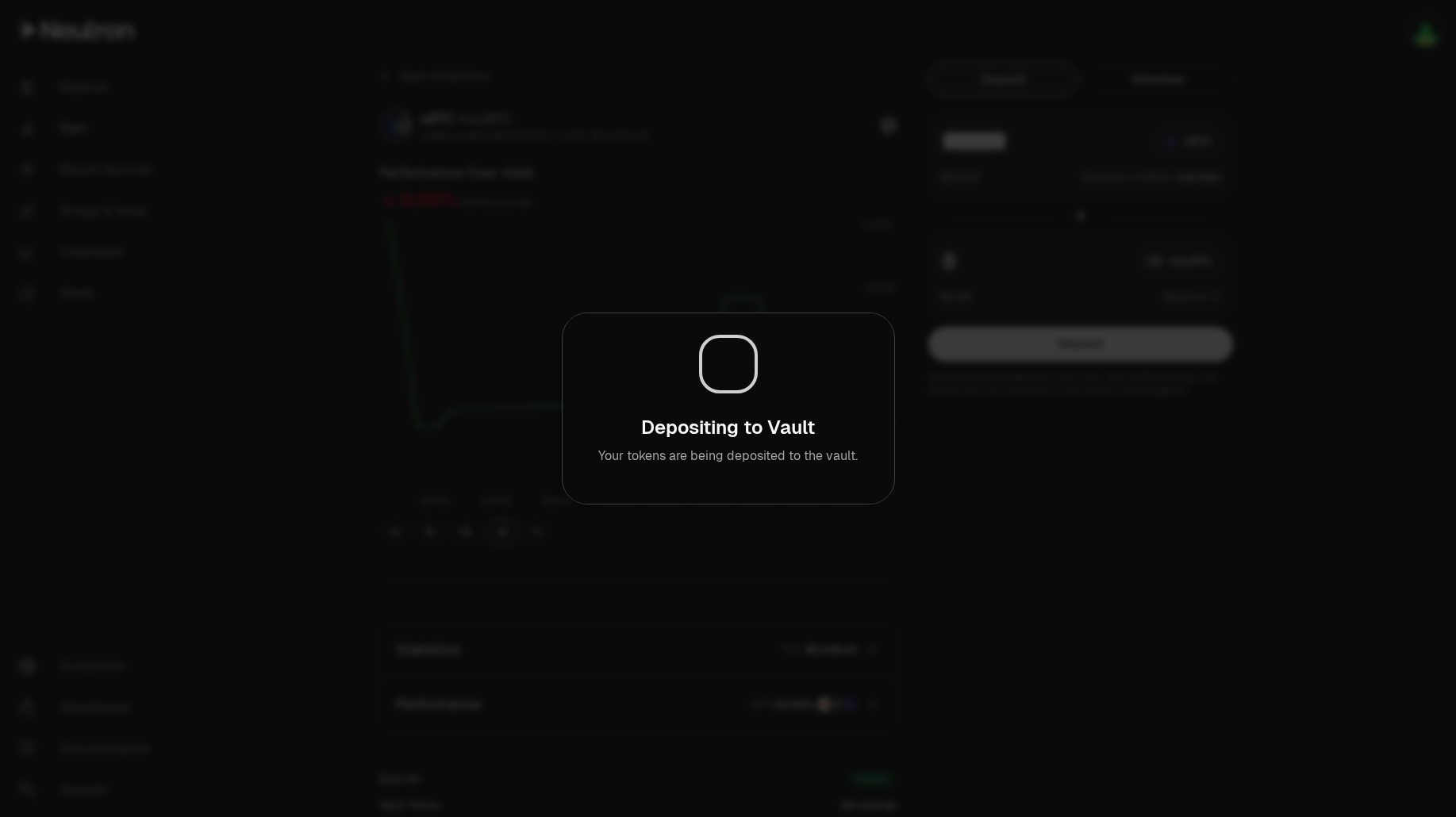
drag, startPoint x: 1244, startPoint y: 622, endPoint x: 1250, endPoint y: 607, distance: 16.2
click at [1246, 622] on div at bounding box center [728, 408] width 1456 height 817
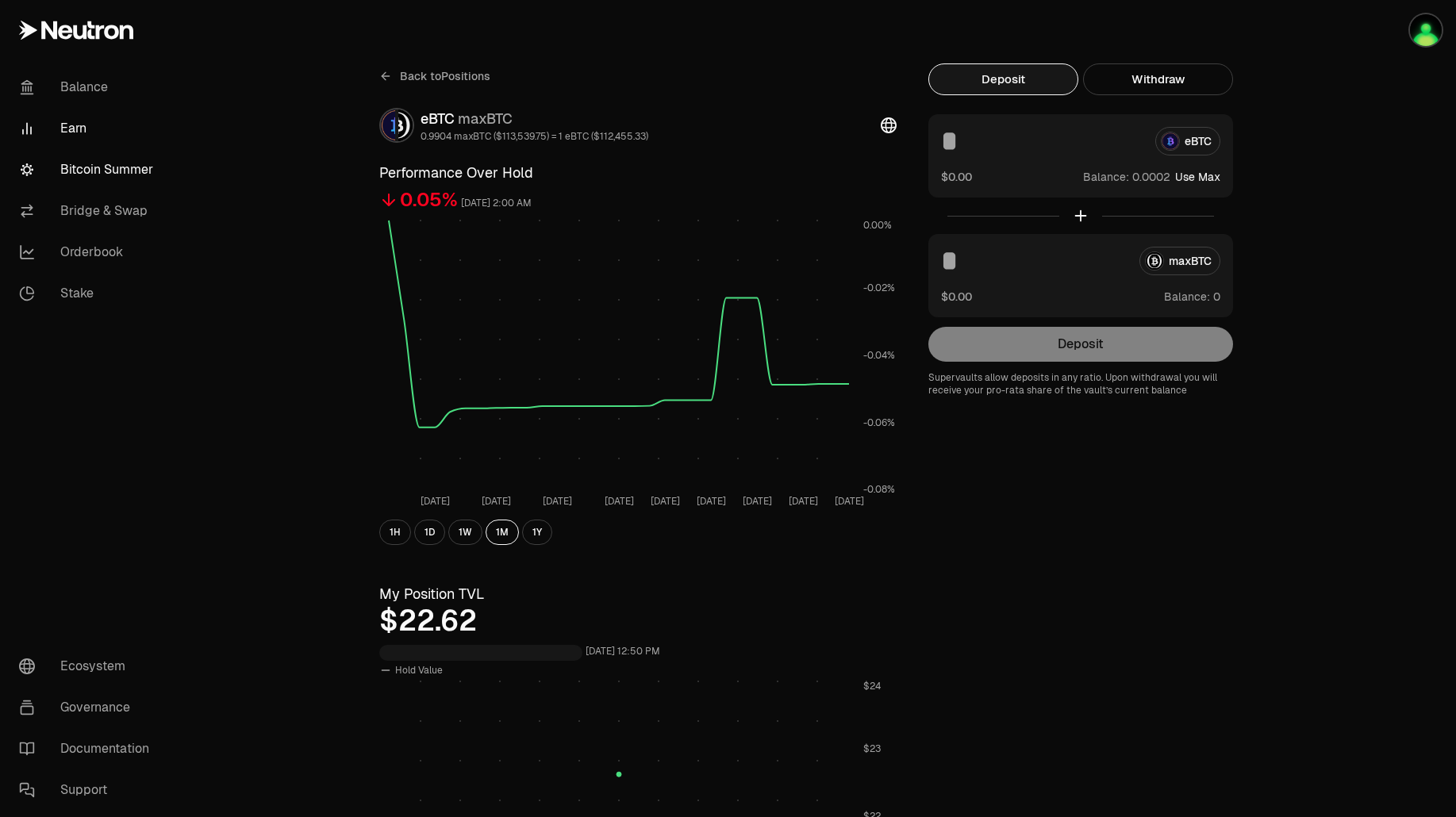
click at [121, 171] on link "Bitcoin Summer" at bounding box center [89, 170] width 165 height 42
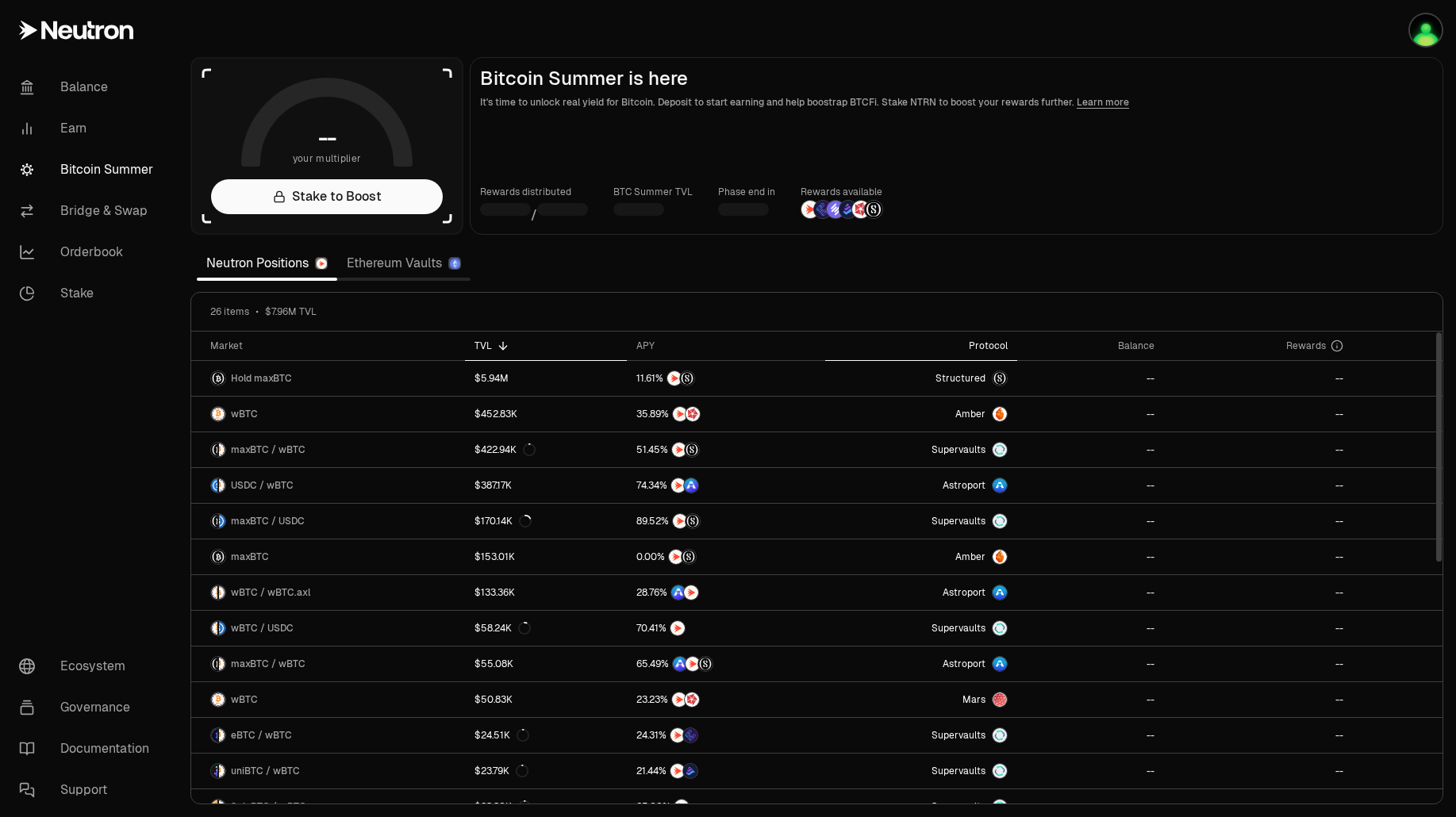
click at [994, 342] on div "Protocol" at bounding box center [921, 345] width 173 height 12
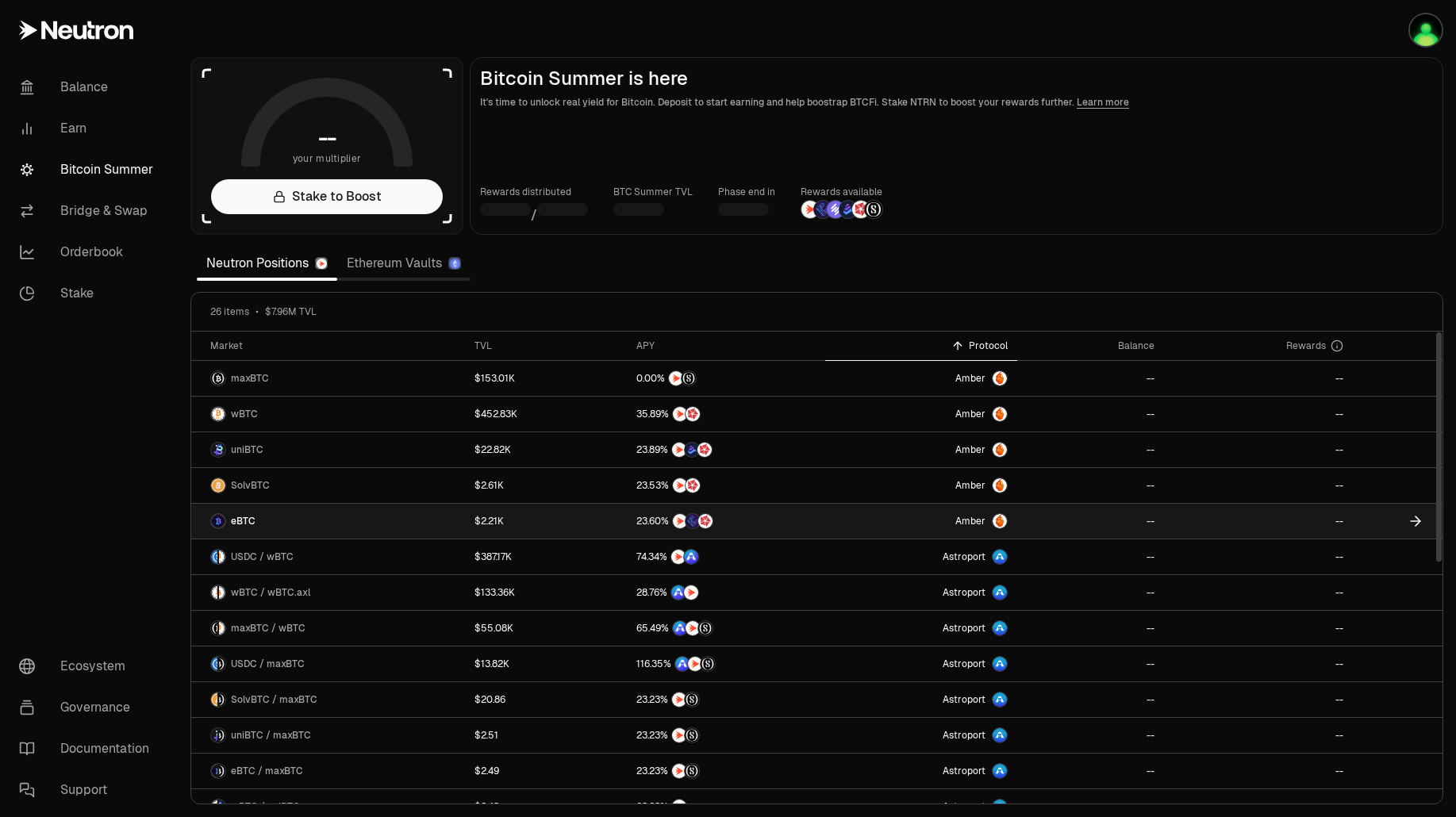
click at [249, 512] on link "eBTC" at bounding box center [328, 520] width 274 height 35
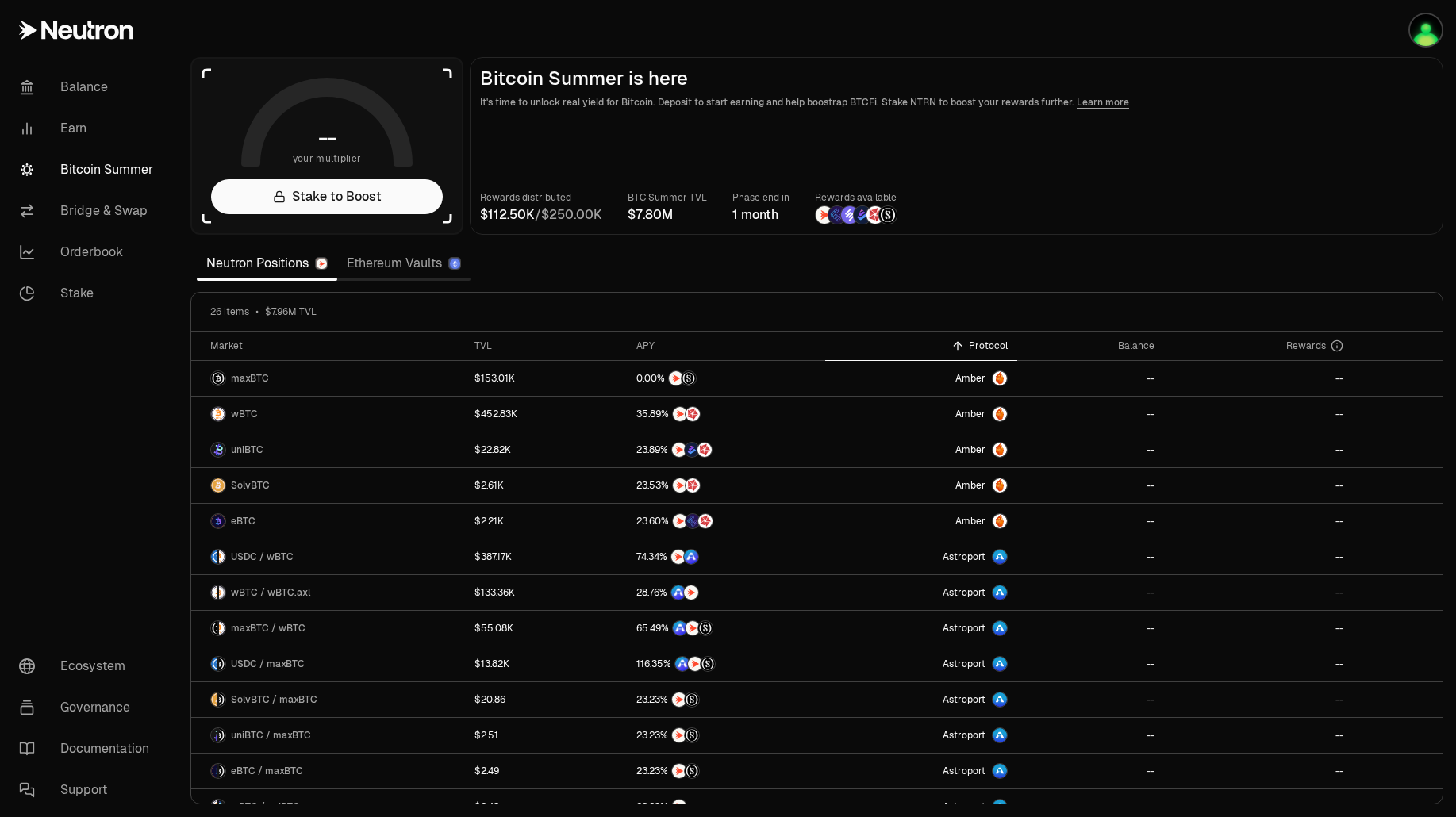
click at [112, 161] on link "Bitcoin Summer" at bounding box center [89, 170] width 165 height 42
click at [1126, 340] on div "Balance" at bounding box center [1091, 345] width 128 height 12
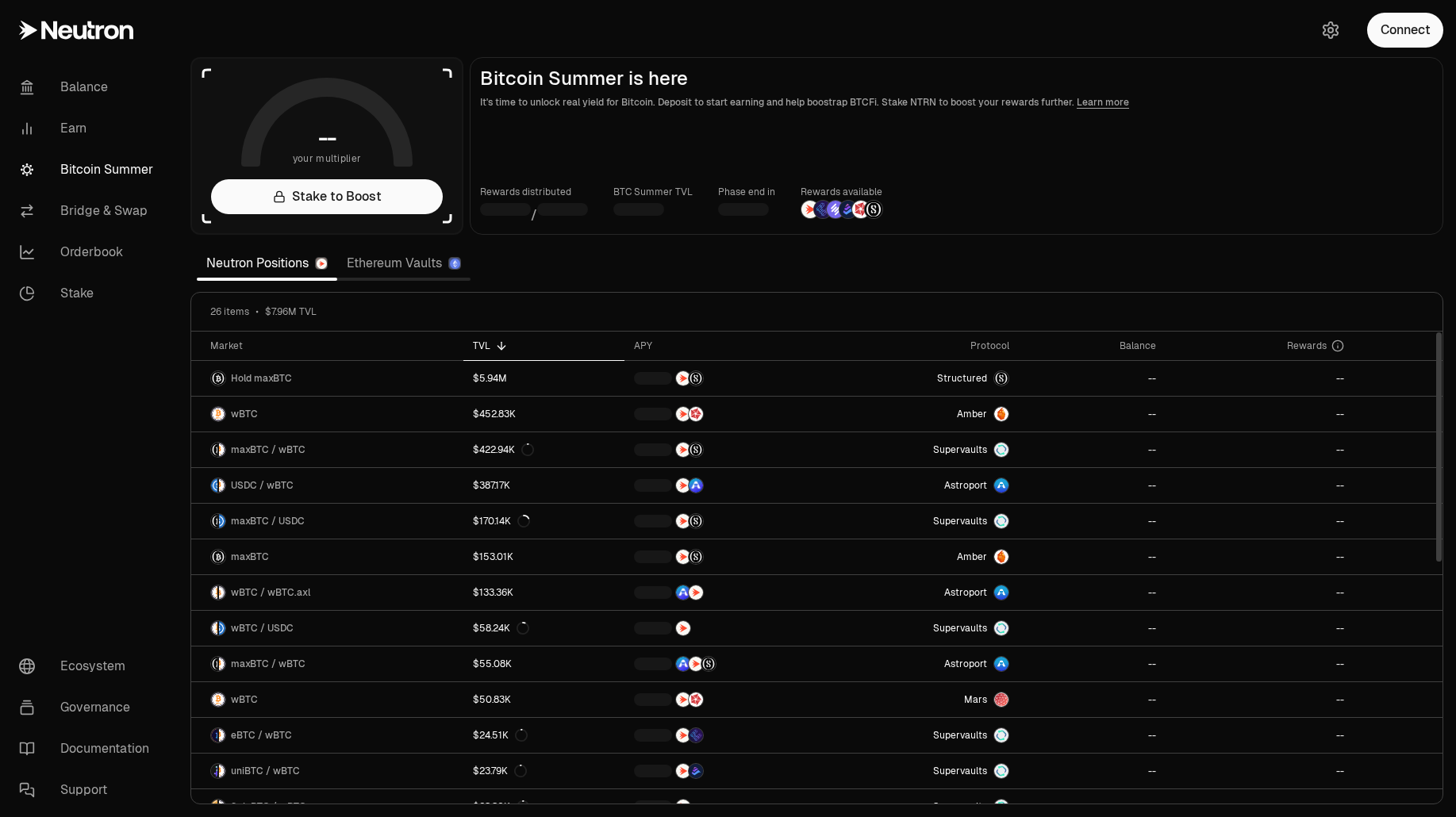
click at [1149, 339] on th "Balance" at bounding box center [1091, 346] width 146 height 29
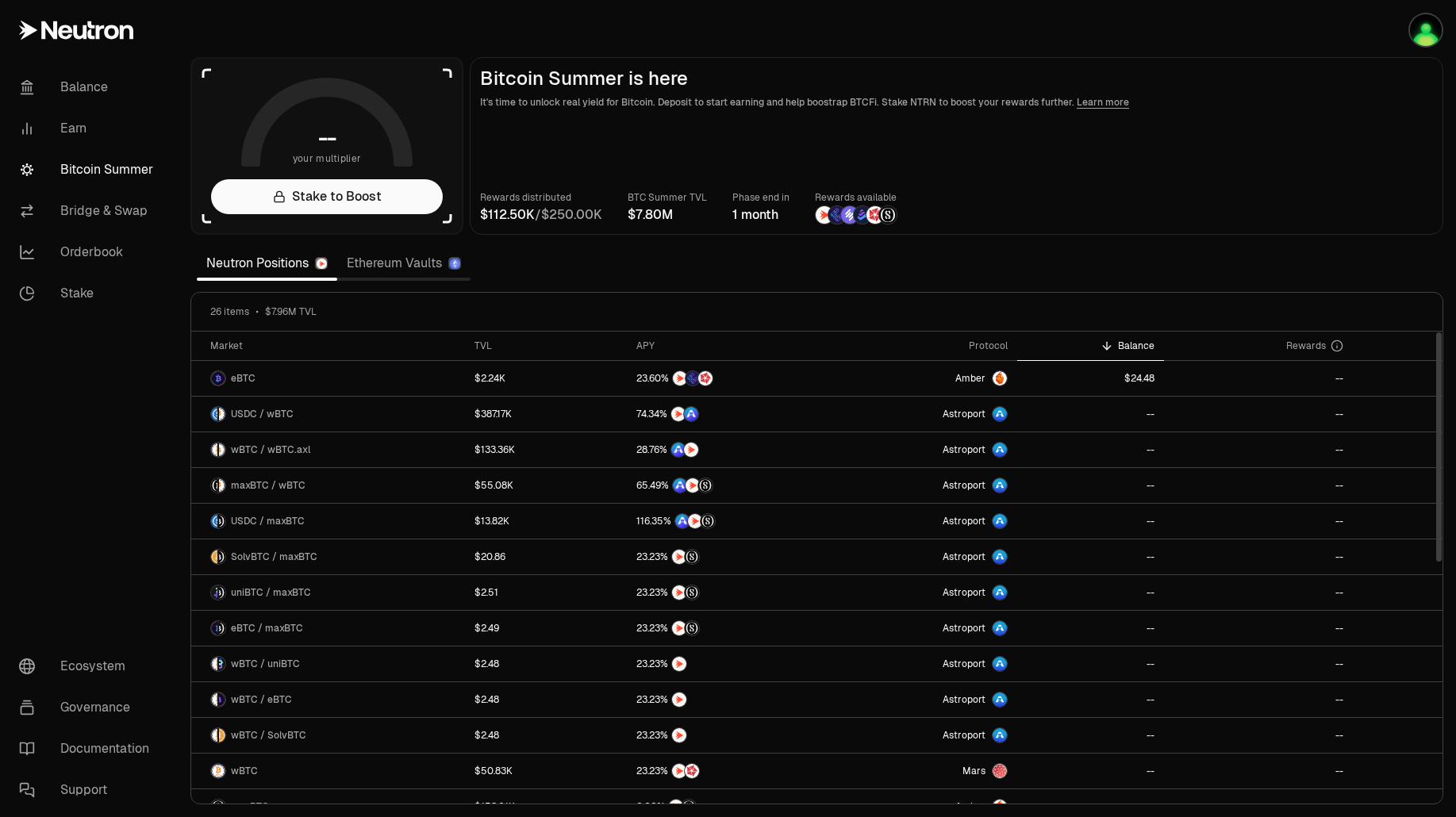
click at [1149, 339] on th "Balance" at bounding box center [1091, 346] width 147 height 29
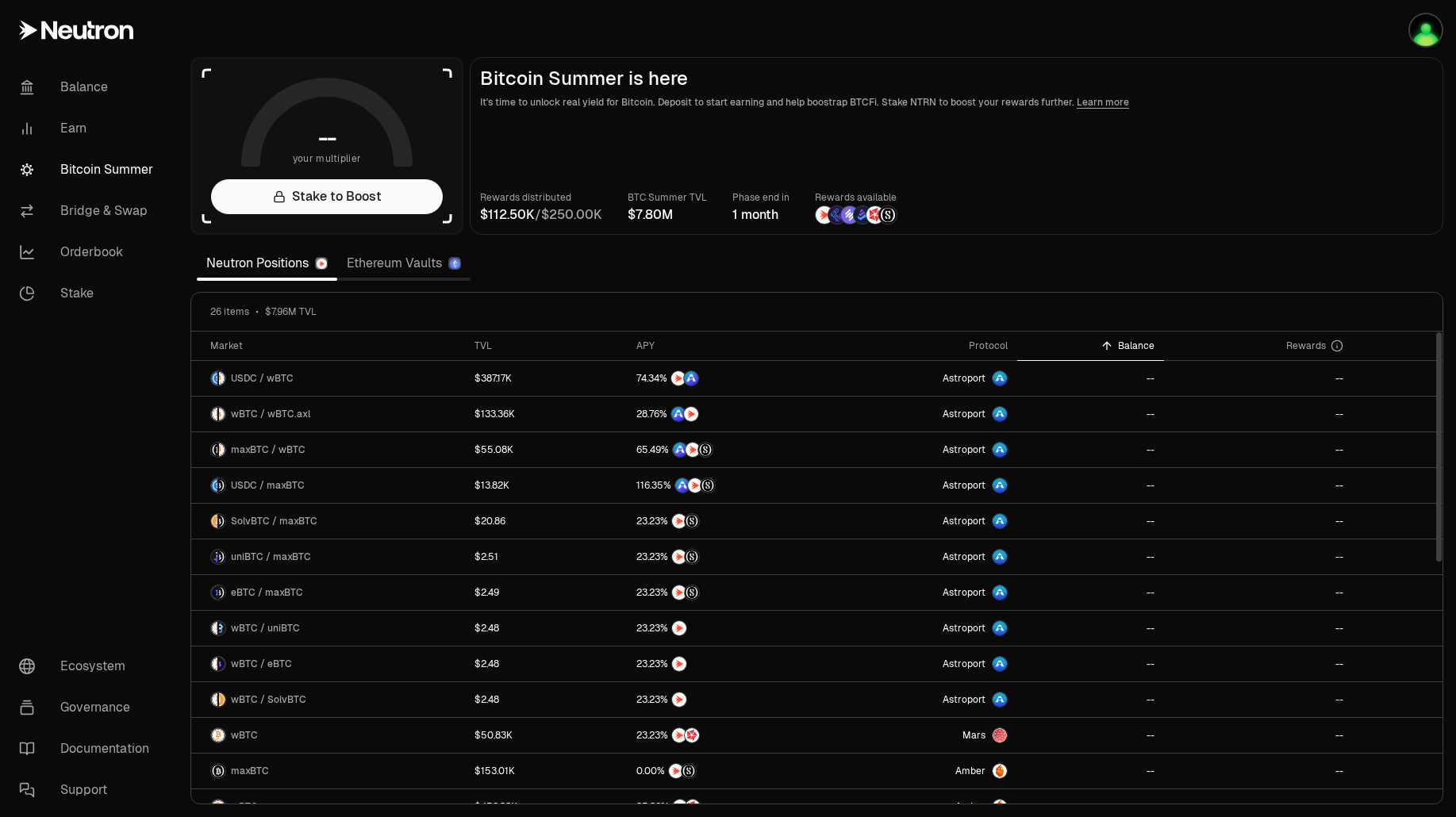
click at [1149, 339] on th "Balance" at bounding box center [1091, 346] width 147 height 29
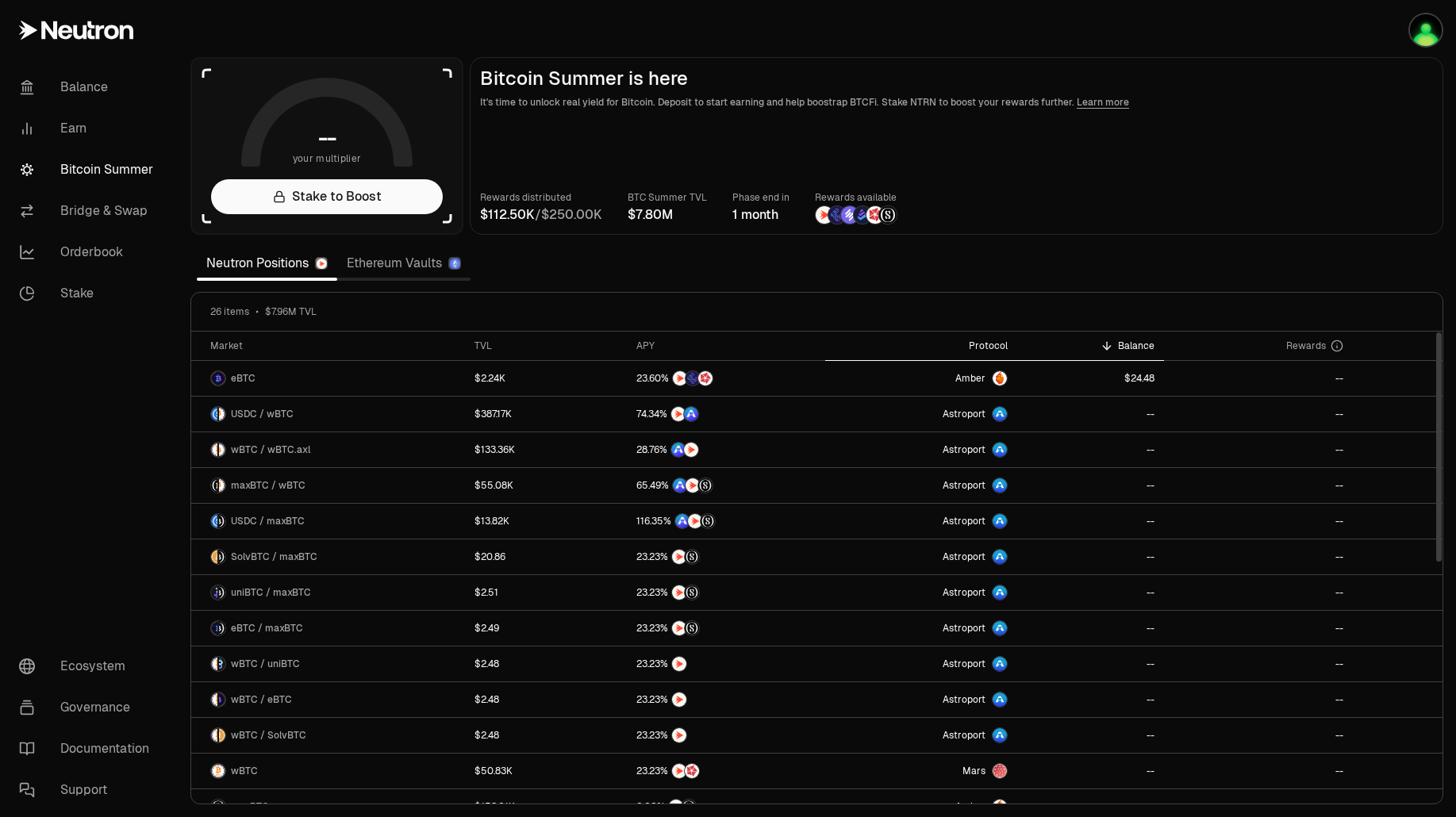
click at [995, 354] on th "Protocol" at bounding box center [920, 346] width 192 height 29
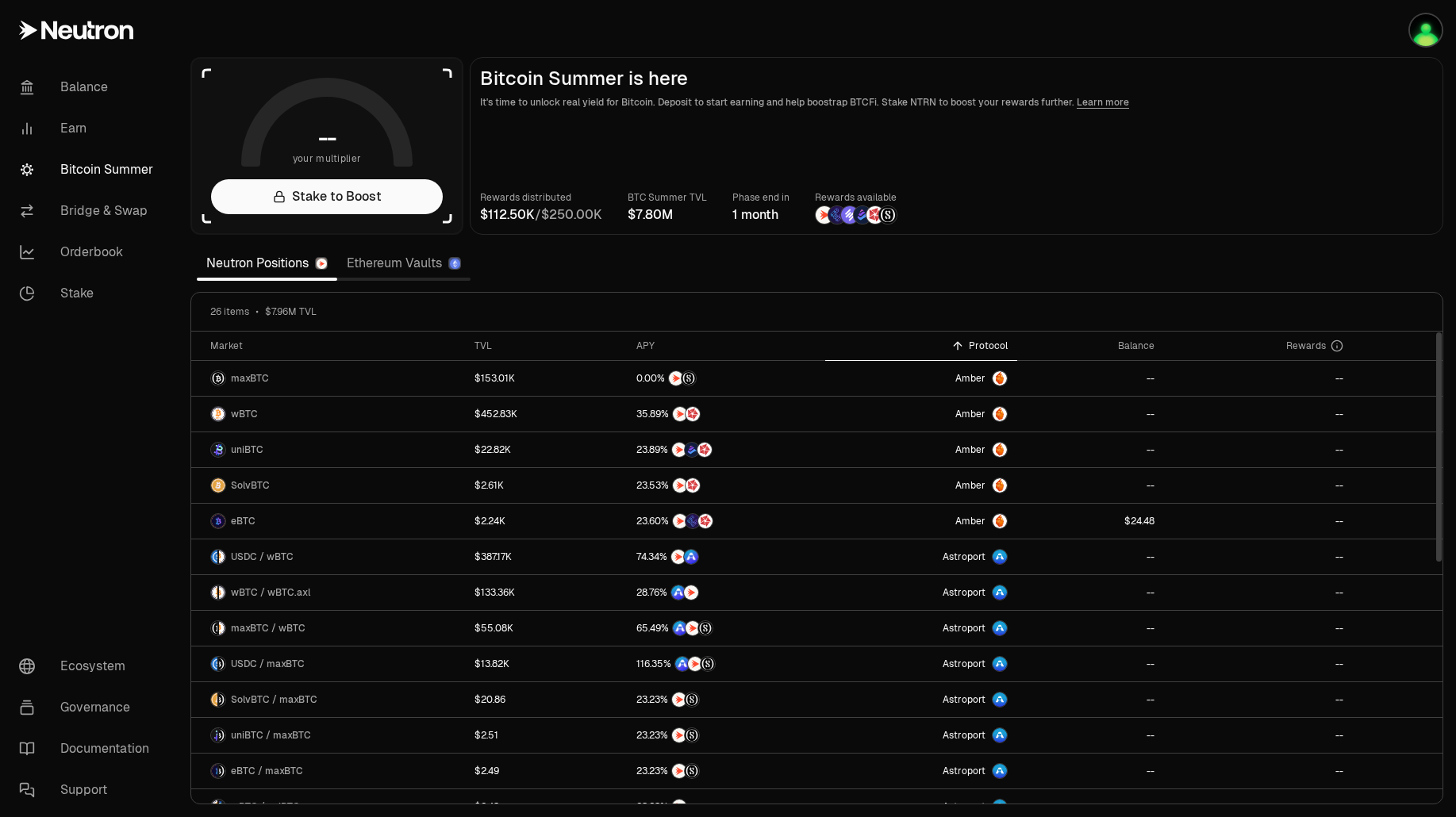
click at [999, 345] on div "Protocol" at bounding box center [921, 345] width 173 height 12
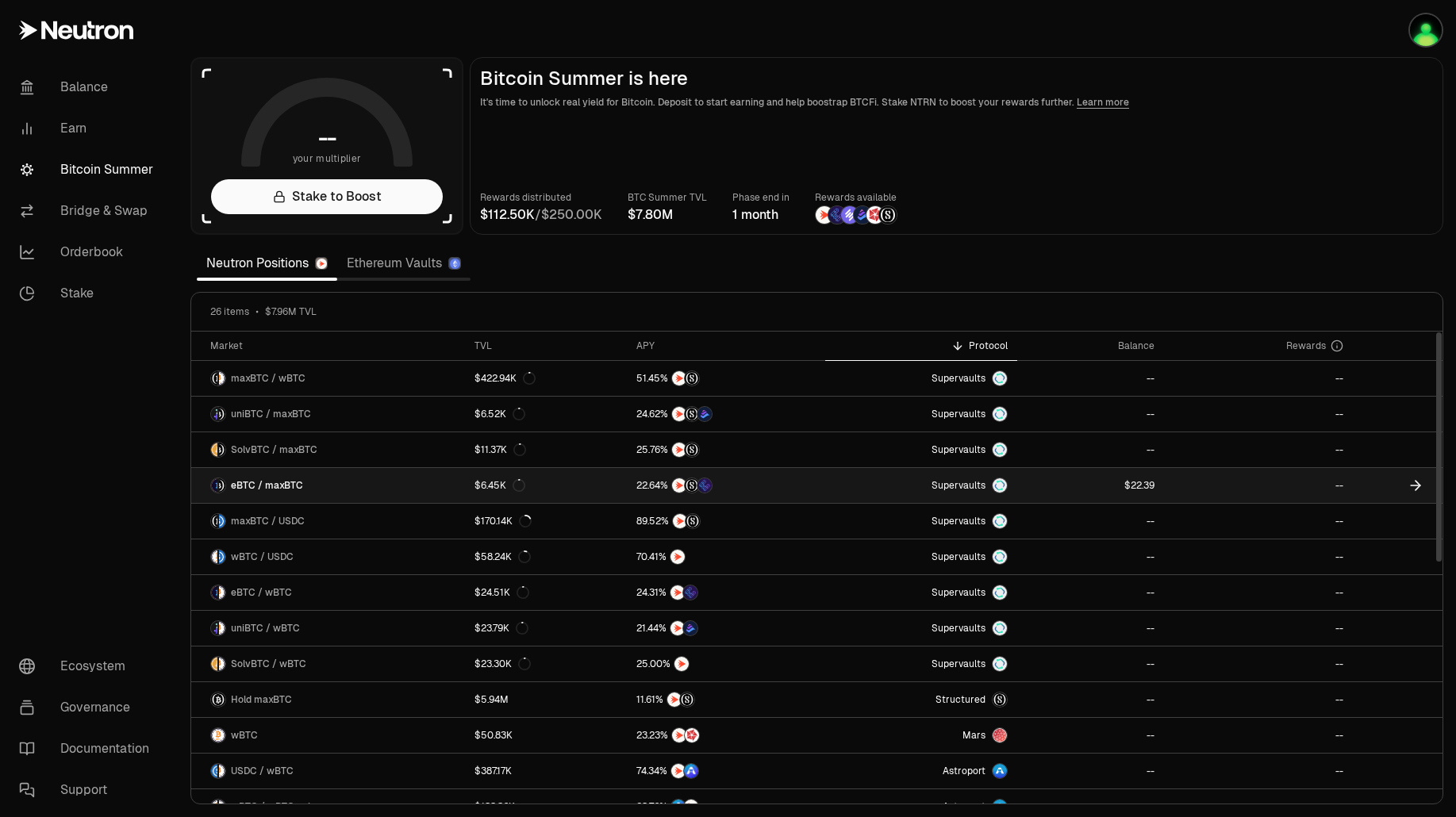
click at [314, 483] on link "eBTC / maxBTC" at bounding box center [328, 485] width 274 height 35
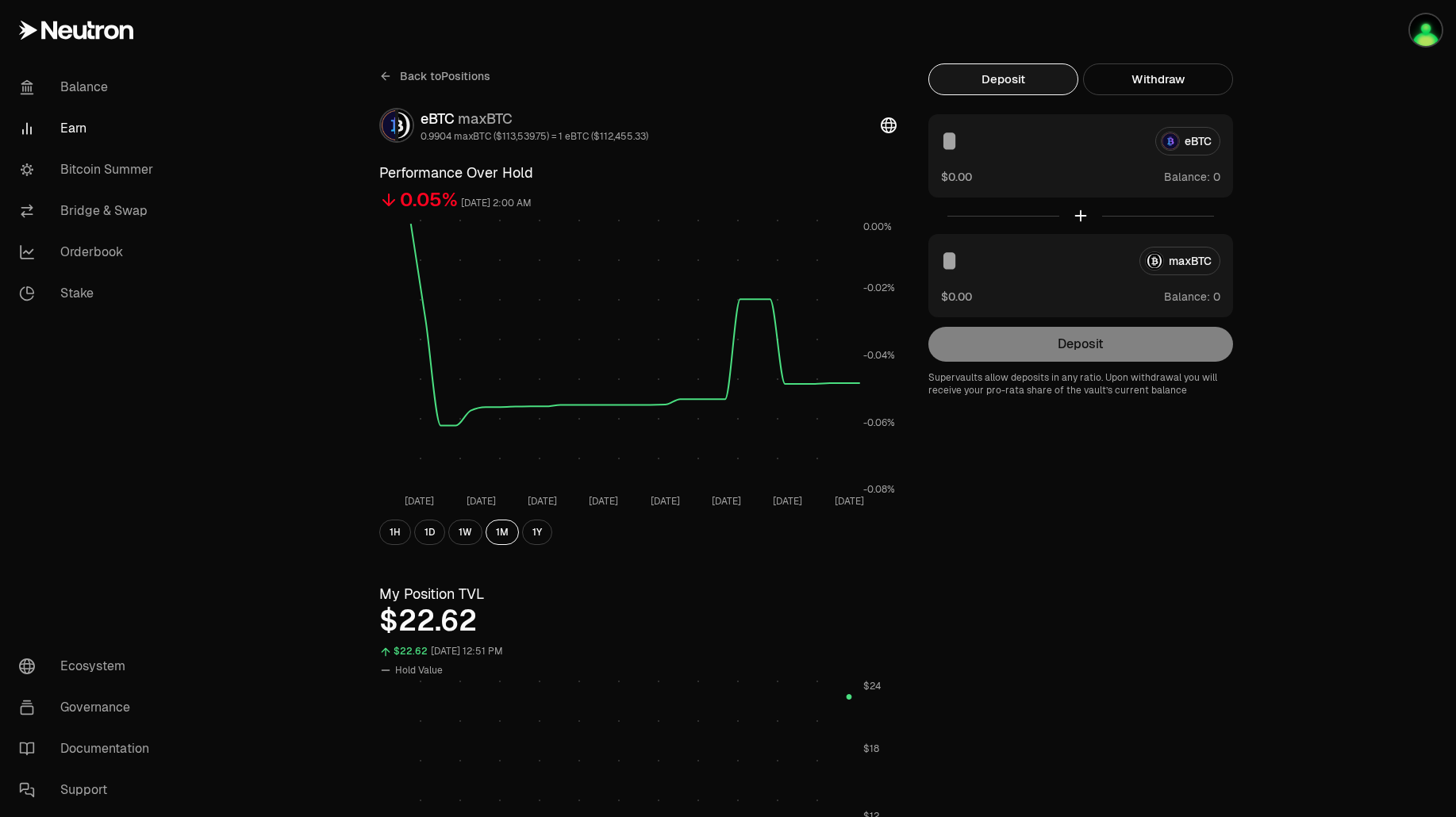
click at [414, 89] on div "Back to Positions eBTC maxBTC 0.9904 maxBTC ($113,539.75) = 1 eBTC ($112,455.33…" at bounding box center [638, 304] width 518 height 482
click at [420, 83] on span "Back to Positions" at bounding box center [445, 76] width 91 height 16
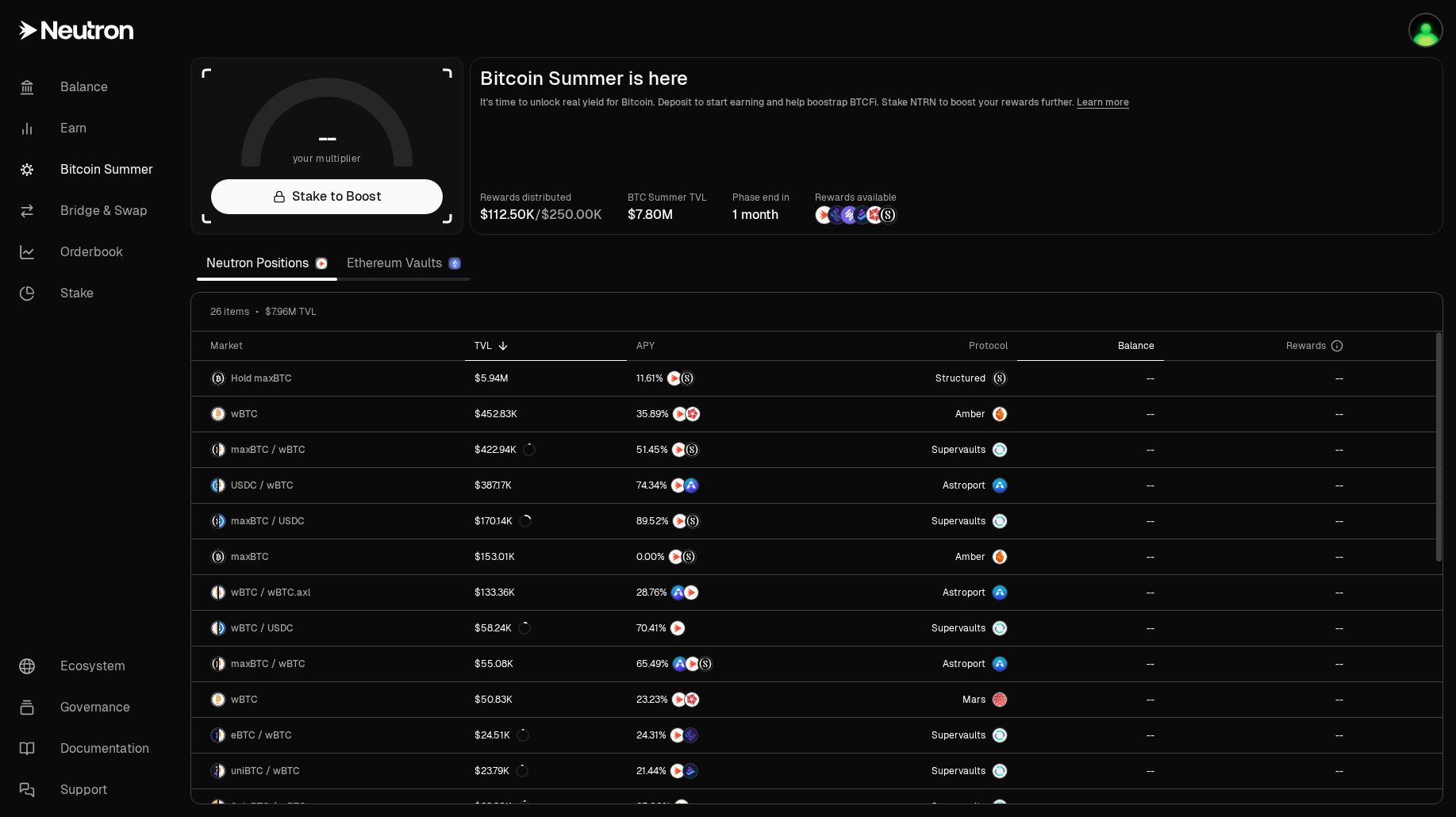
click at [1133, 350] on div "Balance" at bounding box center [1091, 345] width 128 height 12
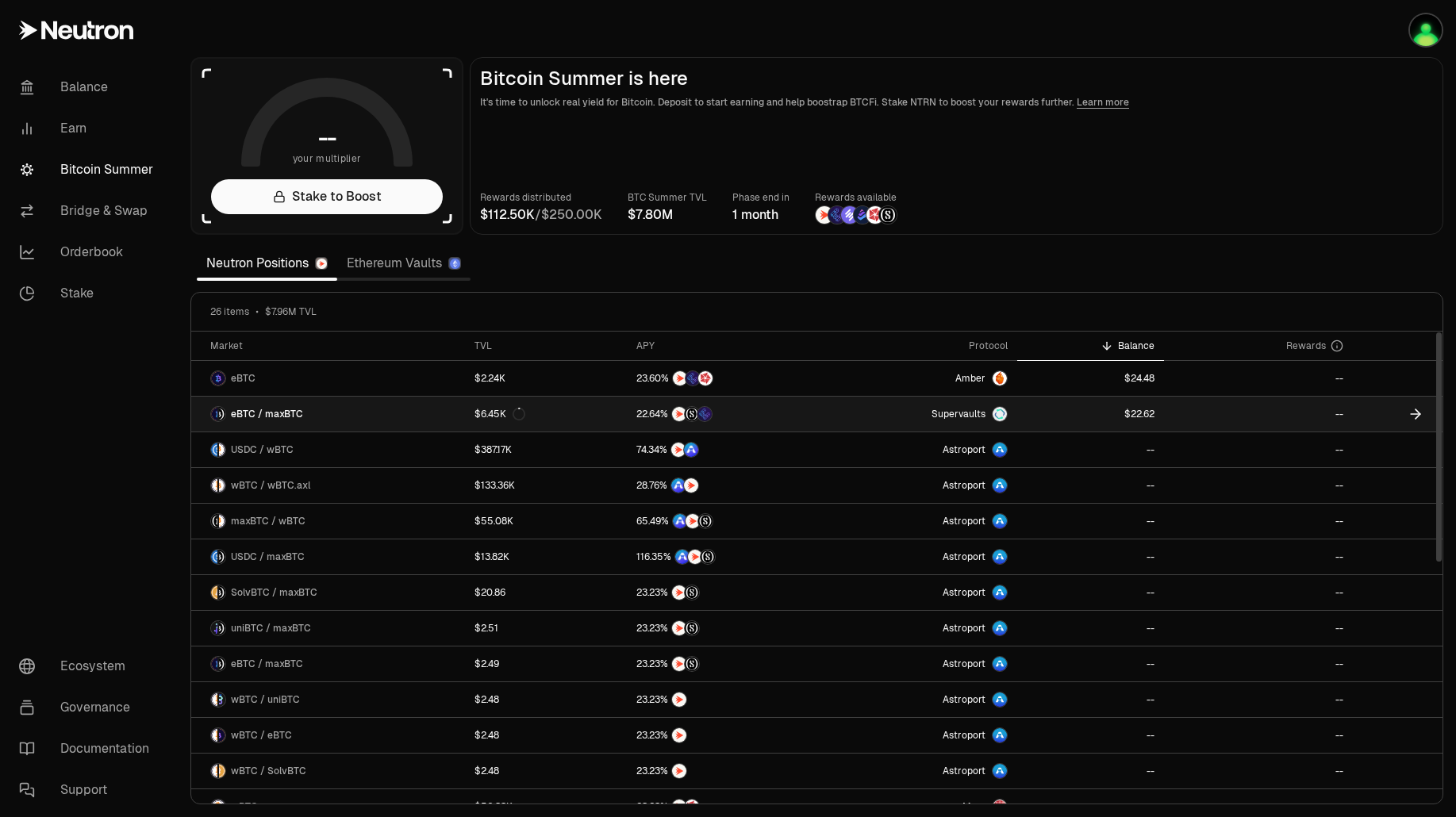
click at [1029, 409] on link at bounding box center [1091, 414] width 147 height 35
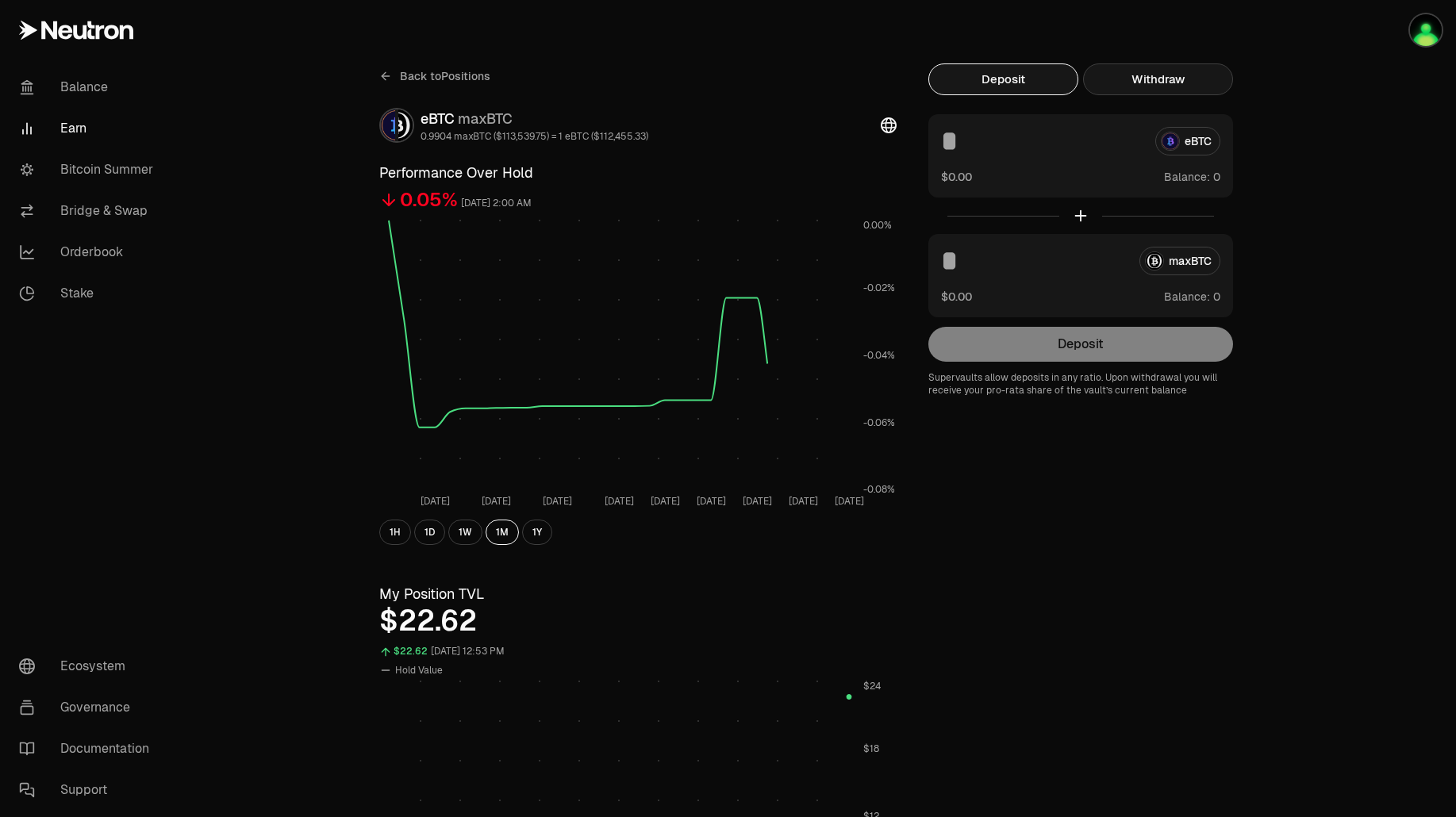
click at [1171, 66] on button "Withdraw" at bounding box center [1157, 79] width 150 height 32
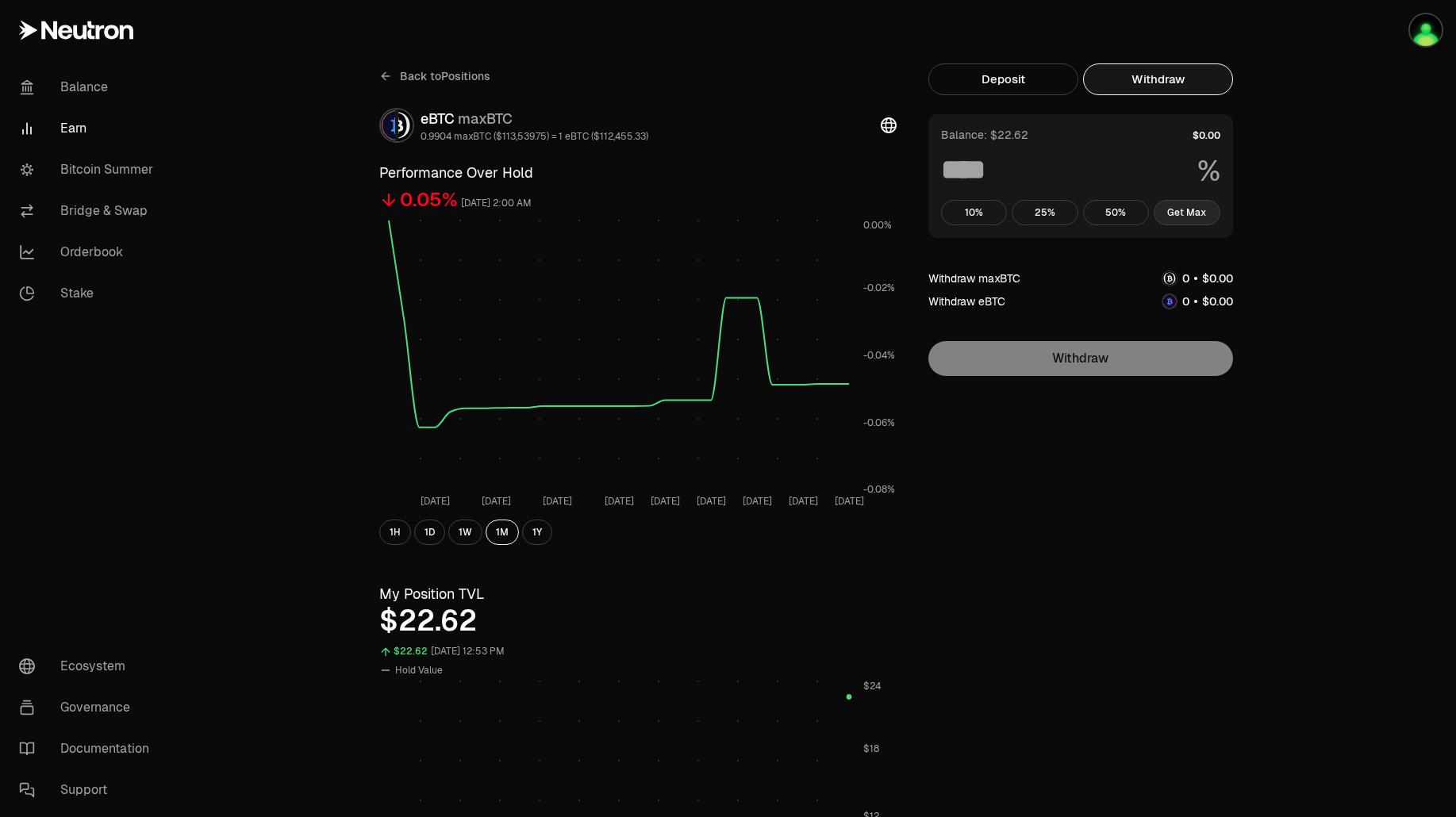
click at [1185, 216] on button "Get Max" at bounding box center [1187, 213] width 67 height 26
type input "***"
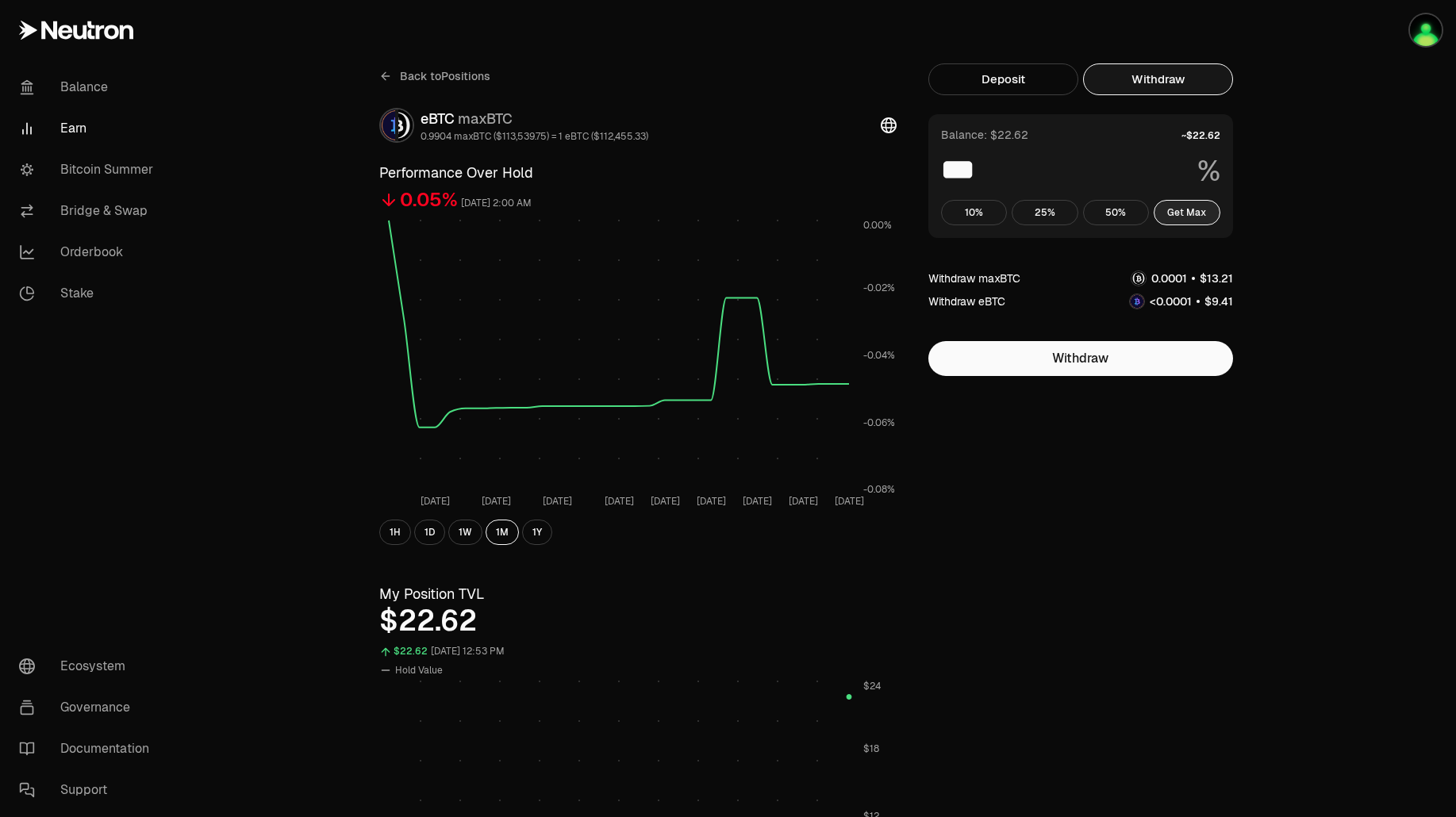
click at [1185, 216] on button "Get Max" at bounding box center [1187, 213] width 67 height 26
click at [1160, 361] on button "Withdraw" at bounding box center [1081, 358] width 305 height 35
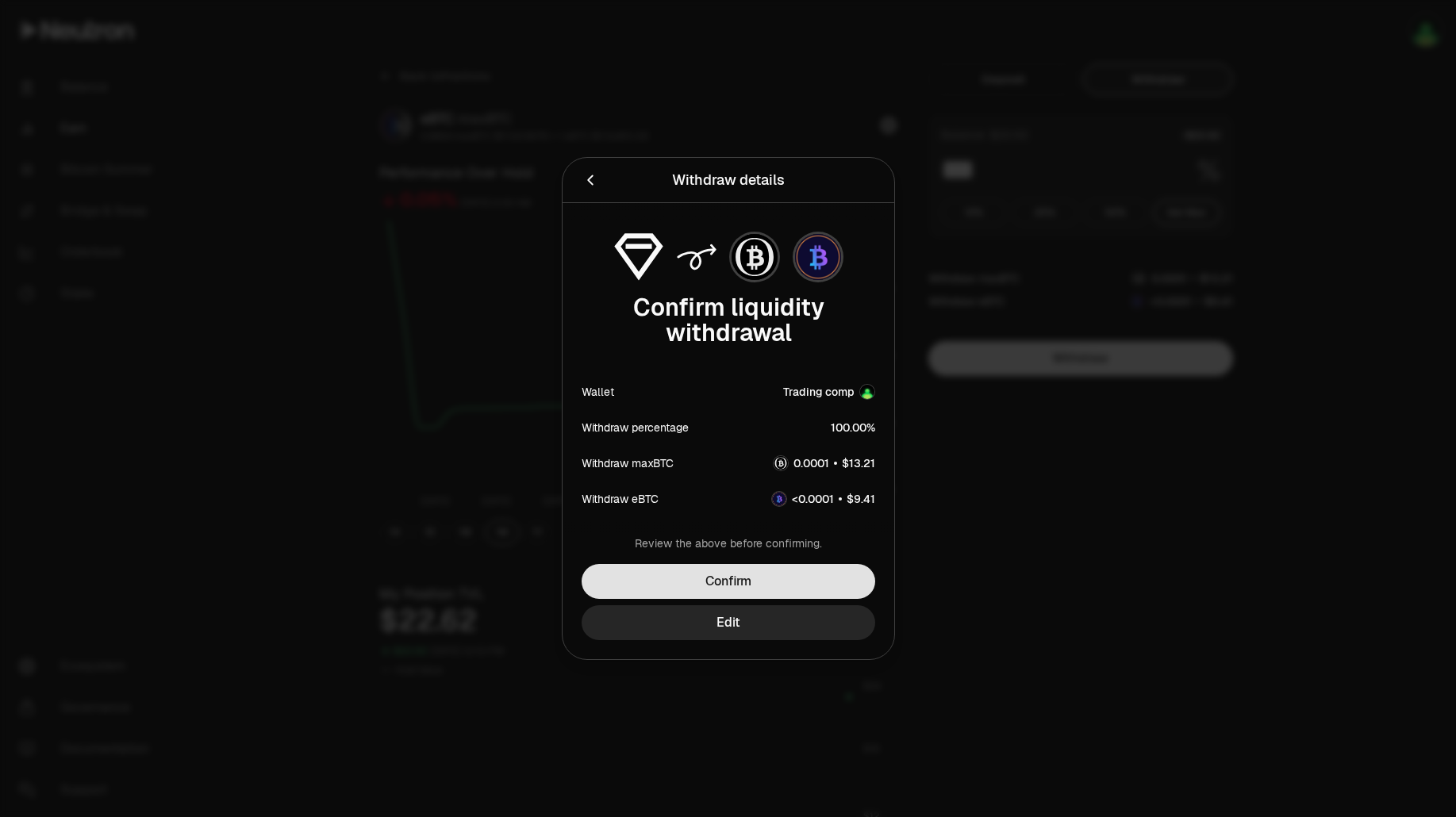
click at [836, 569] on button "Confirm" at bounding box center [728, 581] width 294 height 35
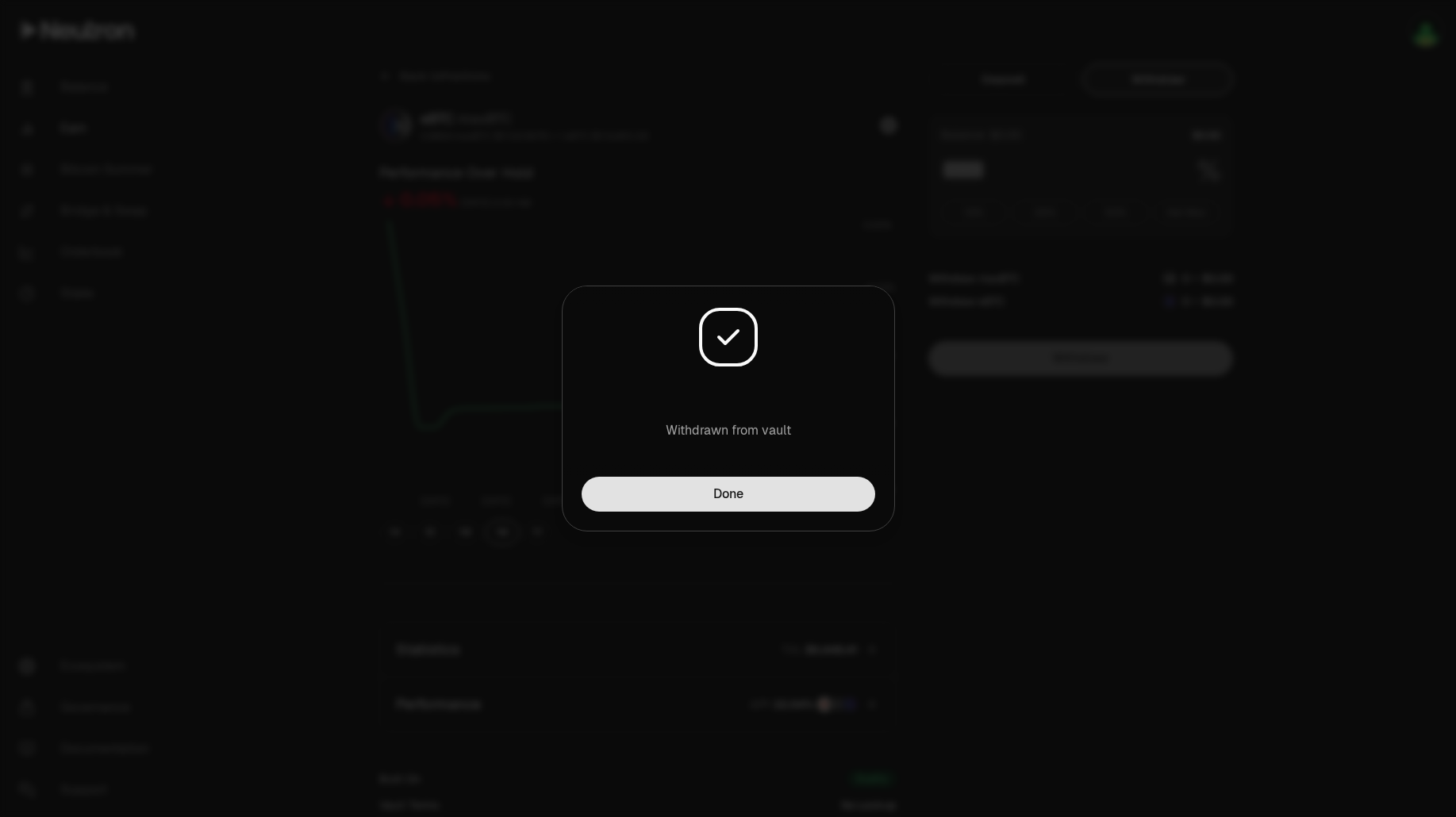
click at [831, 511] on button "Done" at bounding box center [728, 494] width 294 height 35
